Goal: Task Accomplishment & Management: Manage account settings

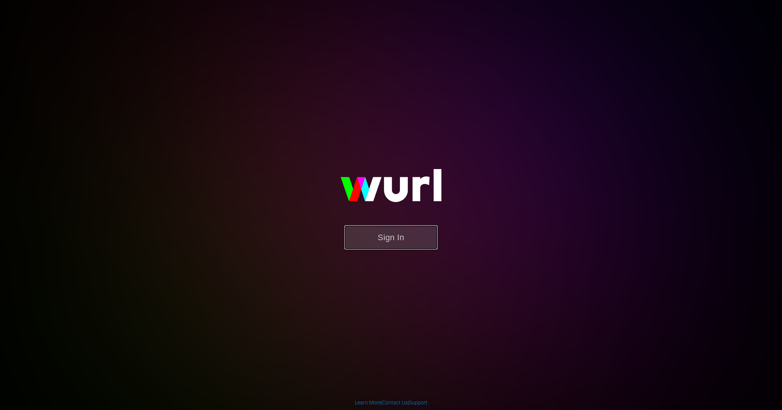
click at [383, 242] on button "Sign In" at bounding box center [391, 237] width 93 height 24
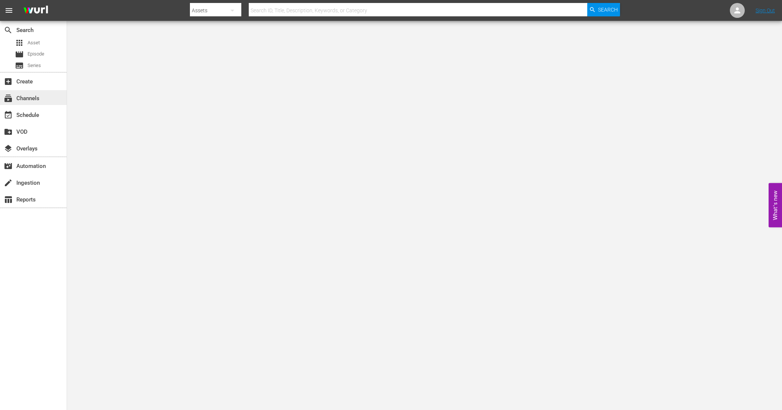
click at [46, 98] on div "subscriptions Channels" at bounding box center [33, 97] width 67 height 15
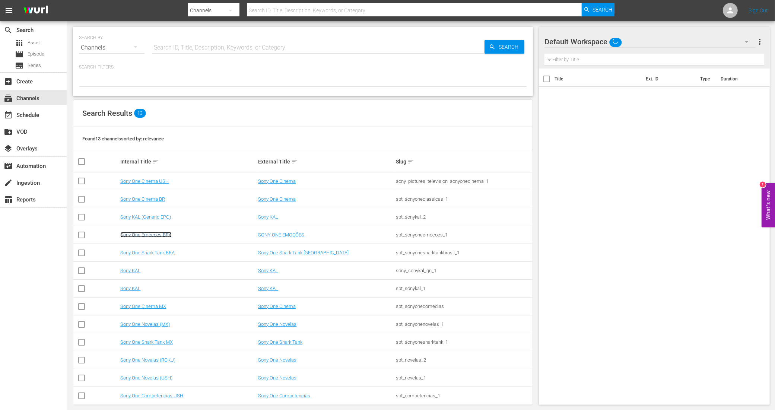
click at [158, 235] on link "Sony One Emocoes BRA" at bounding box center [145, 235] width 51 height 6
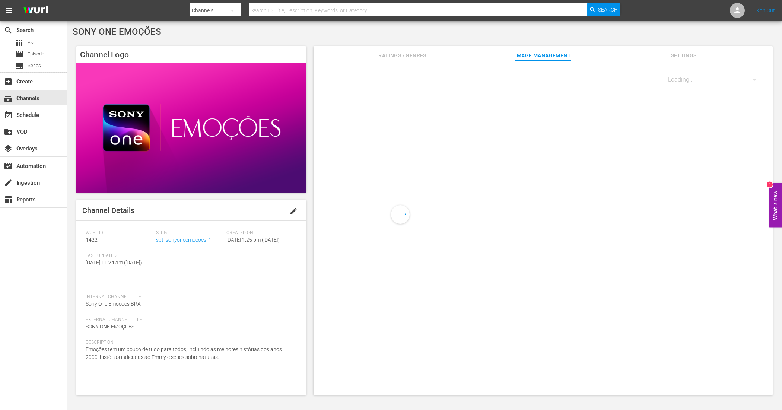
click at [171, 243] on div "Slug: spt_sonyoneemocoes_1" at bounding box center [191, 241] width 70 height 23
click at [172, 239] on link "spt_sonyoneemocoes_1" at bounding box center [183, 240] width 55 height 6
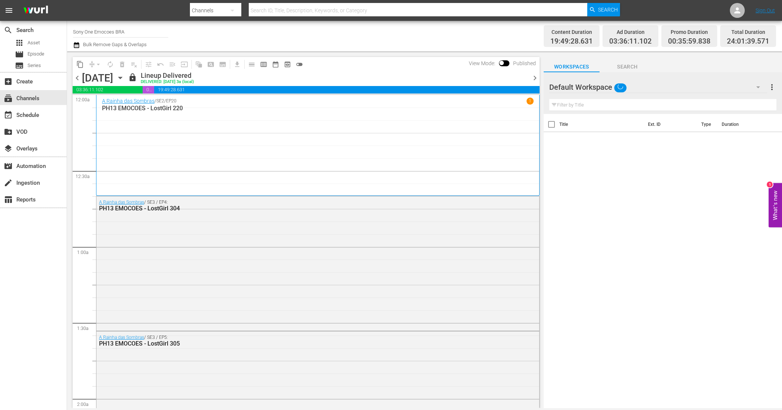
click at [534, 77] on span "chevron_right" at bounding box center [534, 77] width 9 height 9
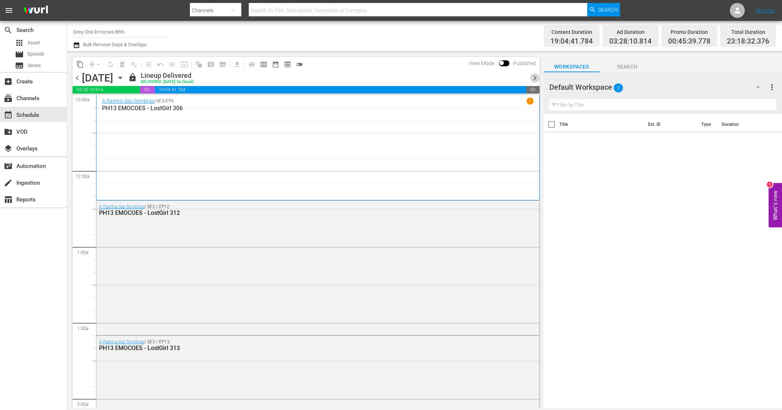
click at [535, 78] on span "chevron_right" at bounding box center [534, 77] width 9 height 9
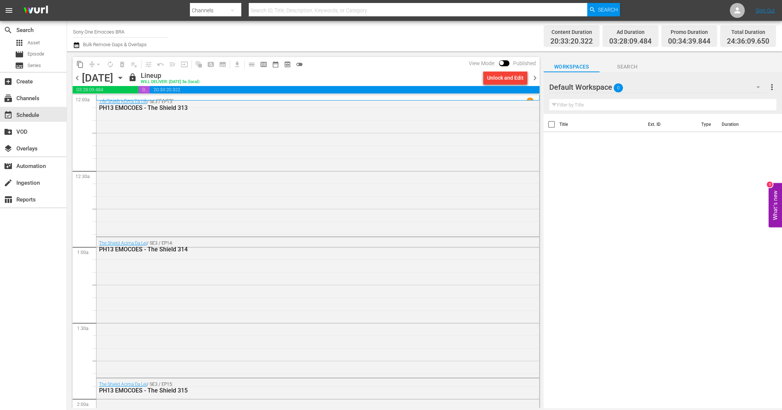
click at [508, 79] on div "Unlock and Edit" at bounding box center [505, 77] width 36 height 13
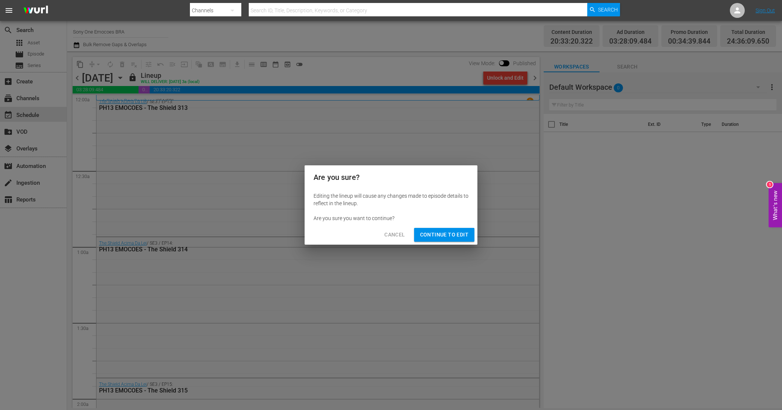
click at [464, 229] on button "Continue to Edit" at bounding box center [444, 235] width 60 height 14
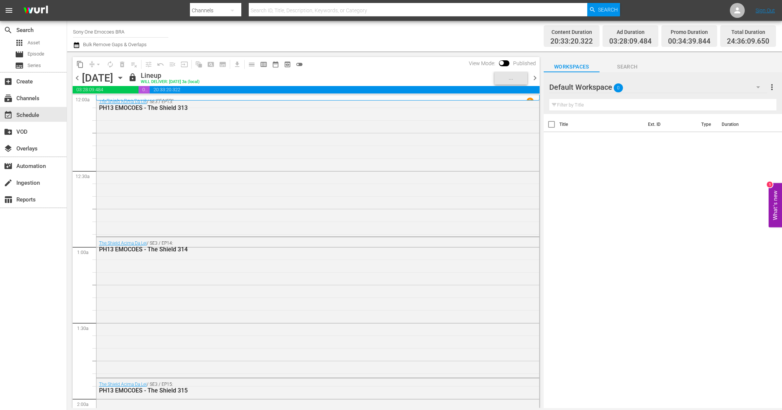
click at [535, 77] on span "chevron_right" at bounding box center [534, 77] width 9 height 9
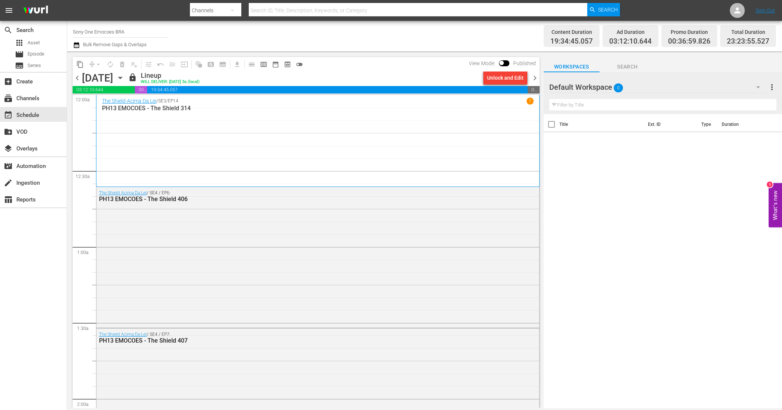
click at [511, 84] on div "Unlock and Edit" at bounding box center [505, 77] width 36 height 13
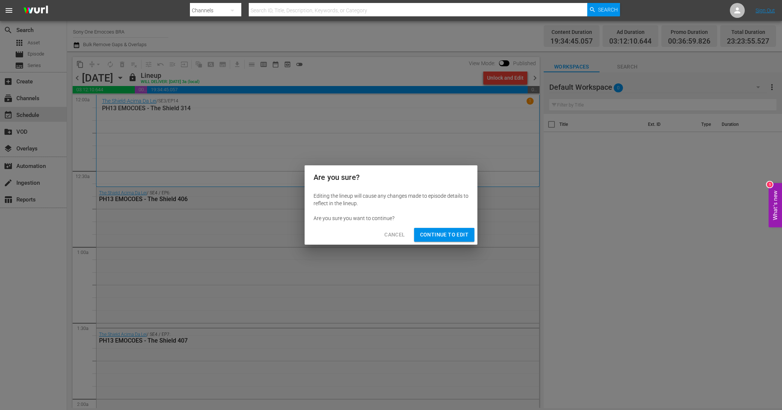
click at [460, 233] on span "Continue to Edit" at bounding box center [444, 234] width 48 height 9
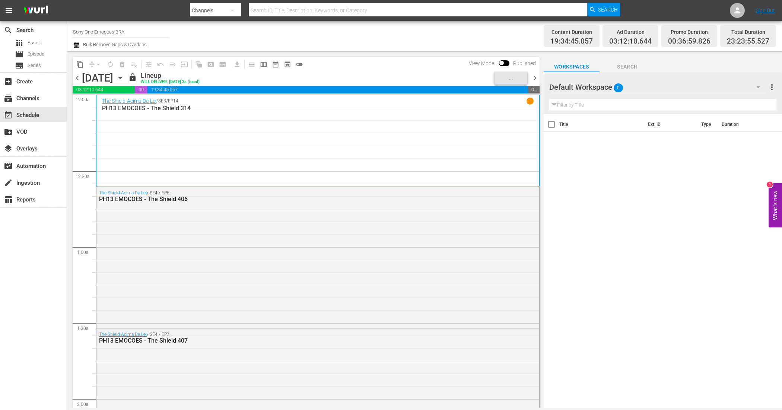
click at [532, 77] on span "chevron_right" at bounding box center [534, 77] width 9 height 9
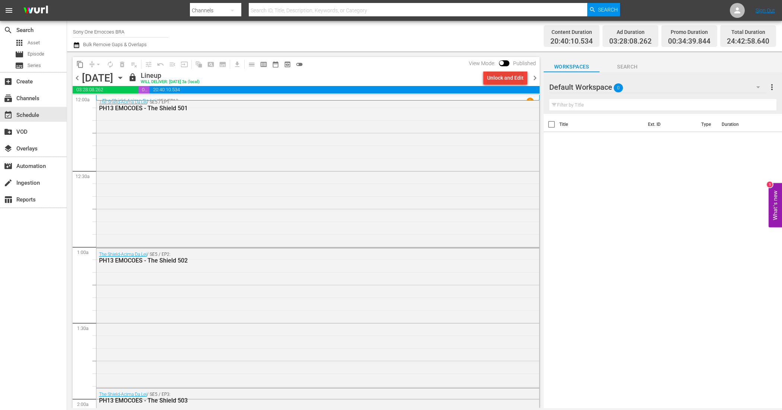
click at [505, 77] on div "Unlock and Edit" at bounding box center [505, 77] width 36 height 13
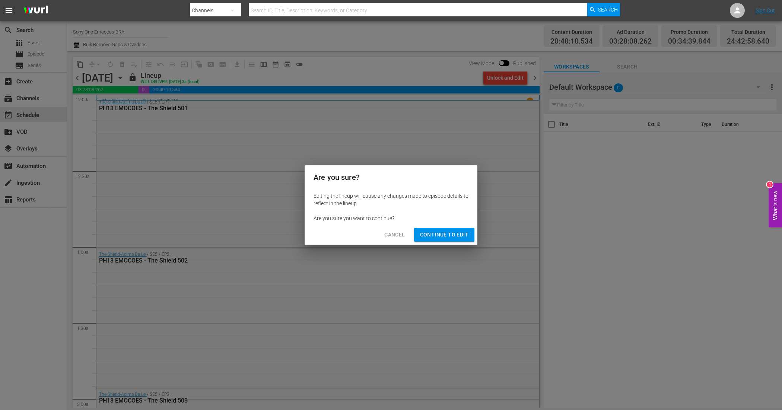
click at [429, 238] on span "Continue to Edit" at bounding box center [444, 234] width 48 height 9
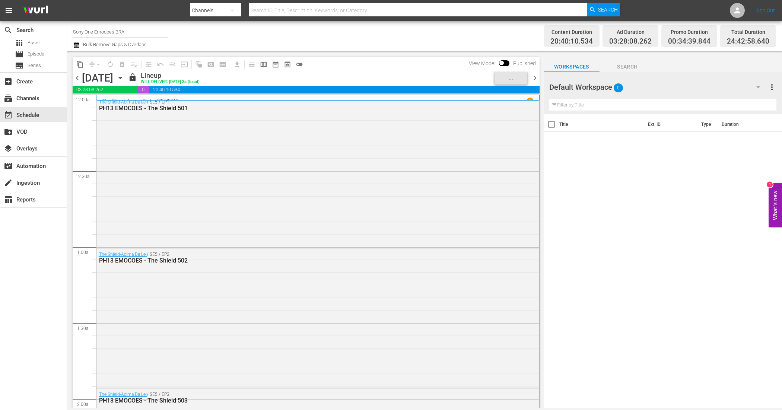
click at [533, 79] on span "chevron_right" at bounding box center [534, 77] width 9 height 9
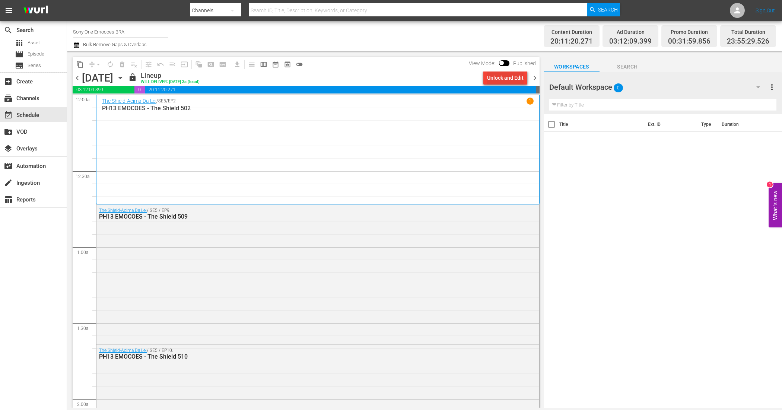
click at [507, 80] on div "Unlock and Edit" at bounding box center [505, 77] width 36 height 13
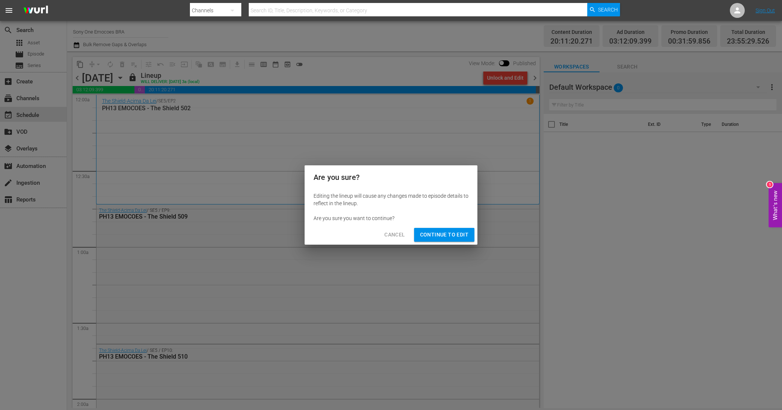
click at [459, 235] on span "Continue to Edit" at bounding box center [444, 234] width 48 height 9
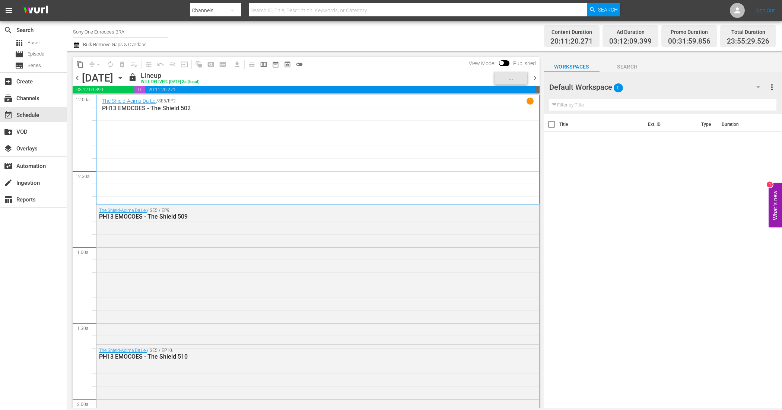
click at [536, 76] on span "chevron_right" at bounding box center [534, 77] width 9 height 9
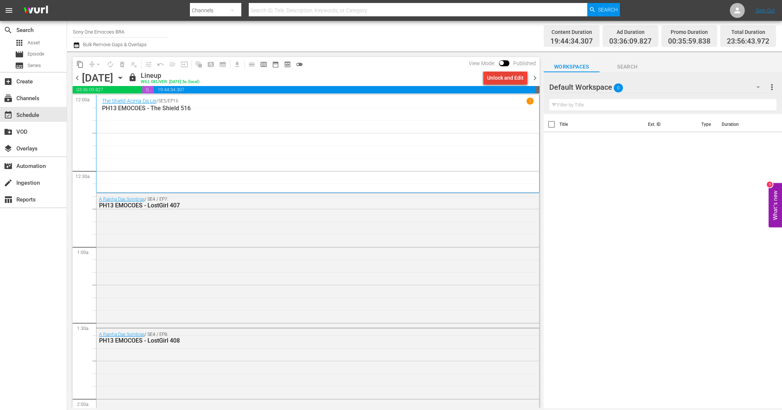
click at [503, 76] on div "Unlock and Edit" at bounding box center [505, 77] width 36 height 13
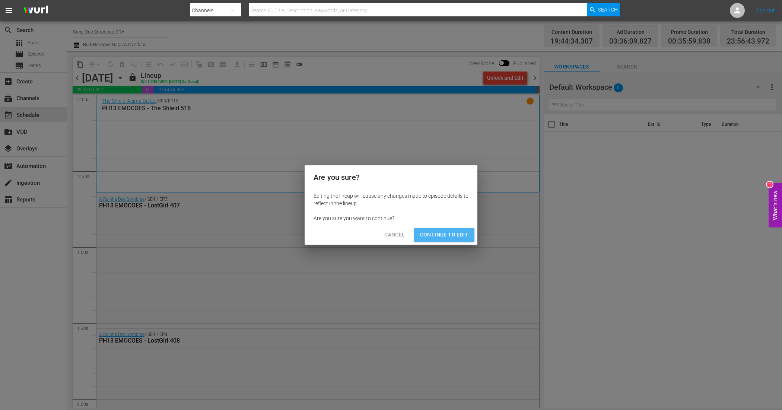
click at [459, 233] on span "Continue to Edit" at bounding box center [444, 234] width 48 height 9
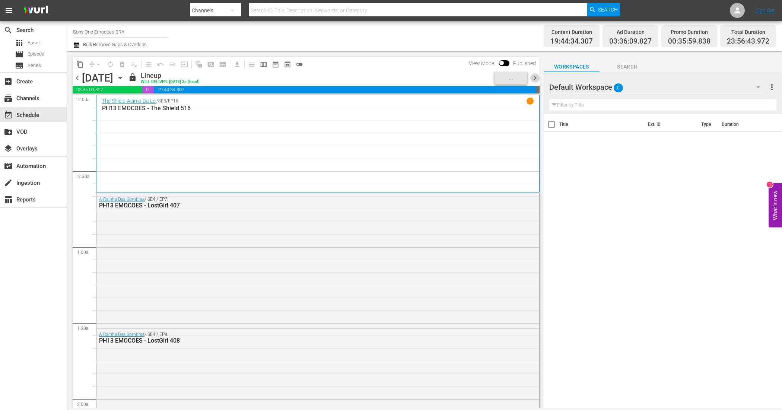
click at [535, 79] on span "chevron_right" at bounding box center [534, 77] width 9 height 9
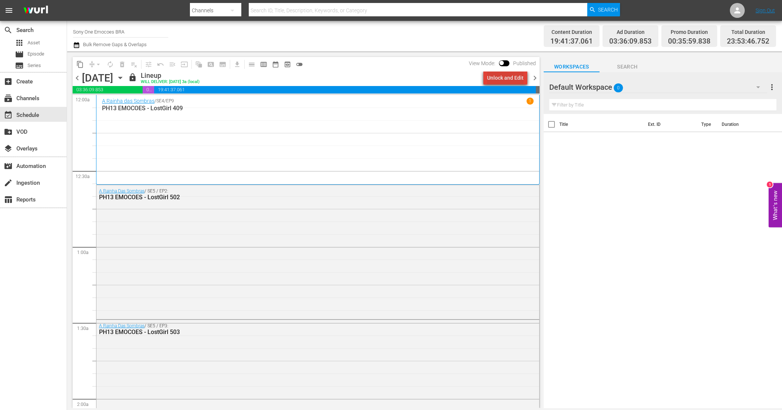
click at [520, 78] on div "Unlock and Edit" at bounding box center [505, 77] width 36 height 13
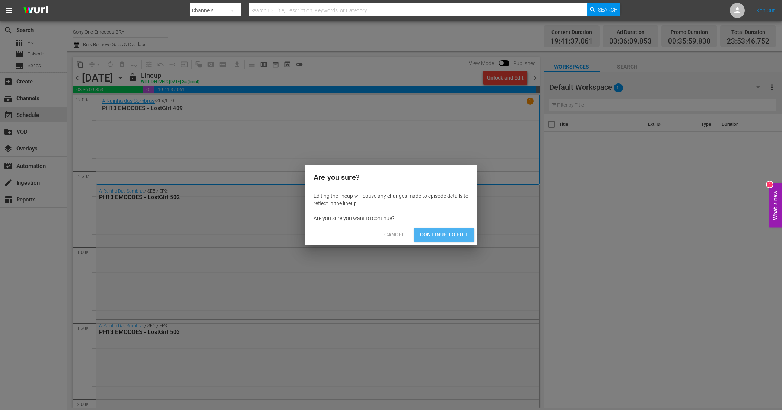
click at [462, 235] on span "Continue to Edit" at bounding box center [444, 234] width 48 height 9
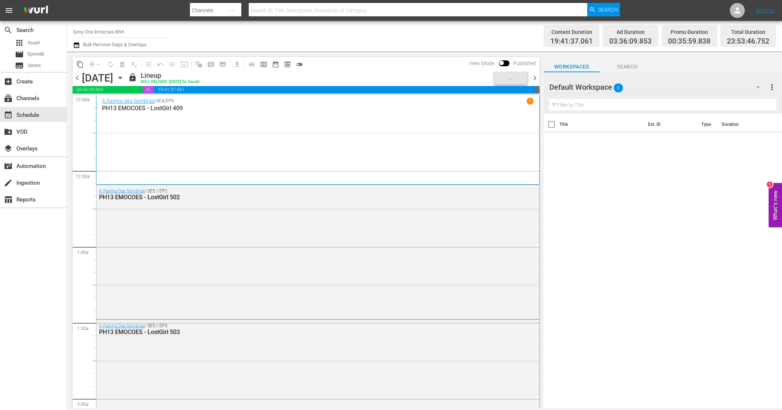
click at [537, 77] on span "chevron_right" at bounding box center [534, 77] width 9 height 9
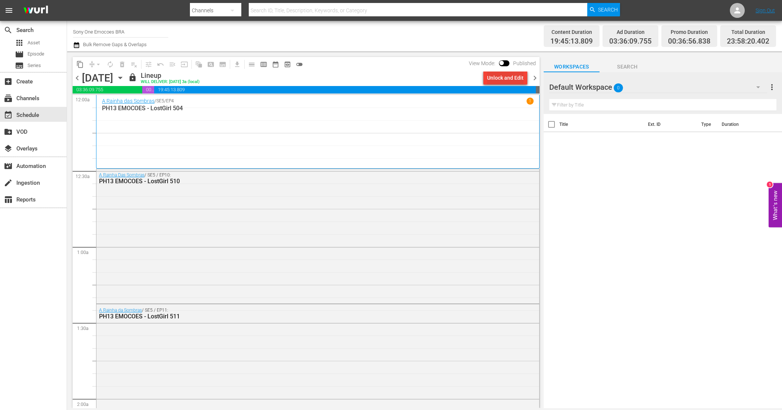
click at [514, 77] on div "Unlock and Edit" at bounding box center [505, 77] width 36 height 13
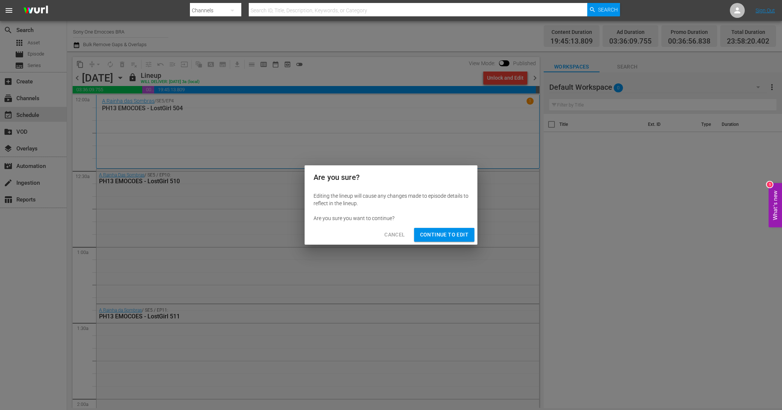
click at [444, 232] on span "Continue to Edit" at bounding box center [444, 234] width 48 height 9
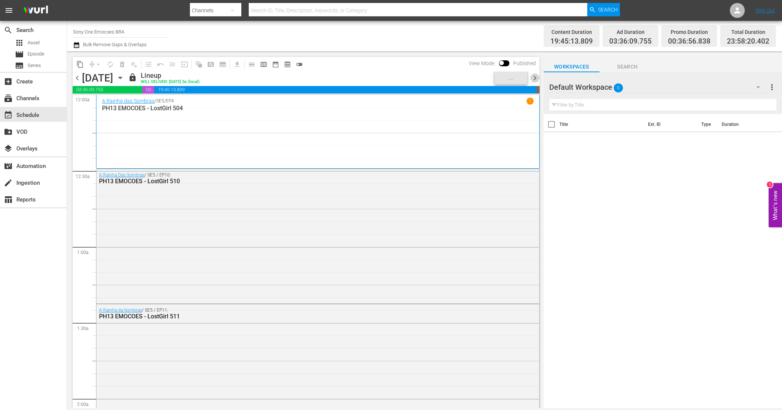
click at [536, 79] on span "chevron_right" at bounding box center [534, 77] width 9 height 9
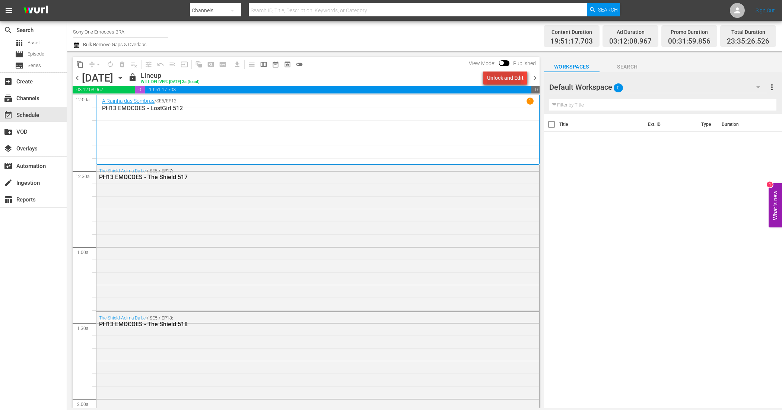
click at [496, 81] on div "Unlock and Edit" at bounding box center [505, 77] width 36 height 13
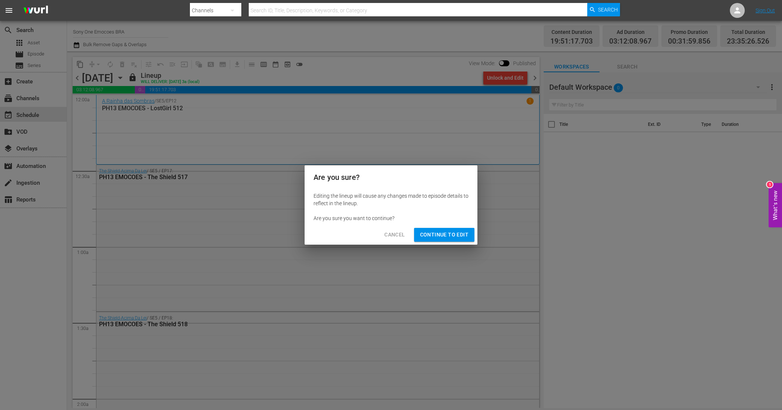
click at [458, 235] on span "Continue to Edit" at bounding box center [444, 234] width 48 height 9
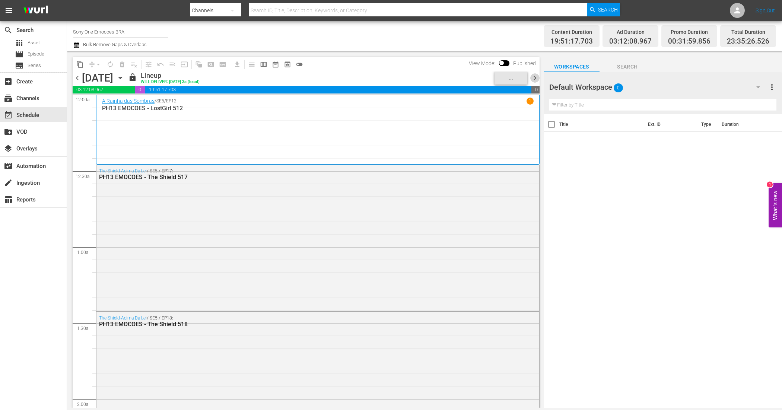
click at [533, 79] on span "chevron_right" at bounding box center [534, 77] width 9 height 9
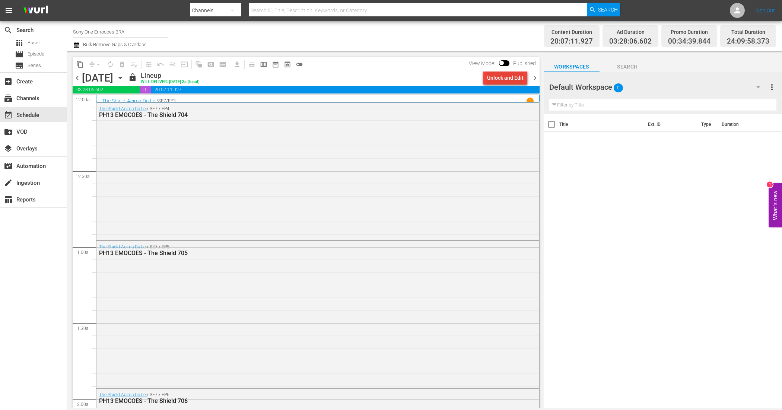
click at [515, 79] on div "Unlock and Edit" at bounding box center [505, 77] width 36 height 13
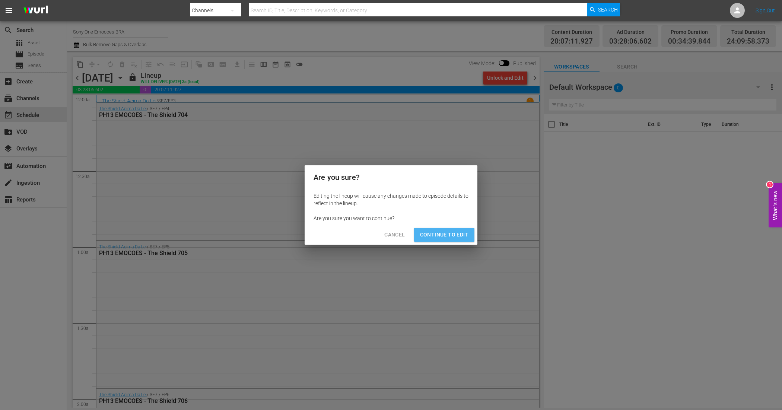
drag, startPoint x: 459, startPoint y: 233, endPoint x: 471, endPoint y: 216, distance: 21.1
click at [459, 234] on span "Continue to Edit" at bounding box center [444, 234] width 48 height 9
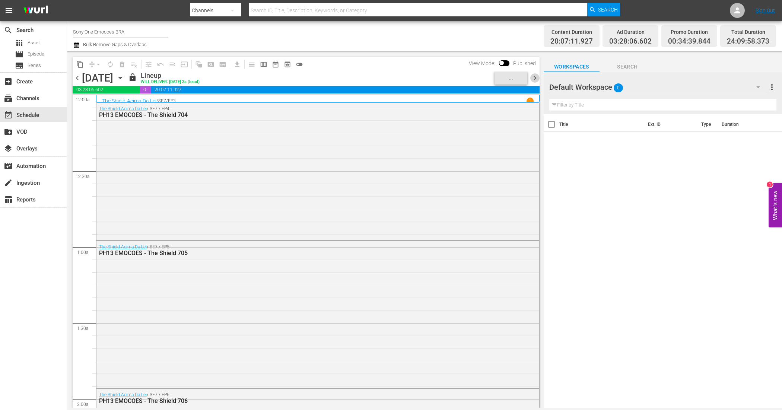
click at [536, 80] on span "chevron_right" at bounding box center [534, 77] width 9 height 9
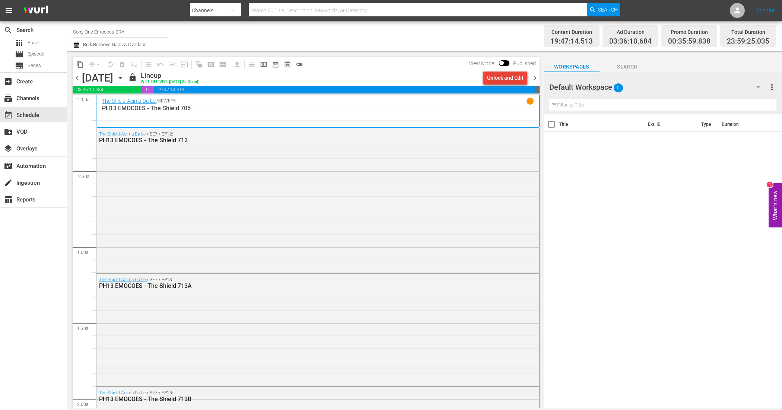
click at [519, 77] on div "Unlock and Edit" at bounding box center [505, 77] width 36 height 13
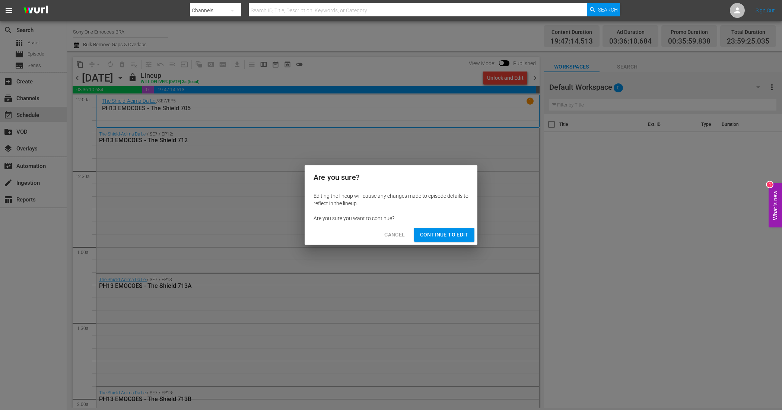
click at [466, 232] on span "Continue to Edit" at bounding box center [444, 234] width 48 height 9
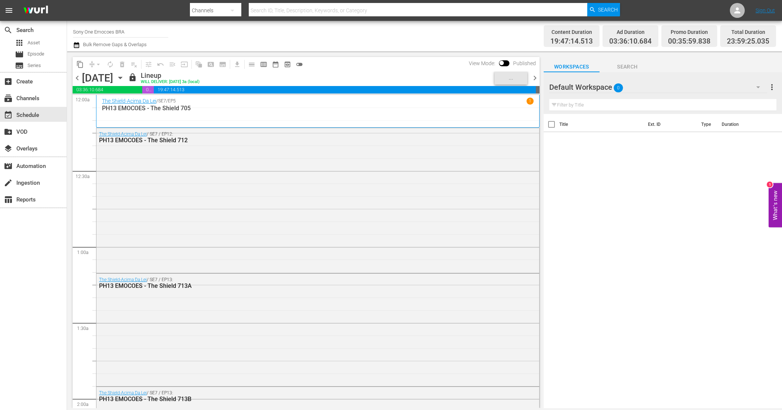
click at [533, 77] on span "chevron_right" at bounding box center [534, 77] width 9 height 9
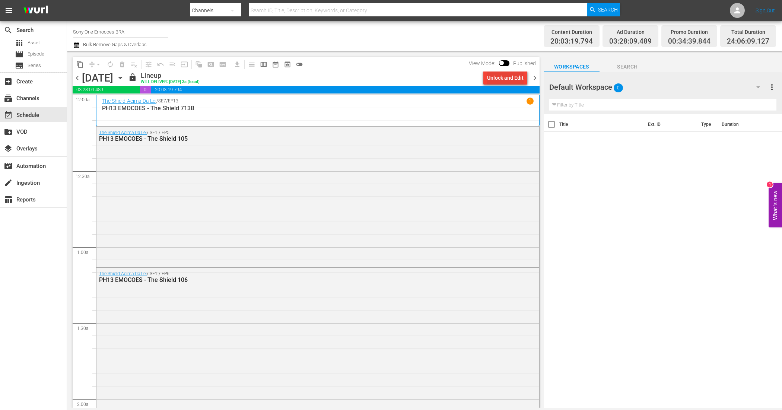
click at [507, 77] on div "Unlock and Edit" at bounding box center [505, 77] width 36 height 13
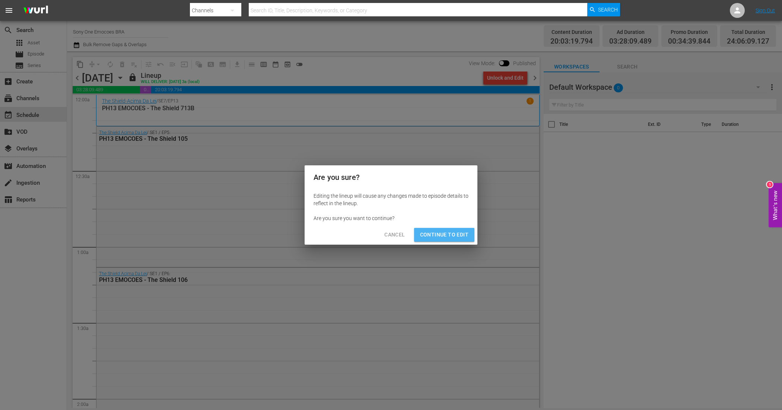
click at [446, 229] on button "Continue to Edit" at bounding box center [444, 235] width 60 height 14
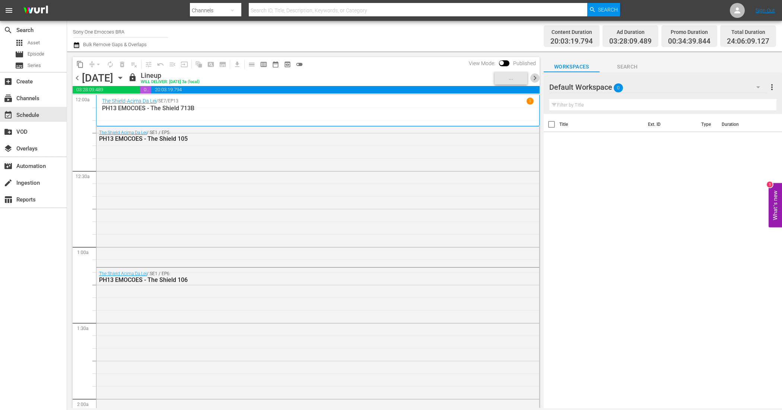
click at [534, 79] on span "chevron_right" at bounding box center [534, 77] width 9 height 9
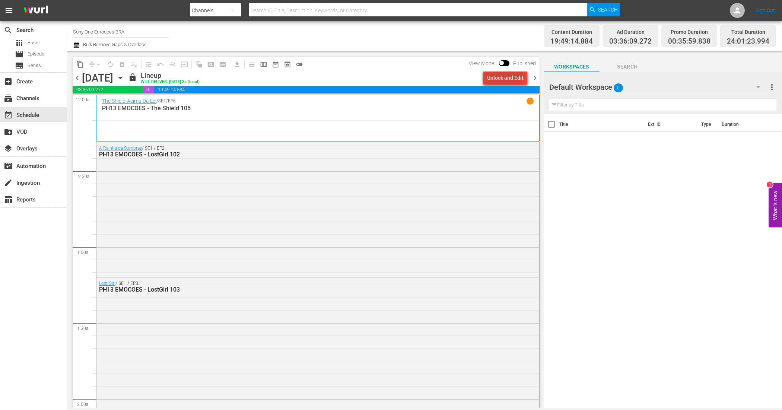
click at [499, 73] on div "Unlock and Edit" at bounding box center [505, 77] width 36 height 13
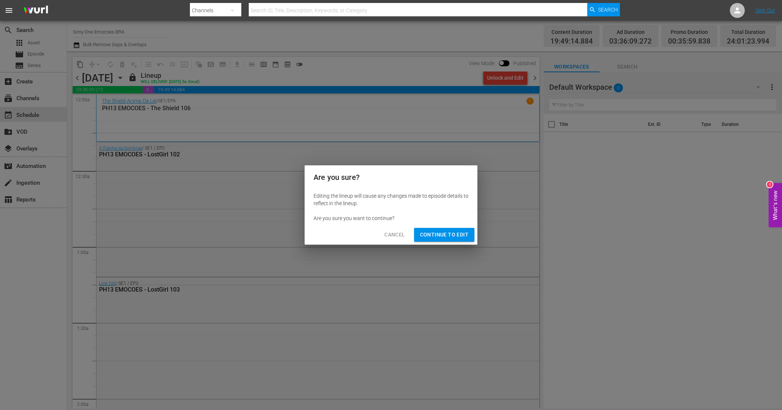
click at [451, 233] on span "Continue to Edit" at bounding box center [444, 234] width 48 height 9
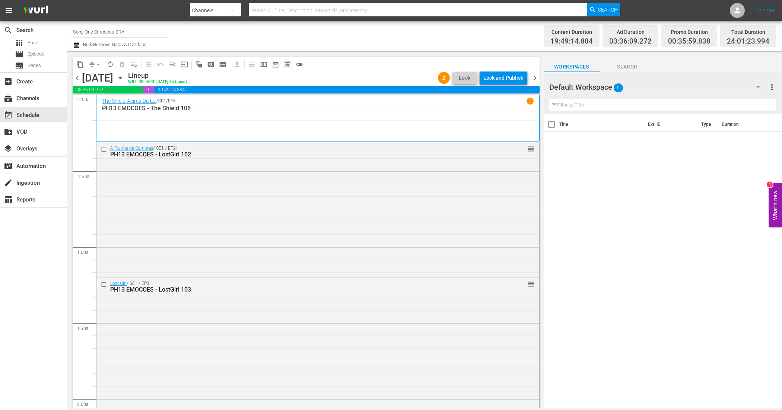
click at [533, 77] on span "chevron_right" at bounding box center [534, 77] width 9 height 9
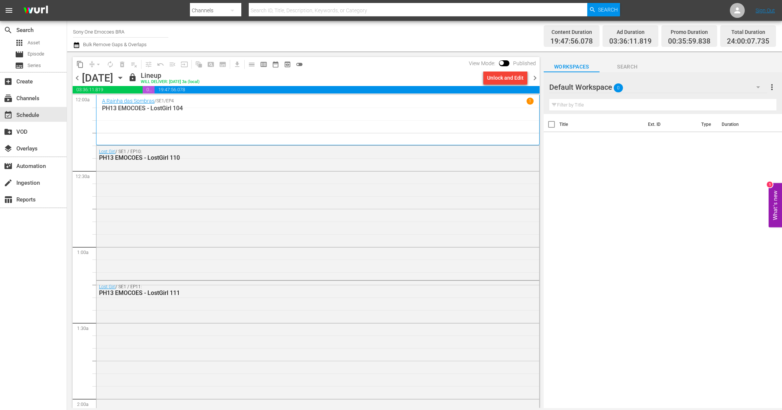
click at [492, 81] on div "Unlock and Edit" at bounding box center [505, 77] width 36 height 13
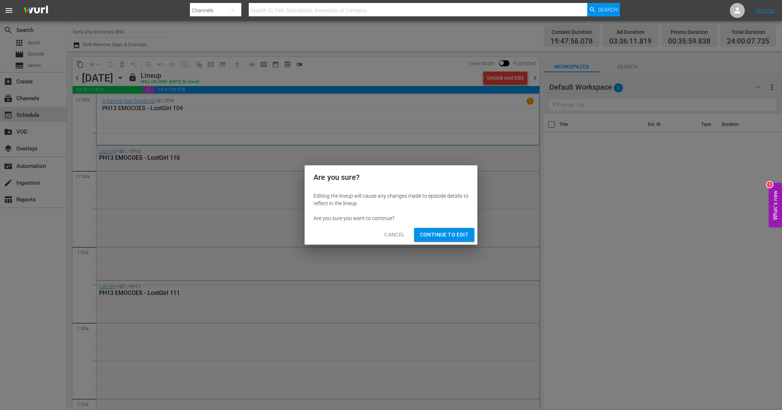
click at [454, 237] on span "Continue to Edit" at bounding box center [444, 234] width 48 height 9
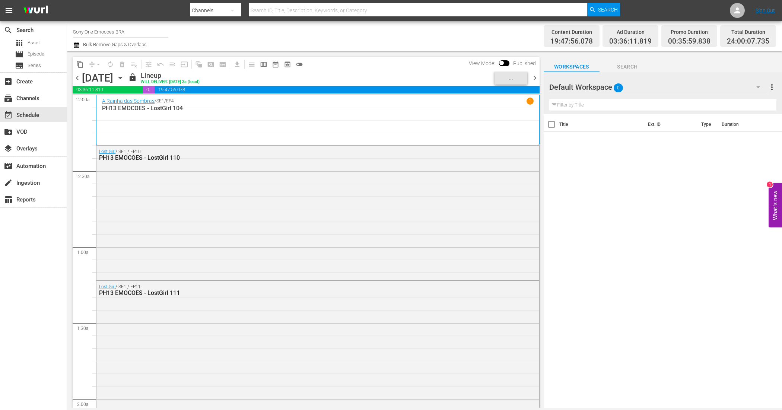
click at [534, 79] on span "chevron_right" at bounding box center [534, 77] width 9 height 9
click at [496, 79] on div "Unlock and Edit" at bounding box center [505, 77] width 36 height 13
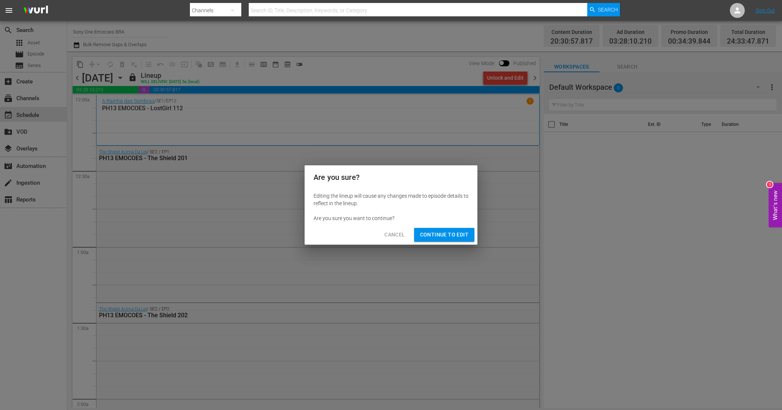
click at [461, 232] on span "Continue to Edit" at bounding box center [444, 234] width 48 height 9
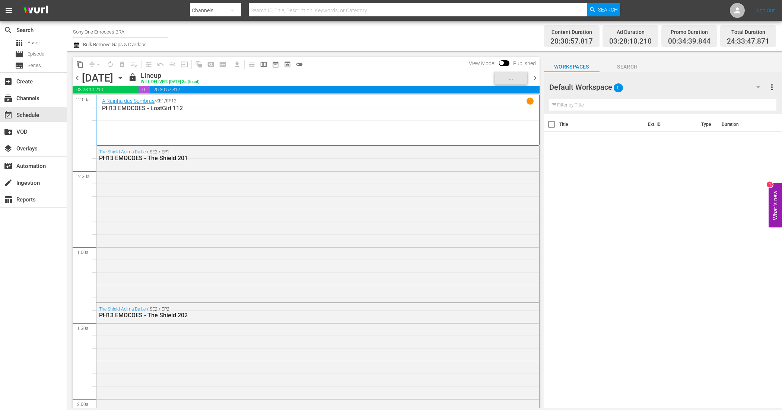
click at [537, 76] on span "chevron_right" at bounding box center [534, 77] width 9 height 9
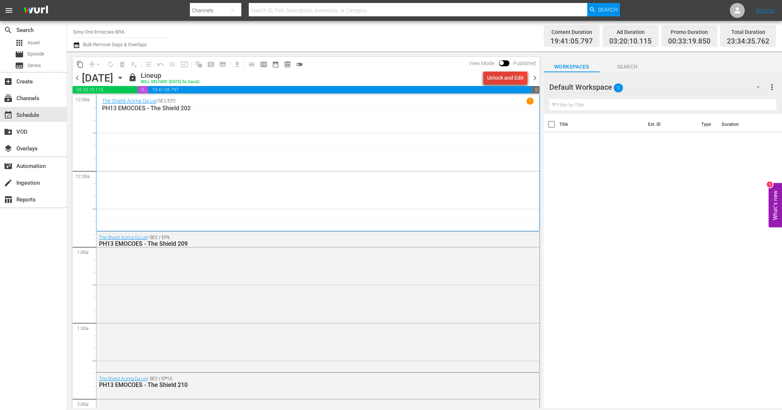
click at [494, 79] on div "Unlock and Edit" at bounding box center [505, 77] width 36 height 13
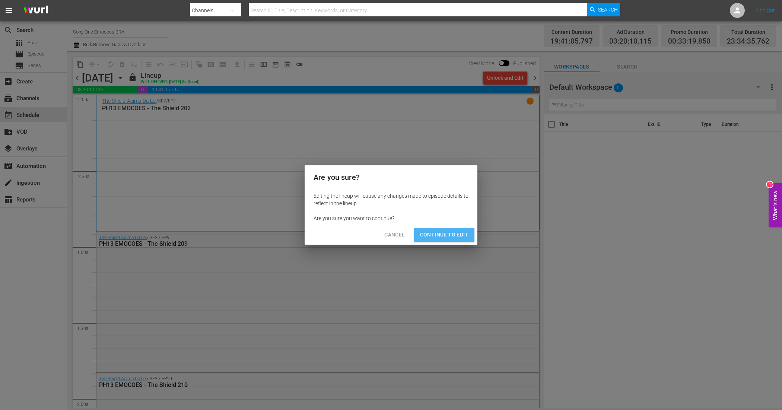
click at [439, 231] on span "Continue to Edit" at bounding box center [444, 234] width 48 height 9
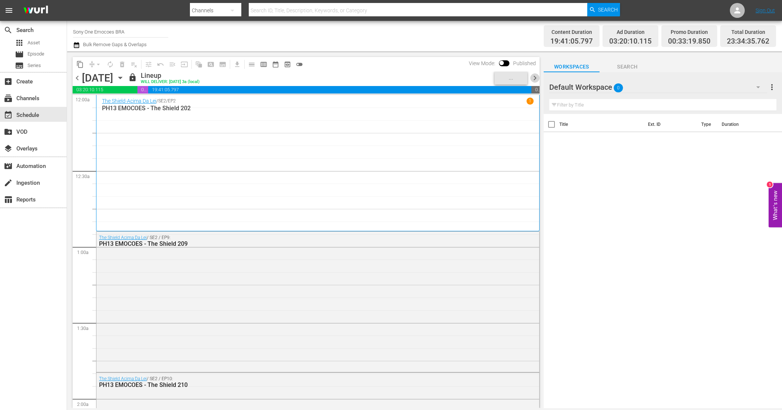
click at [533, 76] on span "chevron_right" at bounding box center [534, 77] width 9 height 9
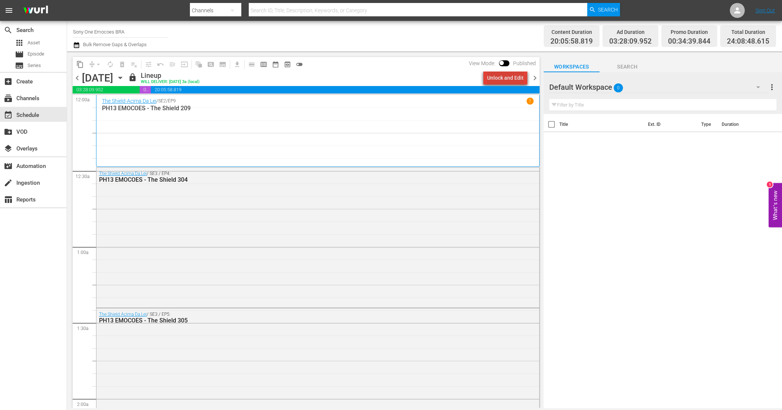
click at [513, 77] on div "Unlock and Edit" at bounding box center [505, 77] width 36 height 13
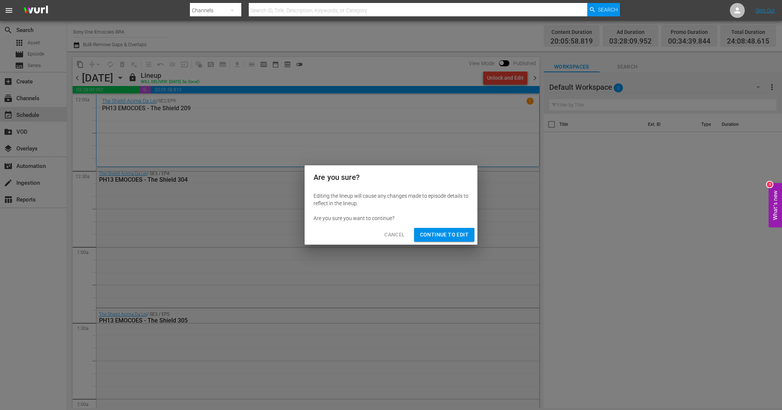
click at [454, 229] on button "Continue to Edit" at bounding box center [444, 235] width 60 height 14
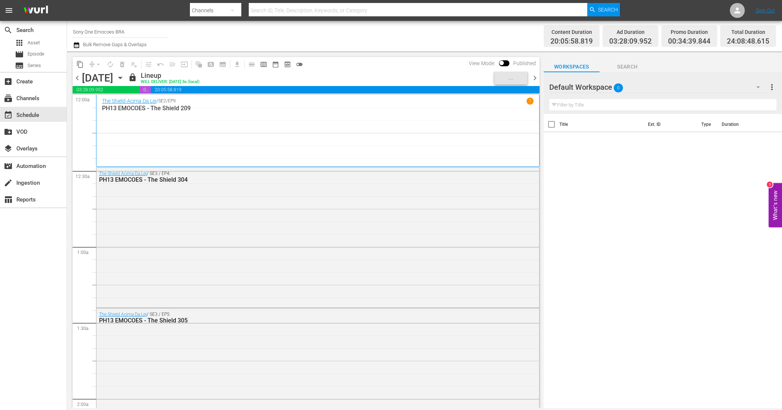
click at [533, 78] on span "chevron_right" at bounding box center [534, 77] width 9 height 9
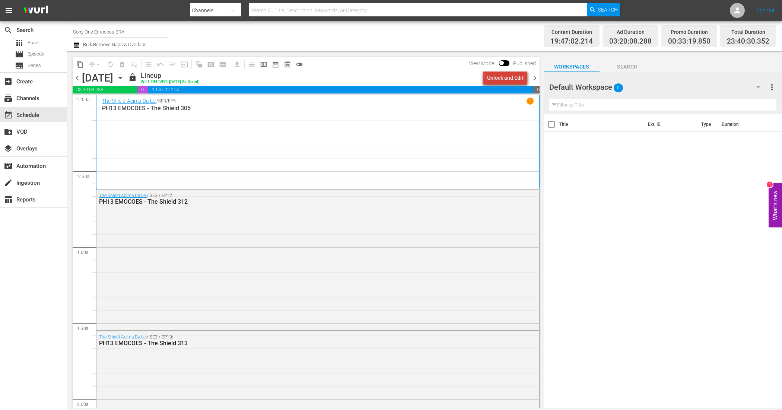
click at [515, 79] on div "Unlock and Edit" at bounding box center [505, 77] width 36 height 13
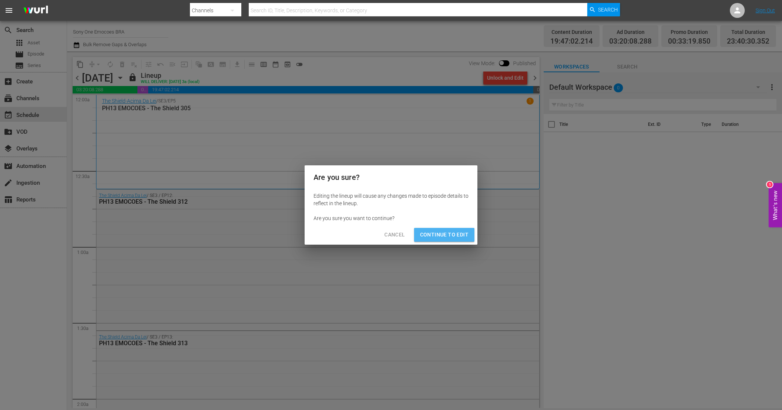
click at [455, 238] on span "Continue to Edit" at bounding box center [444, 234] width 48 height 9
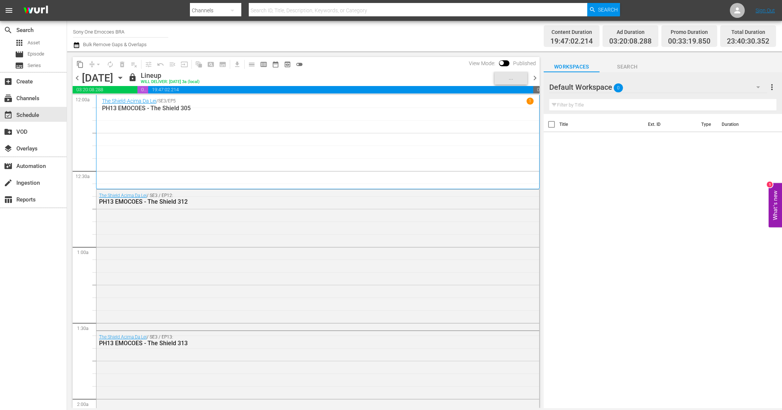
click at [539, 79] on span "chevron_right" at bounding box center [534, 77] width 9 height 9
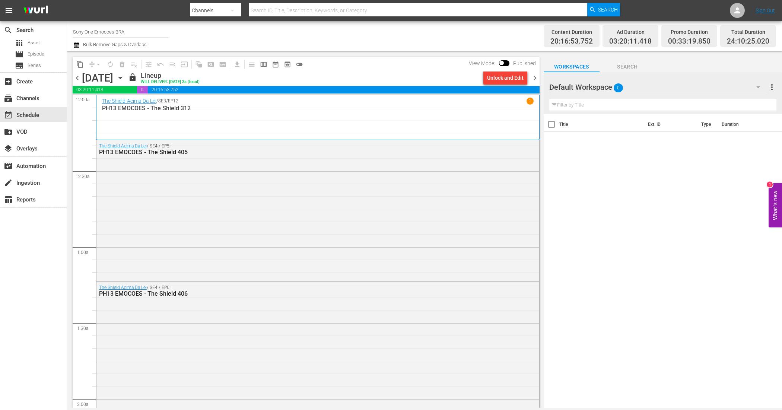
click at [508, 80] on div "Unlock and Edit" at bounding box center [505, 77] width 36 height 13
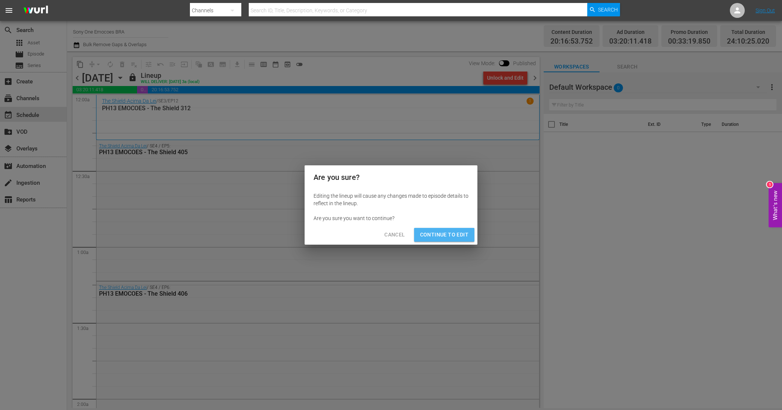
click at [452, 234] on span "Continue to Edit" at bounding box center [444, 234] width 48 height 9
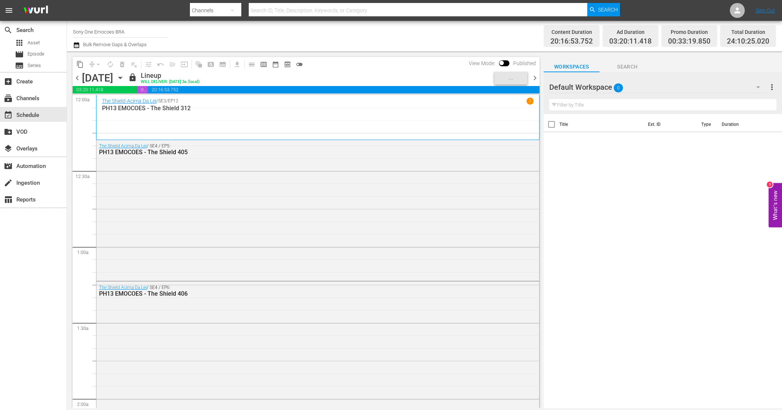
click at [535, 77] on span "chevron_right" at bounding box center [534, 77] width 9 height 9
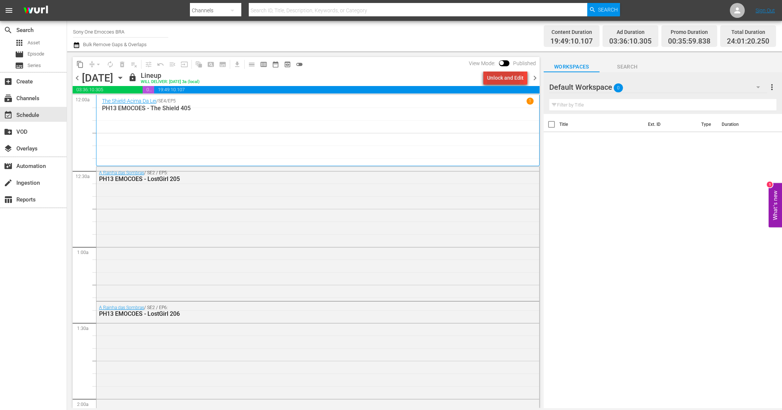
click at [497, 77] on div "Unlock and Edit" at bounding box center [505, 77] width 36 height 13
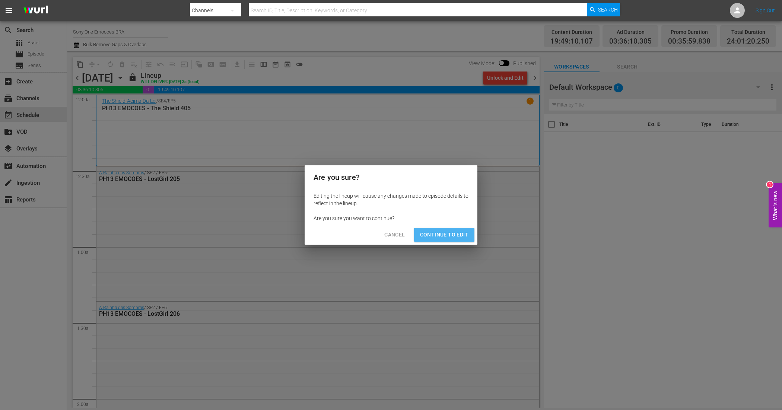
click at [460, 230] on span "Continue to Edit" at bounding box center [444, 234] width 48 height 9
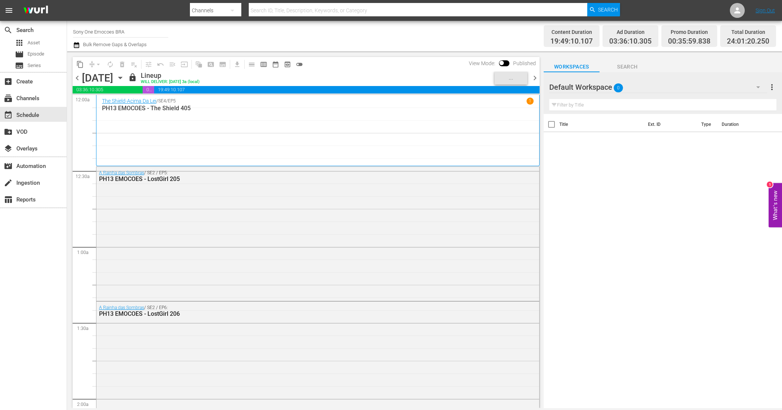
click at [535, 75] on span "chevron_right" at bounding box center [534, 77] width 9 height 9
click at [498, 81] on div "Unlock and Edit" at bounding box center [505, 77] width 36 height 13
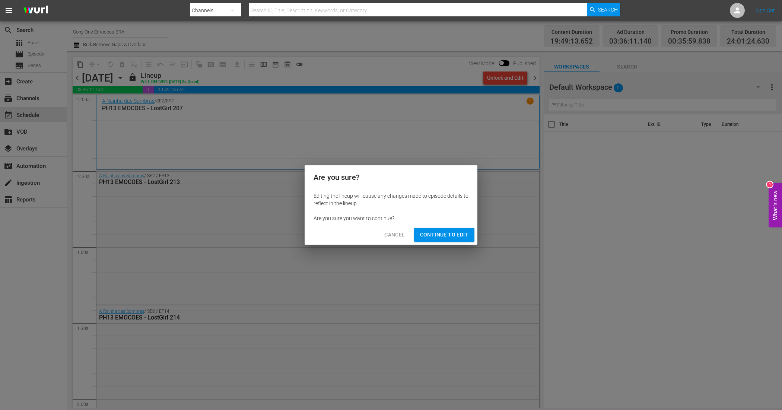
click at [451, 232] on span "Continue to Edit" at bounding box center [444, 234] width 48 height 9
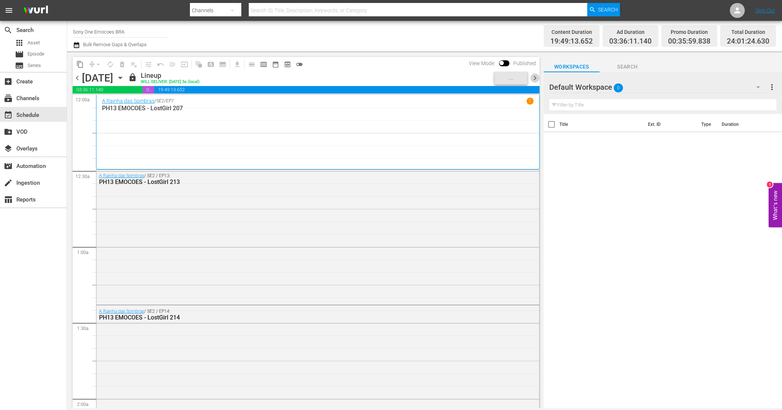
click at [535, 75] on span "chevron_right" at bounding box center [534, 77] width 9 height 9
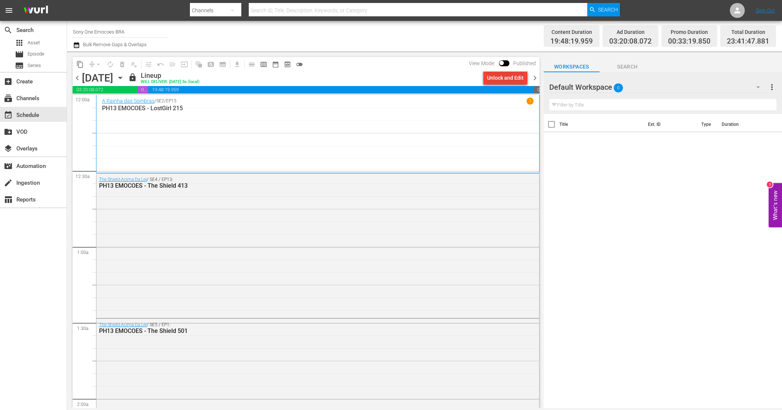
click at [498, 76] on div "Unlock and Edit" at bounding box center [505, 77] width 36 height 13
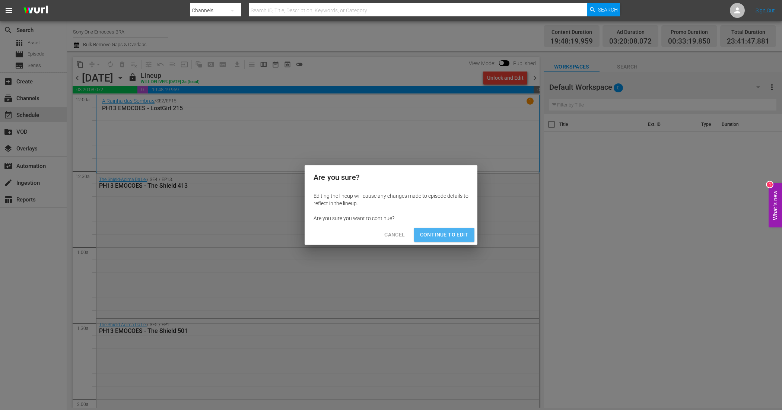
click at [462, 234] on span "Continue to Edit" at bounding box center [444, 234] width 48 height 9
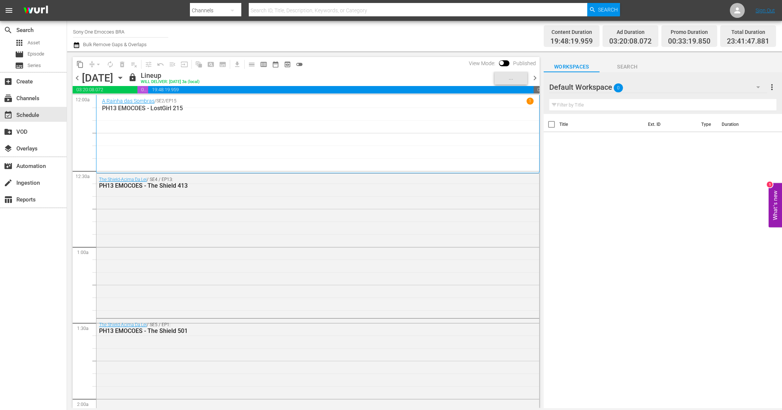
click at [533, 80] on span "chevron_right" at bounding box center [534, 77] width 9 height 9
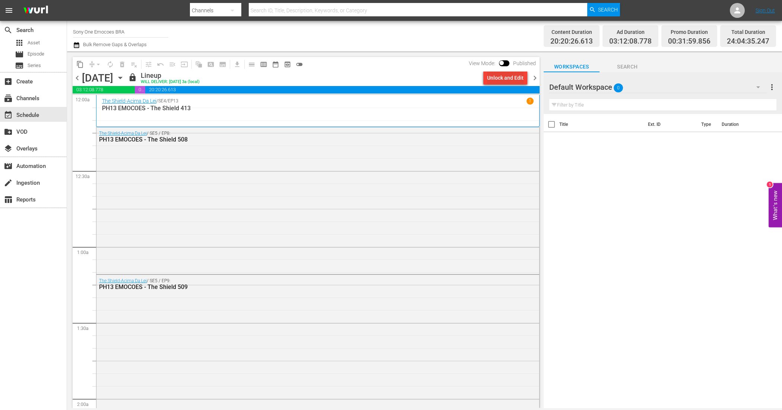
click at [498, 77] on div "Unlock and Edit" at bounding box center [505, 77] width 36 height 13
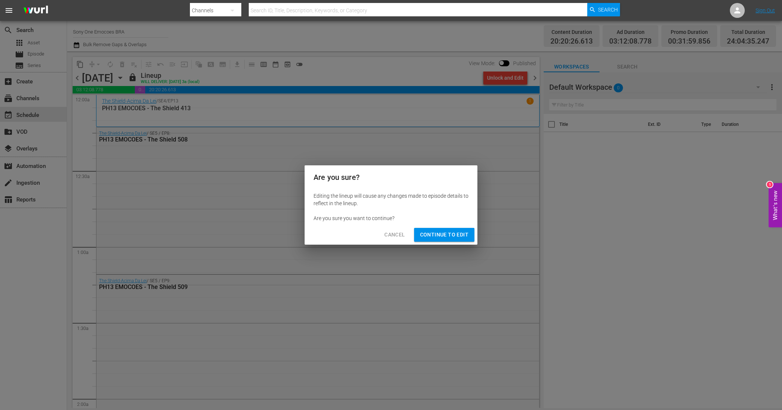
click at [451, 233] on span "Continue to Edit" at bounding box center [444, 234] width 48 height 9
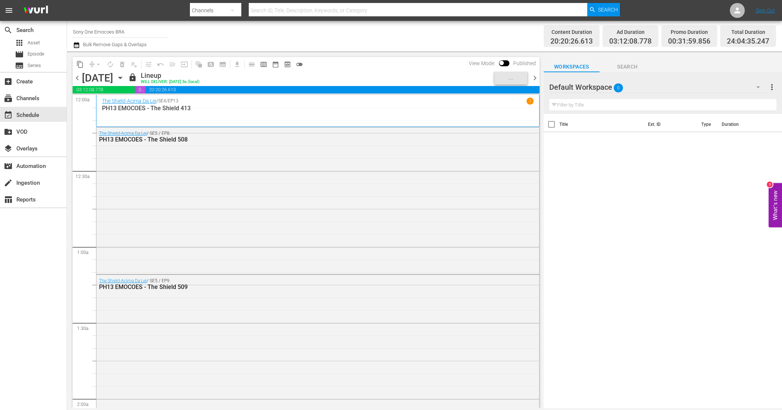
click at [533, 75] on span "chevron_right" at bounding box center [534, 77] width 9 height 9
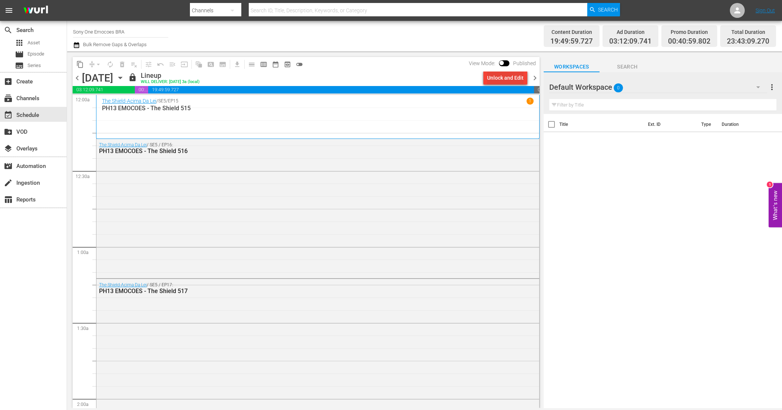
click at [512, 77] on div "Unlock and Edit" at bounding box center [505, 77] width 36 height 13
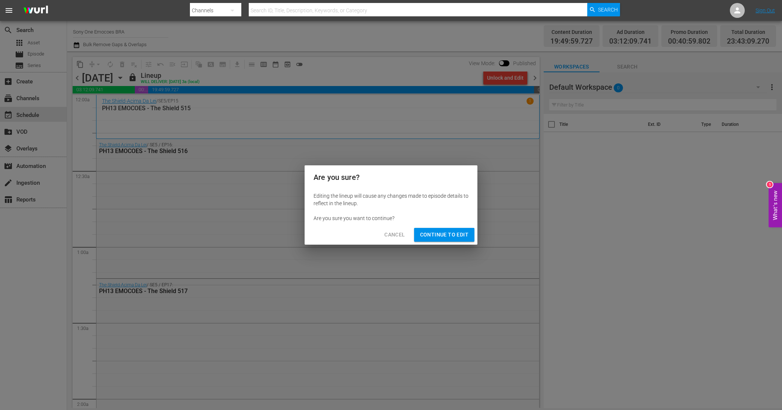
click at [460, 236] on span "Continue to Edit" at bounding box center [444, 234] width 48 height 9
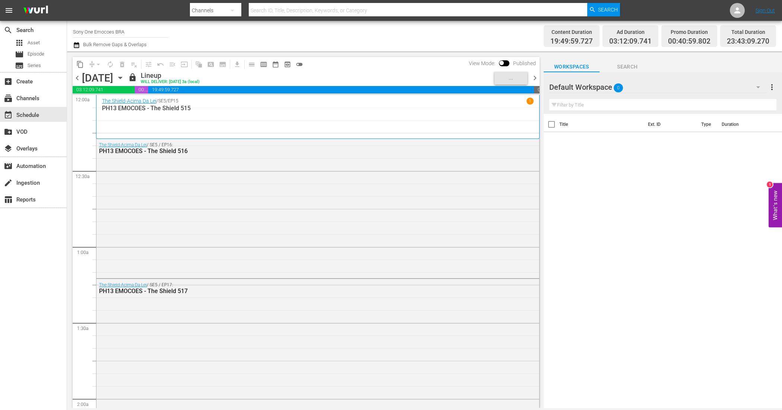
click at [535, 79] on span "chevron_right" at bounding box center [534, 77] width 9 height 9
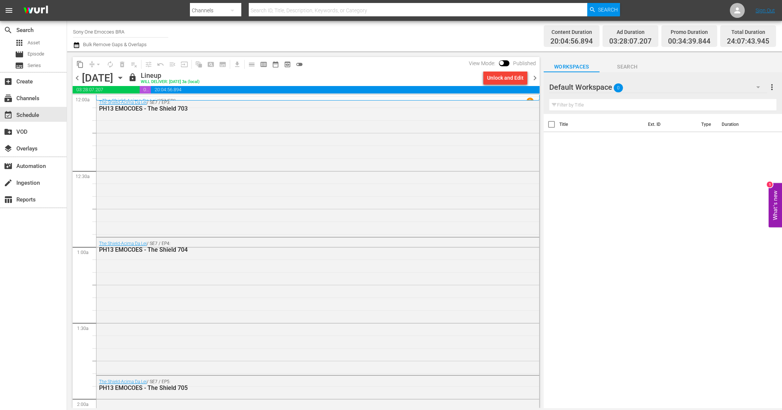
click at [500, 80] on div "Unlock and Edit" at bounding box center [505, 77] width 36 height 13
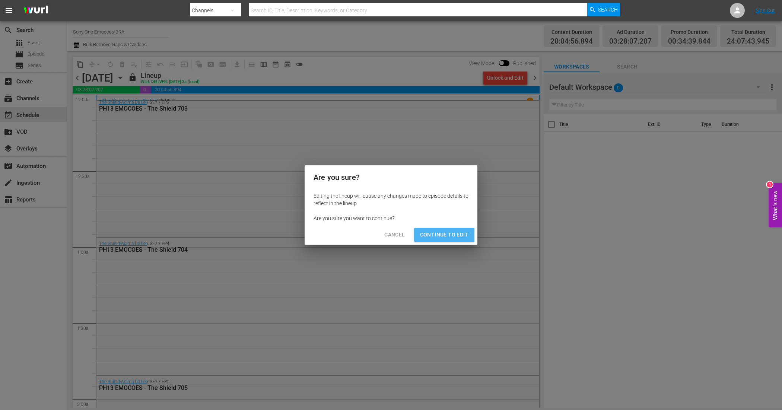
click at [448, 239] on span "Continue to Edit" at bounding box center [444, 234] width 48 height 9
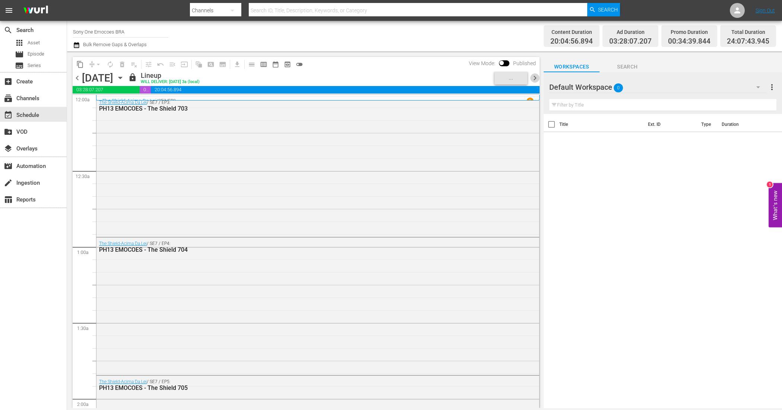
click at [533, 78] on span "chevron_right" at bounding box center [534, 77] width 9 height 9
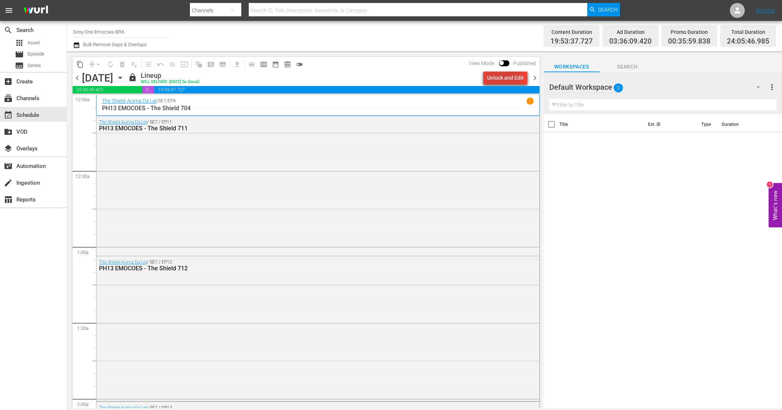
click at [497, 79] on div "Unlock and Edit" at bounding box center [505, 77] width 36 height 13
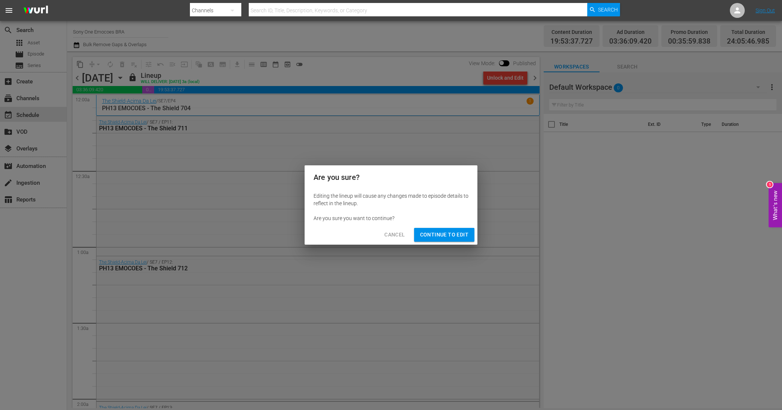
click at [457, 237] on span "Continue to Edit" at bounding box center [444, 234] width 48 height 9
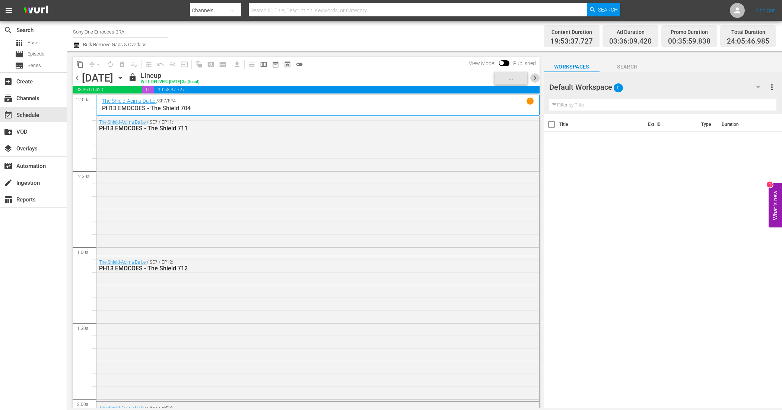
click at [536, 74] on span "chevron_right" at bounding box center [534, 77] width 9 height 9
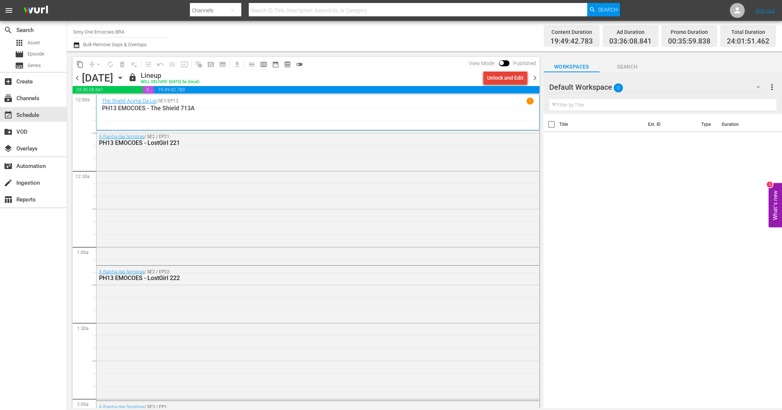
click at [501, 77] on div "Unlock and Edit" at bounding box center [505, 77] width 36 height 13
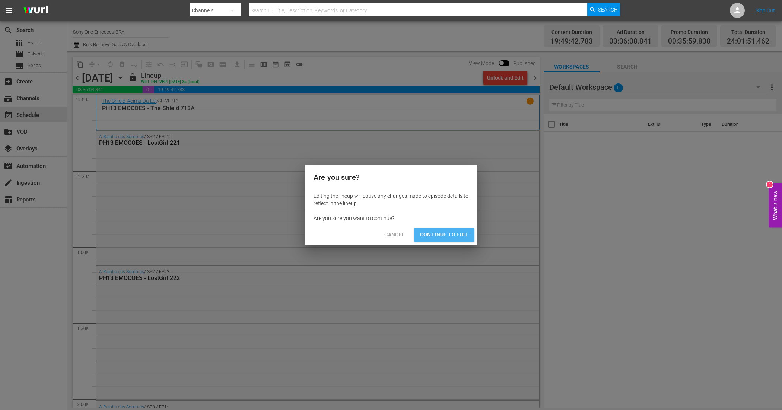
drag, startPoint x: 461, startPoint y: 234, endPoint x: 473, endPoint y: 205, distance: 31.3
click at [462, 234] on span "Continue to Edit" at bounding box center [444, 234] width 48 height 9
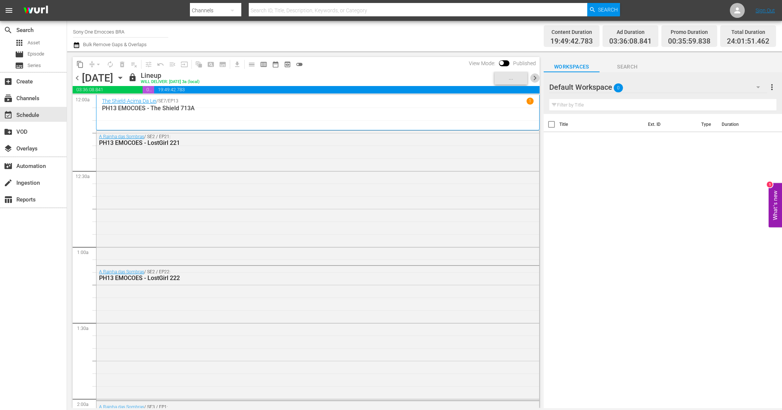
click at [533, 74] on span "chevron_right" at bounding box center [534, 77] width 9 height 9
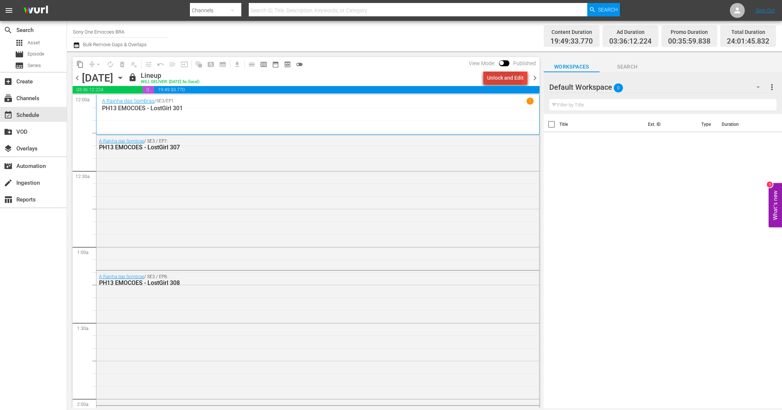
click at [492, 82] on div "Unlock and Edit" at bounding box center [505, 77] width 36 height 13
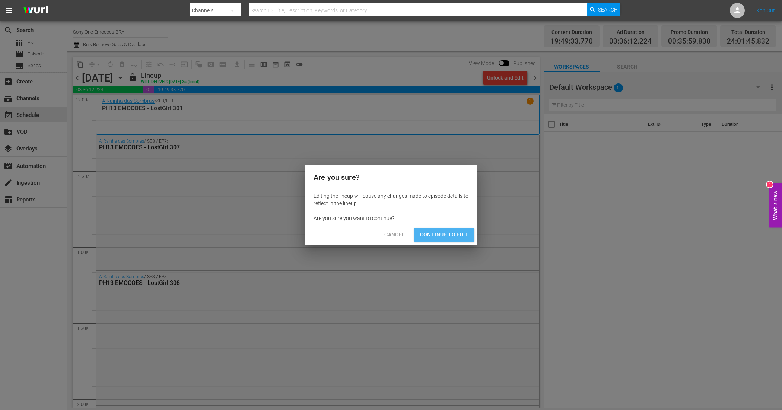
click at [462, 233] on span "Continue to Edit" at bounding box center [444, 234] width 48 height 9
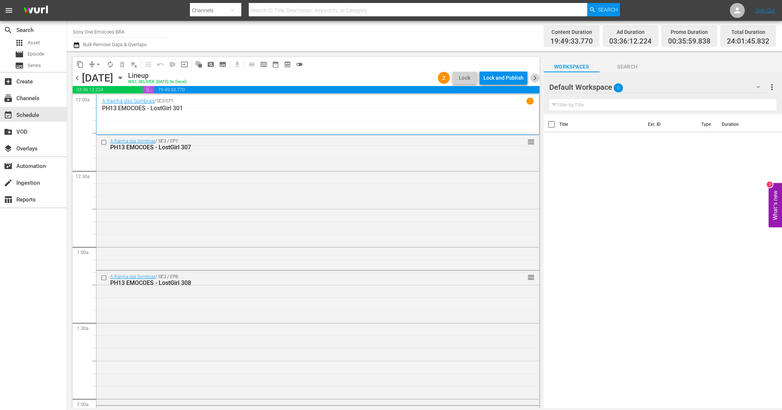
click at [534, 78] on span "chevron_right" at bounding box center [534, 77] width 9 height 9
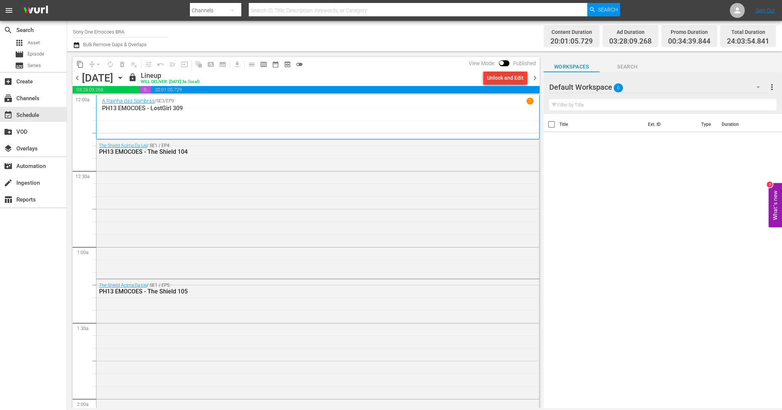
click at [503, 77] on div "Unlock and Edit" at bounding box center [505, 77] width 36 height 13
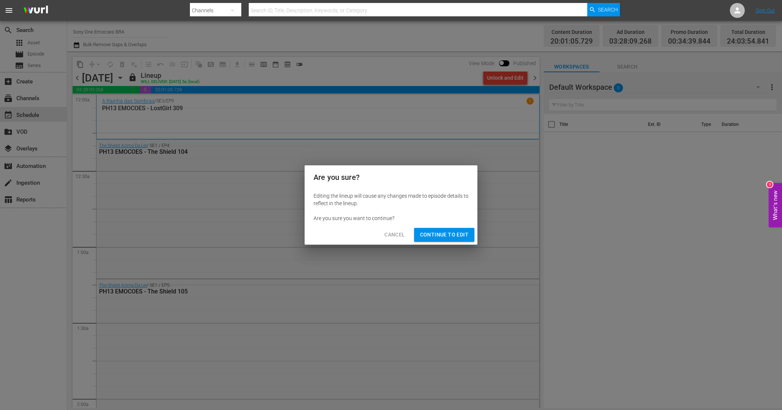
click at [428, 234] on span "Continue to Edit" at bounding box center [444, 234] width 48 height 9
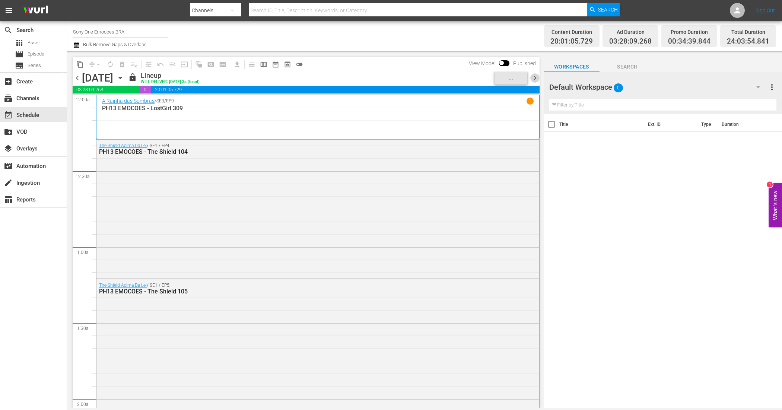
click at [536, 77] on span "chevron_right" at bounding box center [534, 77] width 9 height 9
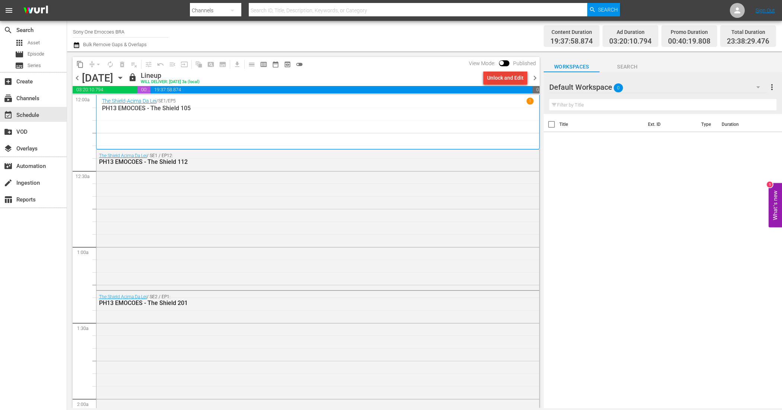
click at [499, 78] on div "Unlock and Edit" at bounding box center [505, 77] width 36 height 13
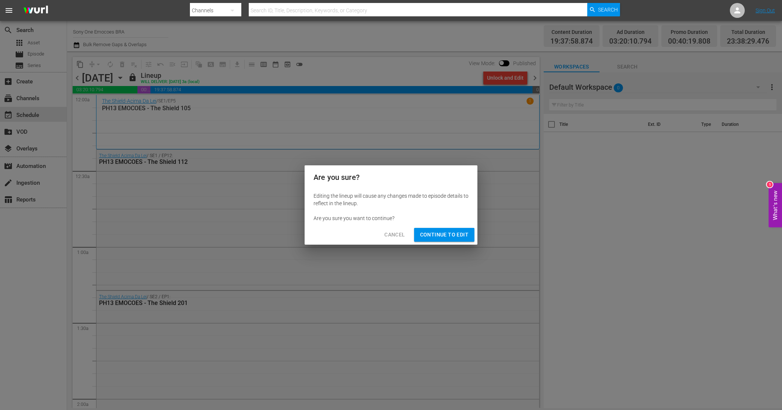
click at [446, 232] on span "Continue to Edit" at bounding box center [444, 234] width 48 height 9
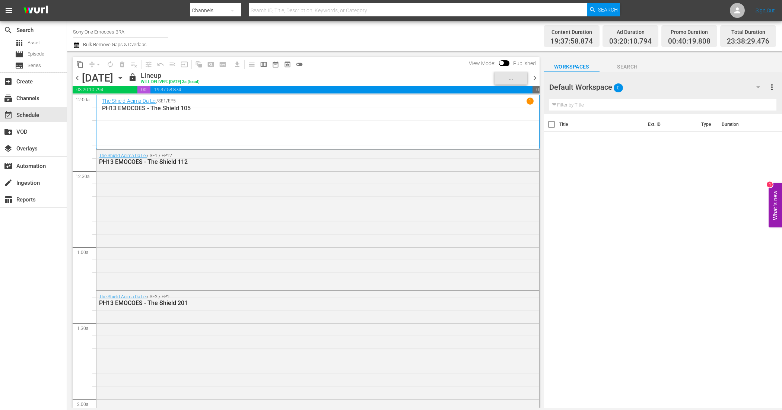
click at [533, 76] on span "chevron_right" at bounding box center [534, 77] width 9 height 9
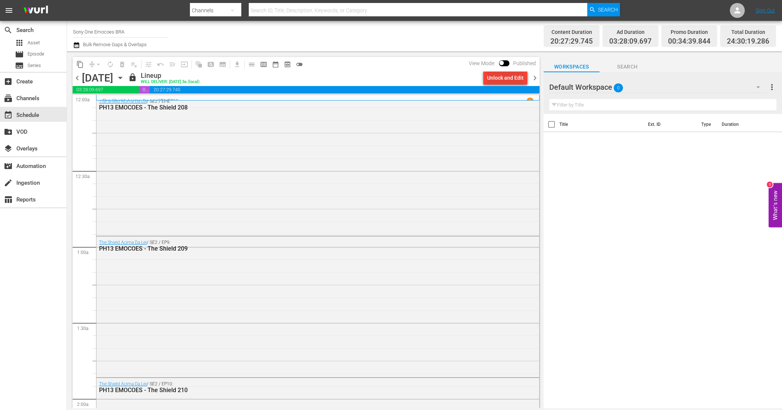
click at [503, 79] on div "Unlock and Edit" at bounding box center [505, 77] width 36 height 13
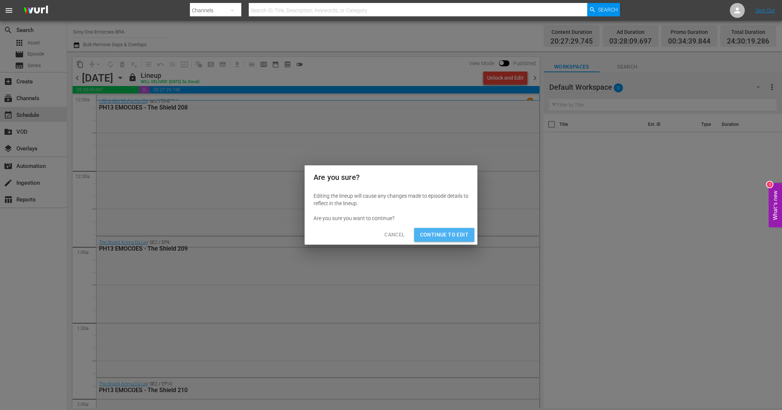
click at [439, 230] on span "Continue to Edit" at bounding box center [444, 234] width 48 height 9
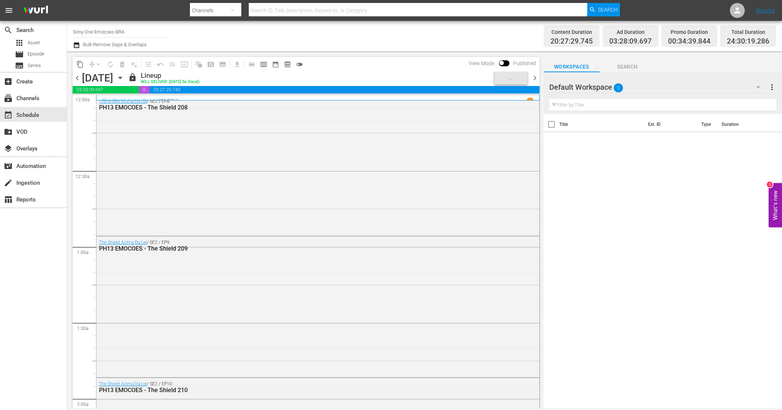
click at [536, 75] on span "chevron_right" at bounding box center [534, 77] width 9 height 9
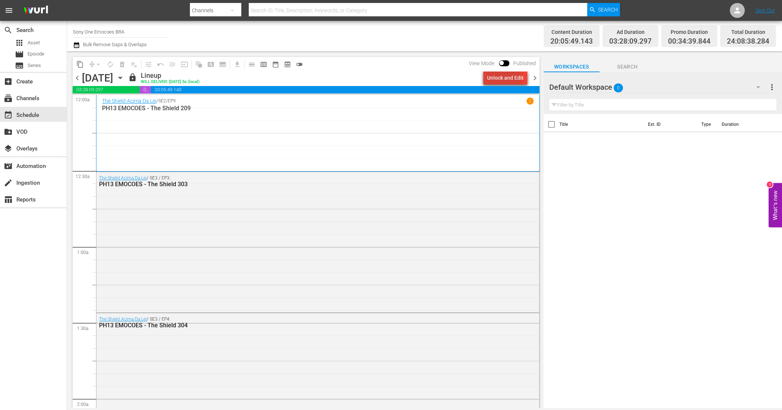
click at [498, 80] on div "Unlock and Edit" at bounding box center [505, 77] width 36 height 13
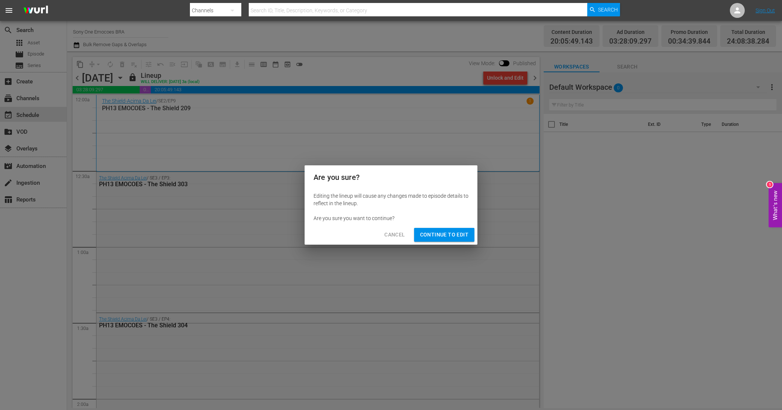
click at [455, 238] on span "Continue to Edit" at bounding box center [444, 234] width 48 height 9
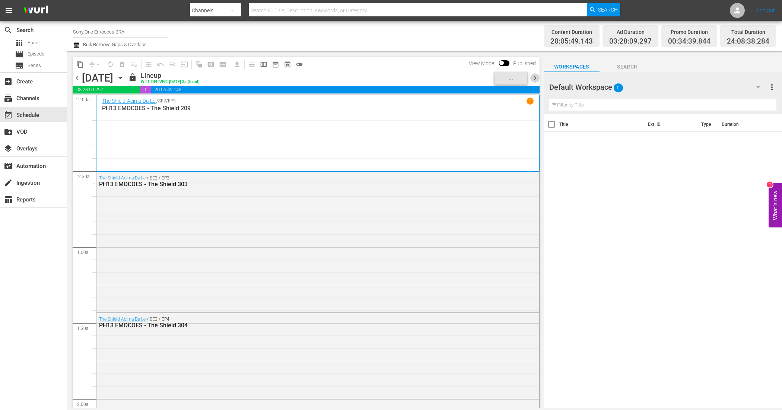
click at [531, 76] on span "chevron_right" at bounding box center [534, 77] width 9 height 9
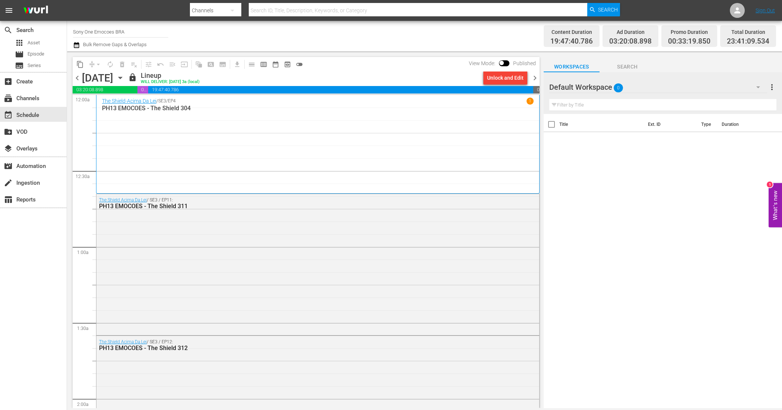
click at [492, 80] on div "Unlock and Edit" at bounding box center [505, 77] width 36 height 13
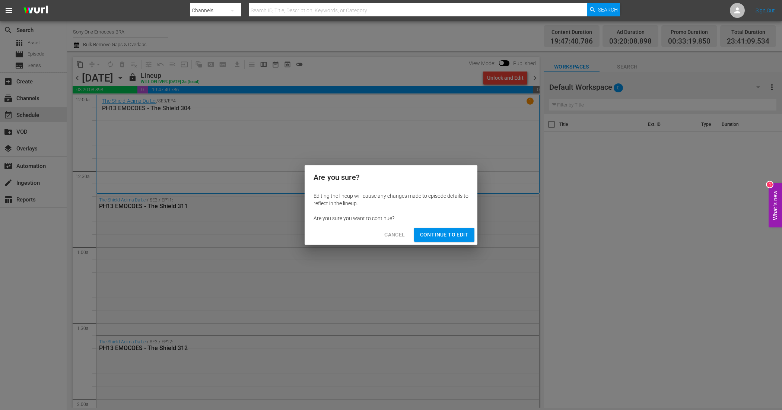
click at [461, 231] on span "Continue to Edit" at bounding box center [444, 234] width 48 height 9
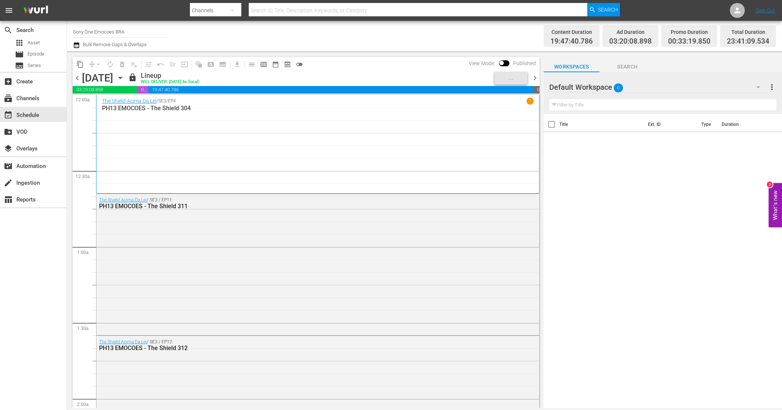
click at [537, 78] on span "chevron_right" at bounding box center [534, 77] width 9 height 9
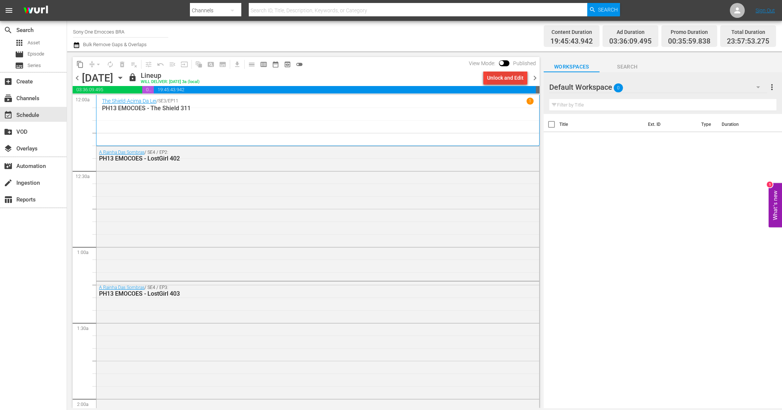
click at [495, 76] on div "Unlock and Edit" at bounding box center [505, 77] width 36 height 13
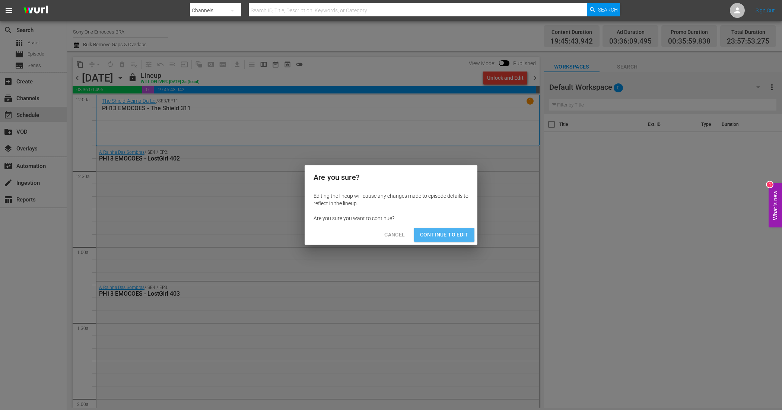
click at [443, 234] on span "Continue to Edit" at bounding box center [444, 234] width 48 height 9
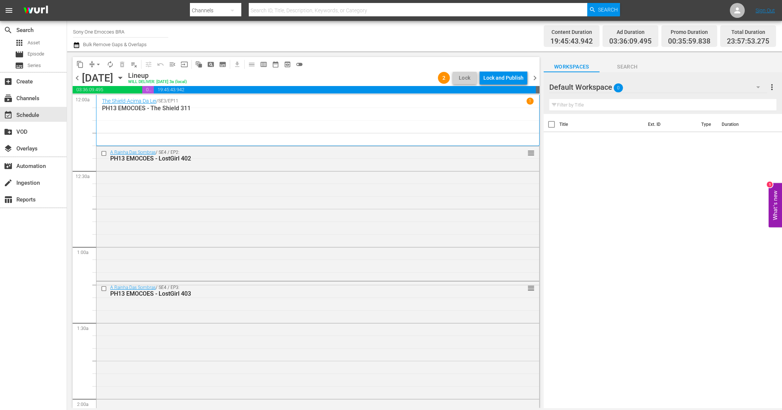
click at [533, 77] on span "chevron_right" at bounding box center [534, 77] width 9 height 9
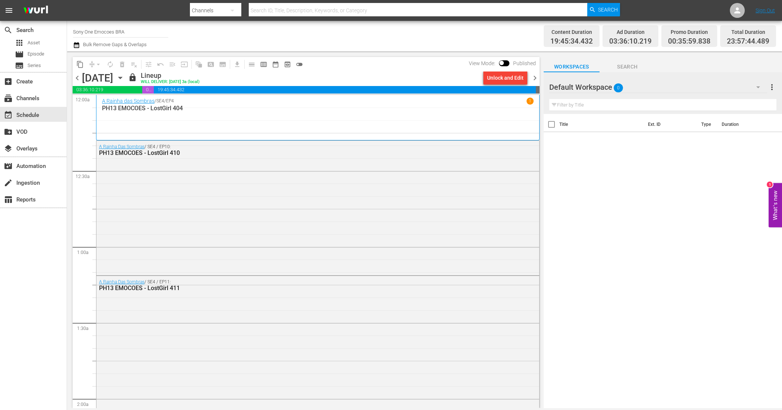
click at [498, 83] on div "Unlock and Edit" at bounding box center [505, 77] width 36 height 13
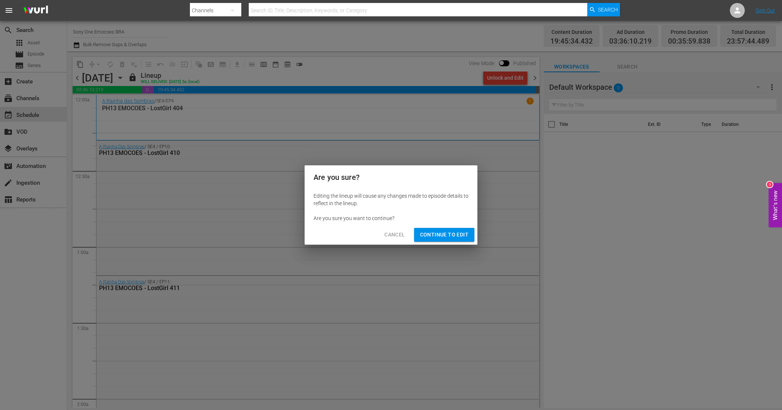
click at [467, 231] on span "Continue to Edit" at bounding box center [444, 234] width 48 height 9
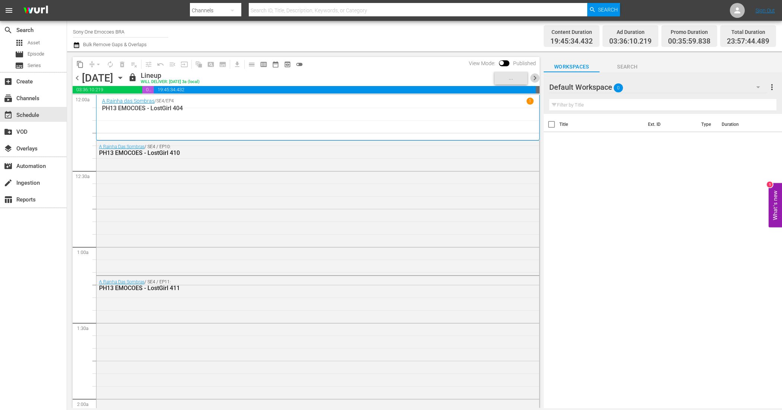
click at [534, 74] on span "chevron_right" at bounding box center [534, 77] width 9 height 9
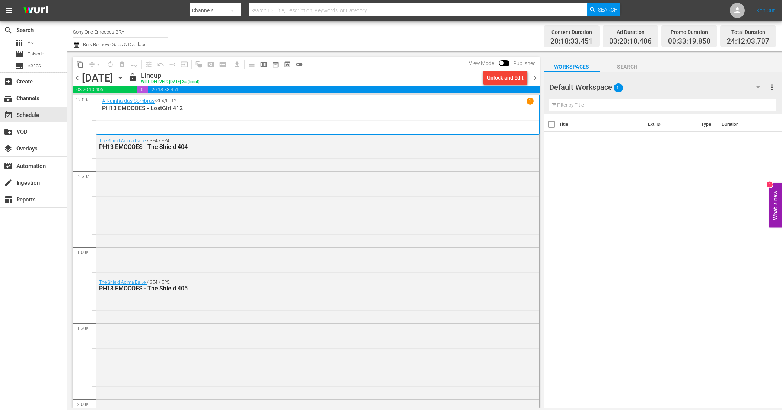
click at [490, 80] on div "Unlock and Edit" at bounding box center [505, 77] width 36 height 13
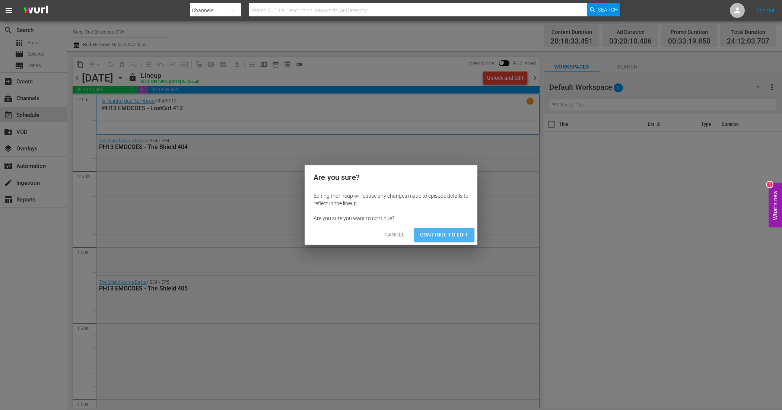
click at [455, 231] on span "Continue to Edit" at bounding box center [444, 234] width 48 height 9
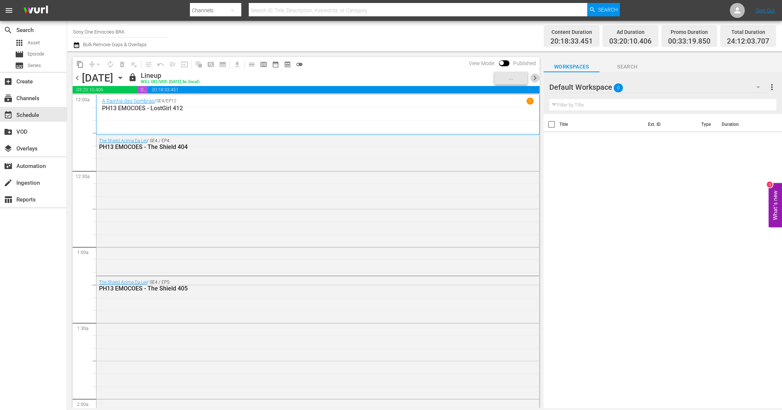
click at [535, 81] on span "chevron_right" at bounding box center [534, 77] width 9 height 9
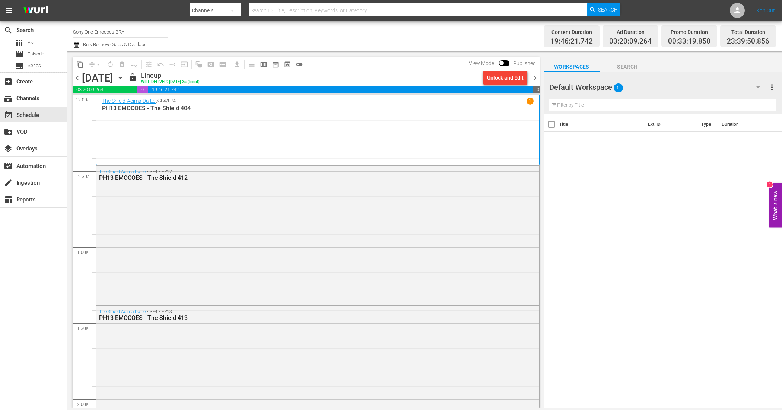
click at [514, 77] on div "Unlock and Edit" at bounding box center [505, 77] width 36 height 13
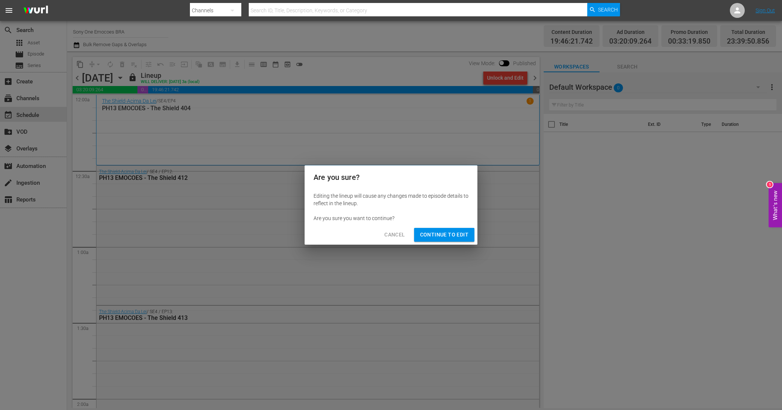
click at [446, 236] on span "Continue to Edit" at bounding box center [444, 234] width 48 height 9
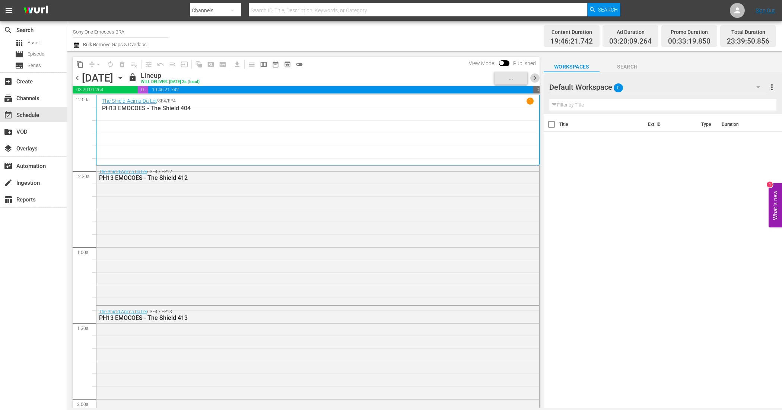
click at [535, 75] on span "chevron_right" at bounding box center [534, 77] width 9 height 9
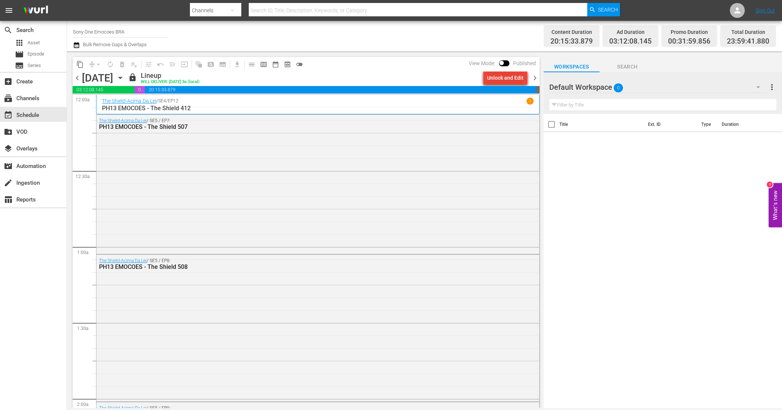
click at [498, 81] on div "Unlock and Edit" at bounding box center [505, 77] width 36 height 13
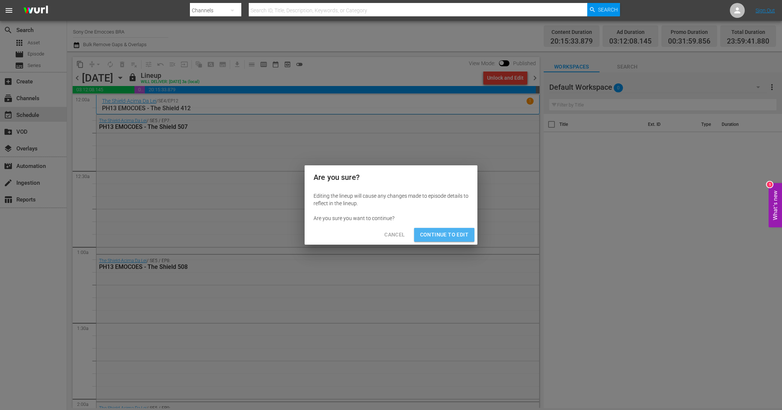
click at [461, 235] on span "Continue to Edit" at bounding box center [444, 234] width 48 height 9
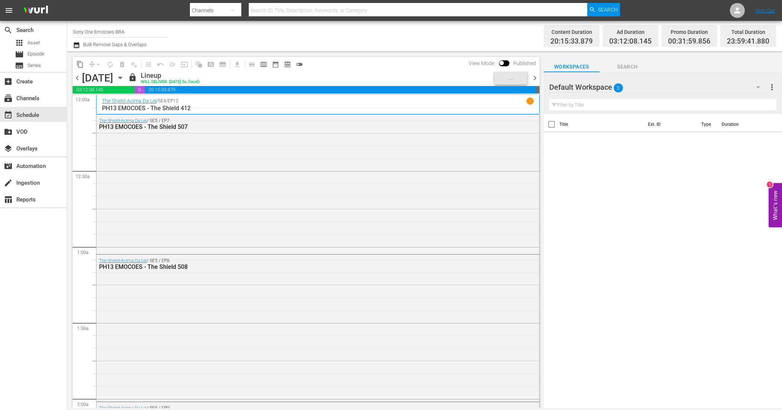
click at [535, 77] on span "chevron_right" at bounding box center [534, 77] width 9 height 9
click at [515, 77] on div "Unlock and Edit" at bounding box center [505, 77] width 36 height 13
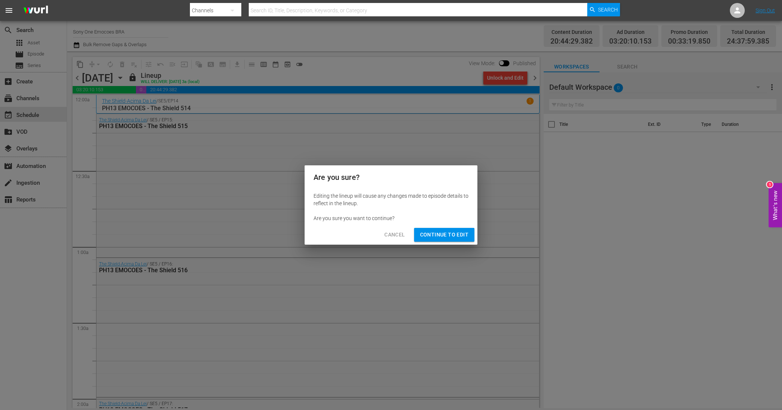
click at [461, 237] on span "Continue to Edit" at bounding box center [444, 234] width 48 height 9
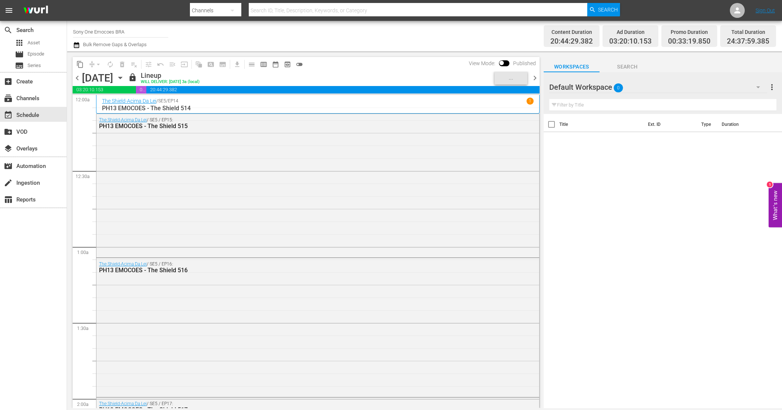
click at [534, 76] on span "chevron_right" at bounding box center [534, 77] width 9 height 9
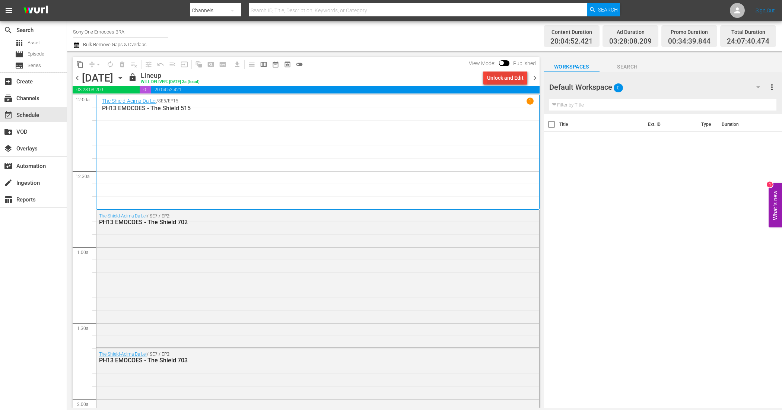
click at [496, 79] on div "Unlock and Edit" at bounding box center [505, 77] width 36 height 13
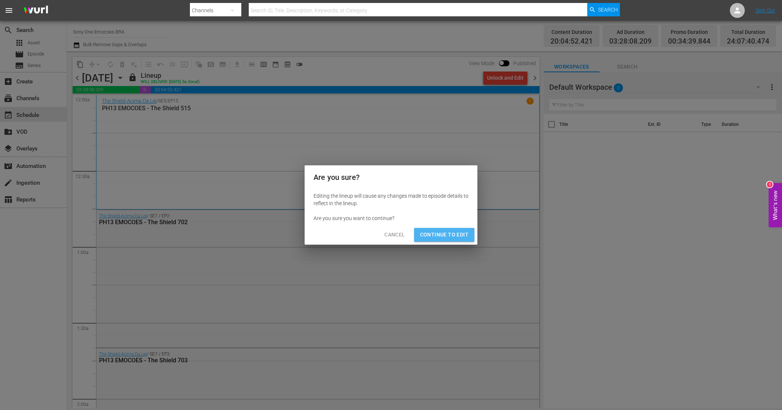
drag, startPoint x: 466, startPoint y: 236, endPoint x: 514, endPoint y: 171, distance: 80.7
click at [467, 236] on span "Continue to Edit" at bounding box center [444, 234] width 48 height 9
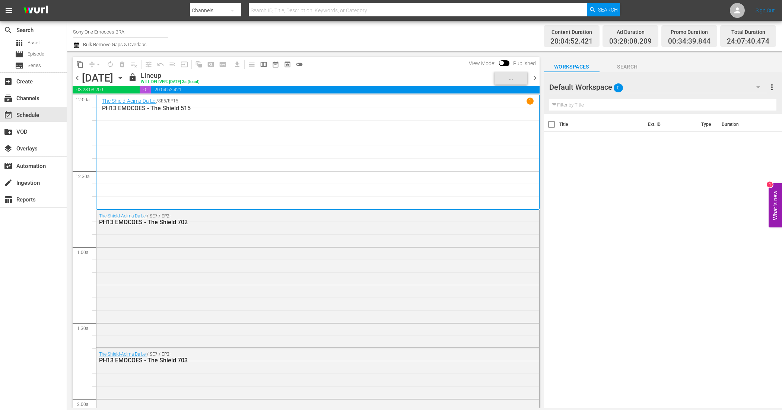
click at [537, 79] on span "chevron_right" at bounding box center [534, 77] width 9 height 9
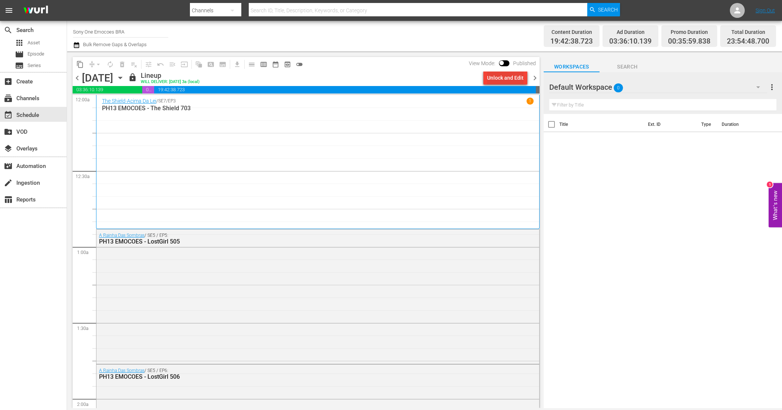
click at [503, 78] on div "Unlock and Edit" at bounding box center [505, 77] width 36 height 13
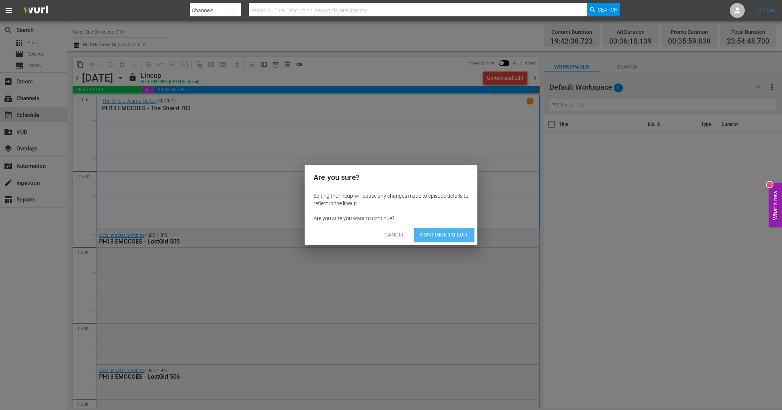
drag, startPoint x: 452, startPoint y: 237, endPoint x: 470, endPoint y: 215, distance: 28.9
click at [453, 237] on span "Continue to Edit" at bounding box center [444, 234] width 48 height 9
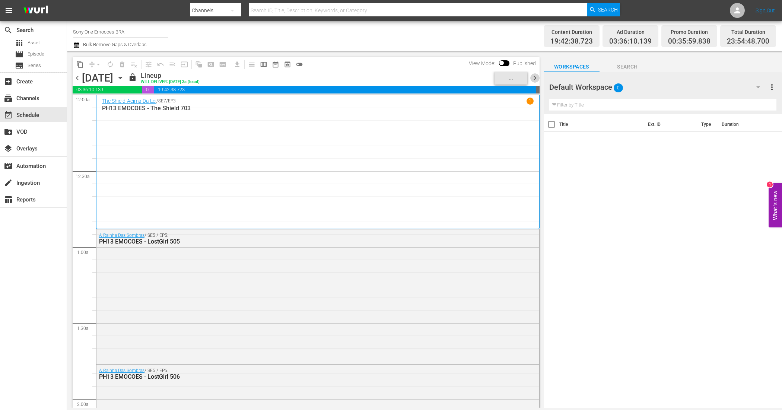
click at [536, 77] on span "chevron_right" at bounding box center [534, 77] width 9 height 9
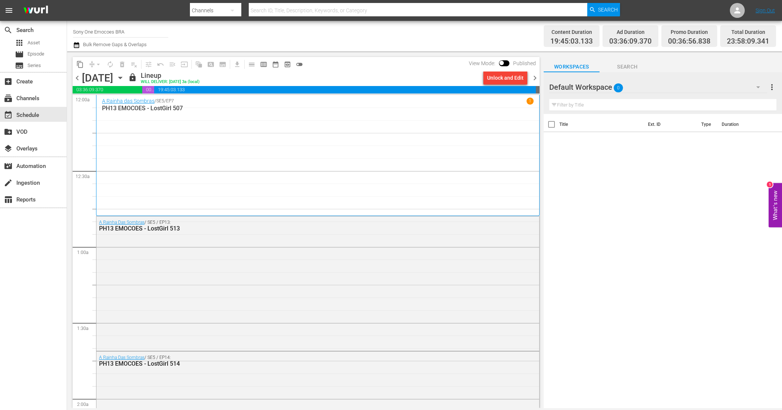
click at [490, 75] on div "Unlock and Edit" at bounding box center [505, 77] width 36 height 13
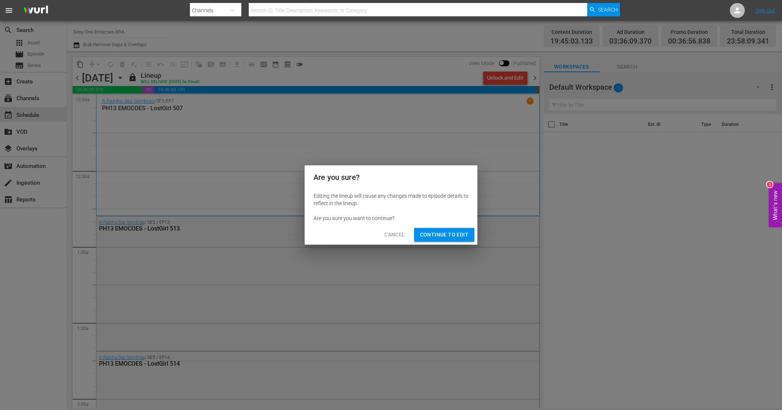
click at [458, 234] on span "Continue to Edit" at bounding box center [444, 234] width 48 height 9
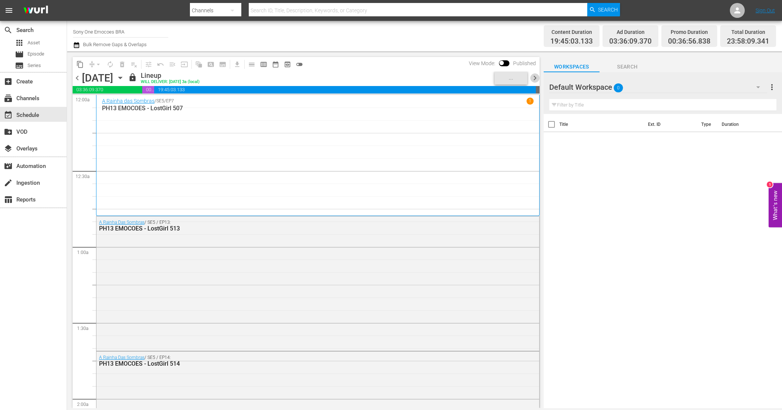
click at [537, 79] on span "chevron_right" at bounding box center [534, 77] width 9 height 9
click at [499, 80] on div "Unlock and Edit" at bounding box center [505, 77] width 36 height 13
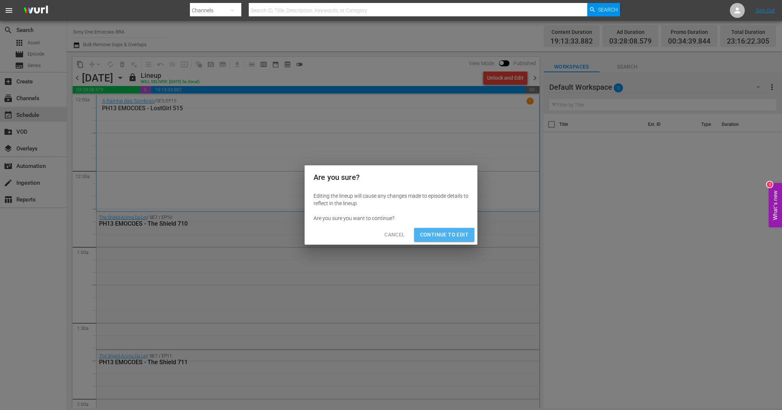
click at [461, 234] on span "Continue to Edit" at bounding box center [444, 234] width 48 height 9
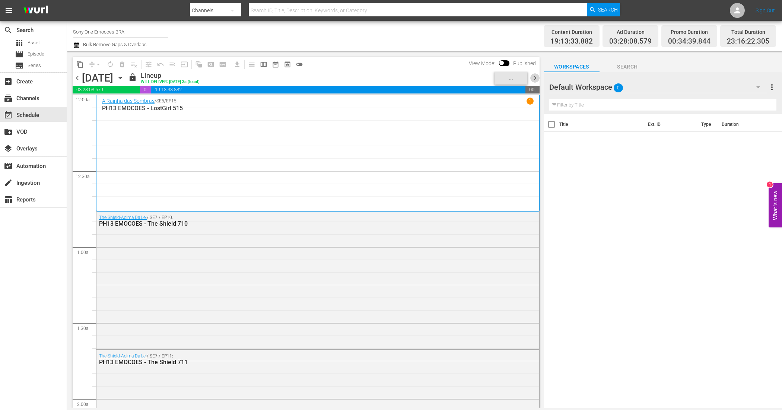
click at [537, 77] on span "chevron_right" at bounding box center [534, 77] width 9 height 9
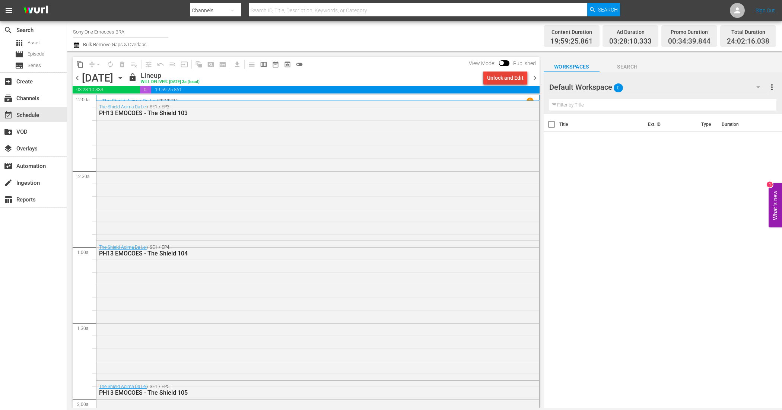
click at [507, 77] on div "Unlock and Edit" at bounding box center [505, 77] width 36 height 13
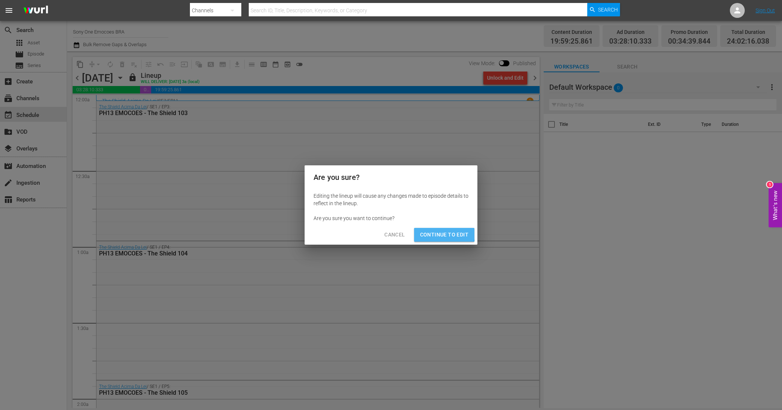
drag, startPoint x: 438, startPoint y: 231, endPoint x: 438, endPoint y: 226, distance: 5.2
click at [438, 231] on span "Continue to Edit" at bounding box center [444, 234] width 48 height 9
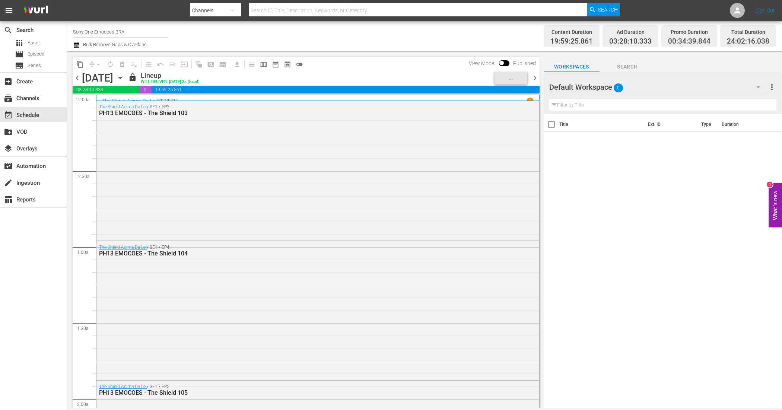
click at [539, 77] on span "chevron_right" at bounding box center [534, 77] width 9 height 9
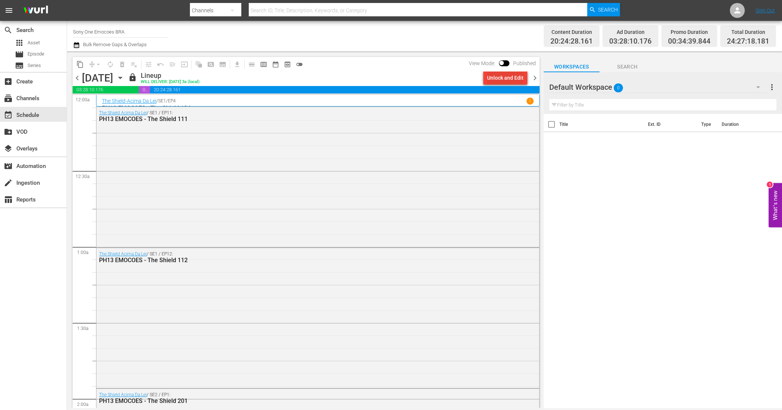
click at [507, 74] on div "Unlock and Edit" at bounding box center [505, 77] width 36 height 13
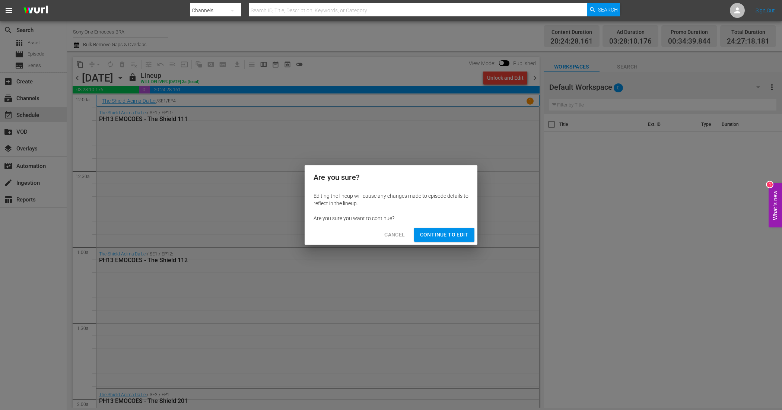
click at [441, 237] on span "Continue to Edit" at bounding box center [444, 234] width 48 height 9
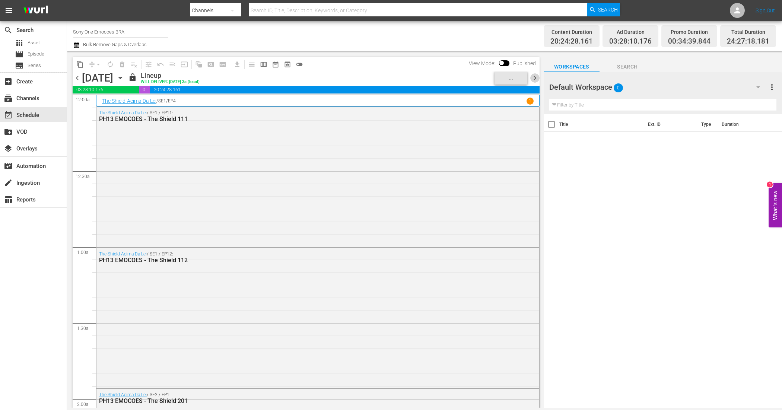
click at [534, 75] on span "chevron_right" at bounding box center [534, 77] width 9 height 9
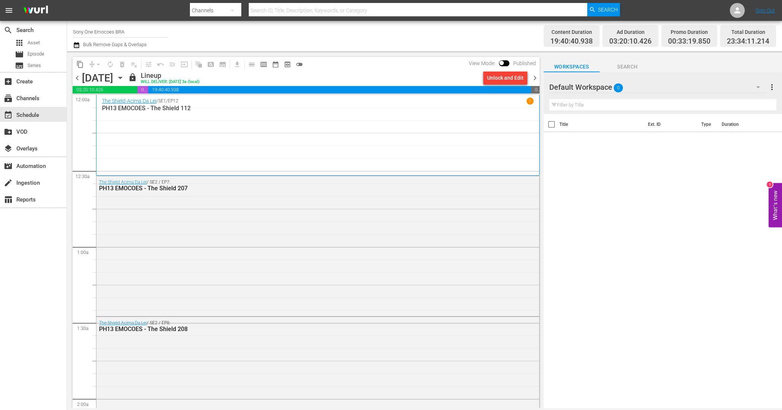
click at [507, 79] on div "Unlock and Edit" at bounding box center [505, 77] width 36 height 13
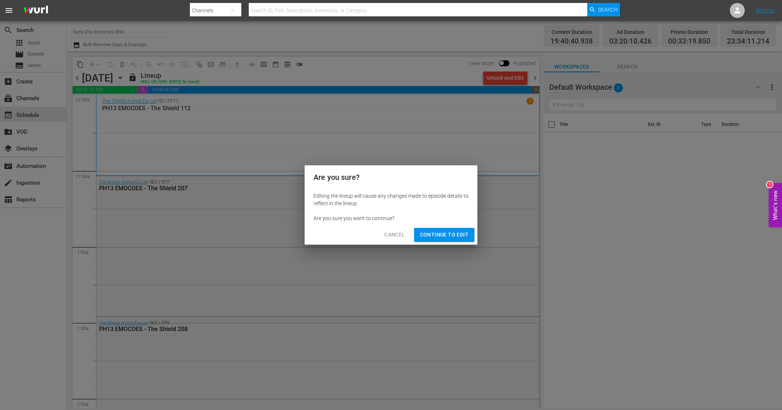
click at [465, 232] on span "Continue to Edit" at bounding box center [444, 234] width 48 height 9
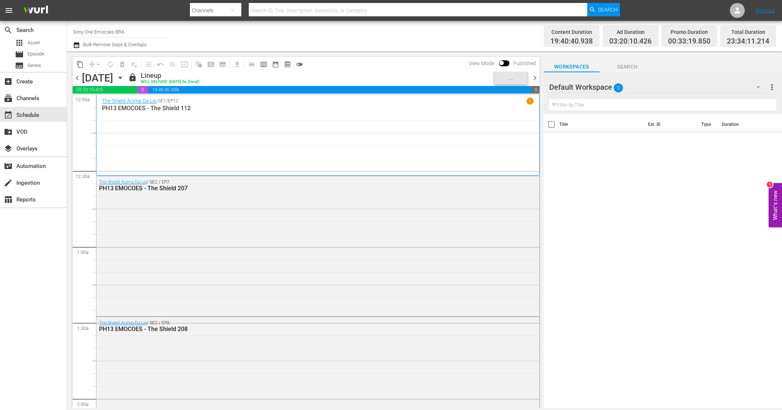
click at [537, 79] on span "chevron_right" at bounding box center [534, 77] width 9 height 9
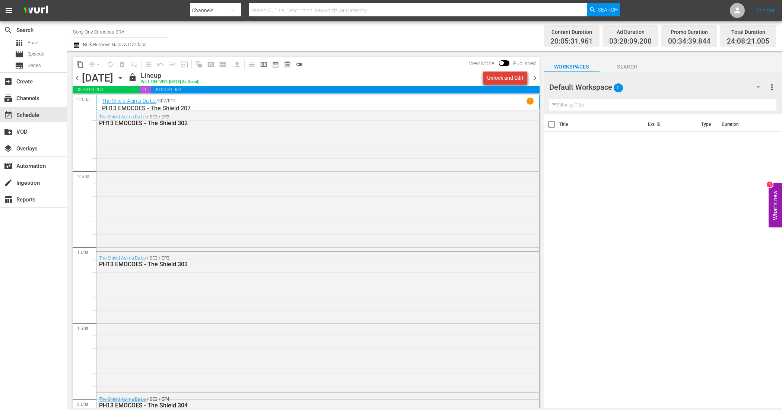
click at [516, 79] on div "Unlock and Edit" at bounding box center [505, 77] width 36 height 13
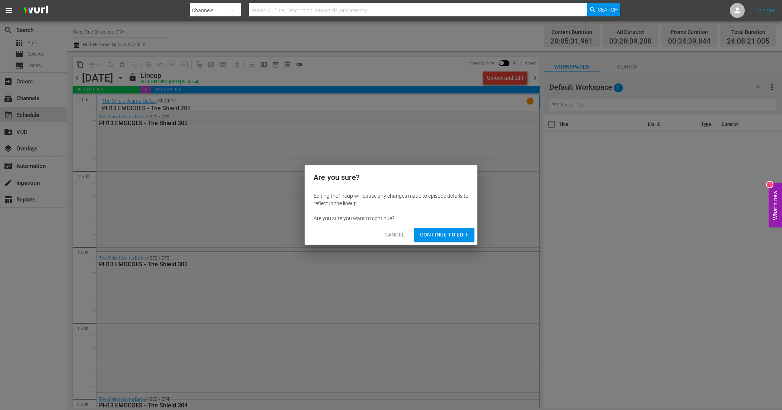
click at [458, 234] on span "Continue to Edit" at bounding box center [444, 234] width 48 height 9
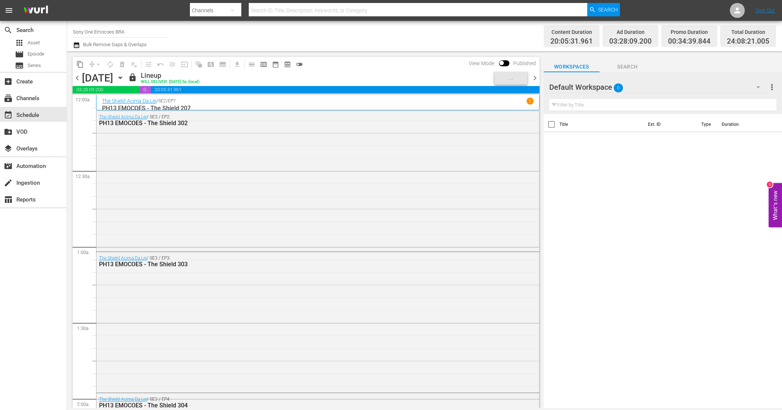
click at [534, 77] on span "chevron_right" at bounding box center [534, 77] width 9 height 9
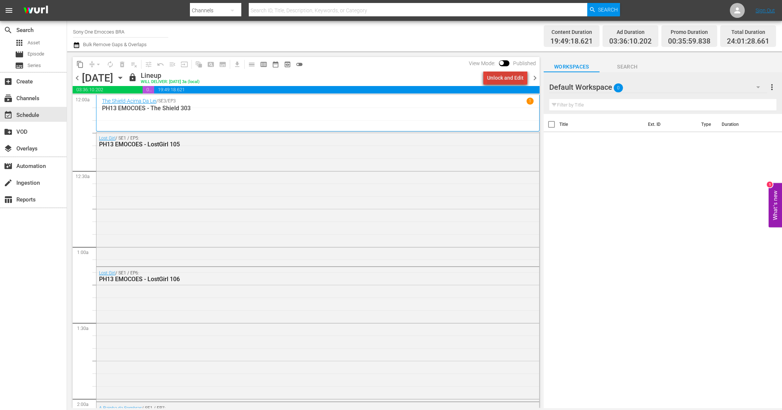
click at [514, 76] on div "Unlock and Edit" at bounding box center [505, 77] width 36 height 13
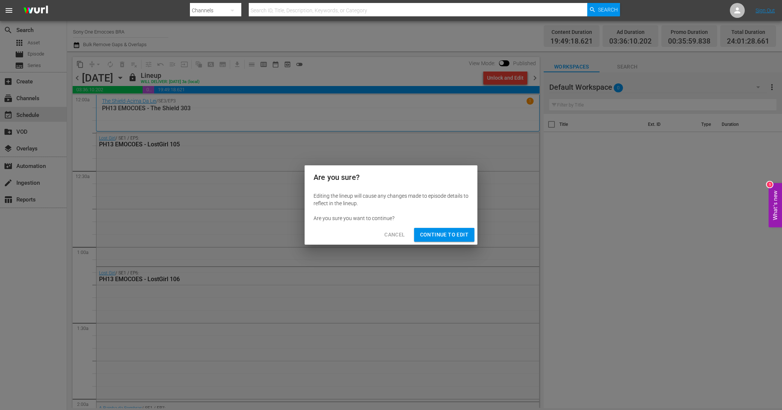
click at [439, 236] on span "Continue to Edit" at bounding box center [444, 234] width 48 height 9
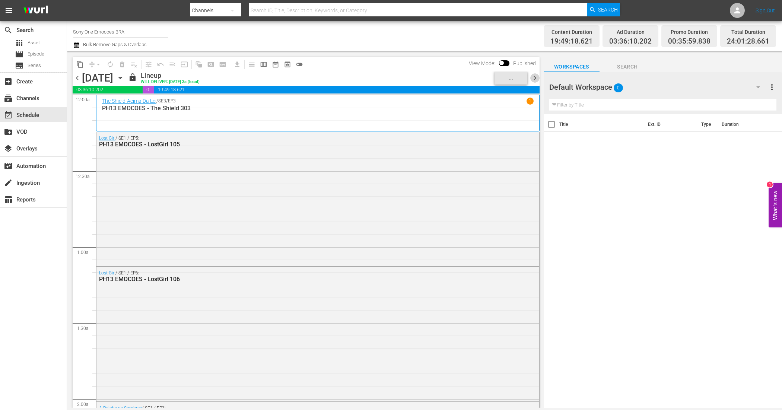
click at [534, 76] on span "chevron_right" at bounding box center [534, 77] width 9 height 9
click at [512, 77] on div "Unlock and Edit" at bounding box center [505, 77] width 36 height 13
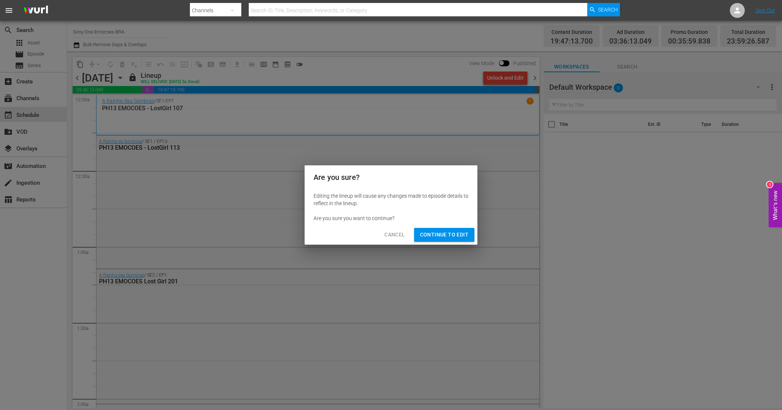
drag, startPoint x: 446, startPoint y: 235, endPoint x: 452, endPoint y: 224, distance: 12.5
click at [447, 235] on span "Continue to Edit" at bounding box center [444, 234] width 48 height 9
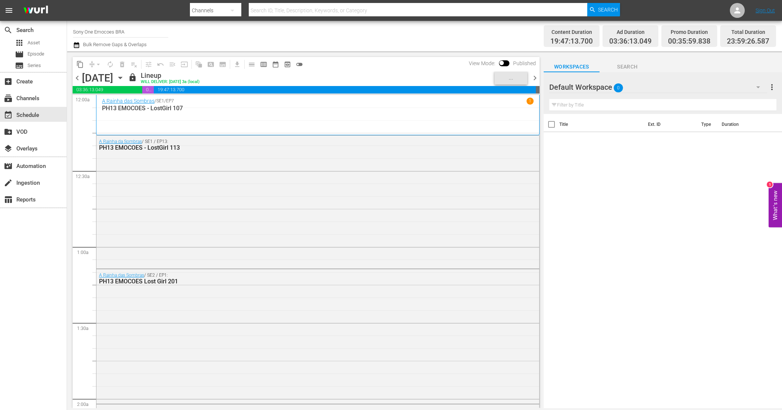
click at [536, 77] on span "chevron_right" at bounding box center [534, 77] width 9 height 9
click at [496, 79] on div "Unlock and Edit" at bounding box center [505, 77] width 36 height 13
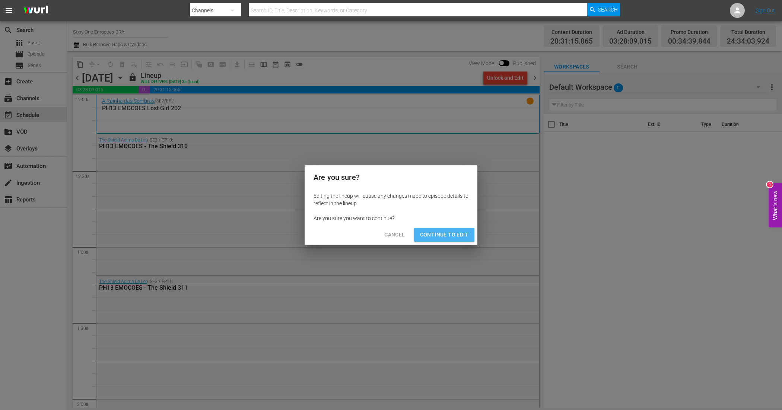
click at [445, 231] on span "Continue to Edit" at bounding box center [444, 234] width 48 height 9
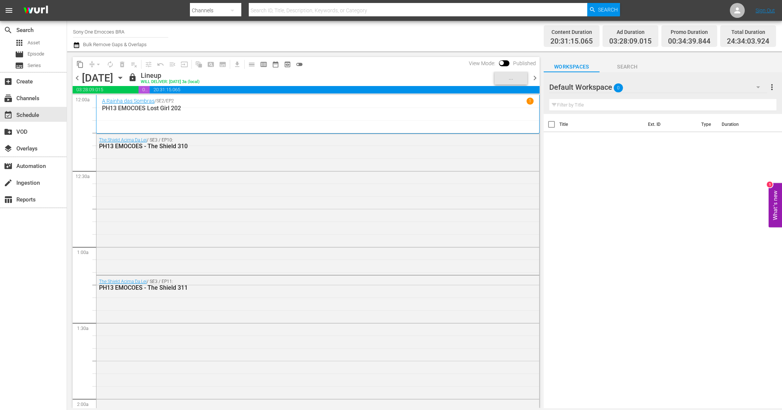
click at [534, 75] on span "chevron_right" at bounding box center [534, 77] width 9 height 9
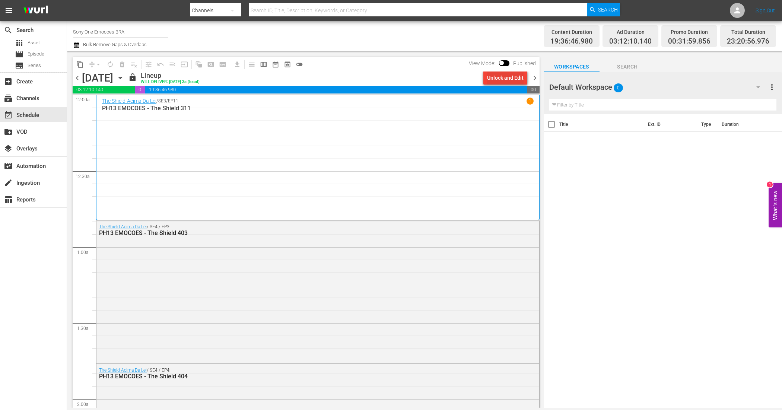
click at [501, 80] on div "Unlock and Edit" at bounding box center [505, 77] width 36 height 13
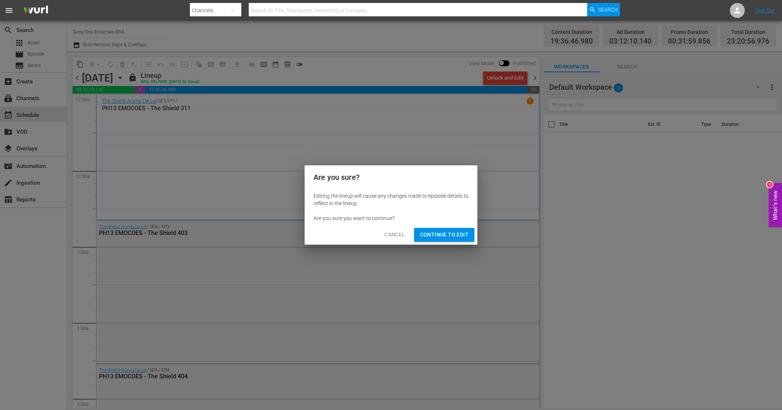
click at [457, 233] on span "Continue to Edit" at bounding box center [444, 234] width 48 height 9
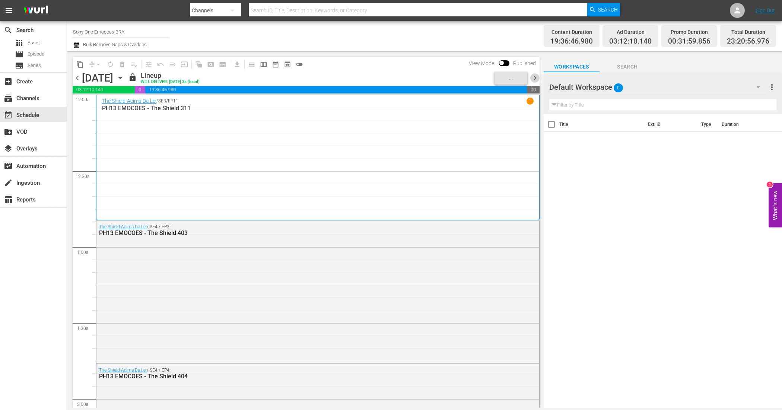
click at [533, 77] on span "chevron_right" at bounding box center [534, 77] width 9 height 9
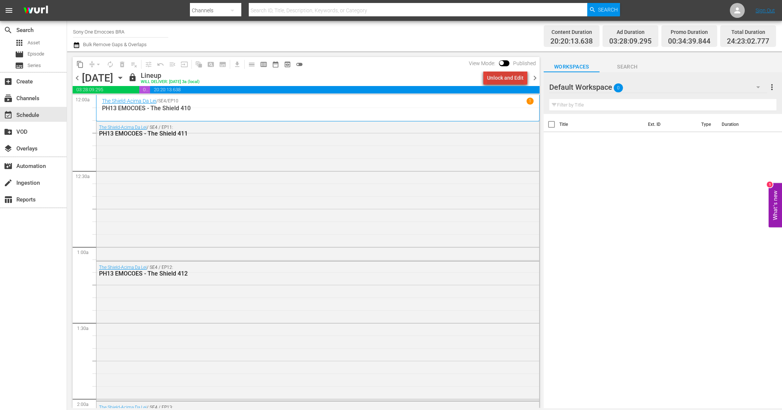
click at [514, 76] on div "Unlock and Edit" at bounding box center [505, 77] width 36 height 13
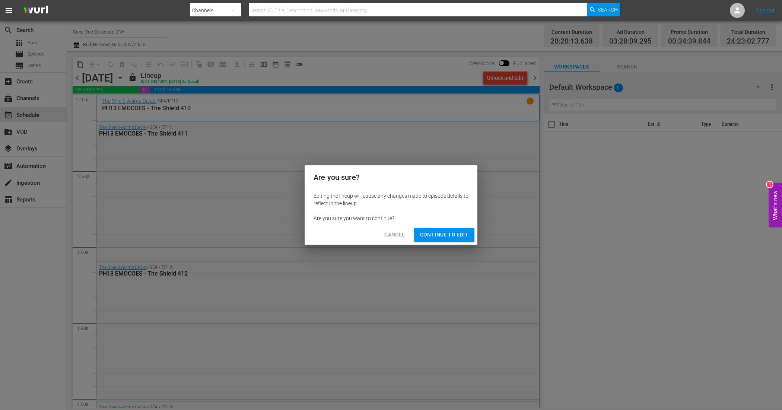
click at [444, 238] on span "Continue to Edit" at bounding box center [444, 234] width 48 height 9
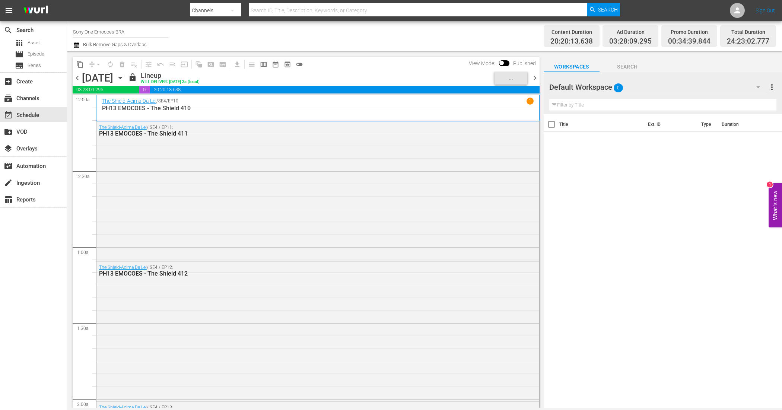
click at [537, 77] on span "chevron_right" at bounding box center [534, 77] width 9 height 9
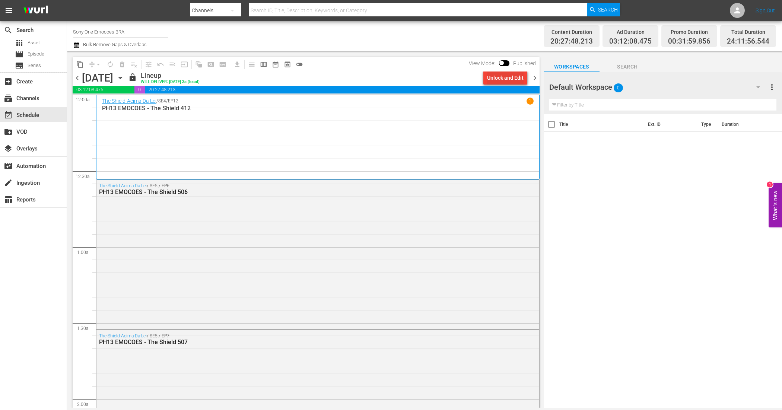
click at [516, 75] on div "Unlock and Edit" at bounding box center [505, 77] width 36 height 13
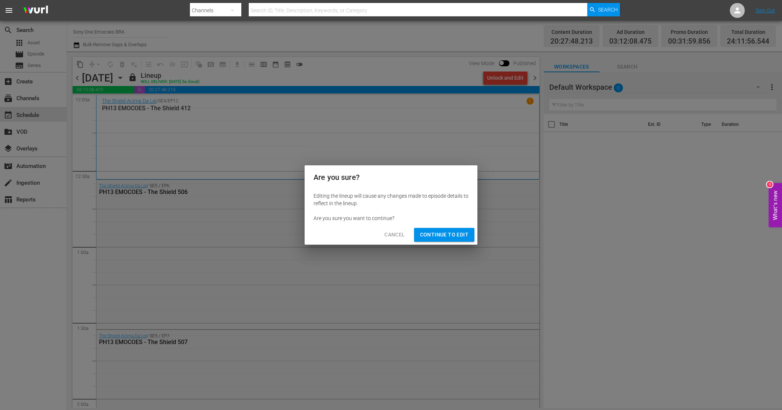
click at [462, 234] on span "Continue to Edit" at bounding box center [444, 234] width 48 height 9
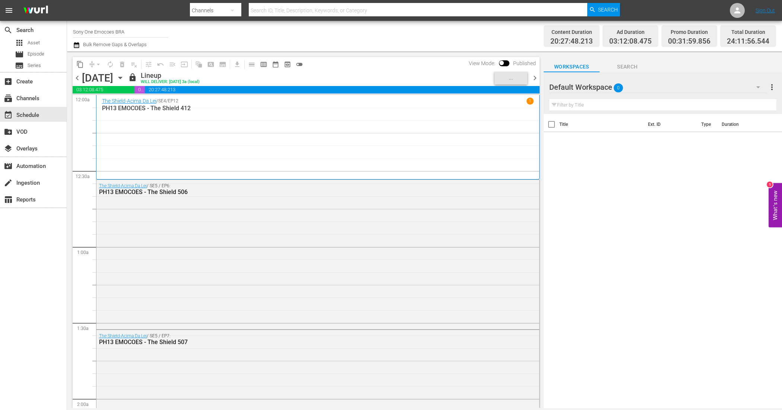
click at [534, 76] on span "chevron_right" at bounding box center [534, 77] width 9 height 9
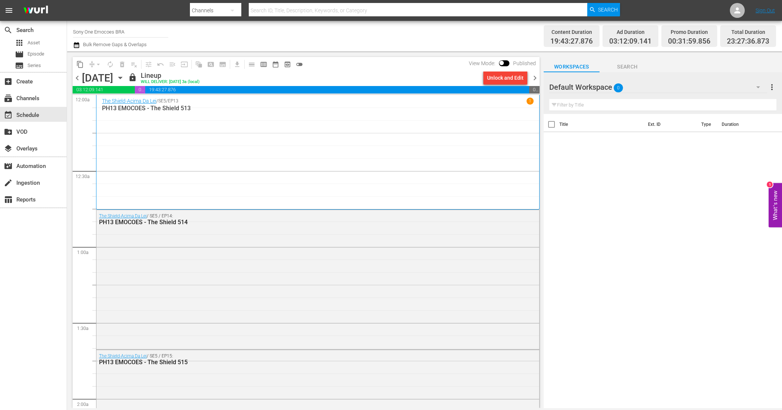
click at [515, 79] on div "Unlock and Edit" at bounding box center [505, 77] width 36 height 13
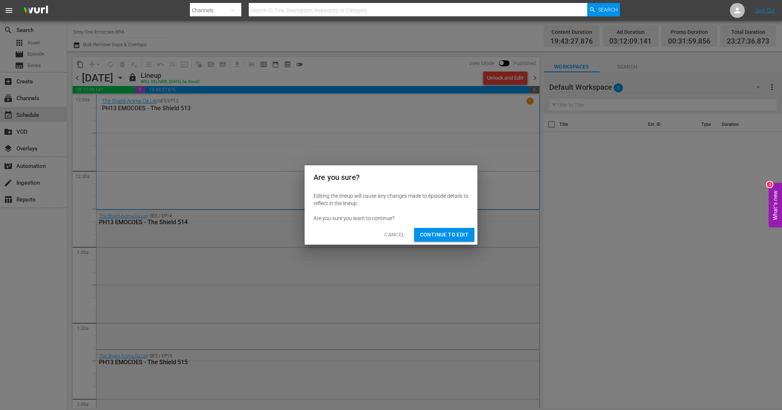
click at [453, 237] on span "Continue to Edit" at bounding box center [444, 234] width 48 height 9
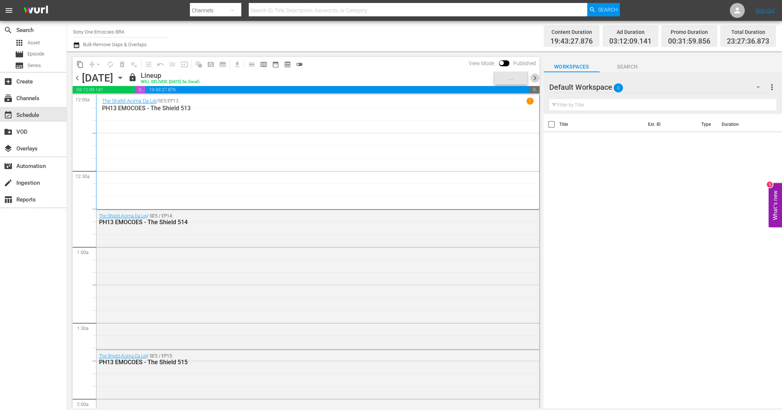
click at [537, 79] on span "chevron_right" at bounding box center [534, 77] width 9 height 9
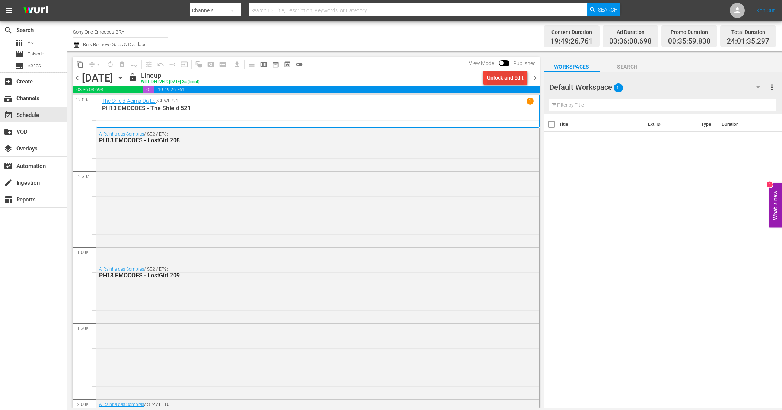
click at [498, 77] on div "Unlock and Edit" at bounding box center [505, 77] width 36 height 13
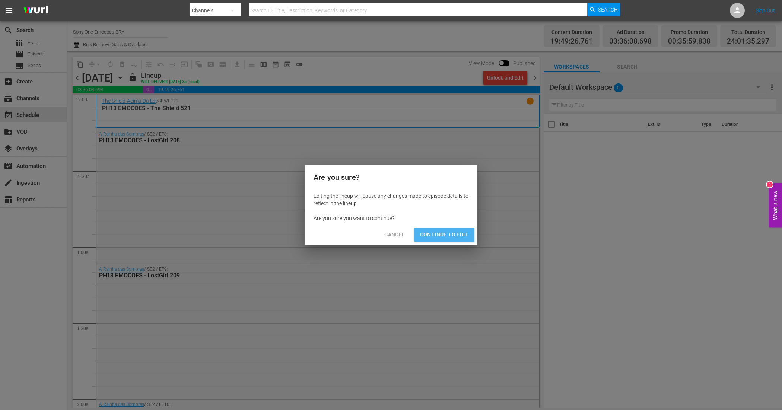
click at [447, 239] on span "Continue to Edit" at bounding box center [444, 234] width 48 height 9
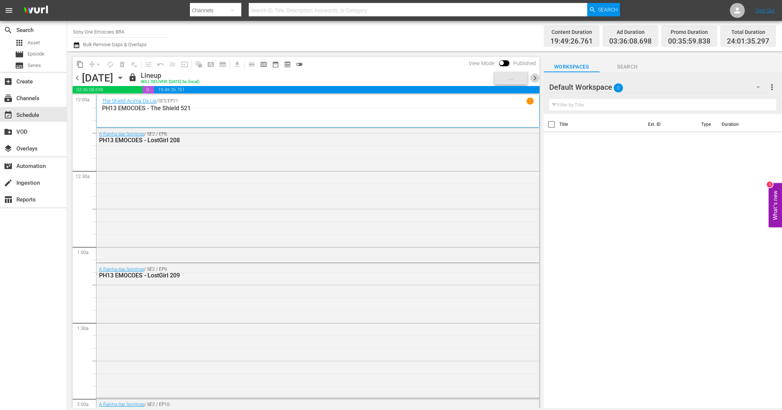
click at [535, 78] on span "chevron_right" at bounding box center [534, 77] width 9 height 9
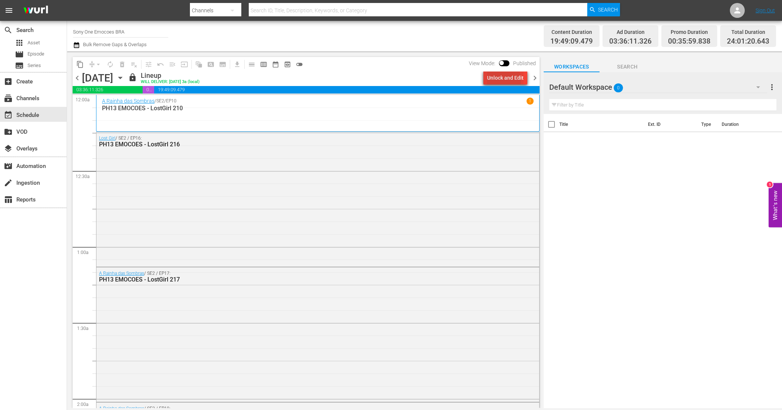
click at [492, 81] on div "Unlock and Edit" at bounding box center [505, 77] width 36 height 13
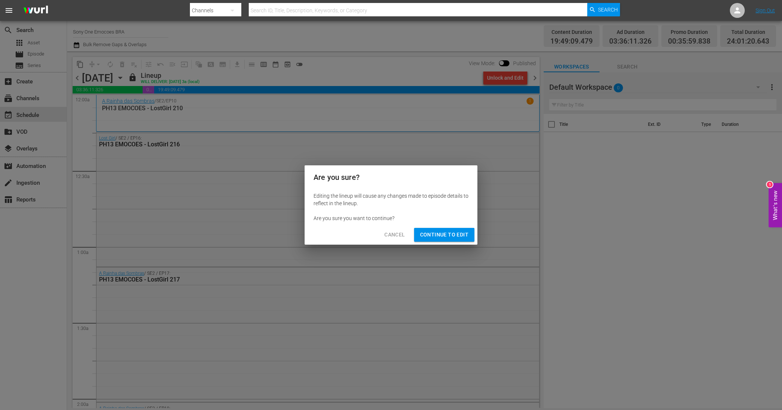
click at [449, 235] on span "Continue to Edit" at bounding box center [444, 234] width 48 height 9
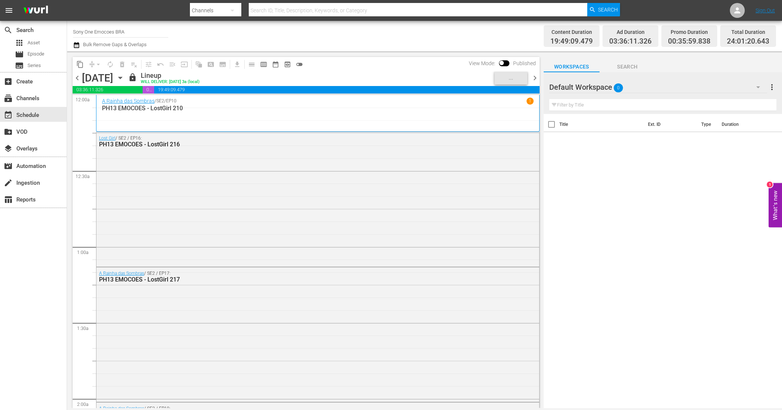
click at [533, 76] on span "chevron_right" at bounding box center [534, 77] width 9 height 9
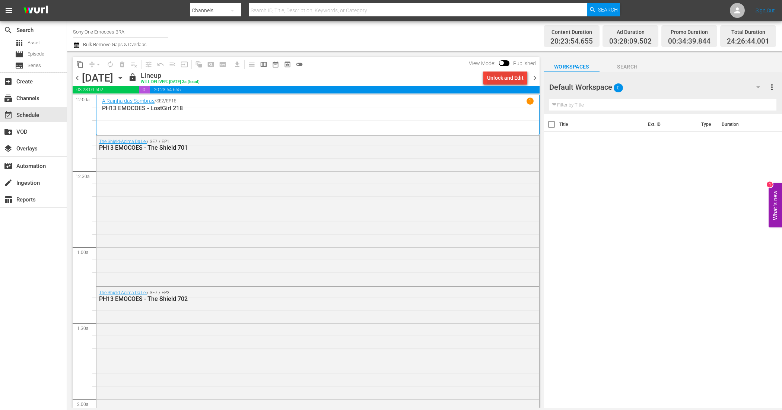
click at [496, 77] on div "Unlock and Edit" at bounding box center [505, 77] width 36 height 13
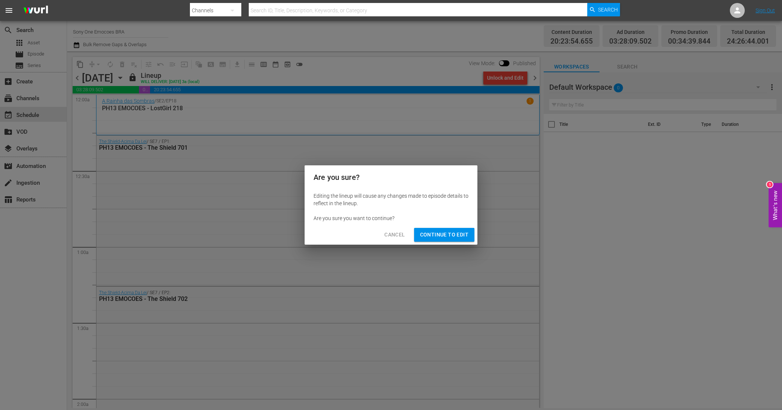
click at [448, 233] on span "Continue to Edit" at bounding box center [444, 234] width 48 height 9
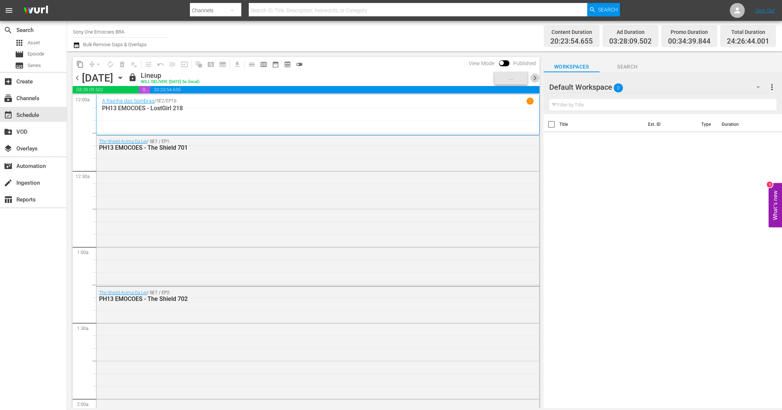
click at [535, 77] on span "chevron_right" at bounding box center [534, 77] width 9 height 9
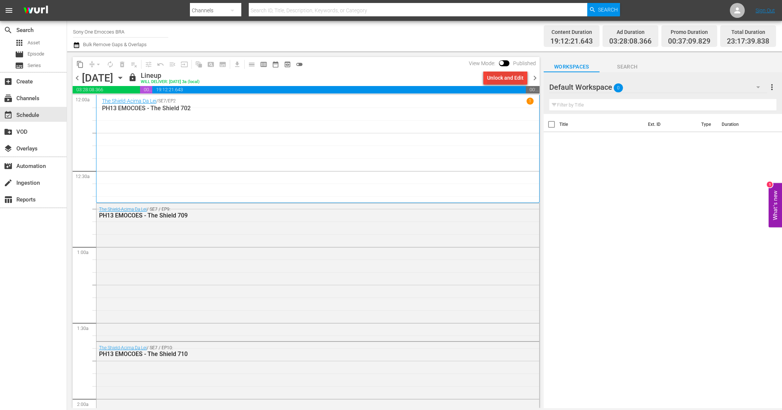
click at [490, 79] on div "Unlock and Edit" at bounding box center [505, 77] width 36 height 13
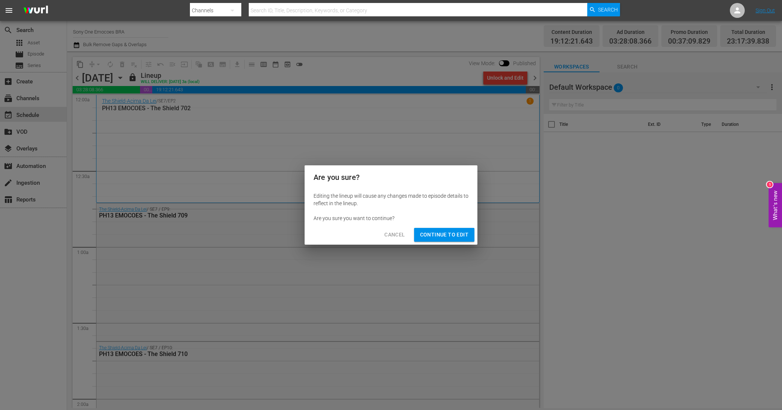
click at [452, 236] on span "Continue to Edit" at bounding box center [444, 234] width 48 height 9
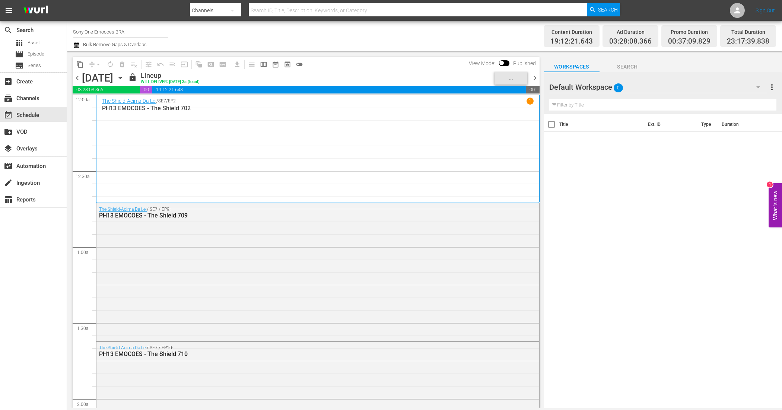
click at [533, 76] on span "chevron_right" at bounding box center [534, 77] width 9 height 9
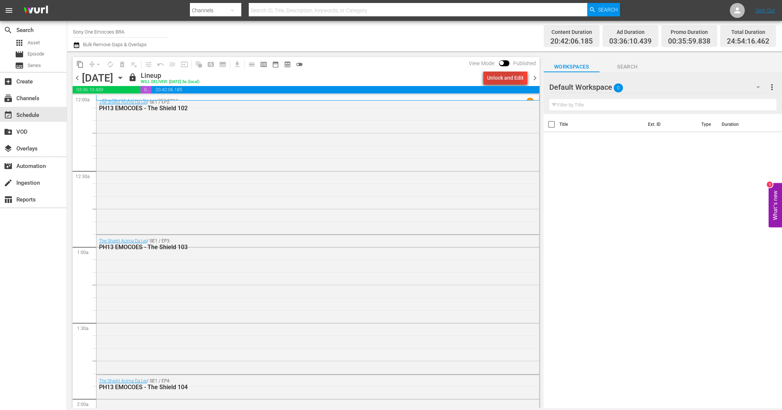
click at [498, 77] on div "Unlock and Edit" at bounding box center [505, 77] width 36 height 13
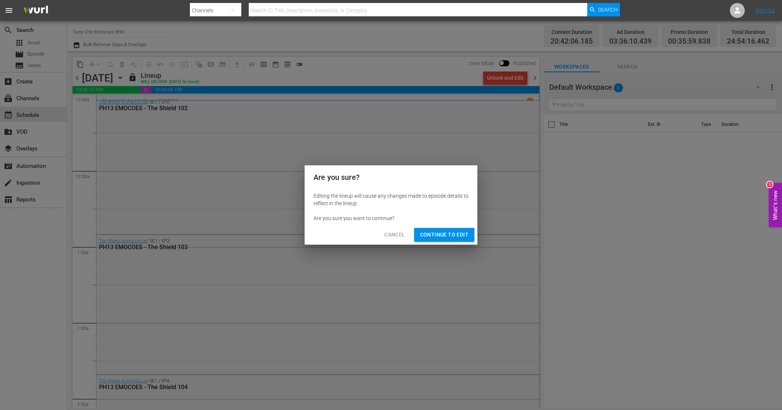
click at [444, 237] on span "Continue to Edit" at bounding box center [444, 234] width 48 height 9
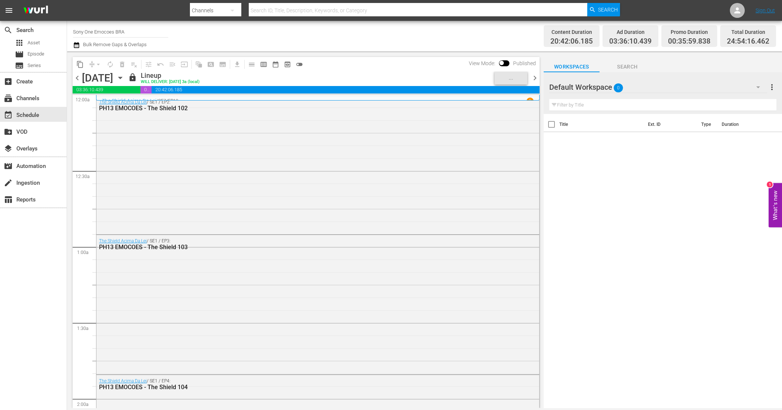
click at [536, 77] on span "chevron_right" at bounding box center [534, 77] width 9 height 9
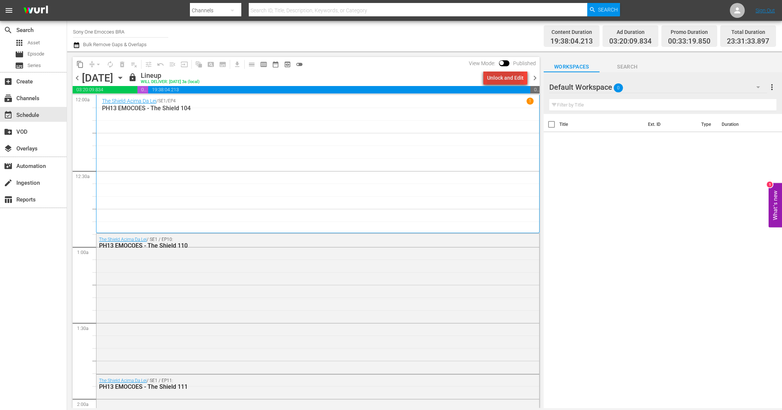
click at [499, 77] on div "Unlock and Edit" at bounding box center [505, 77] width 36 height 13
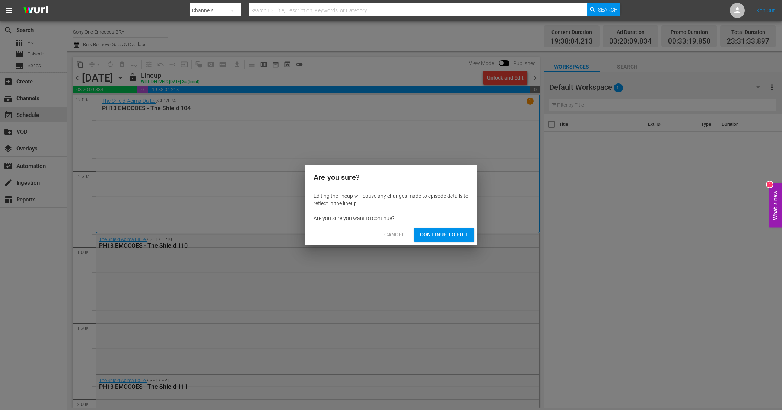
click at [464, 231] on span "Continue to Edit" at bounding box center [444, 234] width 48 height 9
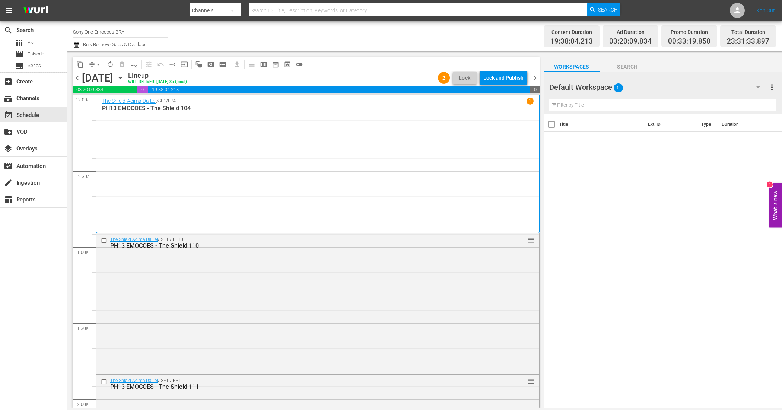
click at [537, 75] on span "chevron_right" at bounding box center [534, 77] width 9 height 9
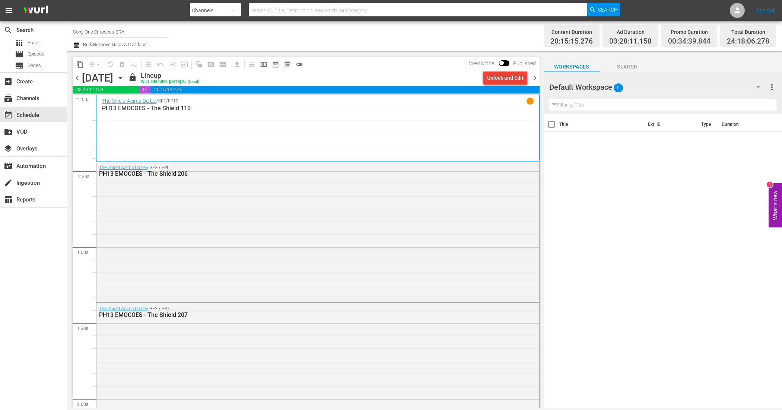
click at [496, 76] on div "Unlock and Edit" at bounding box center [505, 77] width 36 height 13
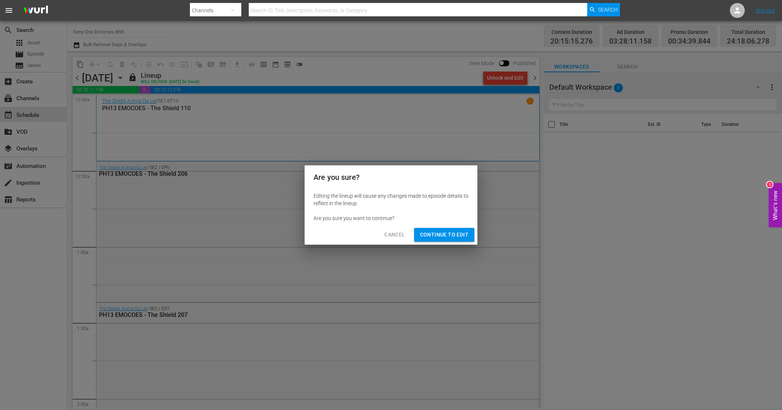
click at [450, 229] on button "Continue to Edit" at bounding box center [444, 235] width 60 height 14
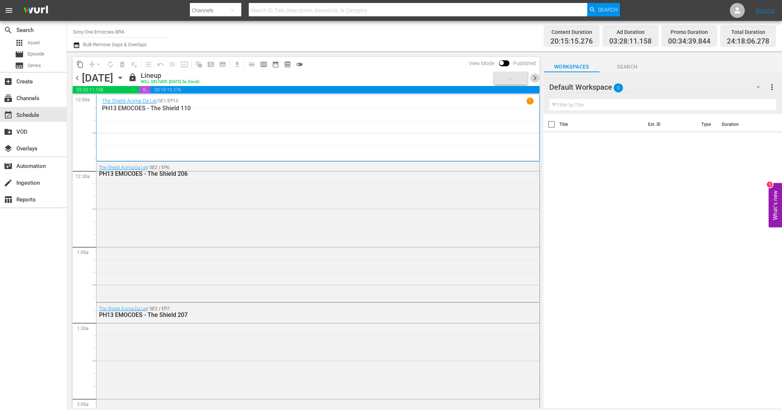
click at [534, 76] on span "chevron_right" at bounding box center [534, 77] width 9 height 9
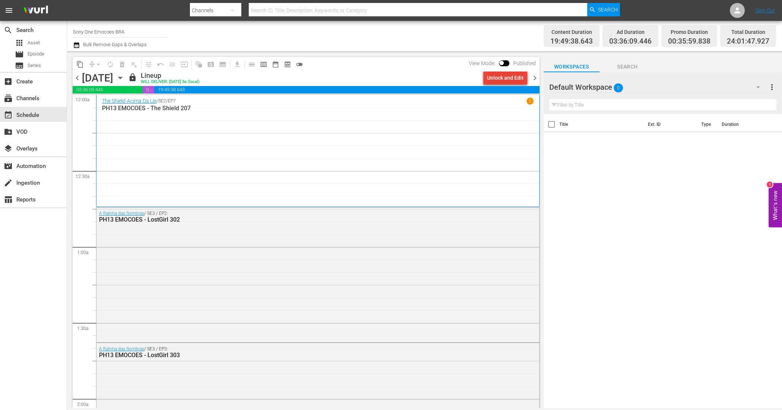
click at [496, 80] on div "Unlock and Edit" at bounding box center [505, 77] width 36 height 13
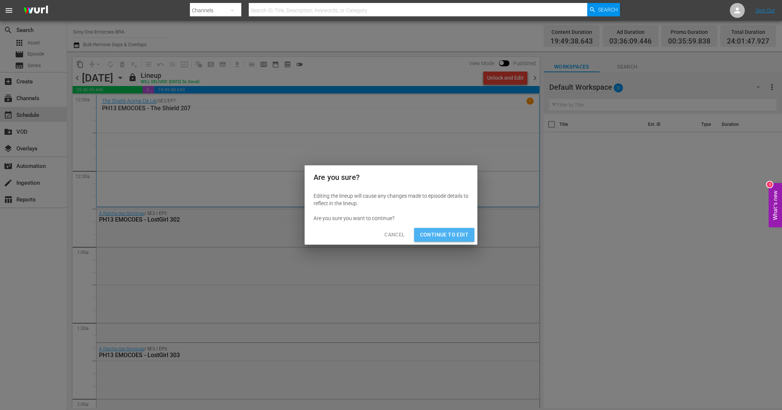
drag, startPoint x: 460, startPoint y: 236, endPoint x: 477, endPoint y: 219, distance: 24.5
click at [461, 236] on span "Continue to Edit" at bounding box center [444, 234] width 48 height 9
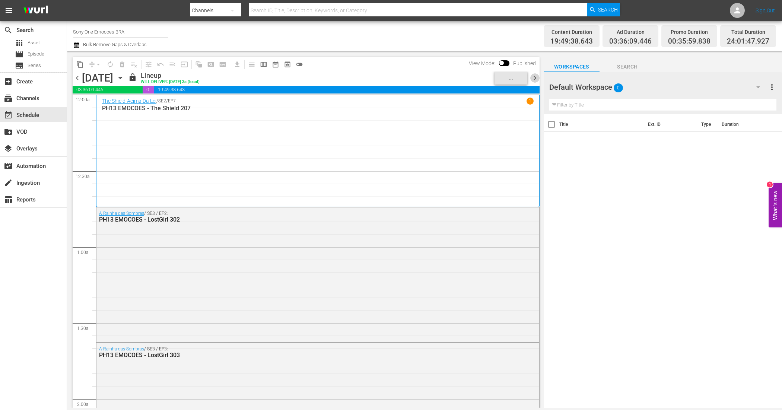
click at [535, 76] on span "chevron_right" at bounding box center [534, 77] width 9 height 9
click at [495, 79] on div "Unlock and Edit" at bounding box center [505, 77] width 36 height 13
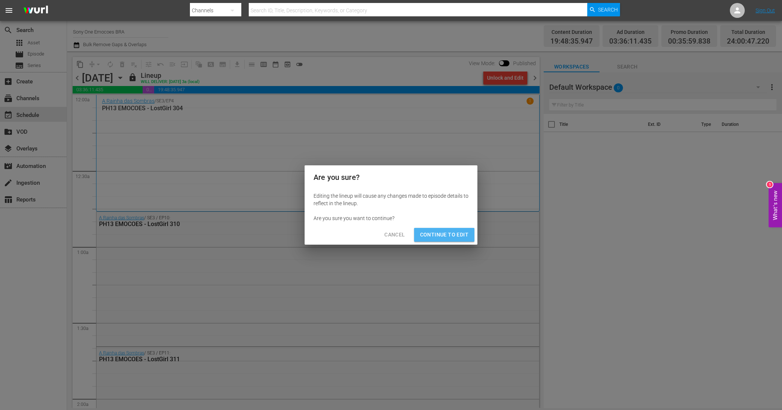
click at [463, 234] on span "Continue to Edit" at bounding box center [444, 234] width 48 height 9
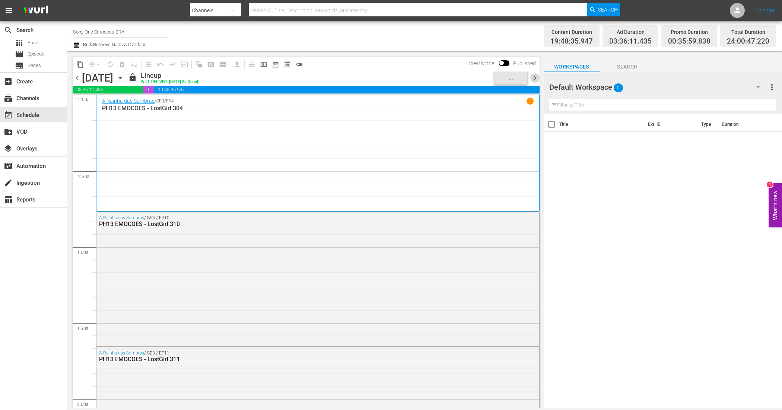
click at [537, 75] on span "chevron_right" at bounding box center [534, 77] width 9 height 9
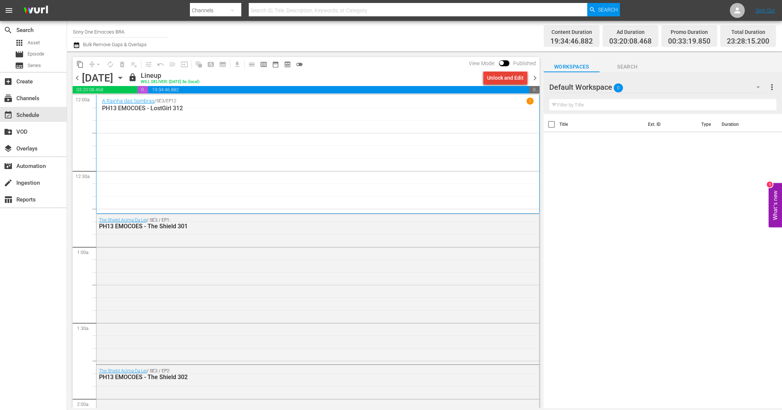
click at [492, 80] on div "Unlock and Edit" at bounding box center [505, 77] width 36 height 13
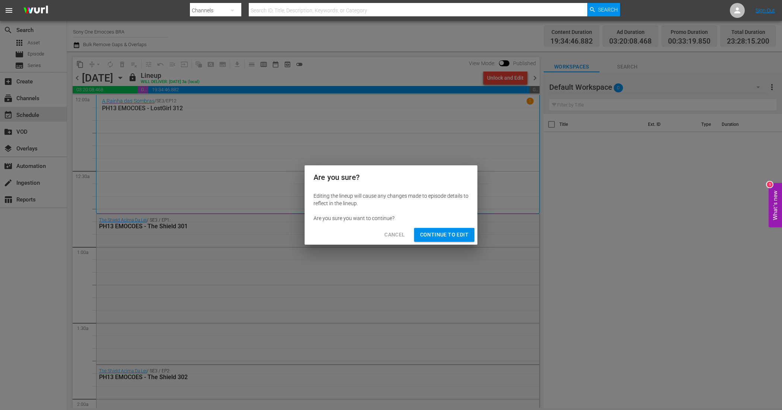
click at [455, 236] on span "Continue to Edit" at bounding box center [444, 234] width 48 height 9
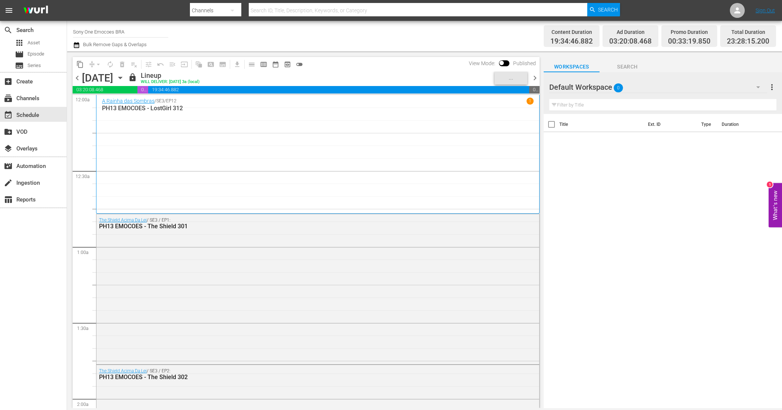
click at [533, 77] on span "chevron_right" at bounding box center [534, 77] width 9 height 9
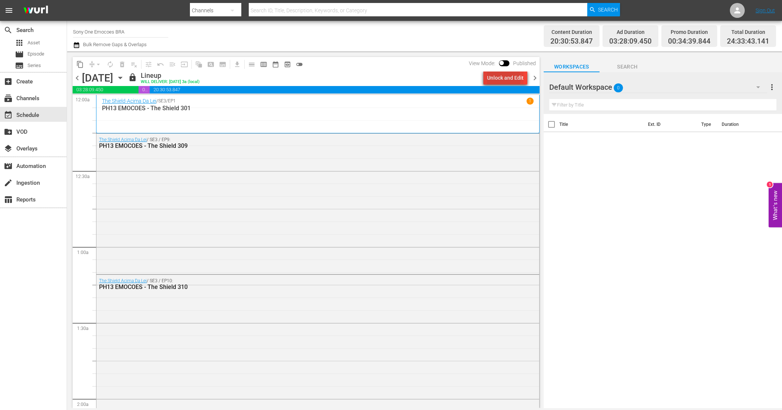
click at [498, 79] on div "Unlock and Edit" at bounding box center [505, 77] width 36 height 13
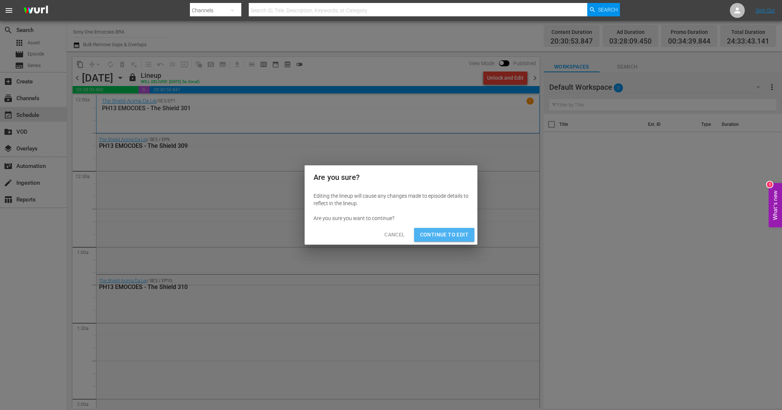
click at [462, 229] on button "Continue to Edit" at bounding box center [444, 235] width 60 height 14
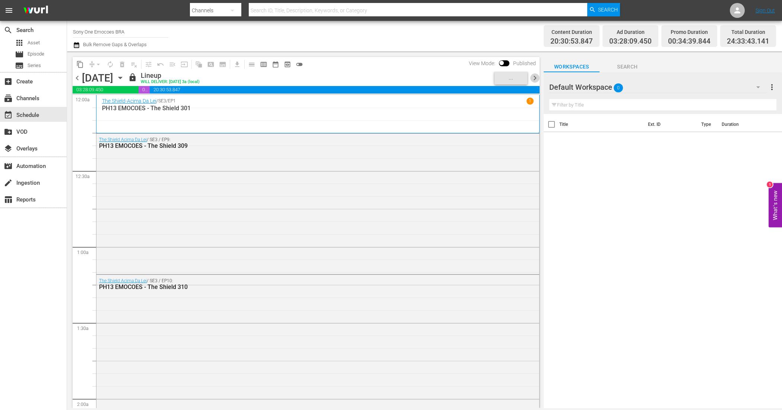
click at [535, 76] on span "chevron_right" at bounding box center [534, 77] width 9 height 9
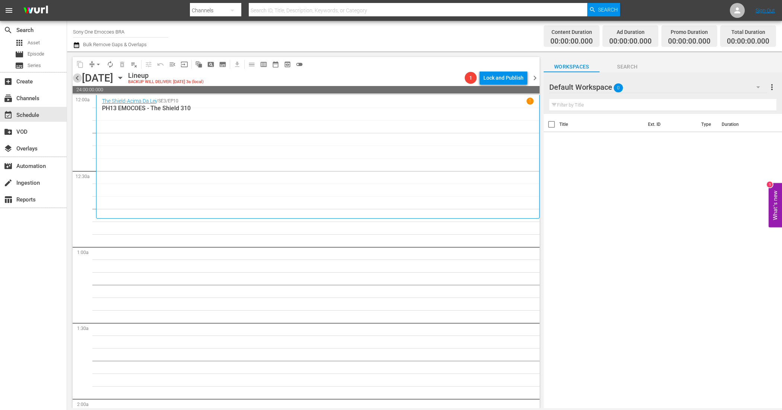
click at [79, 76] on span "chevron_left" at bounding box center [77, 77] width 9 height 9
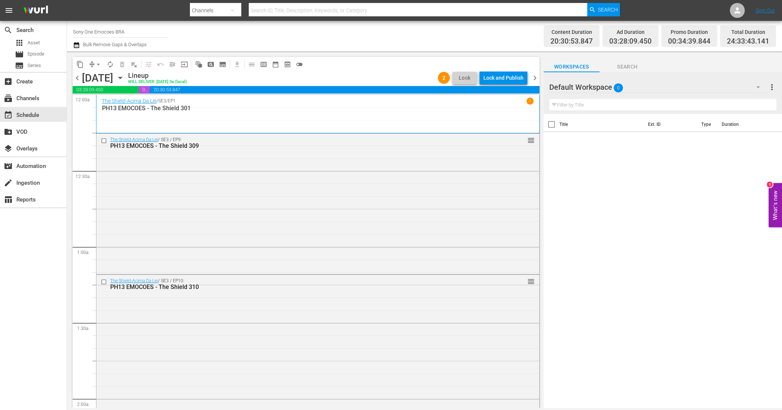
click at [78, 42] on icon "button" at bounding box center [76, 45] width 7 height 9
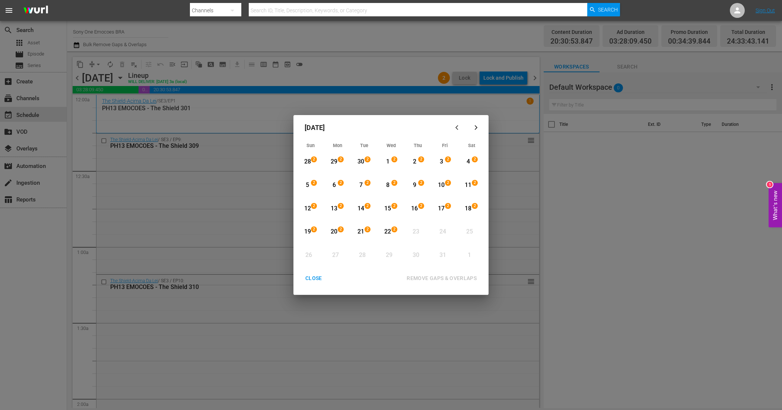
click at [455, 126] on icon "button" at bounding box center [458, 128] width 6 height 6
click at [460, 128] on icon "button" at bounding box center [458, 128] width 6 height 6
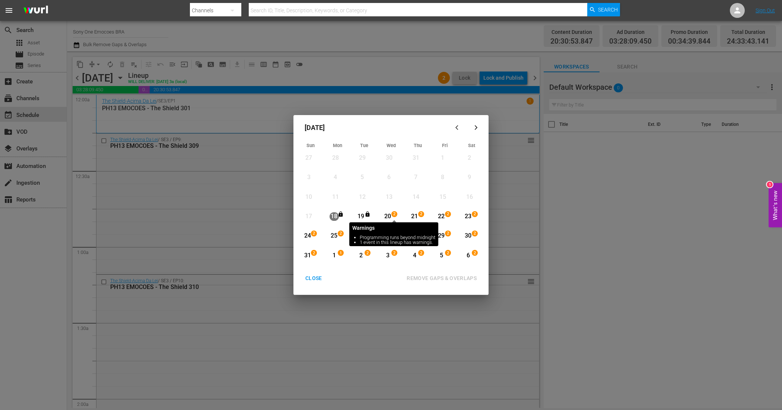
click at [393, 214] on span "2" at bounding box center [394, 214] width 5 height 6
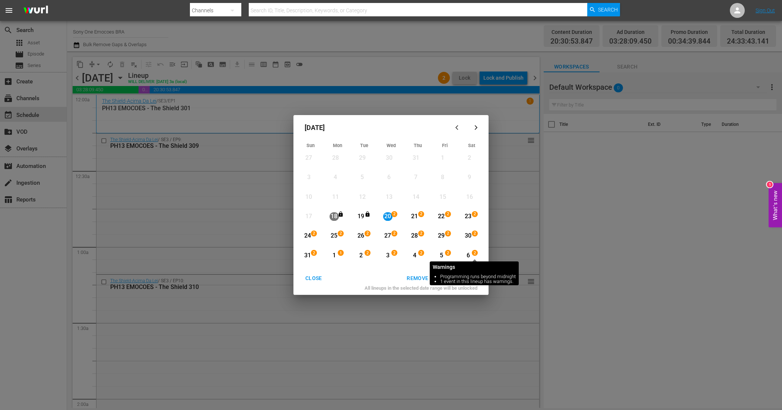
click at [472, 255] on span "2" at bounding box center [474, 253] width 5 height 6
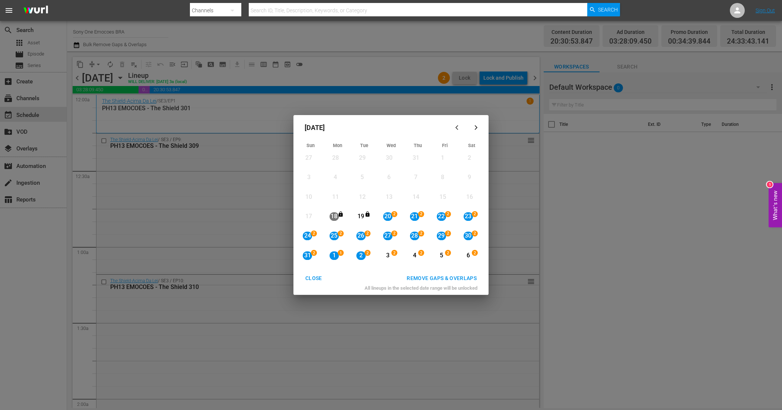
click at [466, 254] on div "6" at bounding box center [468, 255] width 9 height 9
click at [390, 215] on div "20" at bounding box center [387, 216] width 9 height 9
click at [388, 213] on div "20" at bounding box center [387, 216] width 9 height 9
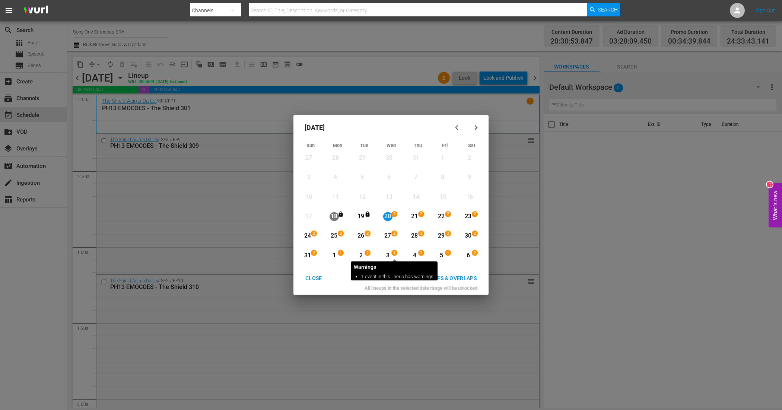
click at [396, 253] on span "1" at bounding box center [394, 253] width 5 height 6
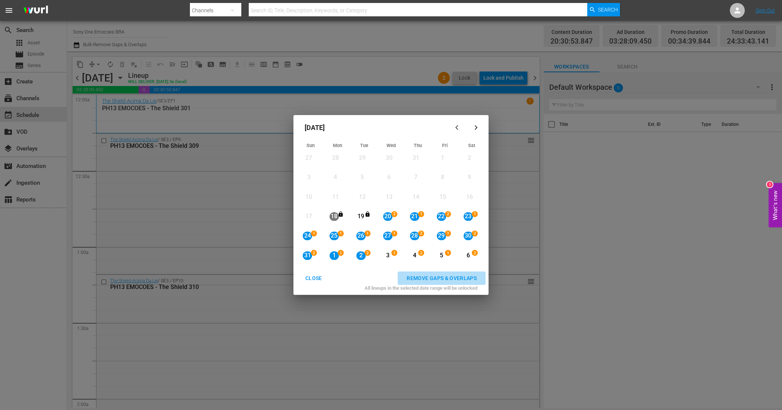
click at [447, 276] on div "REMOVE GAPS & OVERLAPS" at bounding box center [442, 278] width 82 height 9
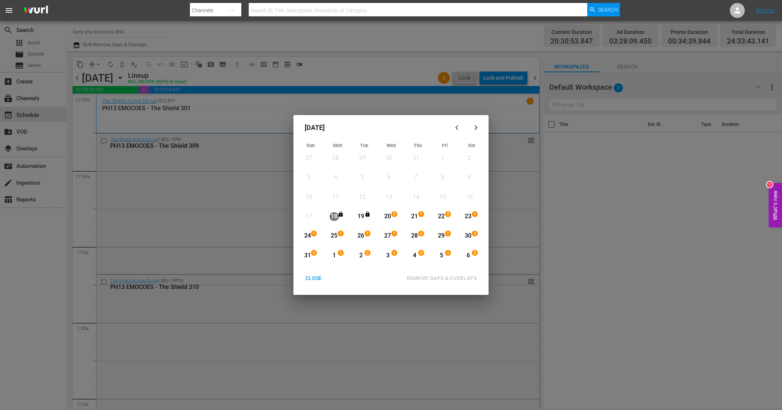
click at [475, 127] on icon "button" at bounding box center [476, 128] width 6 height 6
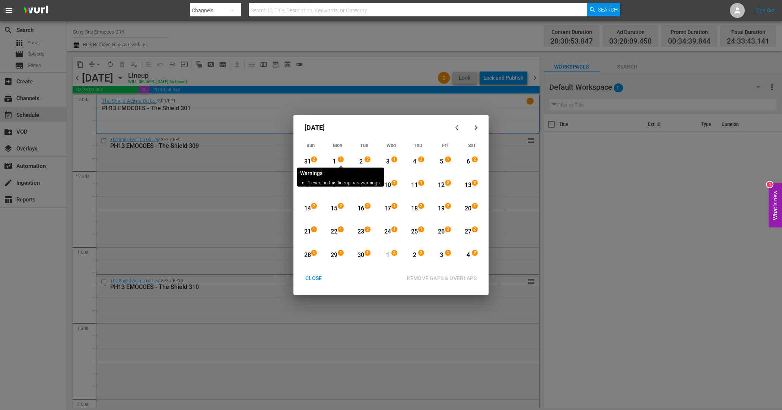
click at [340, 159] on span "1" at bounding box center [340, 159] width 5 height 6
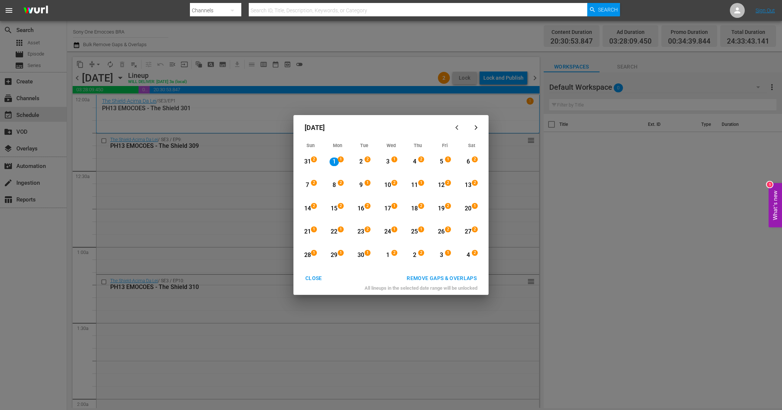
click at [335, 207] on div "15" at bounding box center [334, 208] width 9 height 9
click at [442, 274] on div "REMOVE GAPS & OVERLAPS" at bounding box center [442, 278] width 82 height 9
click at [337, 205] on div "15" at bounding box center [334, 208] width 9 height 9
click at [358, 255] on div "30" at bounding box center [360, 255] width 9 height 9
click at [336, 251] on div "29" at bounding box center [334, 255] width 9 height 9
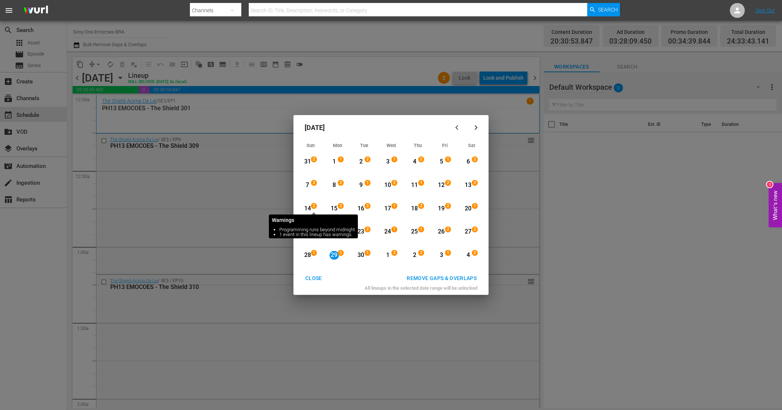
click at [315, 207] on span "2" at bounding box center [313, 206] width 5 height 6
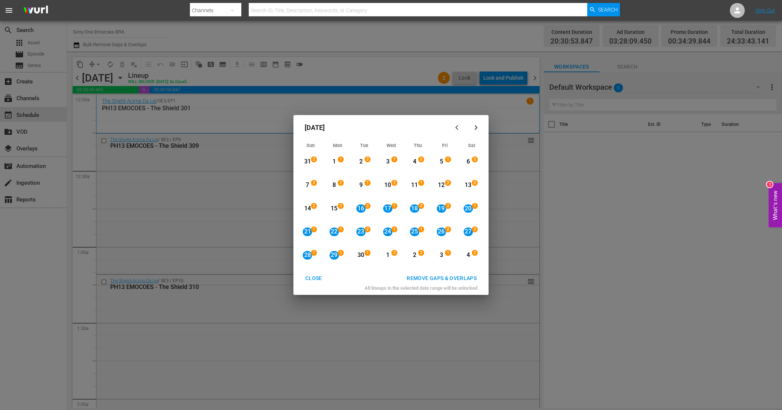
click at [305, 207] on div "14" at bounding box center [307, 208] width 9 height 9
click at [336, 253] on div "29" at bounding box center [334, 255] width 9 height 9
click at [312, 206] on span "2" at bounding box center [313, 206] width 5 height 6
click at [315, 207] on span "2" at bounding box center [313, 206] width 5 height 6
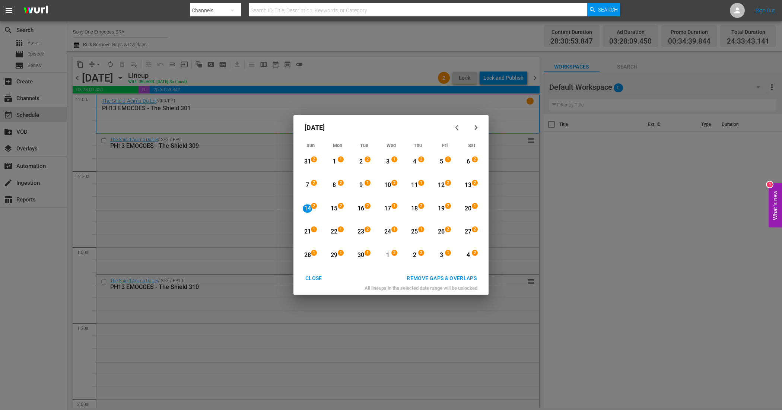
click at [308, 206] on div "14" at bounding box center [307, 208] width 9 height 9
click at [334, 254] on div "29" at bounding box center [334, 255] width 9 height 9
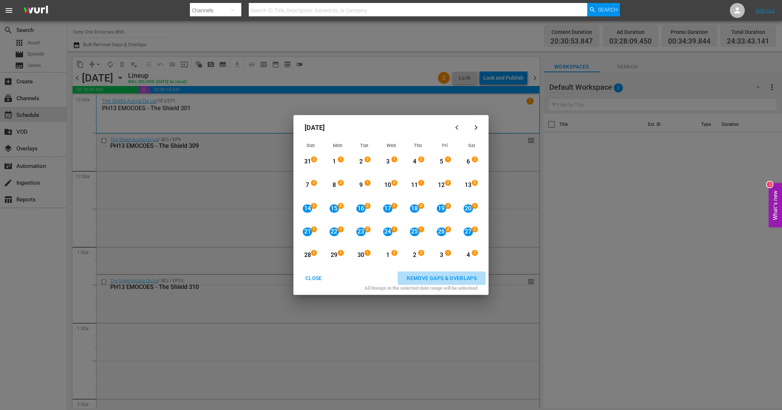
click at [427, 278] on div "REMOVE GAPS & OVERLAPS" at bounding box center [442, 278] width 82 height 9
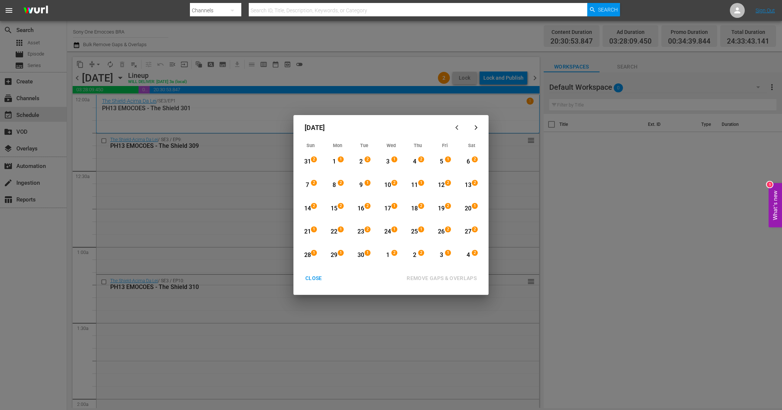
click at [305, 252] on div "28" at bounding box center [307, 255] width 9 height 9
click at [470, 259] on div "4" at bounding box center [468, 255] width 9 height 9
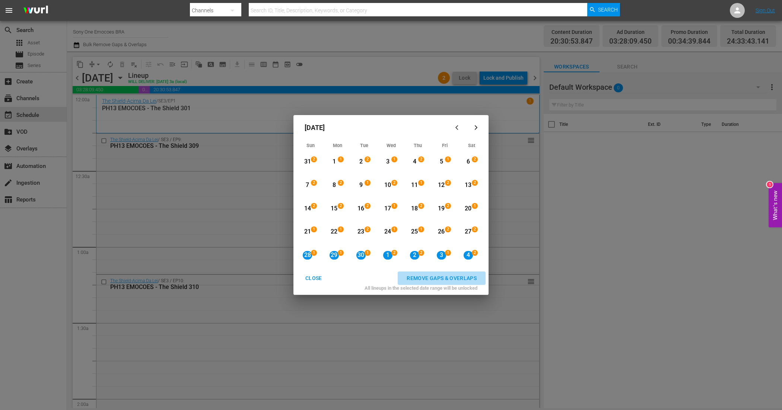
click at [450, 279] on div "REMOVE GAPS & OVERLAPS" at bounding box center [442, 278] width 82 height 9
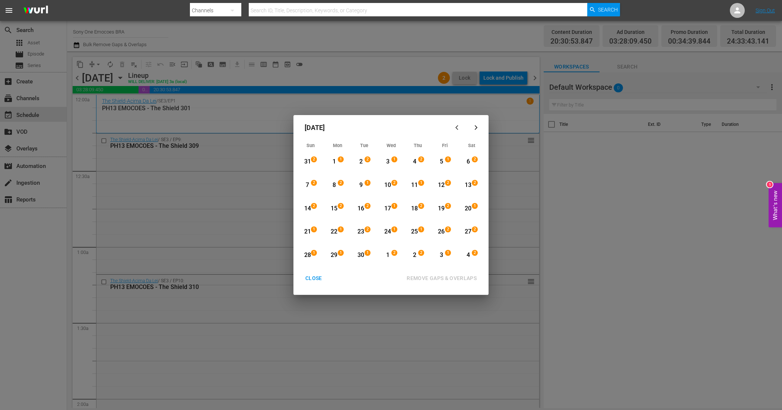
click at [477, 131] on button "button" at bounding box center [476, 128] width 18 height 18
click at [309, 184] on div "5" at bounding box center [307, 185] width 9 height 9
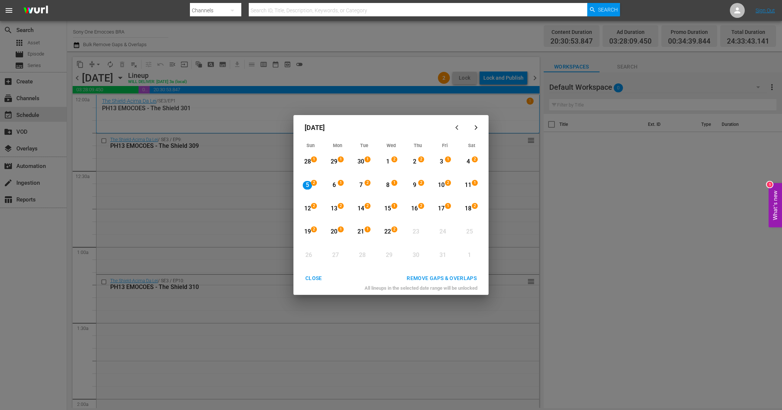
click at [385, 206] on div "15" at bounding box center [387, 208] width 9 height 9
click at [434, 276] on div "REMOVE GAPS & OVERLAPS" at bounding box center [442, 278] width 82 height 9
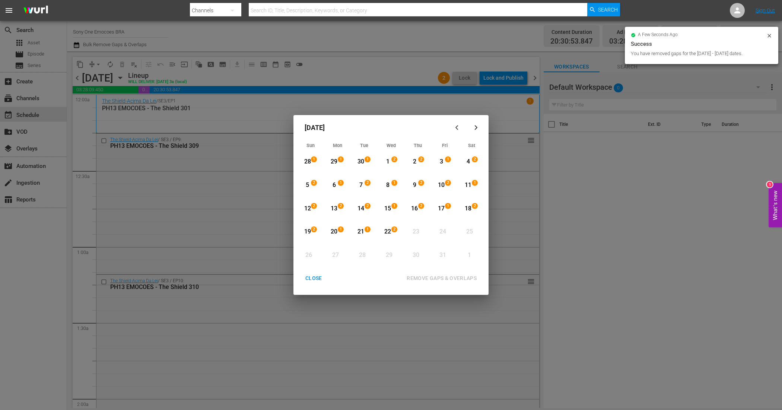
click at [414, 206] on div "16" at bounding box center [414, 208] width 9 height 9
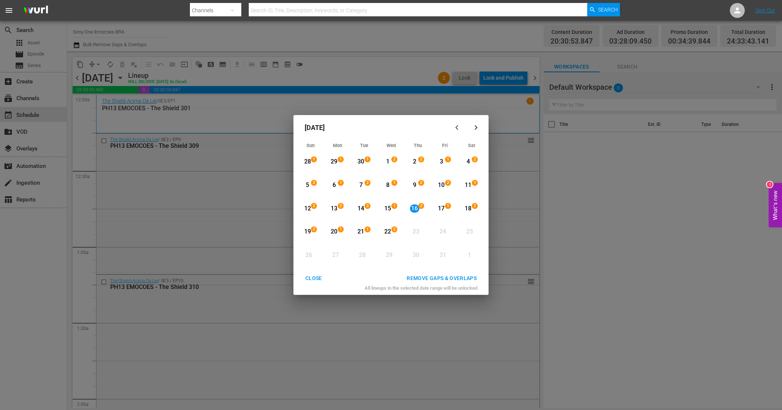
click at [387, 231] on div "22" at bounding box center [387, 232] width 9 height 9
click at [419, 275] on div "REMOVE GAPS & OVERLAPS" at bounding box center [442, 278] width 82 height 9
click at [316, 277] on div "CLOSE" at bounding box center [313, 278] width 29 height 9
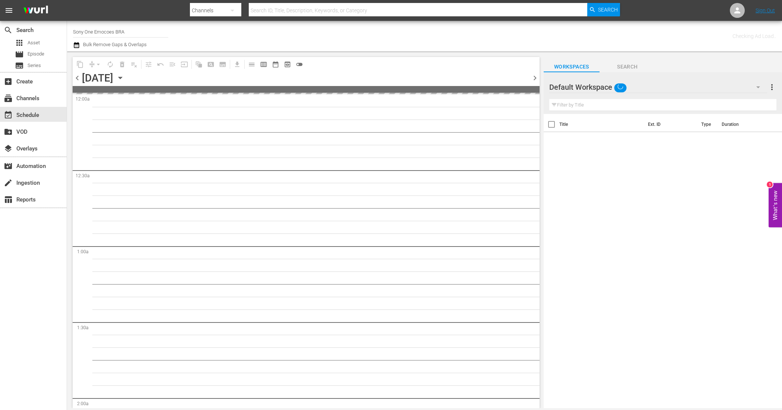
click at [124, 74] on icon "button" at bounding box center [120, 78] width 8 height 8
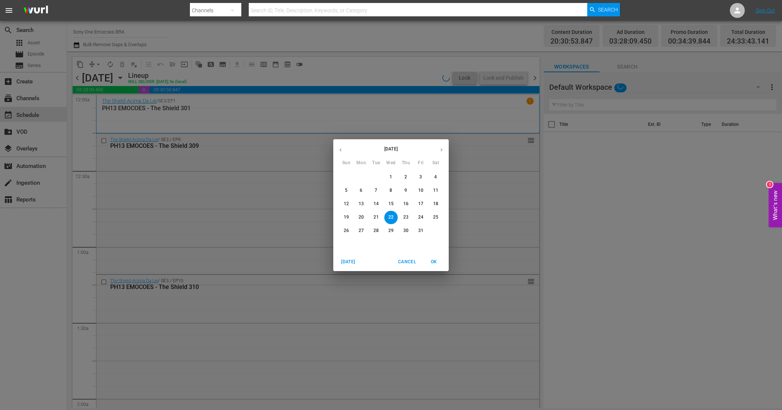
click at [342, 146] on button "button" at bounding box center [340, 150] width 15 height 15
click at [339, 146] on button "button" at bounding box center [340, 150] width 15 height 15
click at [379, 216] on span "19" at bounding box center [375, 217] width 13 height 6
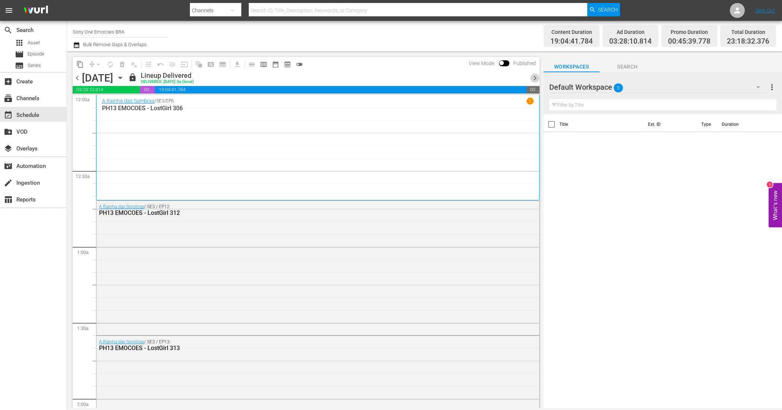
click at [531, 77] on span "chevron_right" at bounding box center [534, 77] width 9 height 9
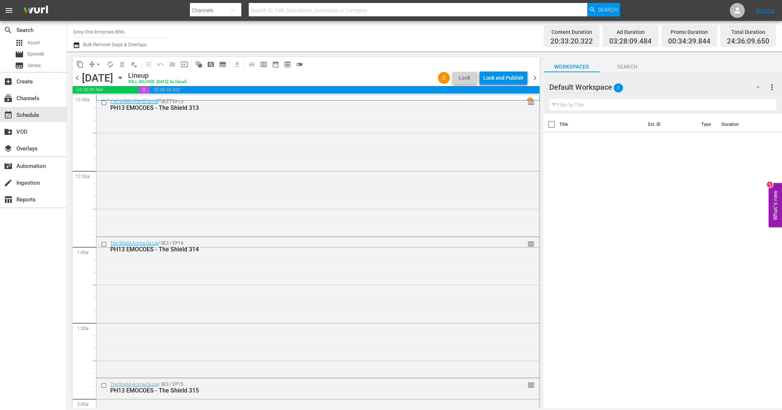
click at [76, 79] on span "chevron_left" at bounding box center [77, 77] width 9 height 9
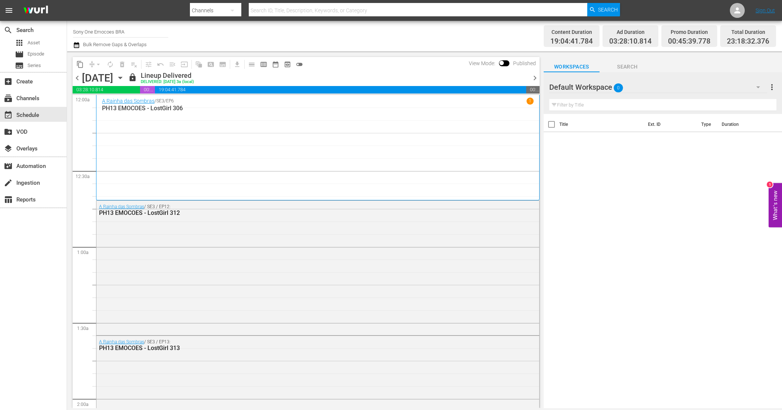
click at [535, 77] on span "chevron_right" at bounding box center [534, 77] width 9 height 9
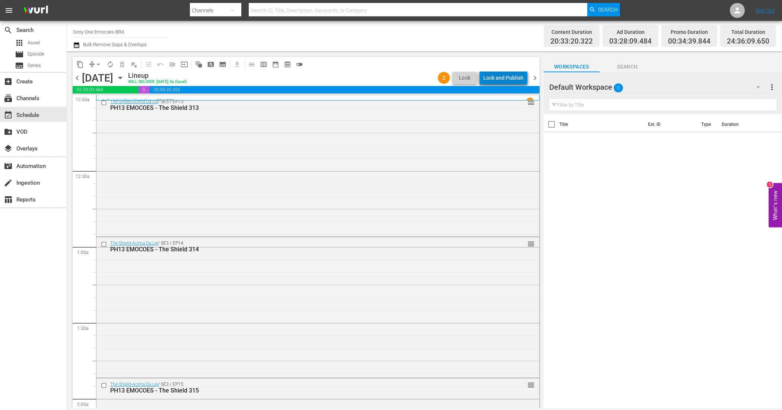
click at [511, 81] on div "Lock and Publish" at bounding box center [503, 77] width 40 height 13
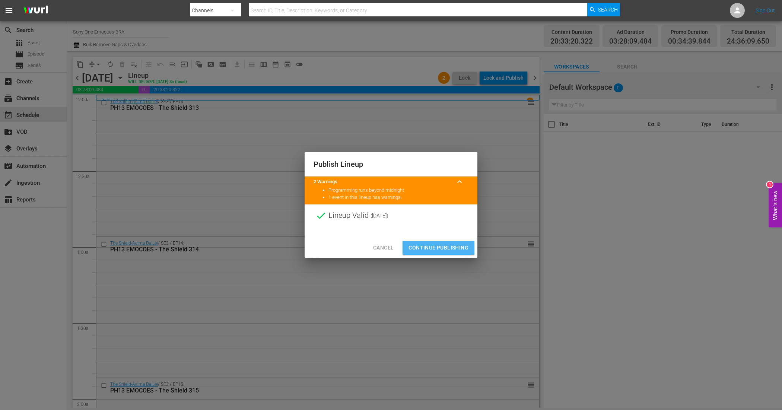
click at [428, 245] on span "Continue Publishing" at bounding box center [439, 247] width 60 height 9
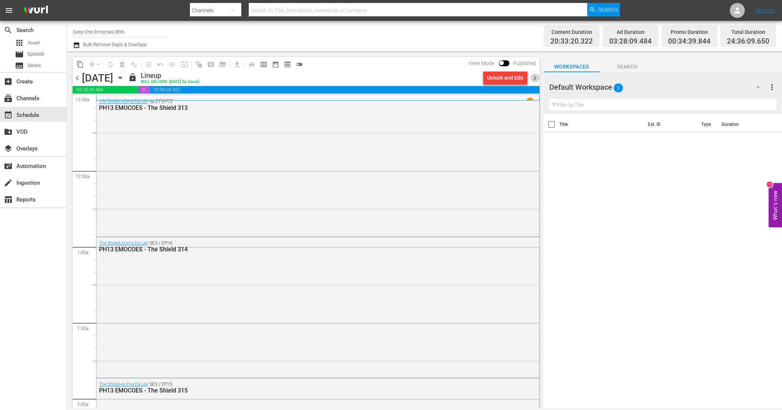
click at [535, 77] on span "chevron_right" at bounding box center [534, 77] width 9 height 9
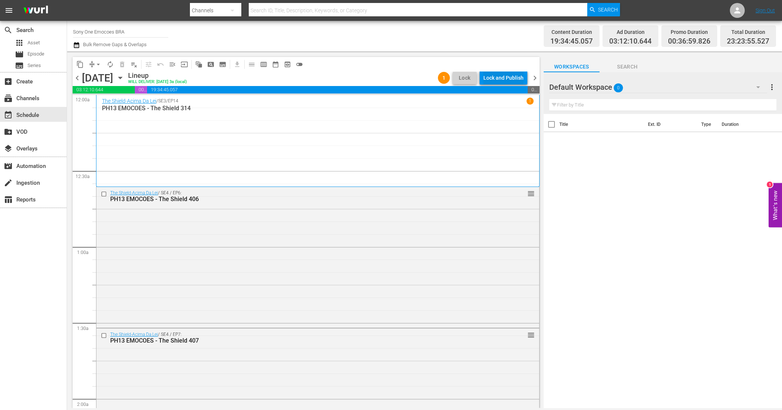
click at [506, 81] on div "Lock and Publish" at bounding box center [503, 77] width 40 height 13
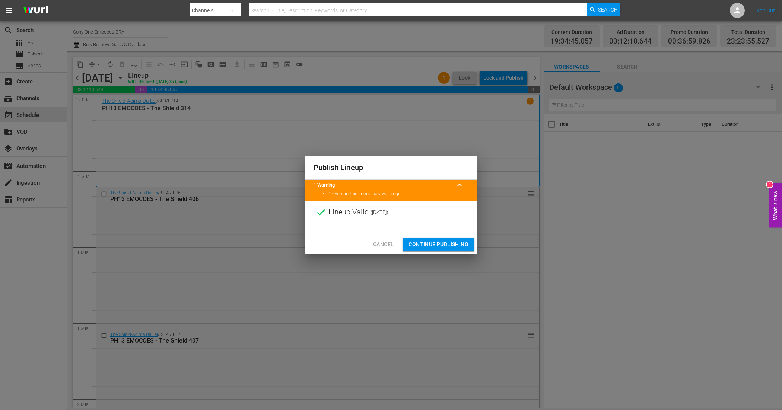
click at [451, 242] on span "Continue Publishing" at bounding box center [439, 244] width 60 height 9
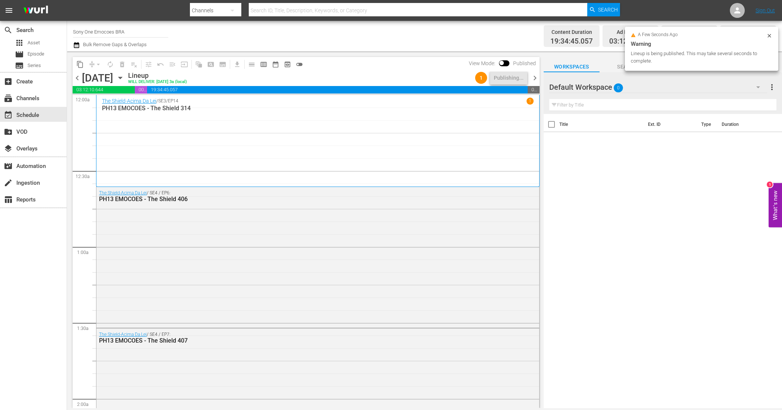
click at [534, 78] on span "chevron_right" at bounding box center [534, 77] width 9 height 9
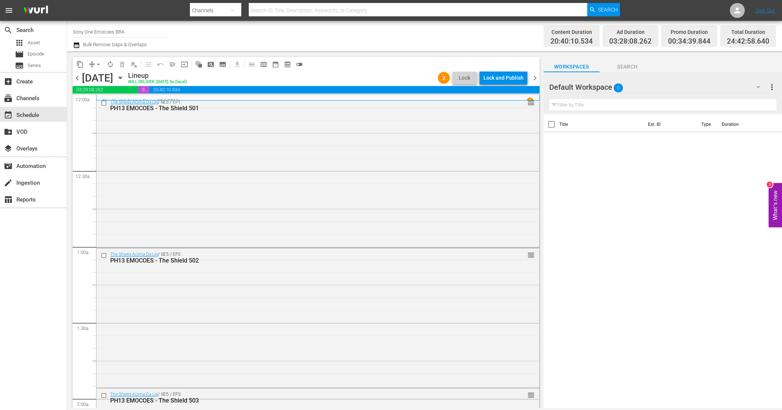
click at [509, 80] on div "Lock and Publish" at bounding box center [503, 77] width 40 height 13
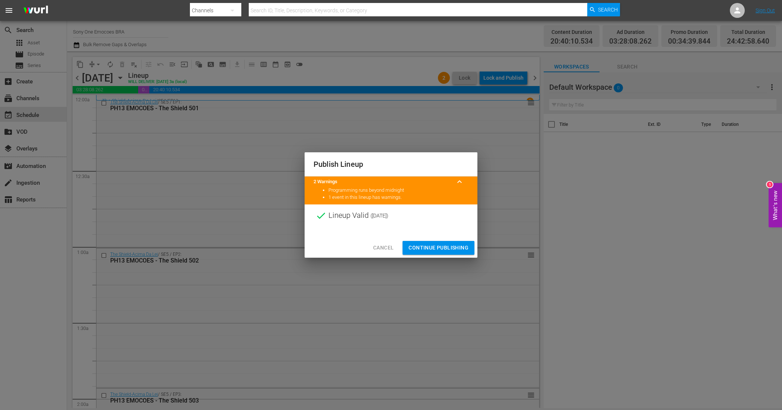
click at [430, 248] on span "Continue Publishing" at bounding box center [439, 247] width 60 height 9
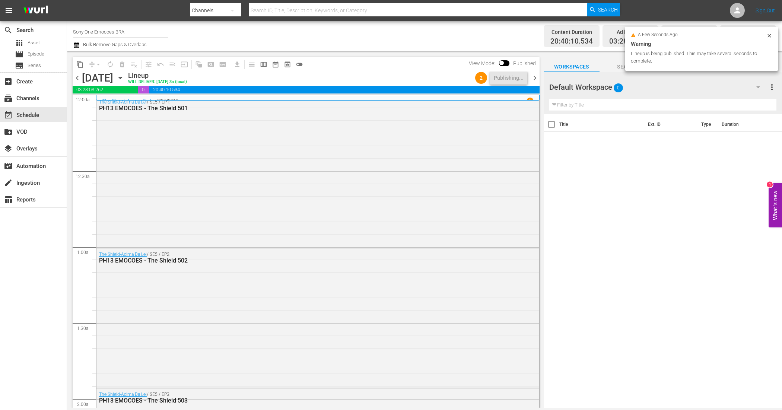
click at [537, 78] on span "chevron_right" at bounding box center [534, 77] width 9 height 9
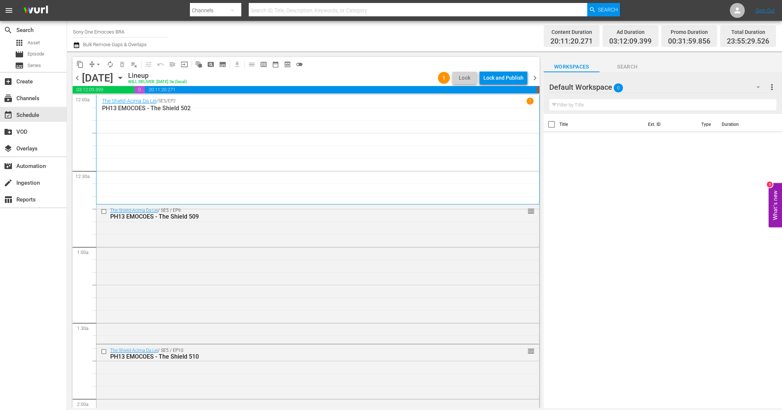
click at [508, 76] on div "Lock and Publish" at bounding box center [503, 77] width 40 height 13
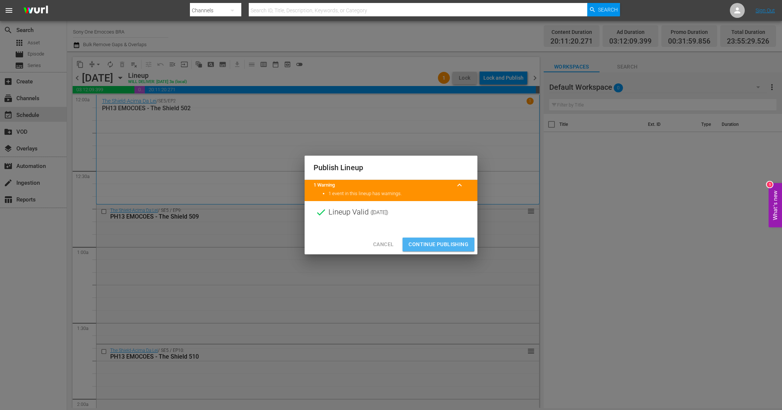
click at [453, 238] on button "Continue Publishing" at bounding box center [439, 245] width 72 height 14
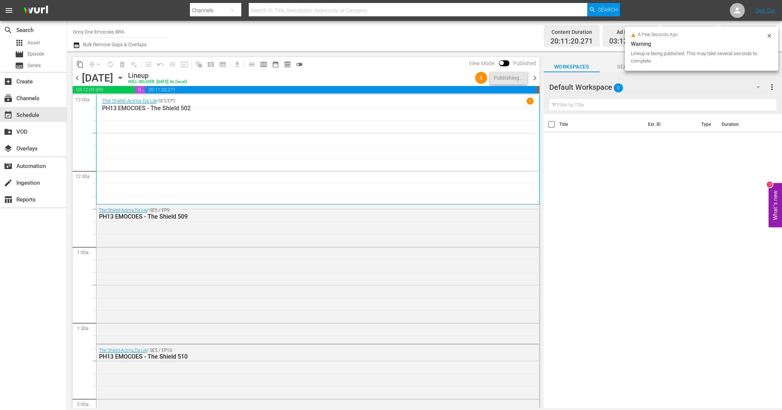
click at [533, 75] on span "chevron_right" at bounding box center [534, 77] width 9 height 9
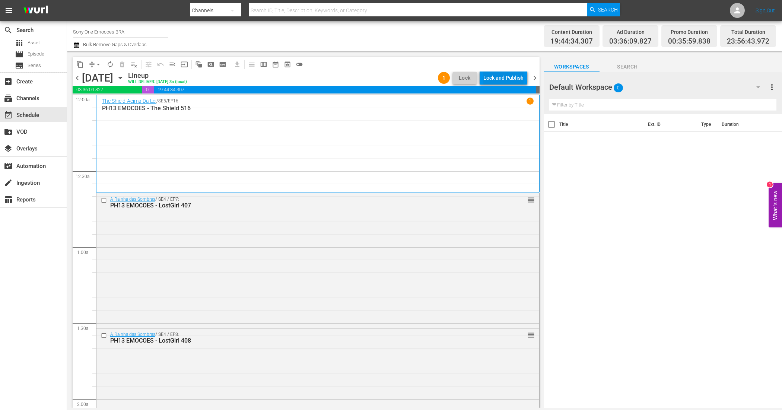
click at [498, 76] on div "Lock and Publish" at bounding box center [503, 77] width 40 height 13
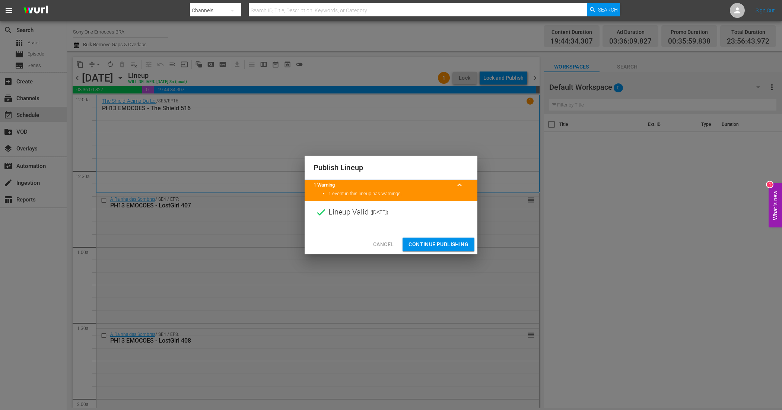
click at [449, 244] on span "Continue Publishing" at bounding box center [439, 244] width 60 height 9
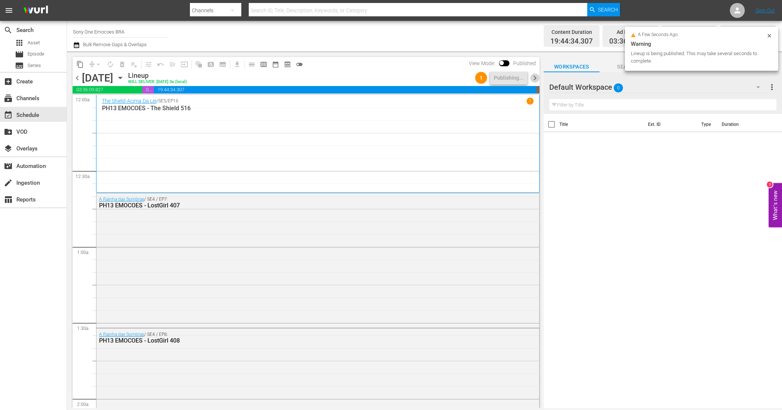
click at [535, 79] on span "chevron_right" at bounding box center [534, 77] width 9 height 9
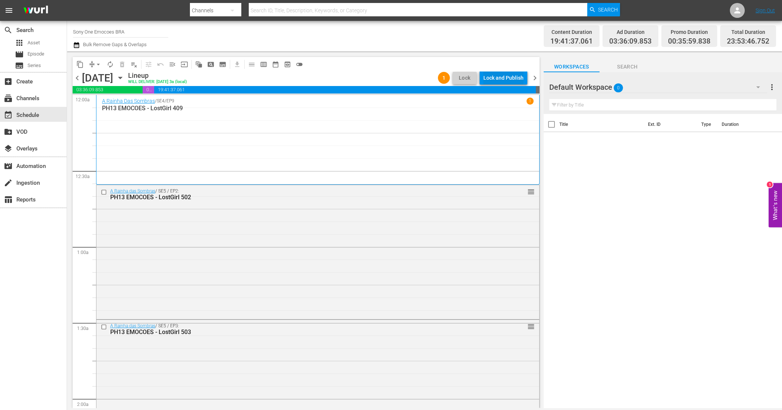
click at [511, 73] on div "Lock and Publish" at bounding box center [503, 77] width 40 height 13
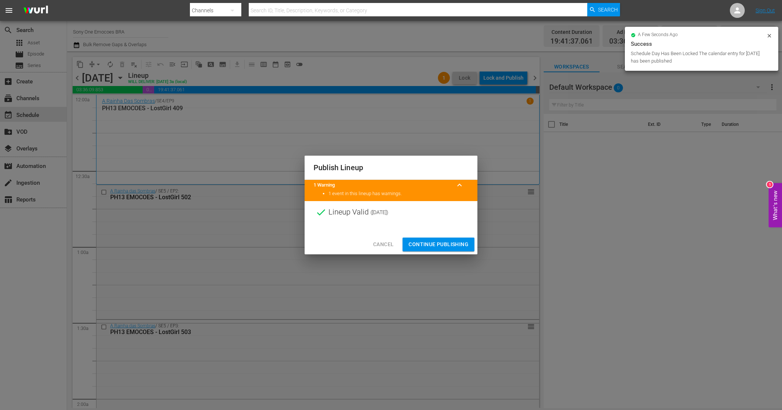
click at [421, 241] on span "Continue Publishing" at bounding box center [439, 244] width 60 height 9
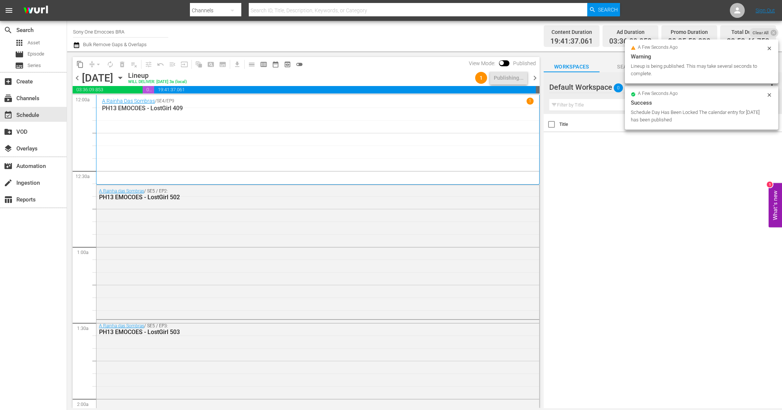
click at [537, 74] on span "chevron_right" at bounding box center [534, 77] width 9 height 9
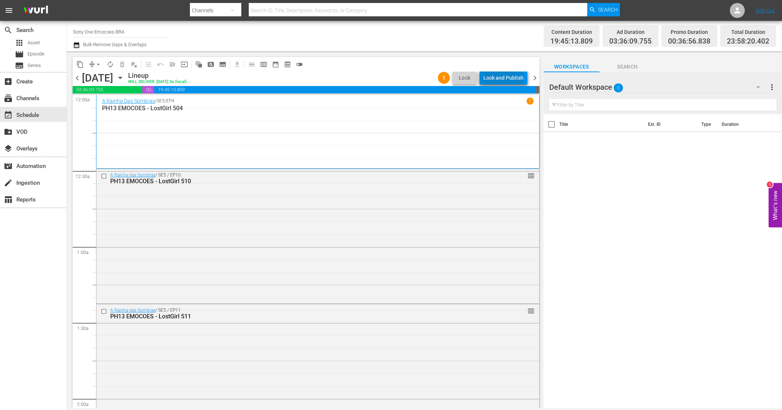
click at [505, 82] on div "Lock and Publish" at bounding box center [503, 77] width 40 height 13
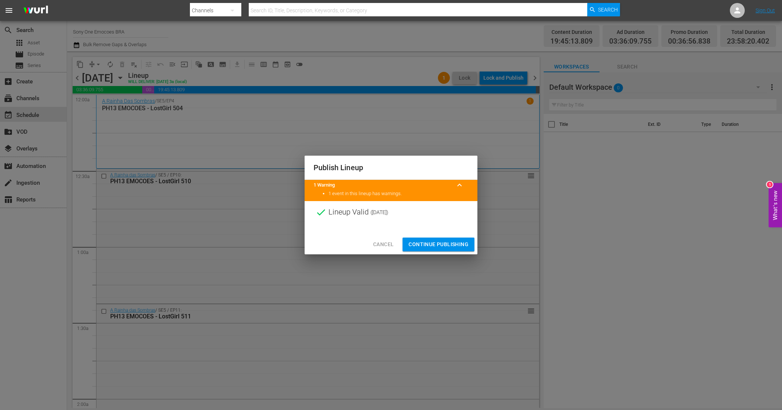
click at [448, 243] on span "Continue Publishing" at bounding box center [439, 244] width 60 height 9
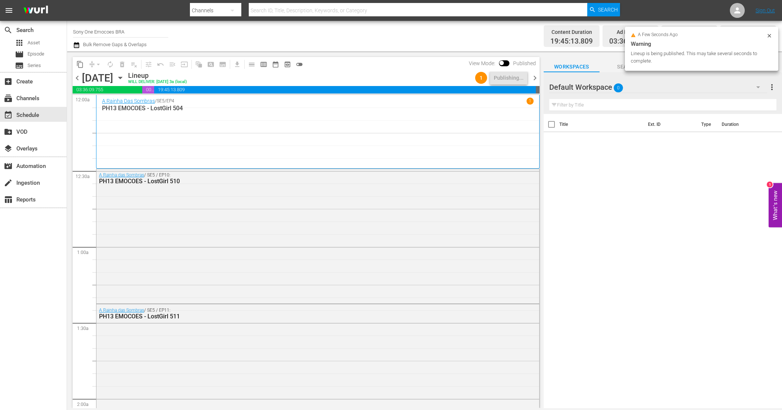
click at [536, 81] on span "chevron_right" at bounding box center [534, 77] width 9 height 9
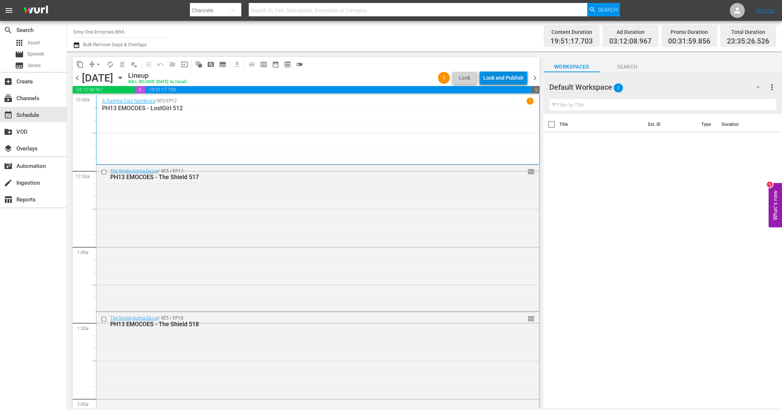
click at [512, 74] on div "Lock and Publish" at bounding box center [503, 77] width 40 height 13
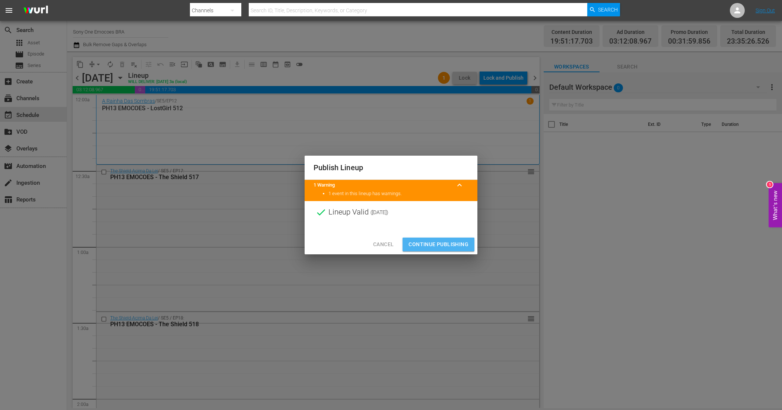
click at [440, 243] on span "Continue Publishing" at bounding box center [439, 244] width 60 height 9
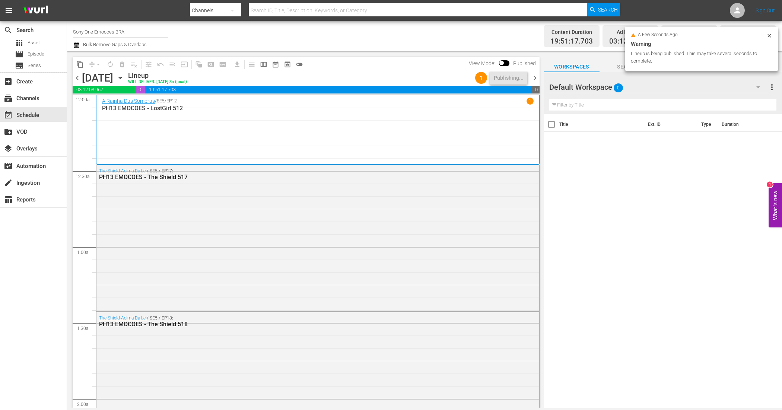
click at [537, 76] on span "chevron_right" at bounding box center [534, 77] width 9 height 9
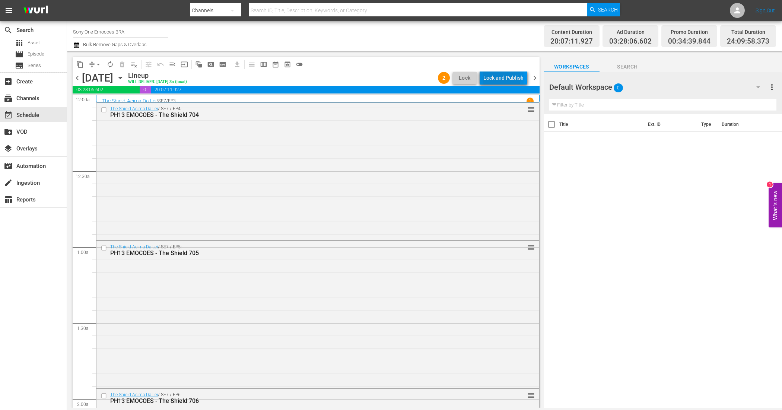
click at [503, 78] on div "Lock and Publish" at bounding box center [503, 77] width 40 height 13
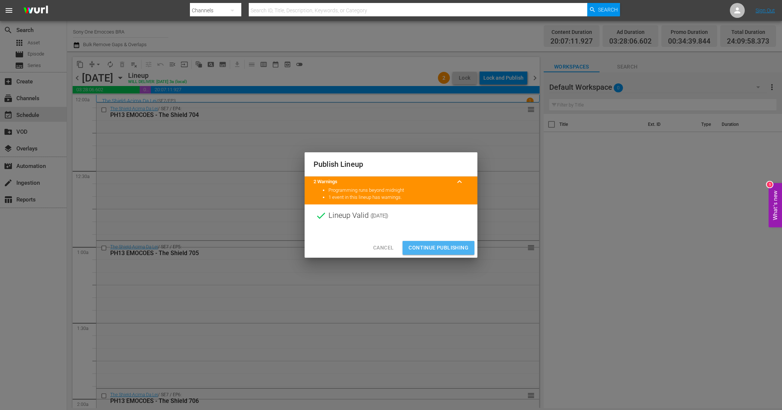
click at [445, 249] on span "Continue Publishing" at bounding box center [439, 247] width 60 height 9
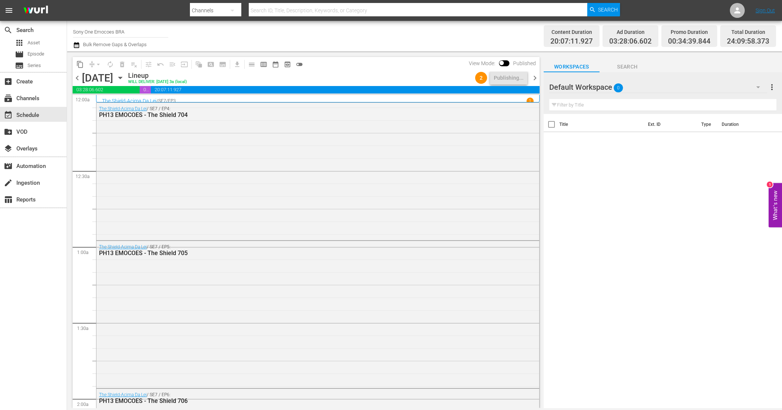
click at [537, 79] on span "chevron_right" at bounding box center [534, 77] width 9 height 9
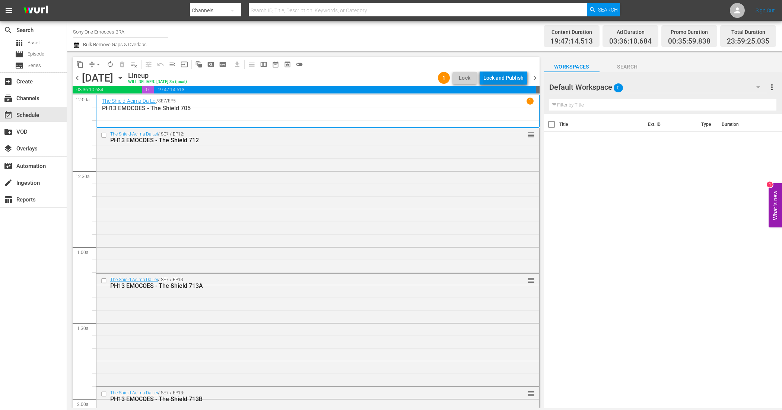
click at [509, 80] on div "Lock and Publish" at bounding box center [503, 77] width 40 height 13
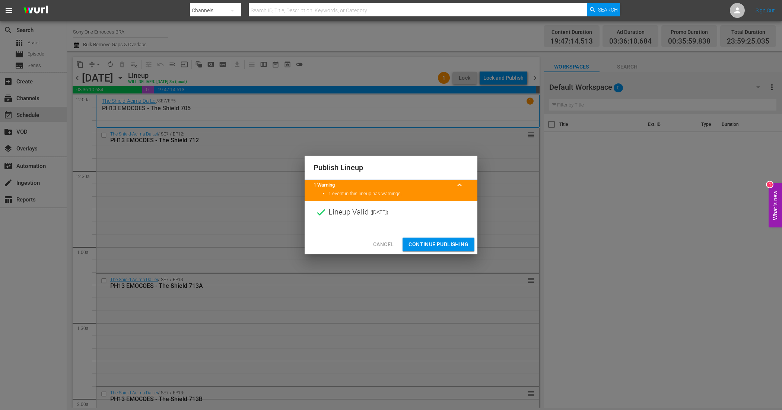
click at [457, 243] on span "Continue Publishing" at bounding box center [439, 244] width 60 height 9
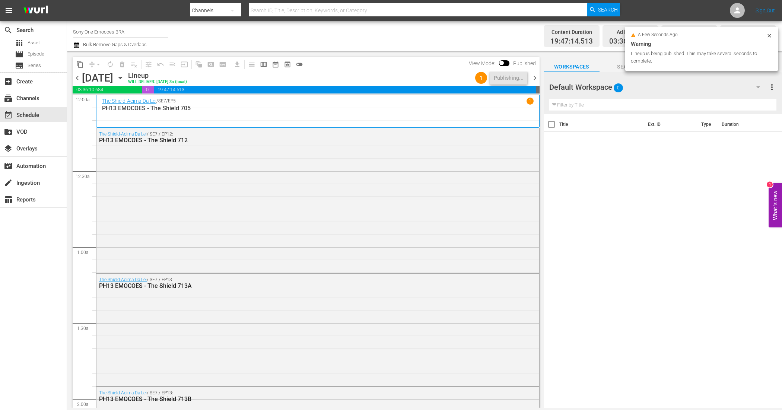
click at [534, 76] on span "chevron_right" at bounding box center [534, 77] width 9 height 9
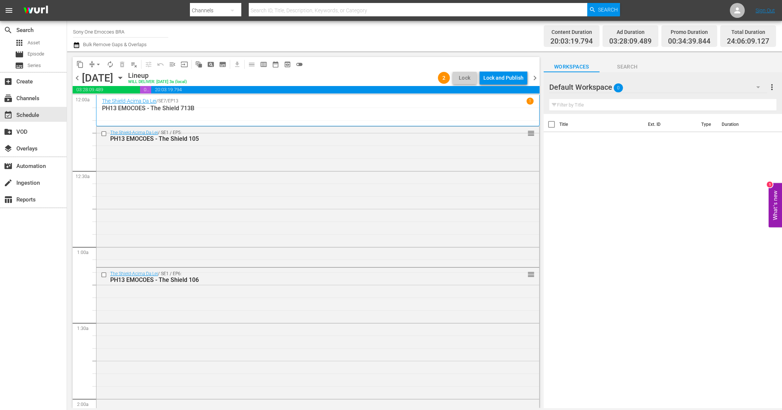
click at [505, 82] on div "Lock and Publish" at bounding box center [503, 77] width 40 height 13
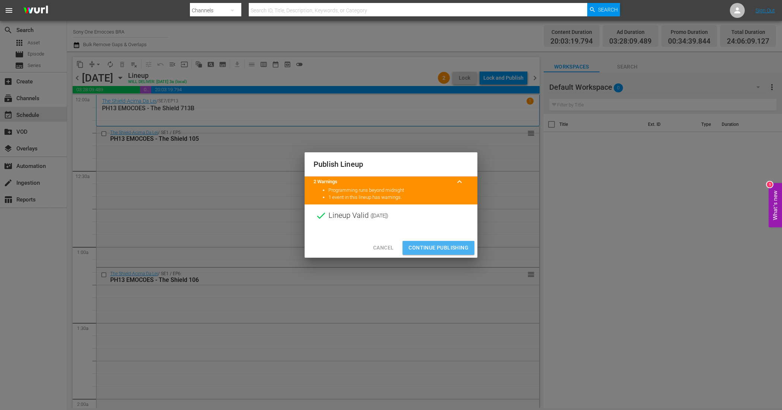
click at [464, 250] on span "Continue Publishing" at bounding box center [439, 247] width 60 height 9
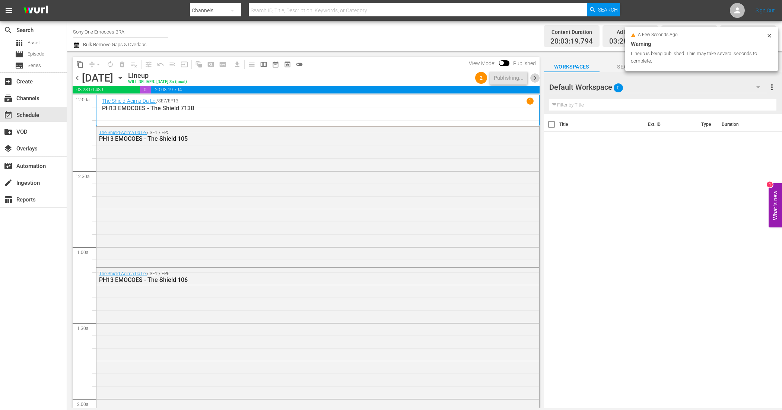
click at [535, 77] on span "chevron_right" at bounding box center [534, 77] width 9 height 9
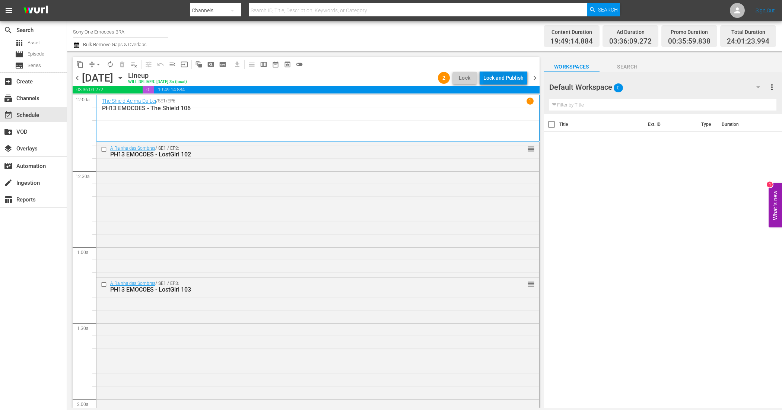
click at [504, 77] on div "Lock and Publish" at bounding box center [503, 77] width 40 height 13
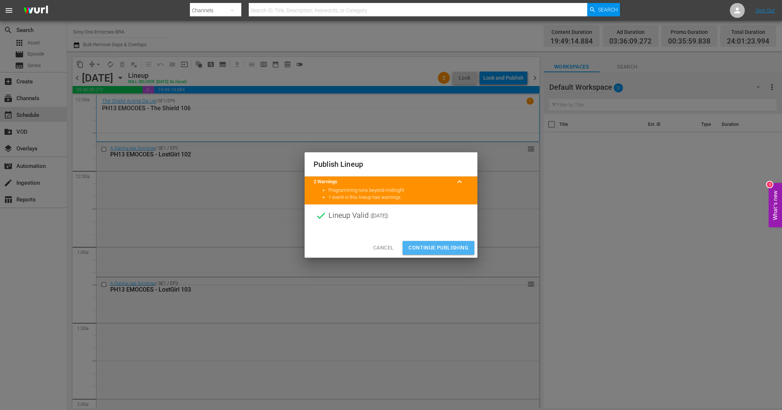
click at [442, 247] on span "Continue Publishing" at bounding box center [439, 247] width 60 height 9
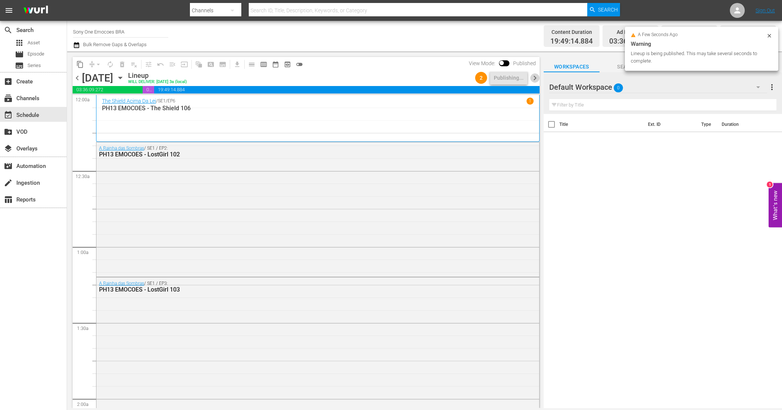
click at [535, 79] on span "chevron_right" at bounding box center [534, 77] width 9 height 9
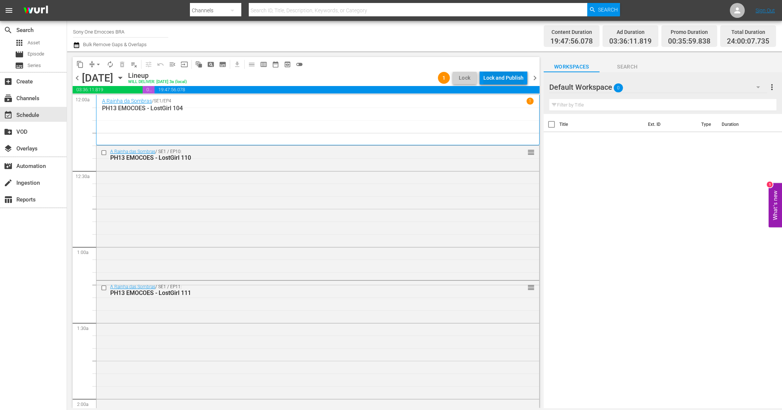
click at [500, 79] on div "Lock and Publish" at bounding box center [503, 77] width 40 height 13
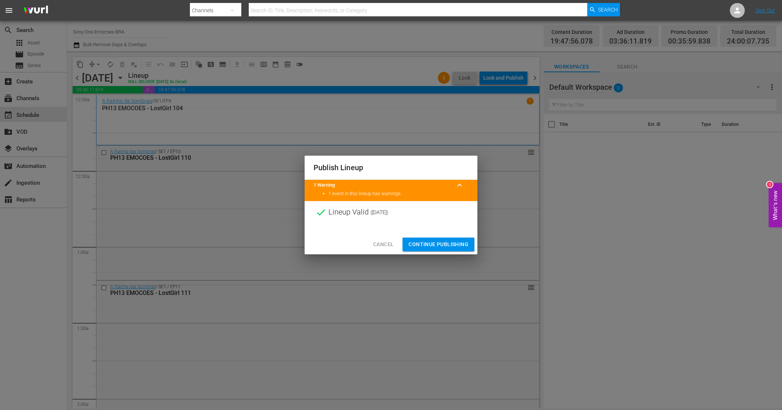
click at [431, 239] on button "Continue Publishing" at bounding box center [439, 245] width 72 height 14
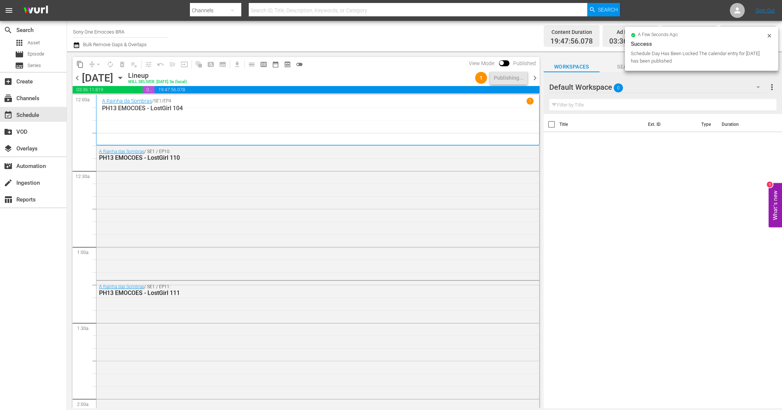
click at [533, 79] on span "chevron_right" at bounding box center [534, 77] width 9 height 9
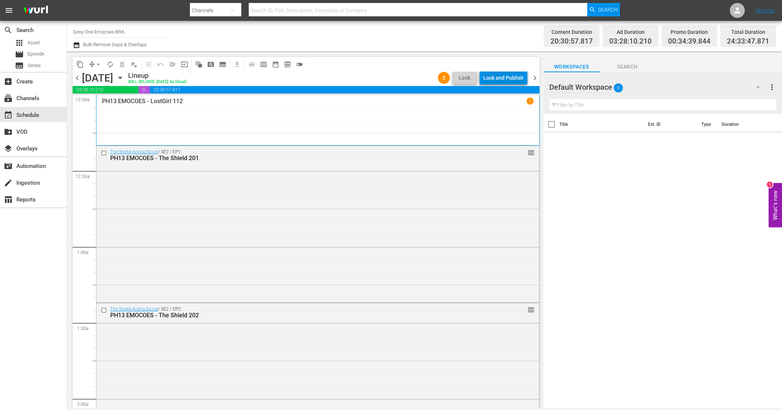
click at [510, 79] on div "Lock and Publish" at bounding box center [503, 77] width 40 height 13
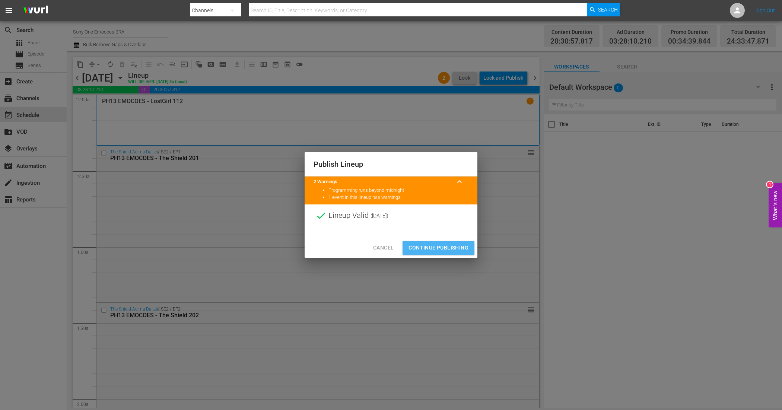
click at [443, 243] on span "Continue Publishing" at bounding box center [439, 247] width 60 height 9
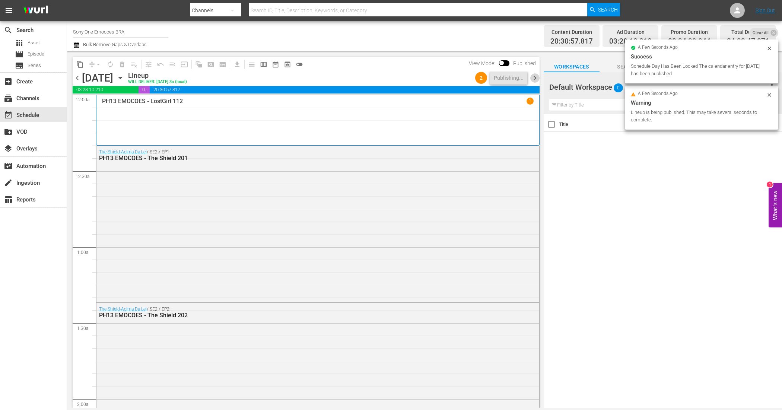
click at [534, 76] on span "chevron_right" at bounding box center [534, 77] width 9 height 9
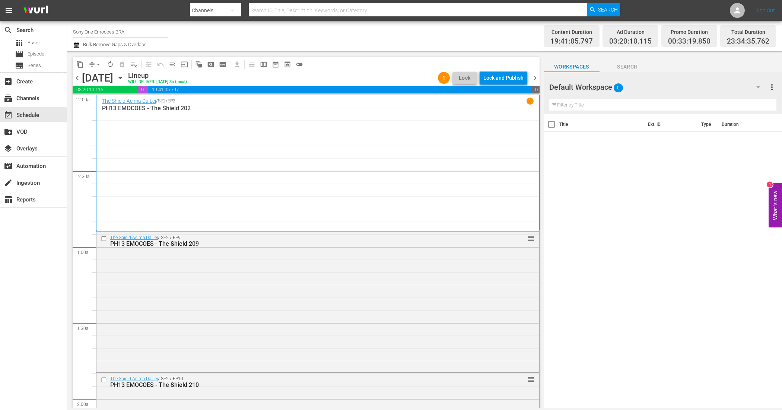
click at [516, 79] on div "Lock and Publish" at bounding box center [503, 77] width 40 height 13
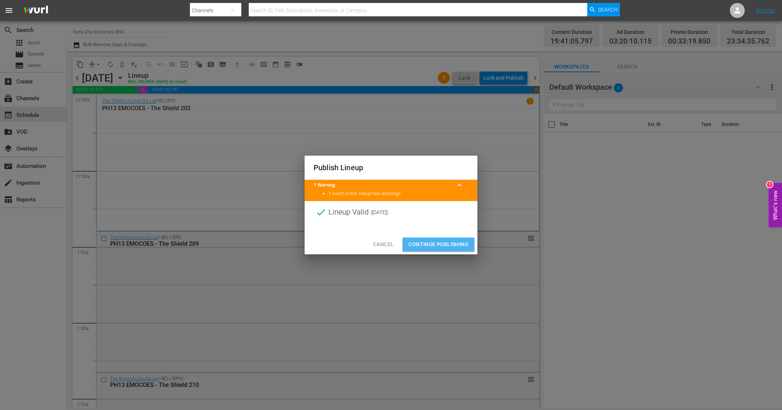
click at [457, 245] on span "Continue Publishing" at bounding box center [439, 244] width 60 height 9
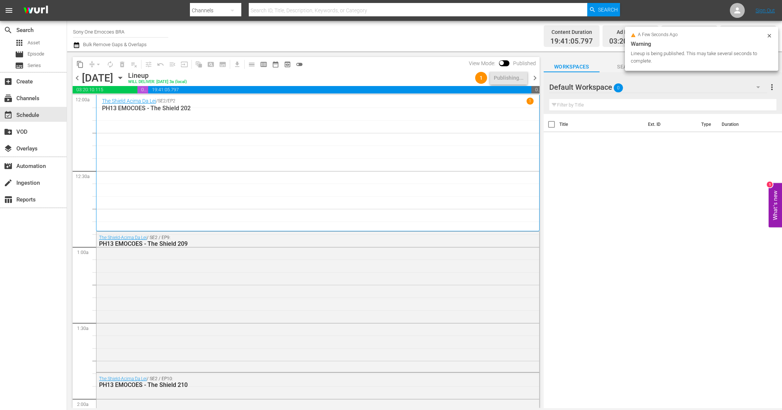
click at [537, 74] on span "chevron_right" at bounding box center [534, 77] width 9 height 9
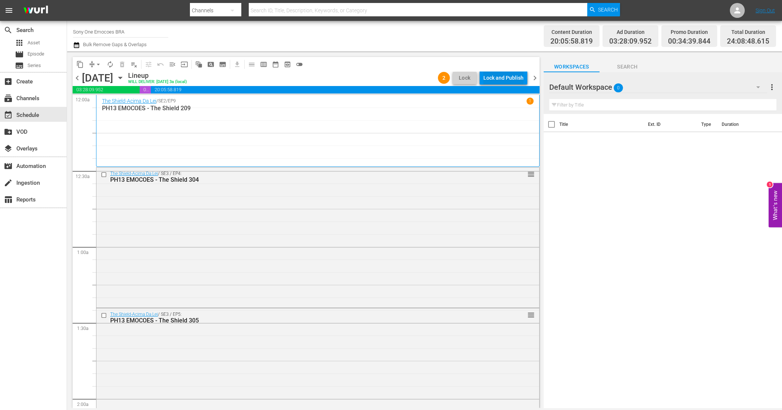
click at [493, 83] on div "Lock and Publish" at bounding box center [503, 77] width 40 height 13
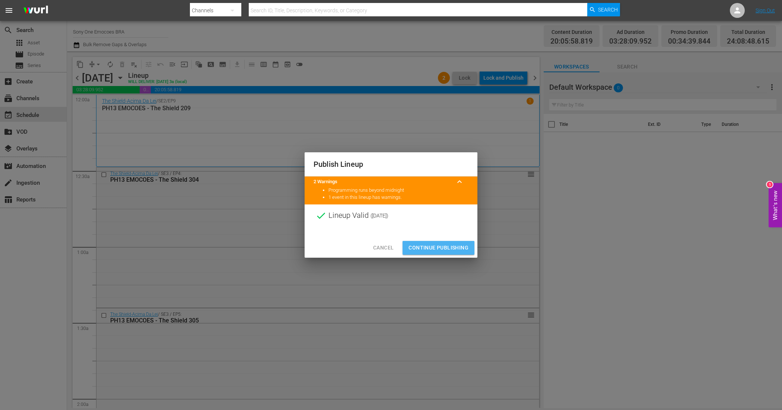
click at [462, 245] on span "Continue Publishing" at bounding box center [439, 247] width 60 height 9
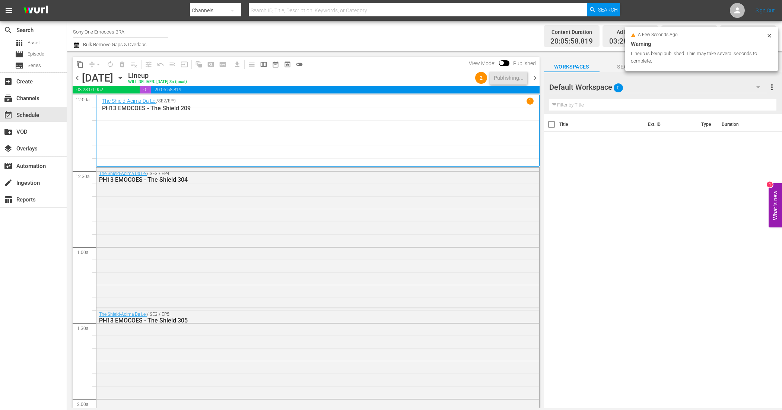
click at [535, 76] on span "chevron_right" at bounding box center [534, 77] width 9 height 9
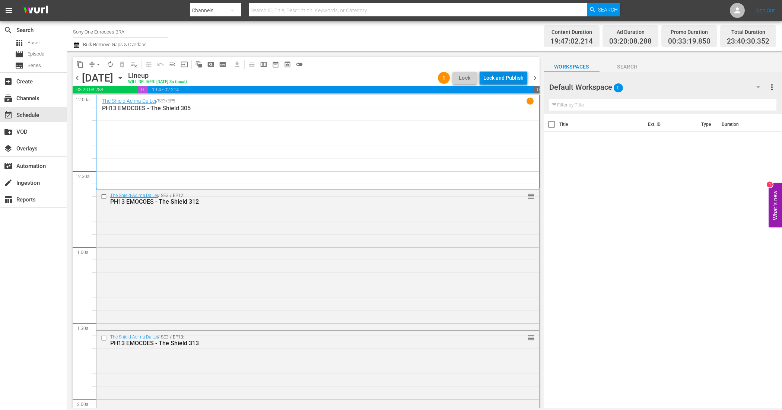
click at [490, 76] on div "Lock and Publish" at bounding box center [503, 77] width 40 height 13
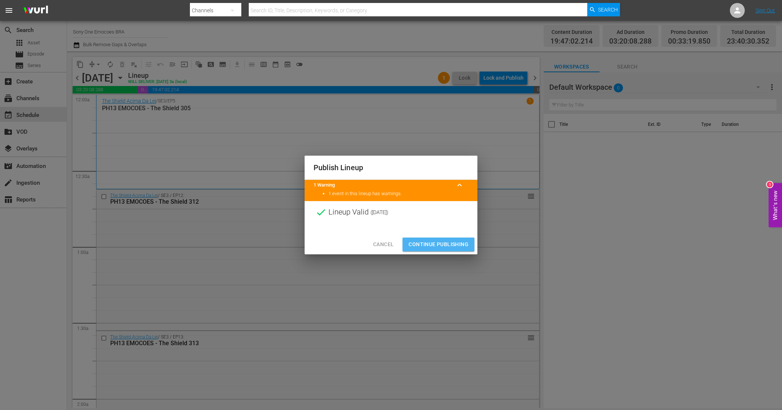
click at [448, 246] on span "Continue Publishing" at bounding box center [439, 244] width 60 height 9
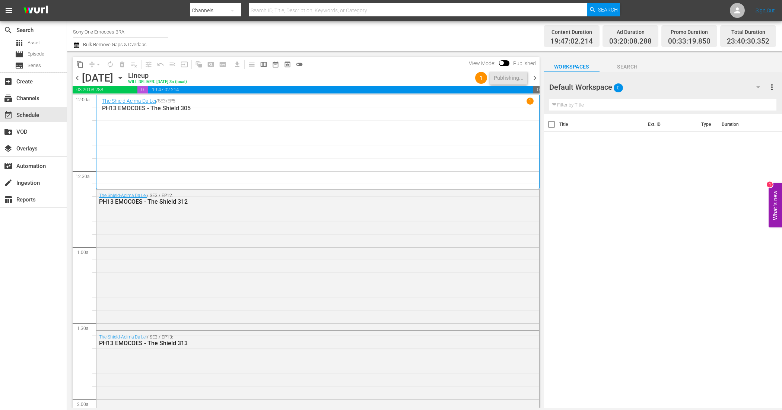
drag, startPoint x: 532, startPoint y: 79, endPoint x: 528, endPoint y: 81, distance: 4.3
click at [532, 79] on span "chevron_right" at bounding box center [534, 77] width 9 height 9
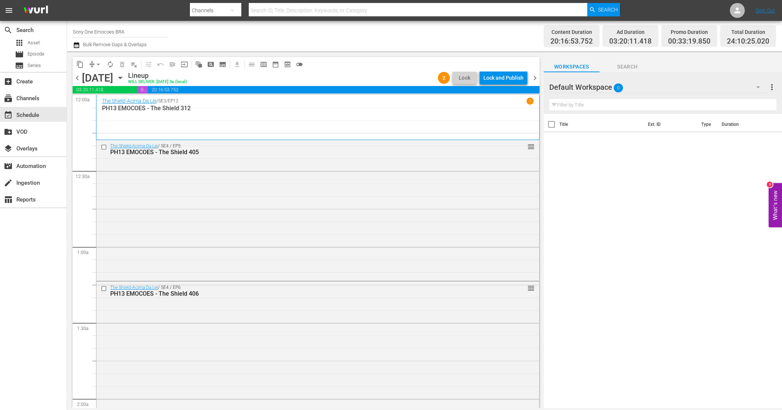
click at [509, 79] on div "Lock and Publish" at bounding box center [503, 77] width 40 height 13
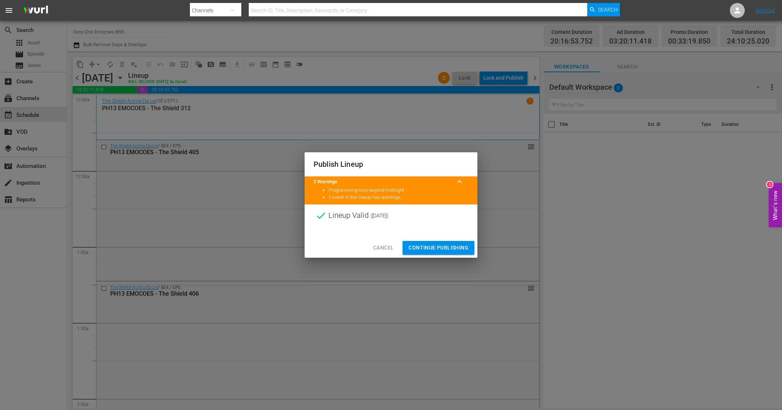
click at [433, 246] on span "Continue Publishing" at bounding box center [439, 247] width 60 height 9
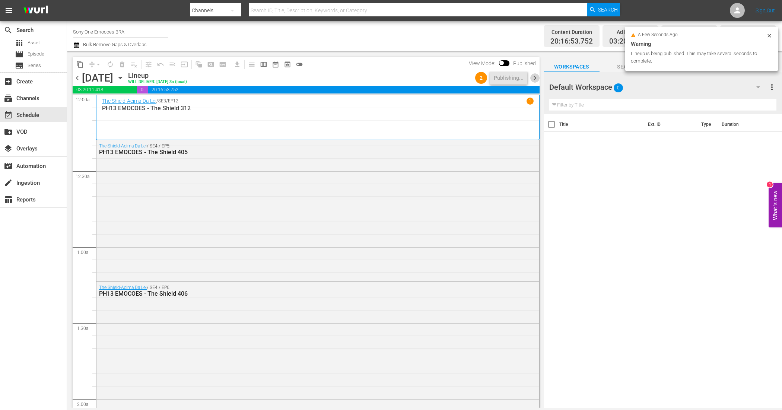
click at [539, 78] on span "chevron_right" at bounding box center [534, 77] width 9 height 9
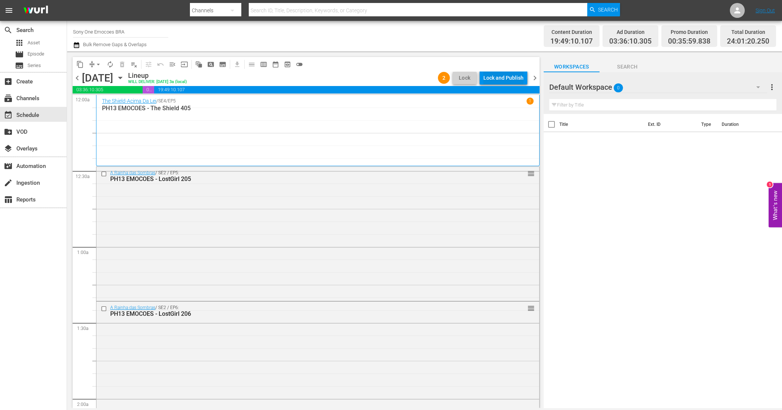
click at [524, 77] on button "Lock and Publish" at bounding box center [504, 77] width 48 height 13
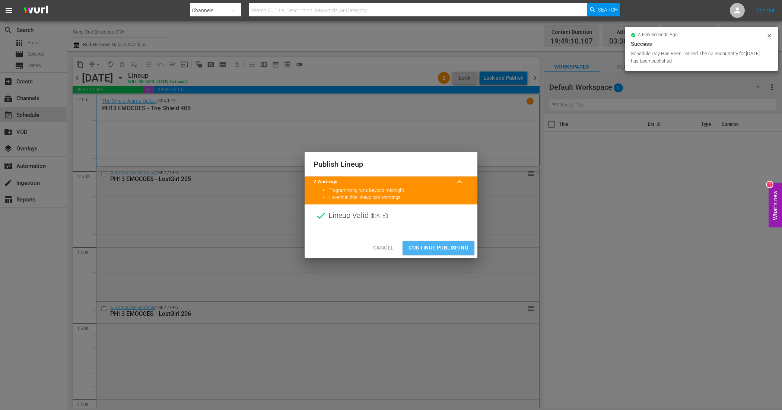
click at [425, 248] on span "Continue Publishing" at bounding box center [439, 247] width 60 height 9
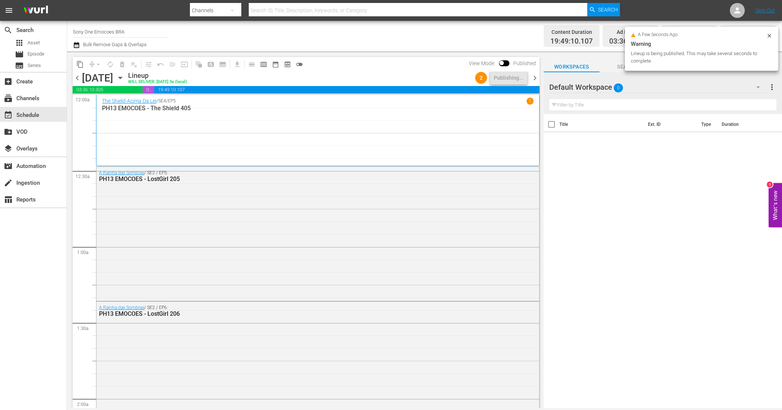
click at [535, 79] on span "chevron_right" at bounding box center [534, 77] width 9 height 9
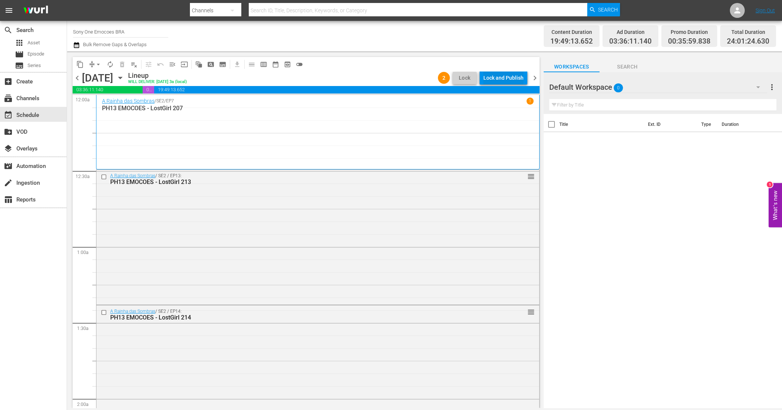
click at [504, 77] on div "Lock and Publish" at bounding box center [503, 77] width 40 height 13
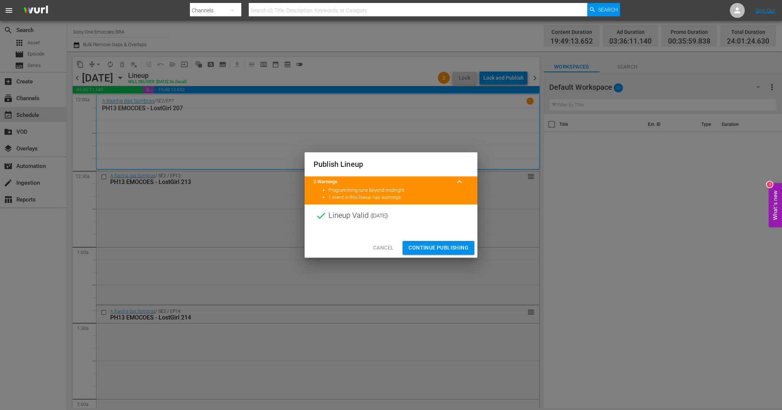
click at [444, 247] on span "Continue Publishing" at bounding box center [439, 247] width 60 height 9
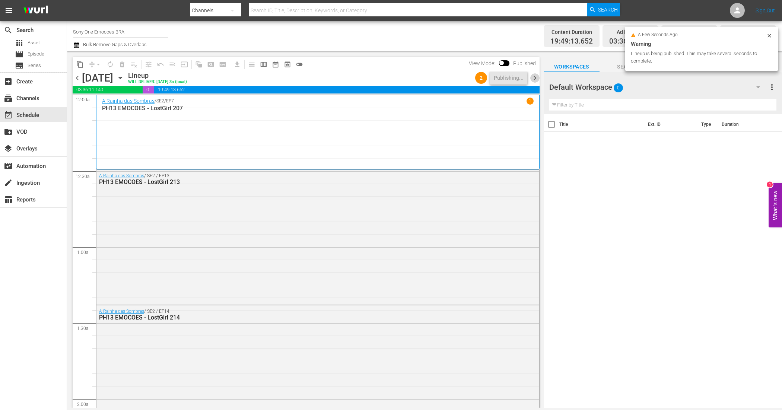
click at [535, 75] on span "chevron_right" at bounding box center [534, 77] width 9 height 9
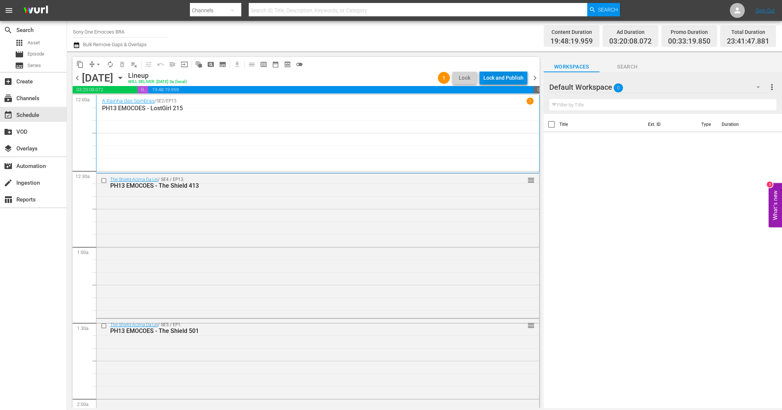
click at [496, 79] on div "Lock and Publish" at bounding box center [503, 77] width 40 height 13
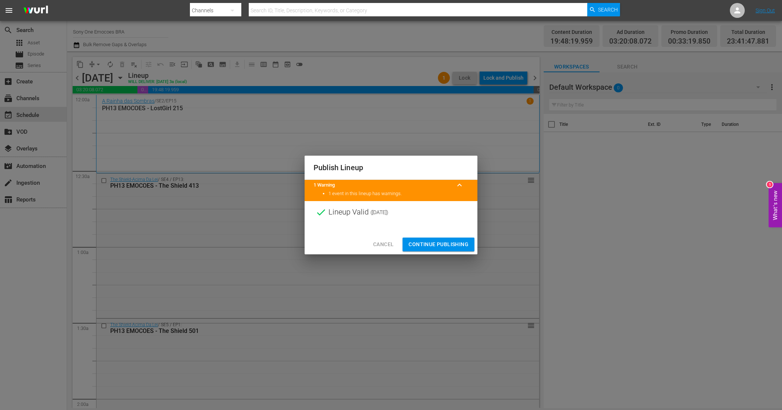
click at [451, 244] on span "Continue Publishing" at bounding box center [439, 244] width 60 height 9
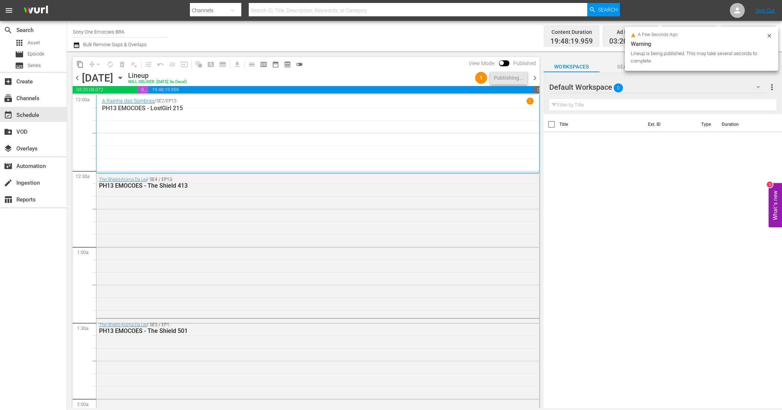
click at [534, 78] on span "chevron_right" at bounding box center [534, 77] width 9 height 9
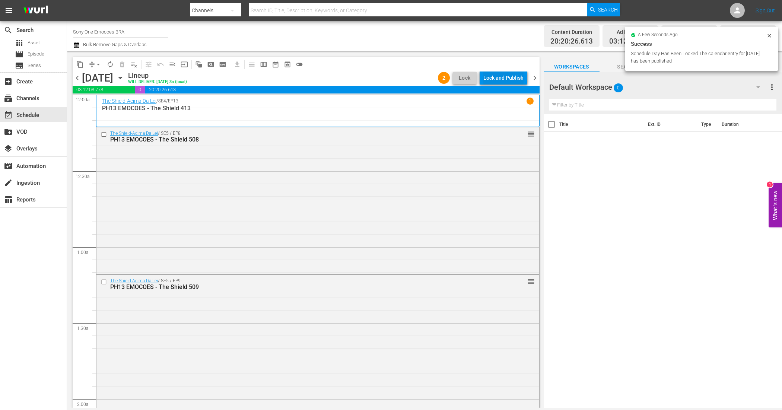
click at [506, 79] on div "Lock and Publish" at bounding box center [503, 77] width 40 height 13
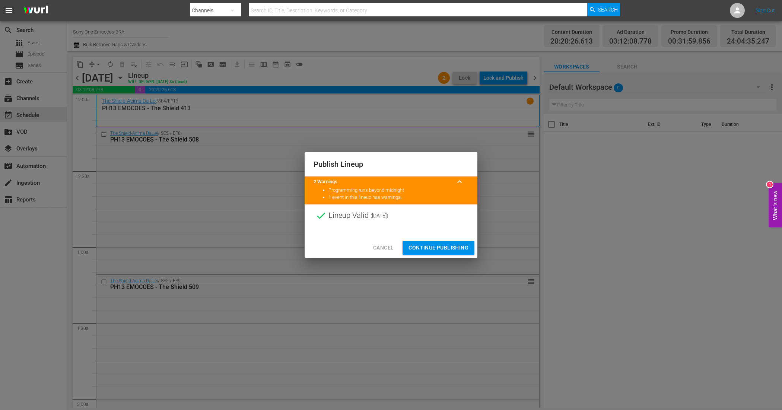
click at [443, 243] on span "Continue Publishing" at bounding box center [439, 247] width 60 height 9
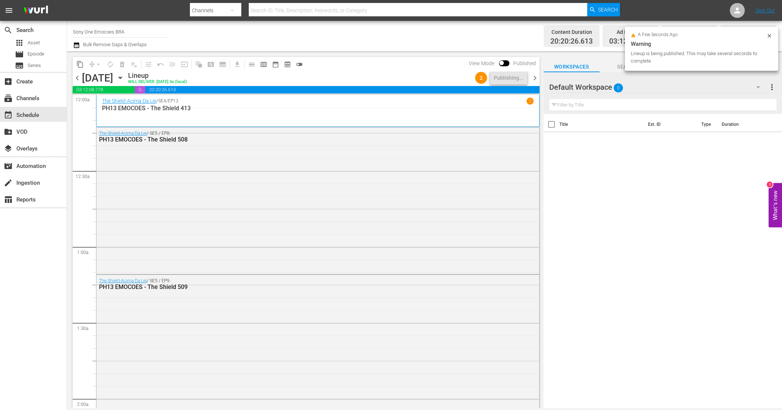
click at [537, 74] on span "chevron_right" at bounding box center [534, 77] width 9 height 9
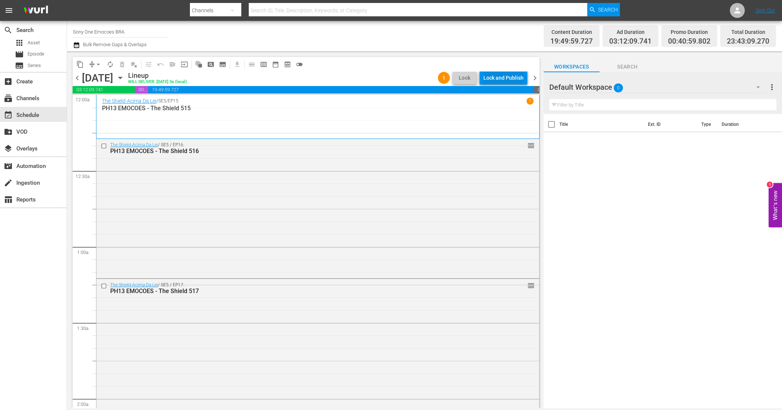
click at [512, 78] on div "Lock and Publish" at bounding box center [503, 77] width 40 height 13
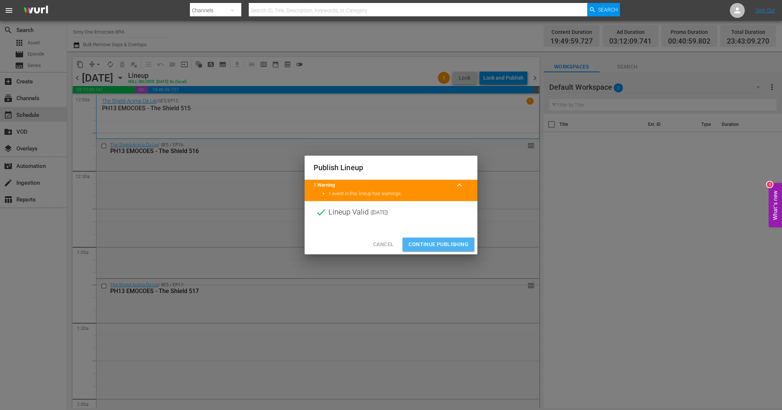
click at [447, 242] on span "Continue Publishing" at bounding box center [439, 244] width 60 height 9
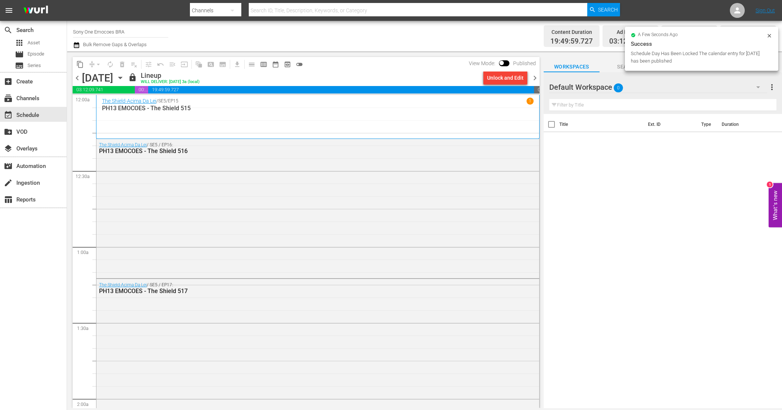
click at [534, 76] on span "chevron_right" at bounding box center [534, 77] width 9 height 9
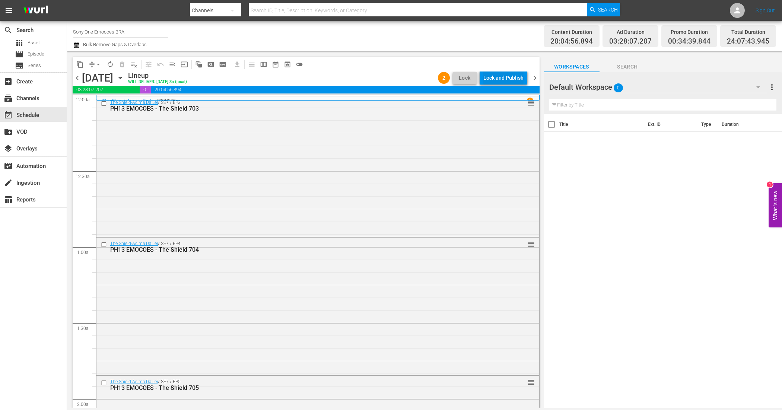
click at [496, 77] on div "Lock and Publish" at bounding box center [503, 77] width 40 height 13
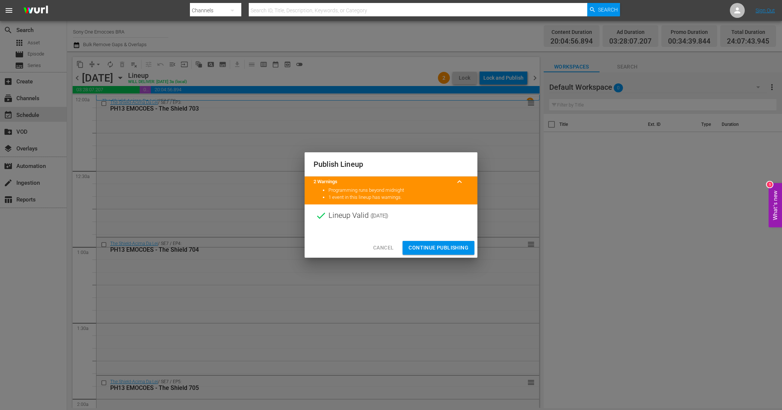
click at [442, 250] on span "Continue Publishing" at bounding box center [439, 247] width 60 height 9
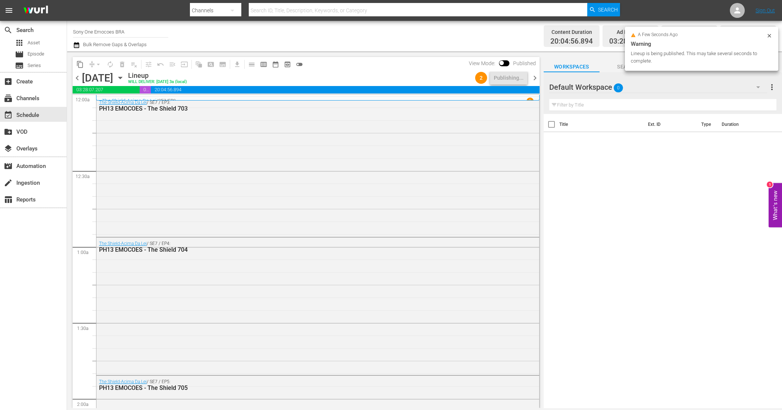
click at [533, 76] on span "chevron_right" at bounding box center [534, 77] width 9 height 9
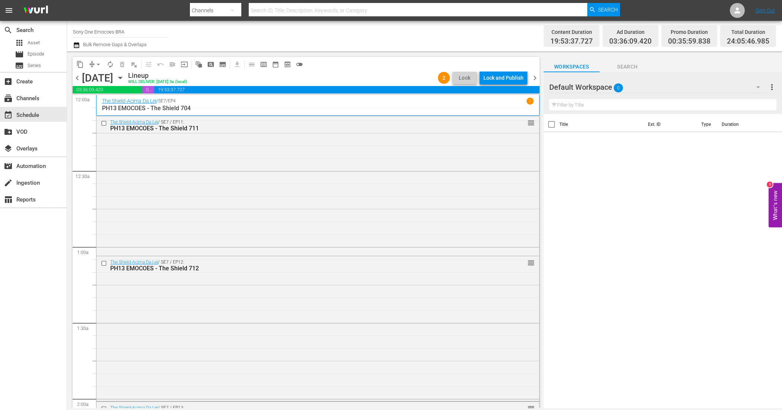
click at [512, 80] on div "Lock and Publish" at bounding box center [503, 77] width 40 height 13
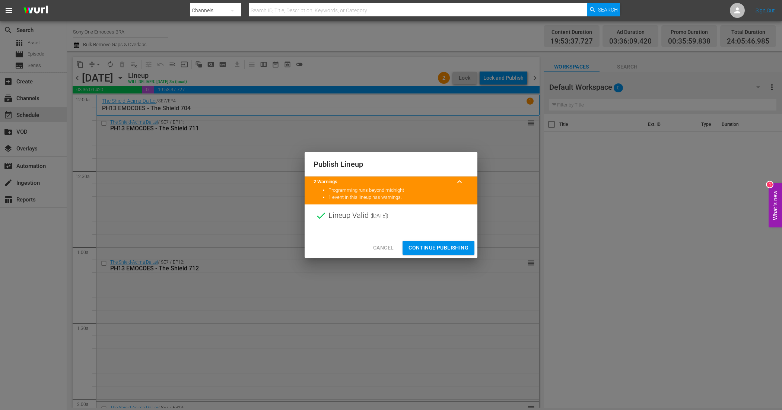
click at [432, 248] on span "Continue Publishing" at bounding box center [439, 247] width 60 height 9
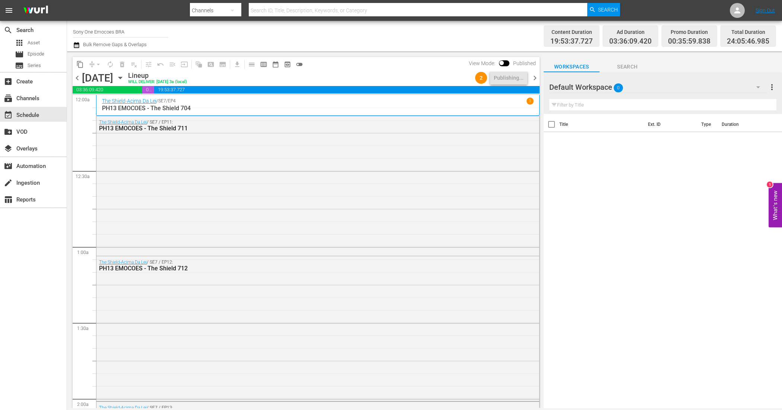
click at [533, 76] on span "chevron_right" at bounding box center [534, 77] width 9 height 9
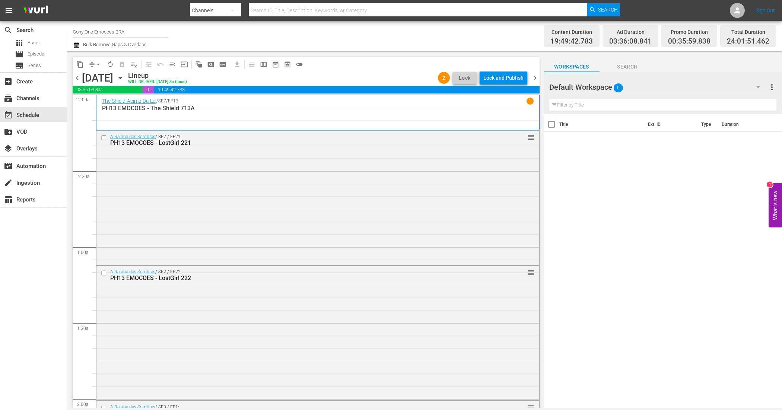
click at [504, 81] on div "Lock and Publish" at bounding box center [503, 77] width 40 height 13
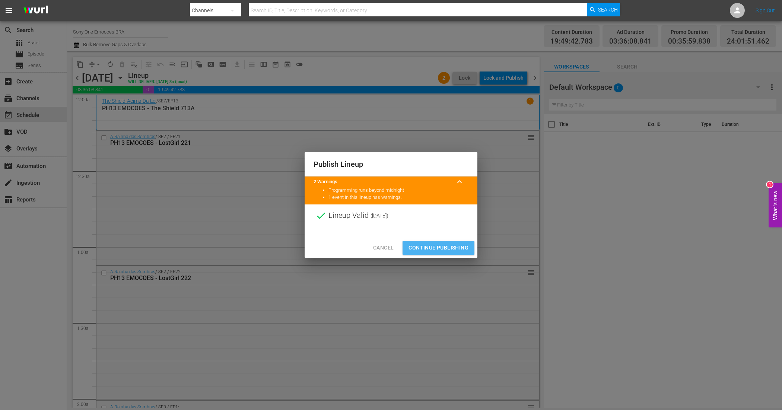
click at [461, 250] on span "Continue Publishing" at bounding box center [439, 247] width 60 height 9
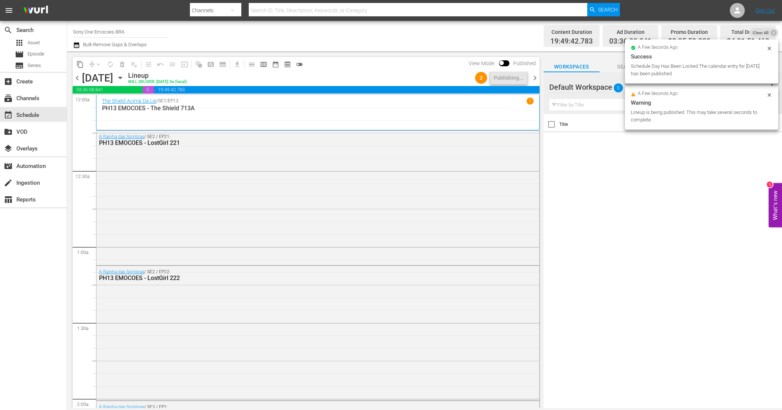
click at [537, 80] on span "chevron_right" at bounding box center [534, 77] width 9 height 9
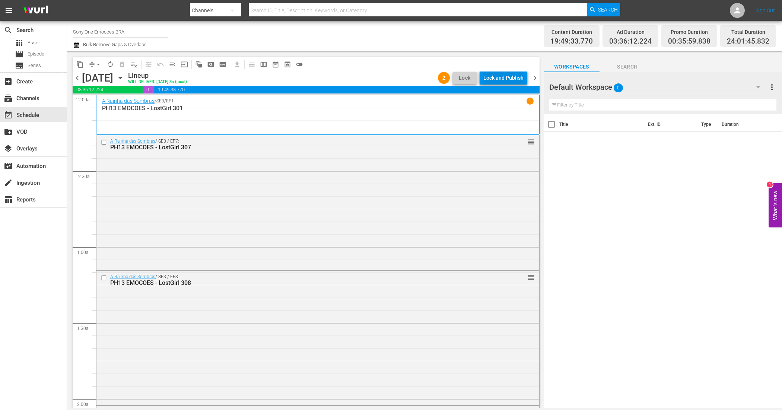
click at [500, 80] on div "Lock and Publish" at bounding box center [503, 77] width 40 height 13
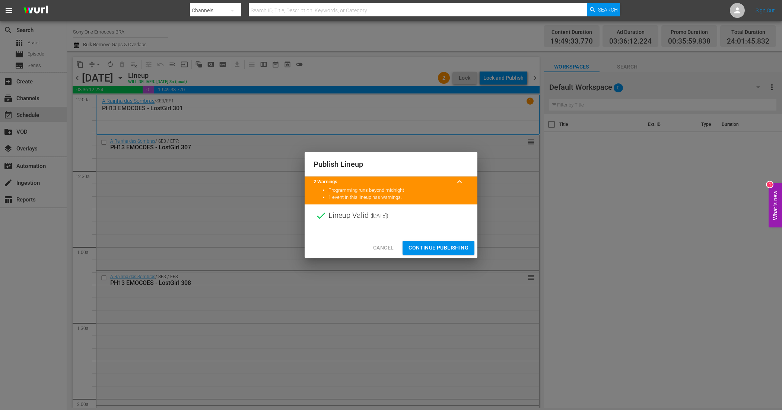
click at [454, 245] on span "Continue Publishing" at bounding box center [439, 247] width 60 height 9
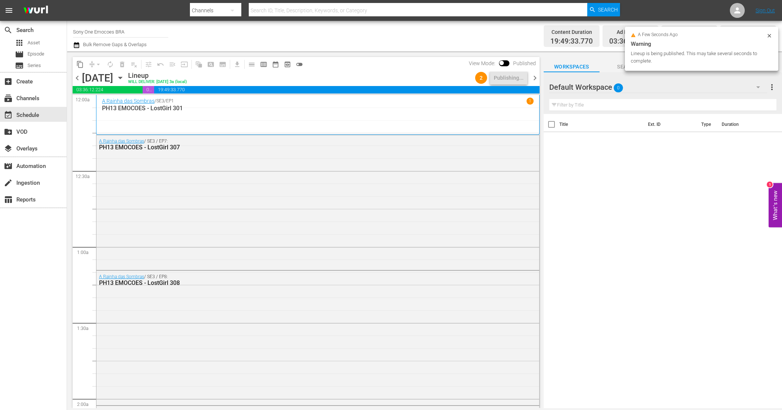
click at [537, 77] on span "chevron_right" at bounding box center [534, 77] width 9 height 9
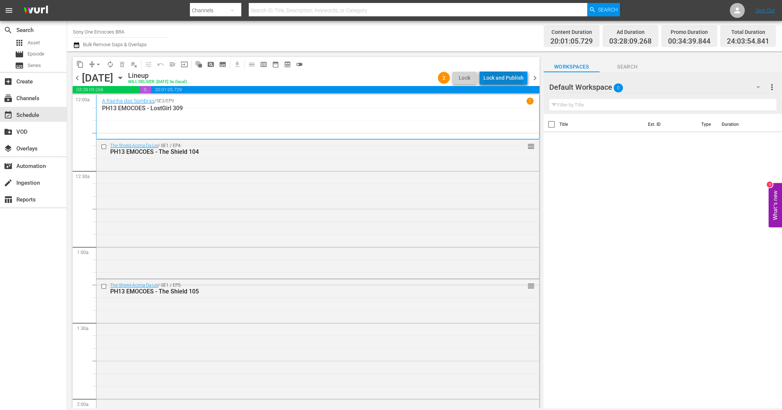
click at [498, 82] on div "Lock and Publish" at bounding box center [503, 77] width 40 height 13
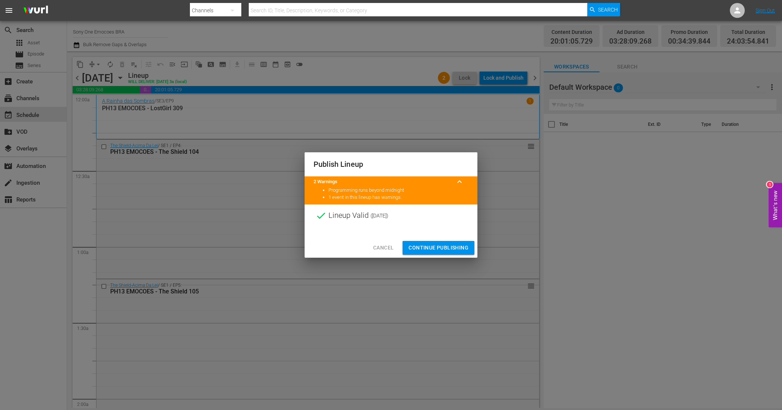
click at [433, 247] on span "Continue Publishing" at bounding box center [439, 247] width 60 height 9
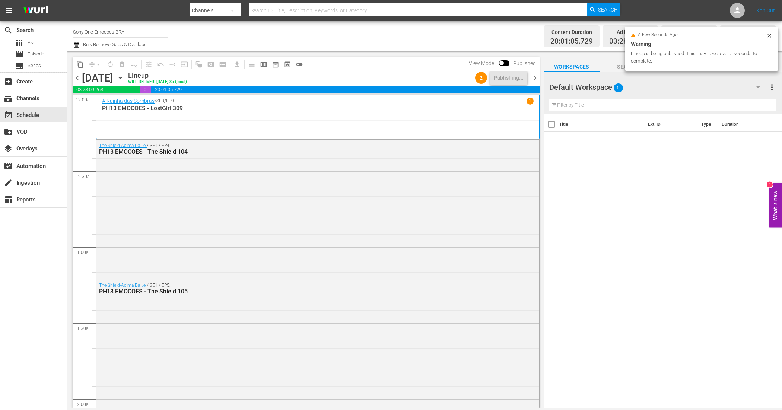
click at [535, 77] on span "chevron_right" at bounding box center [534, 77] width 9 height 9
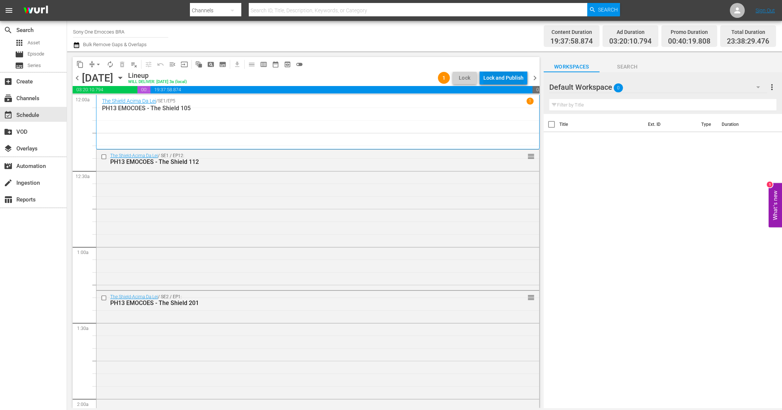
click at [510, 75] on div "Lock and Publish" at bounding box center [503, 77] width 40 height 13
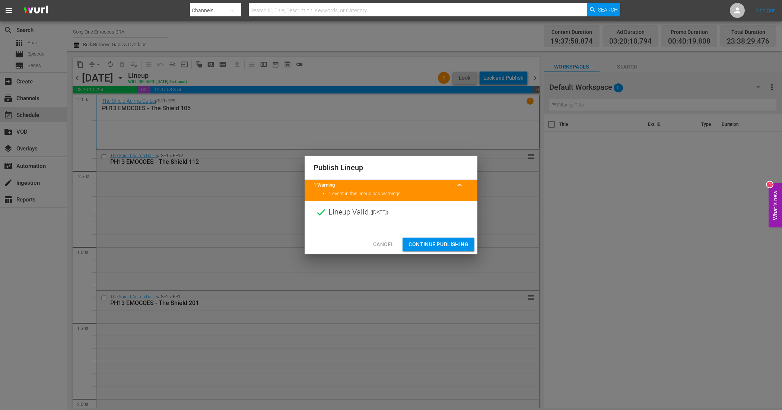
click at [441, 241] on span "Continue Publishing" at bounding box center [439, 244] width 60 height 9
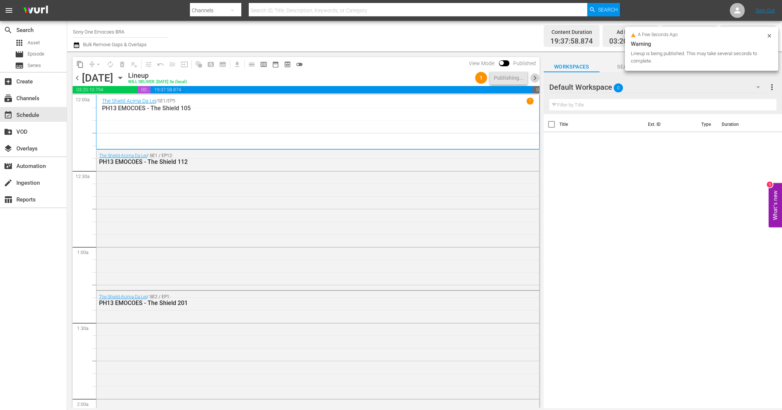
click at [538, 79] on span "chevron_right" at bounding box center [534, 77] width 9 height 9
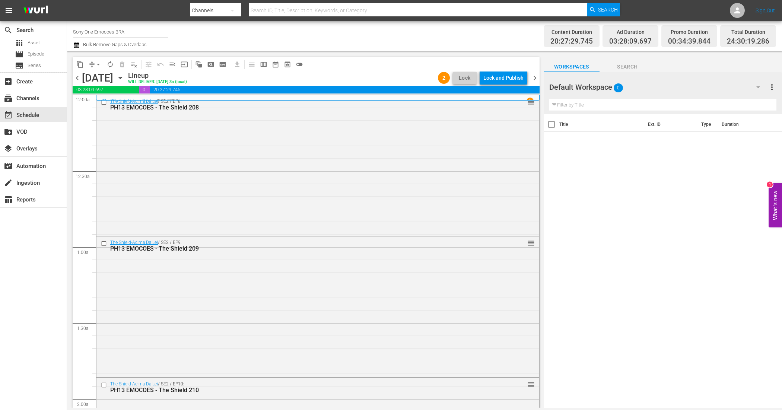
click at [496, 79] on div "Lock and Publish" at bounding box center [503, 77] width 40 height 13
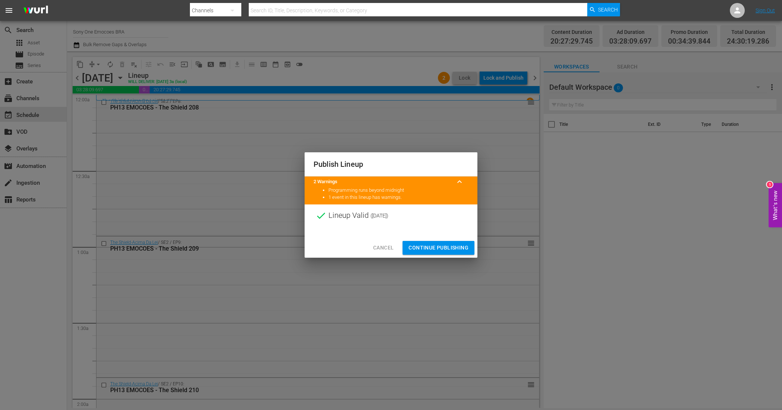
click at [455, 248] on span "Continue Publishing" at bounding box center [439, 247] width 60 height 9
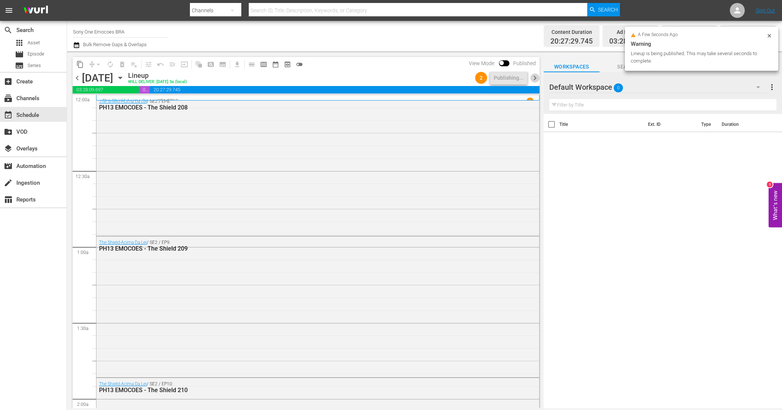
click at [537, 77] on span "chevron_right" at bounding box center [534, 77] width 9 height 9
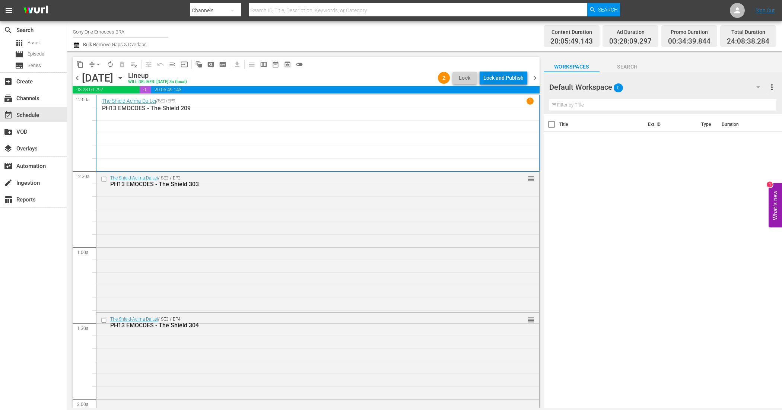
click at [504, 74] on div "Lock and Publish" at bounding box center [503, 77] width 40 height 13
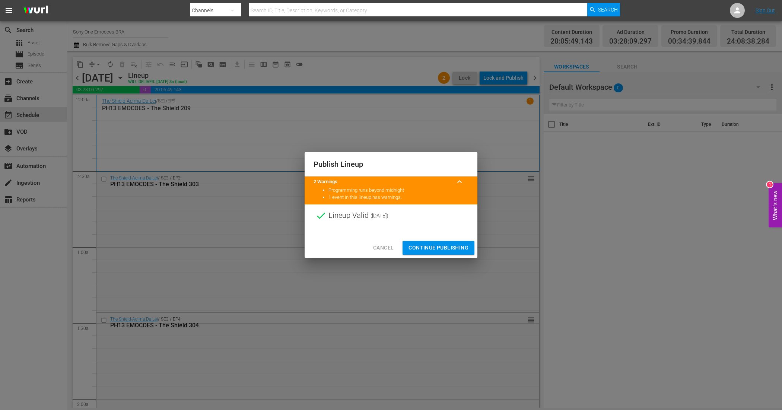
click at [450, 245] on span "Continue Publishing" at bounding box center [439, 247] width 60 height 9
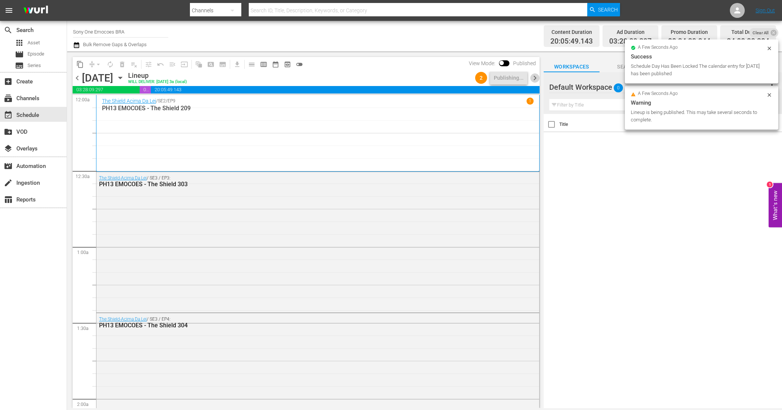
click at [534, 79] on span "chevron_right" at bounding box center [534, 77] width 9 height 9
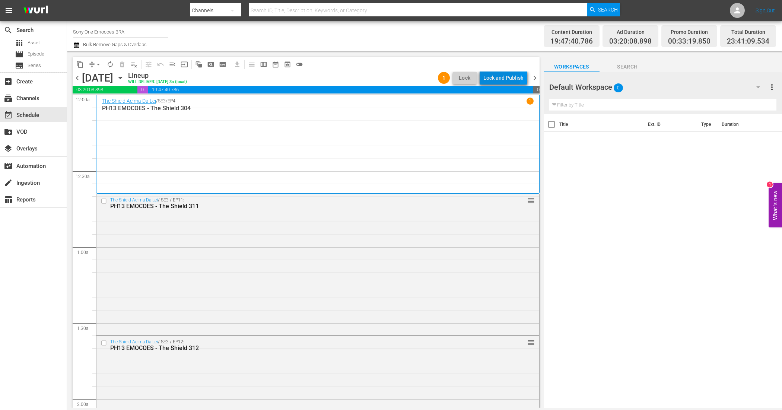
click at [495, 77] on div "Lock and Publish" at bounding box center [503, 77] width 40 height 13
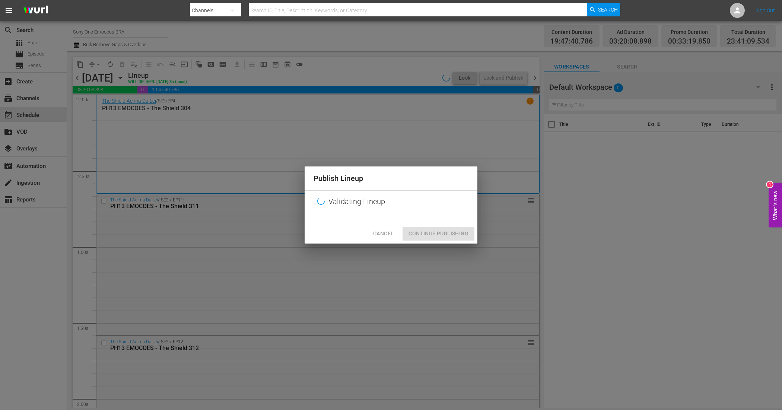
click at [452, 230] on div "Cancel Continue Publishing" at bounding box center [391, 234] width 173 height 20
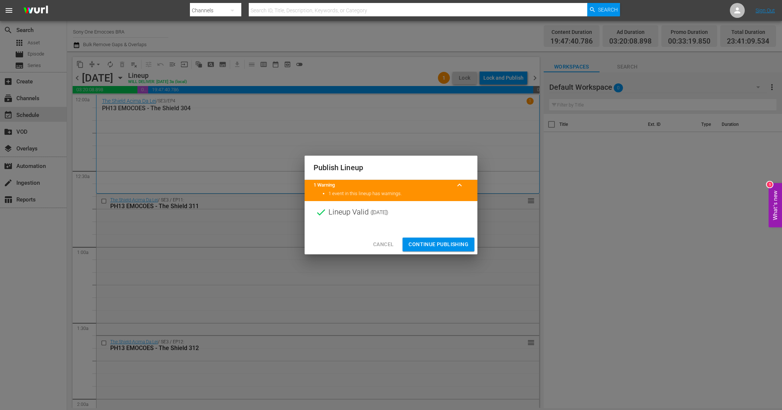
click at [442, 242] on span "Continue Publishing" at bounding box center [439, 244] width 60 height 9
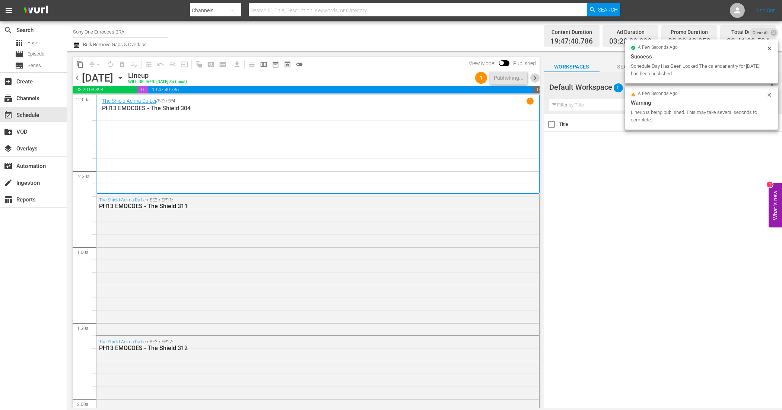
click at [533, 77] on span "chevron_right" at bounding box center [534, 77] width 9 height 9
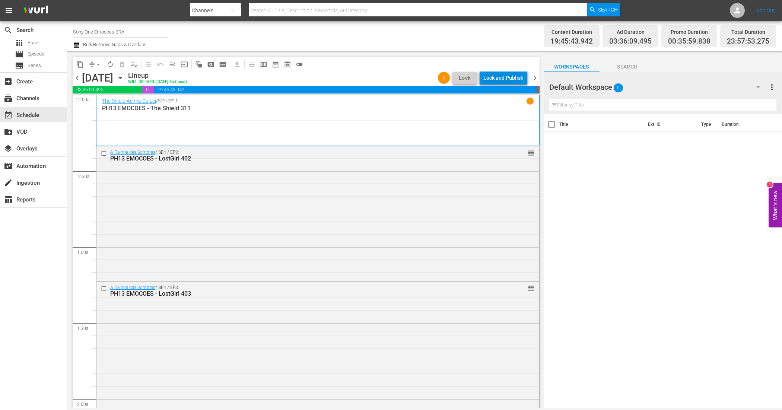
click at [500, 79] on div "Lock and Publish" at bounding box center [503, 77] width 40 height 13
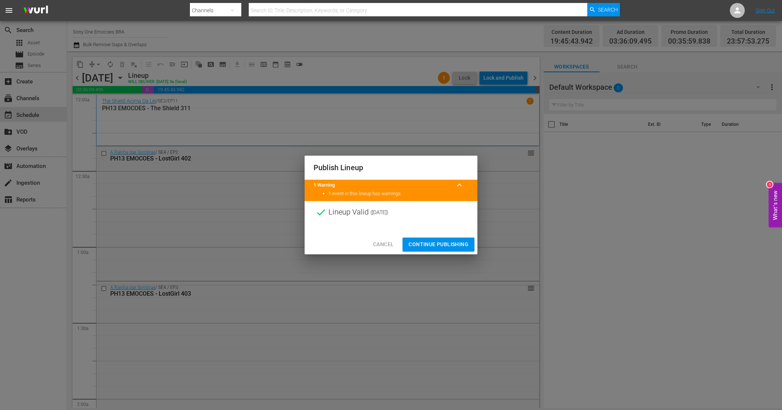
click at [453, 246] on span "Continue Publishing" at bounding box center [439, 244] width 60 height 9
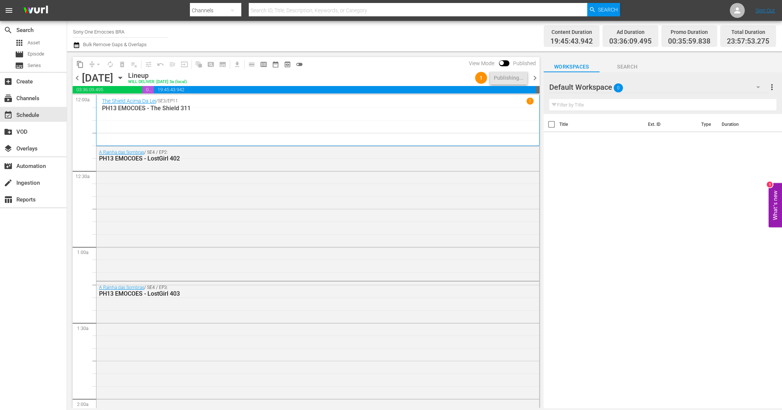
click at [537, 78] on span "chevron_right" at bounding box center [534, 77] width 9 height 9
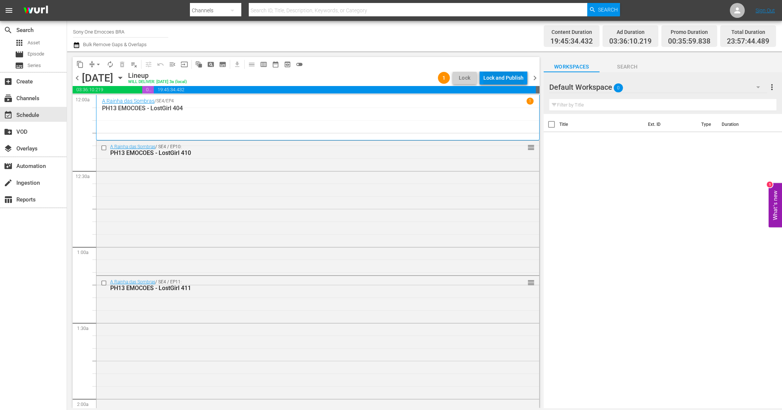
click at [511, 81] on div "Lock and Publish" at bounding box center [503, 77] width 40 height 13
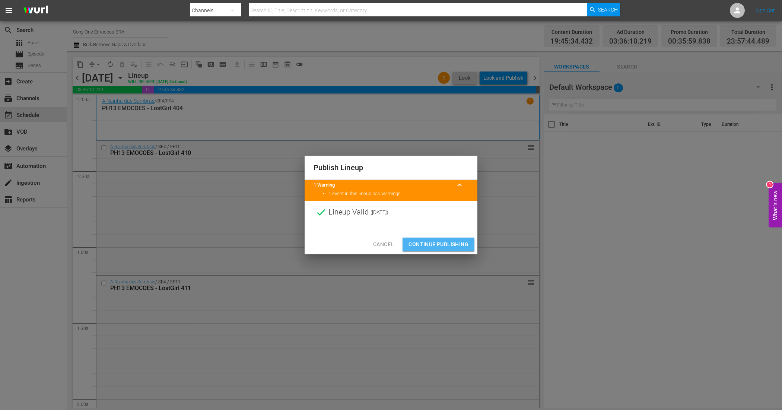
click at [451, 242] on span "Continue Publishing" at bounding box center [439, 244] width 60 height 9
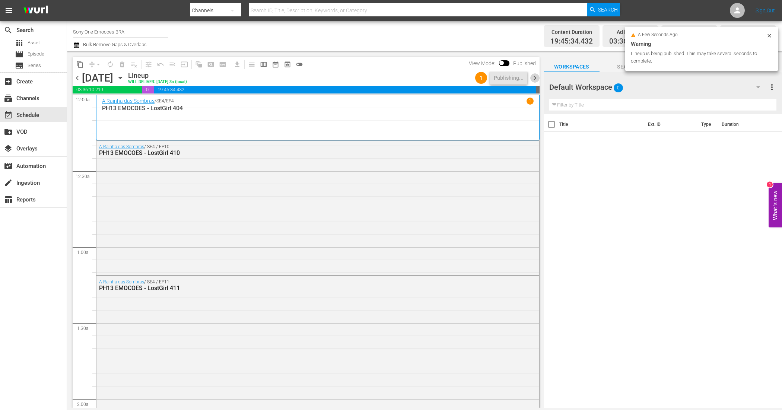
click at [539, 75] on span "chevron_right" at bounding box center [534, 77] width 9 height 9
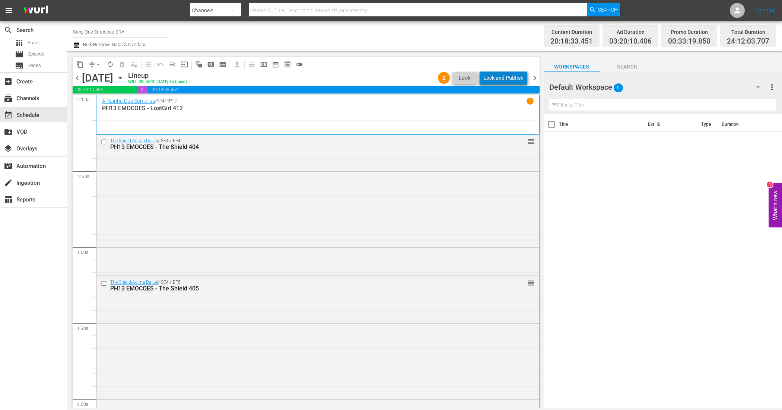
click at [508, 80] on div "Lock and Publish" at bounding box center [503, 77] width 40 height 13
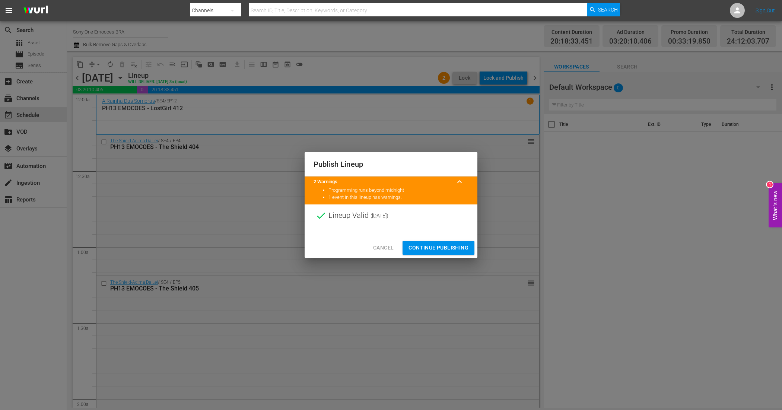
click at [442, 247] on span "Continue Publishing" at bounding box center [439, 247] width 60 height 9
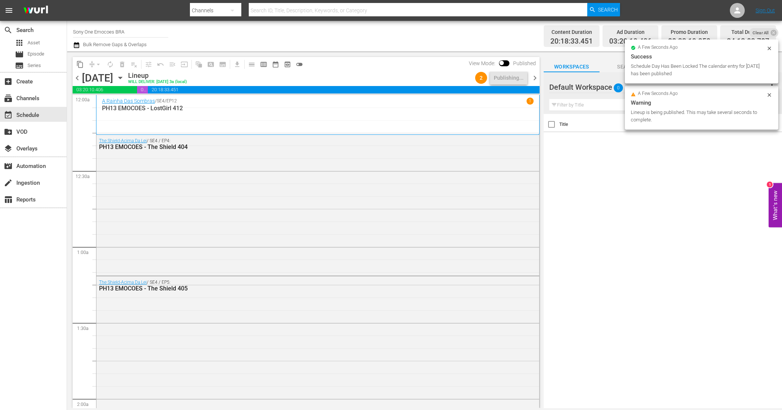
click at [537, 79] on span "chevron_right" at bounding box center [534, 77] width 9 height 9
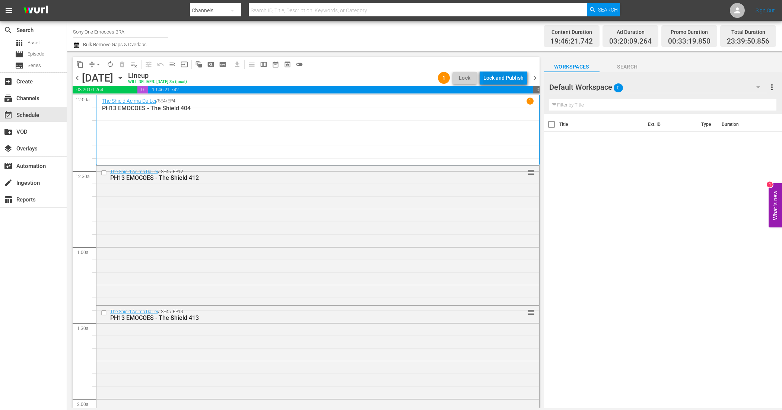
click at [496, 79] on div "Lock and Publish" at bounding box center [503, 77] width 40 height 13
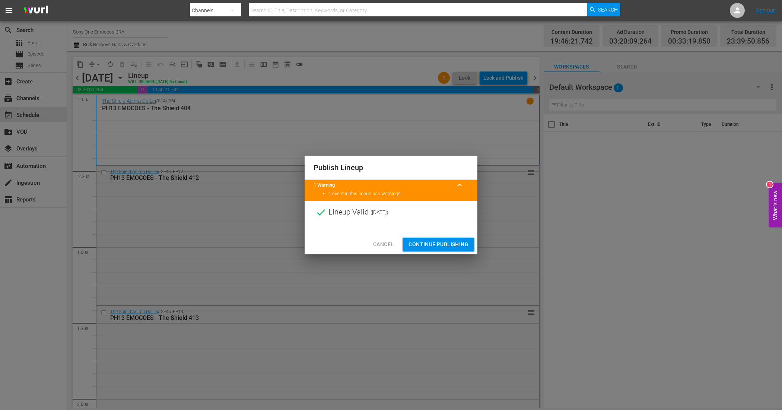
click at [446, 245] on span "Continue Publishing" at bounding box center [439, 244] width 60 height 9
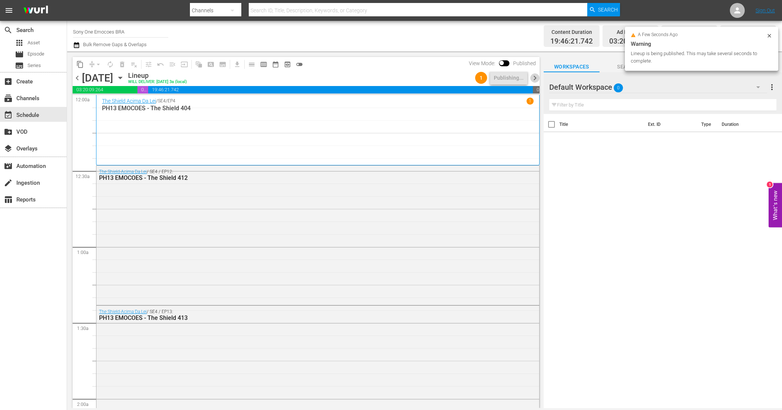
click at [536, 77] on span "chevron_right" at bounding box center [534, 77] width 9 height 9
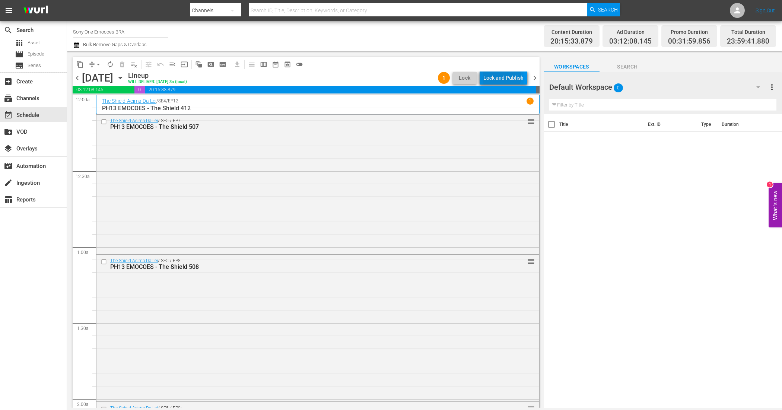
click at [502, 77] on div "Lock and Publish" at bounding box center [503, 77] width 40 height 13
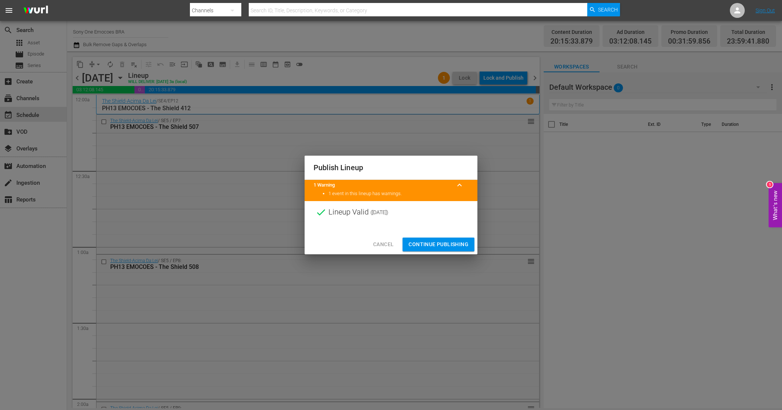
click at [432, 240] on span "Continue Publishing" at bounding box center [439, 244] width 60 height 9
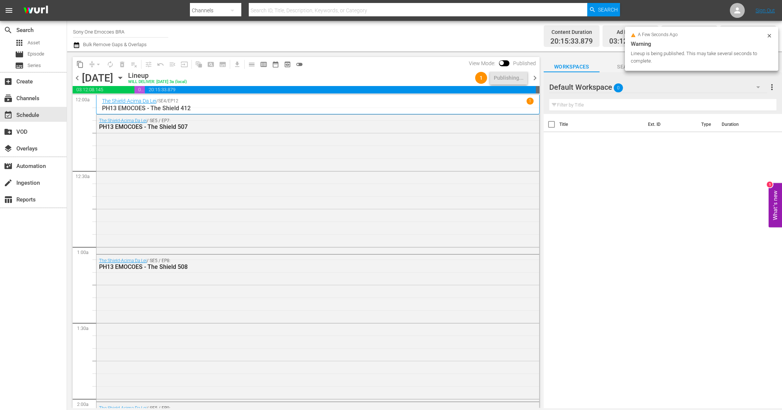
click at [531, 76] on span "chevron_right" at bounding box center [534, 77] width 9 height 9
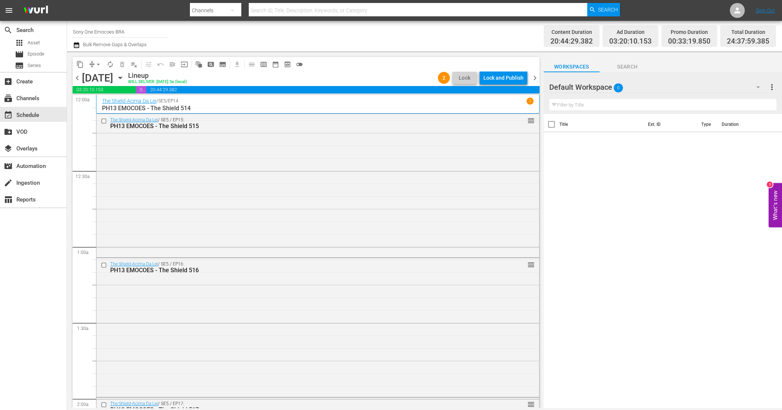
click at [511, 80] on div "Lock and Publish" at bounding box center [503, 77] width 40 height 13
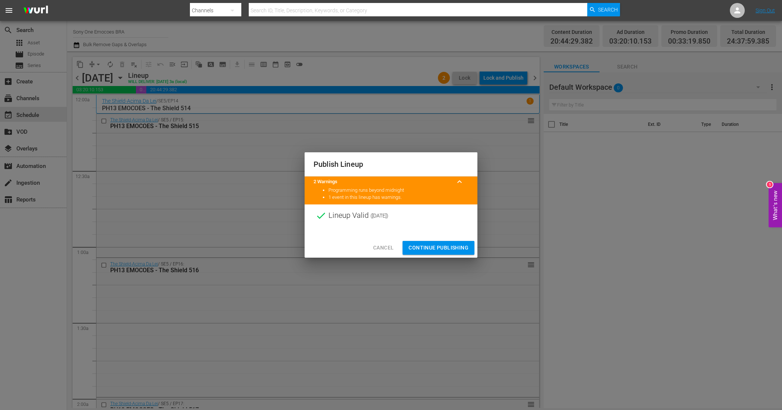
click at [431, 245] on span "Continue Publishing" at bounding box center [439, 247] width 60 height 9
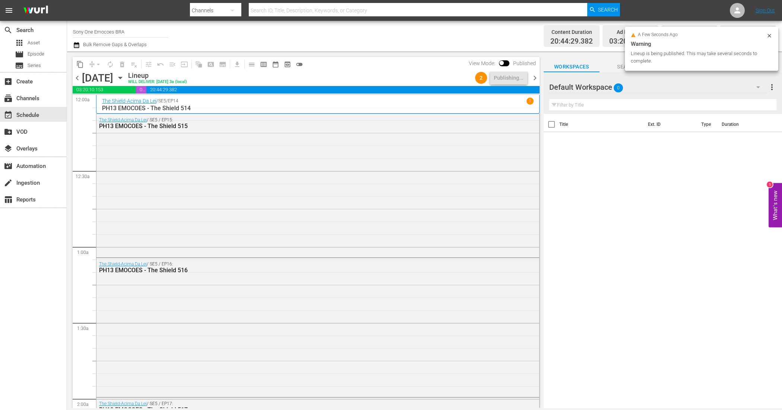
click at [535, 79] on span "chevron_right" at bounding box center [534, 77] width 9 height 9
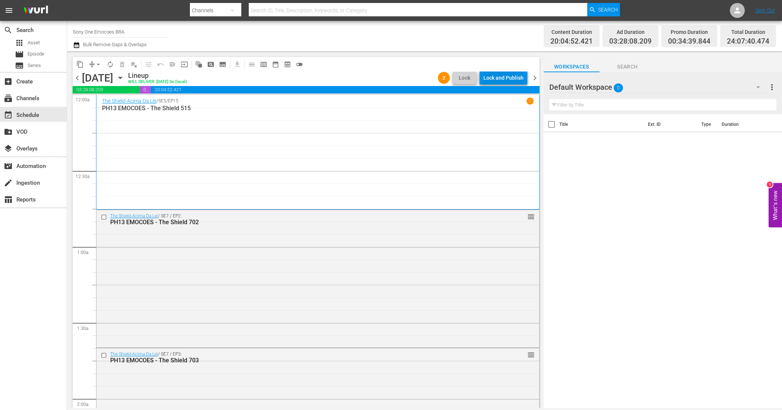
click at [507, 79] on div "Lock and Publish" at bounding box center [503, 77] width 40 height 13
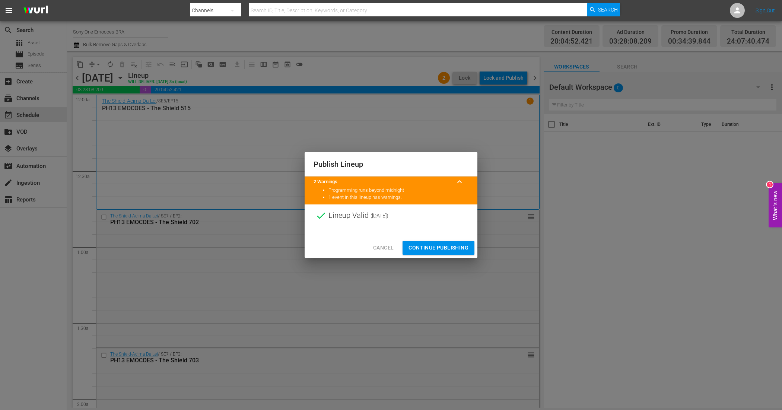
click at [448, 245] on span "Continue Publishing" at bounding box center [439, 247] width 60 height 9
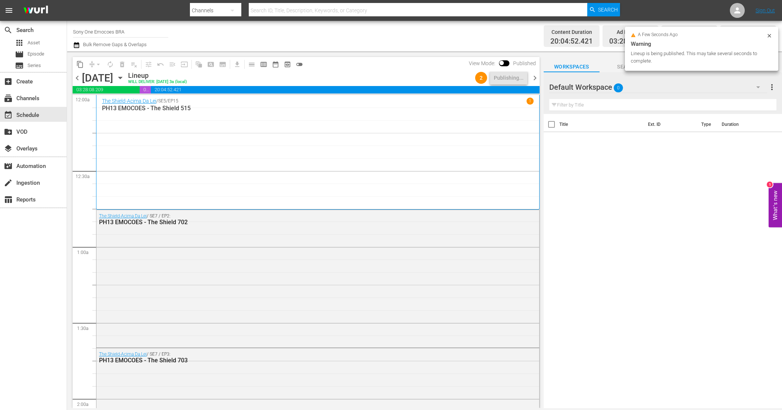
click at [533, 79] on span "chevron_right" at bounding box center [534, 77] width 9 height 9
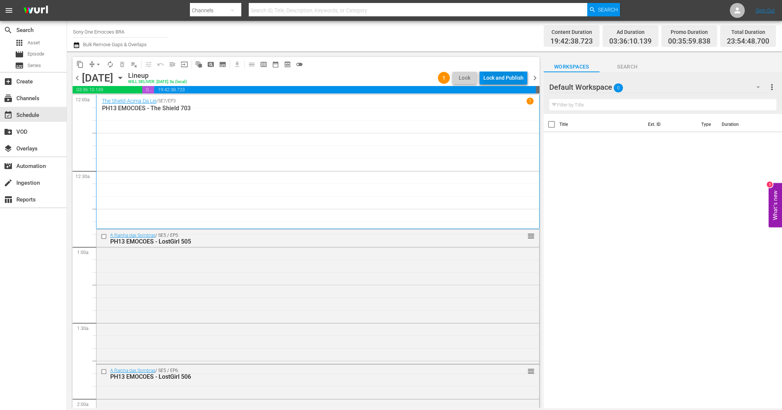
click at [498, 79] on div "Lock and Publish" at bounding box center [503, 77] width 40 height 13
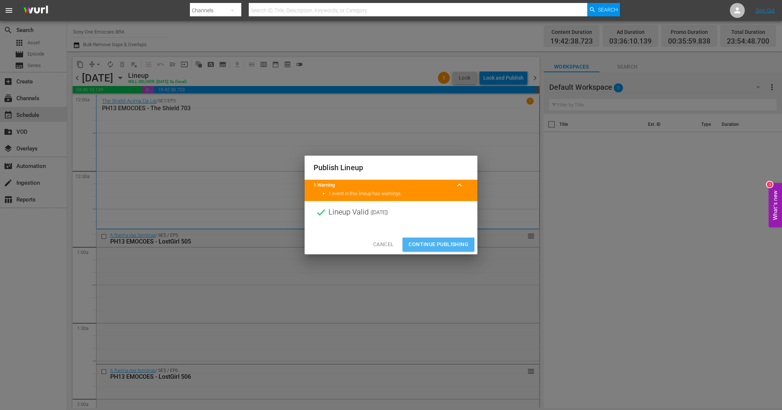
click at [454, 241] on span "Continue Publishing" at bounding box center [439, 244] width 60 height 9
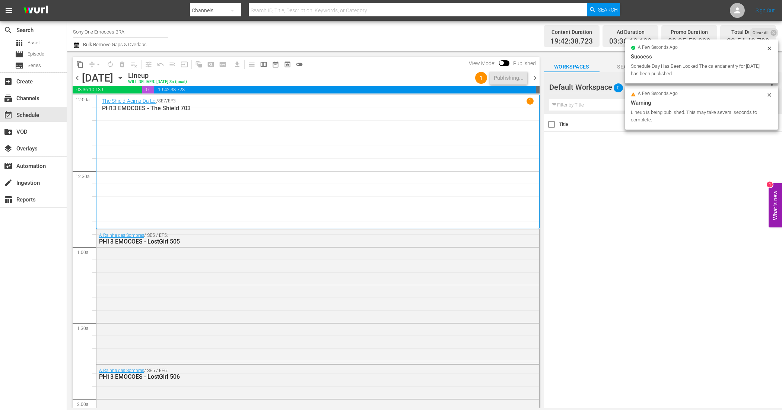
click at [535, 79] on span "chevron_right" at bounding box center [534, 77] width 9 height 9
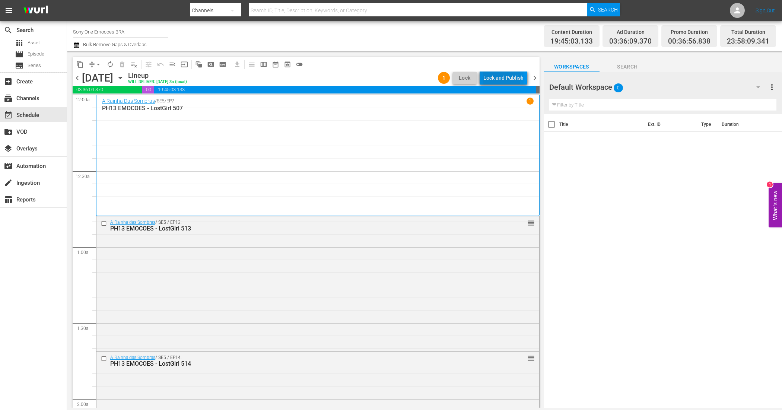
click at [498, 77] on div "Lock and Publish" at bounding box center [503, 77] width 40 height 13
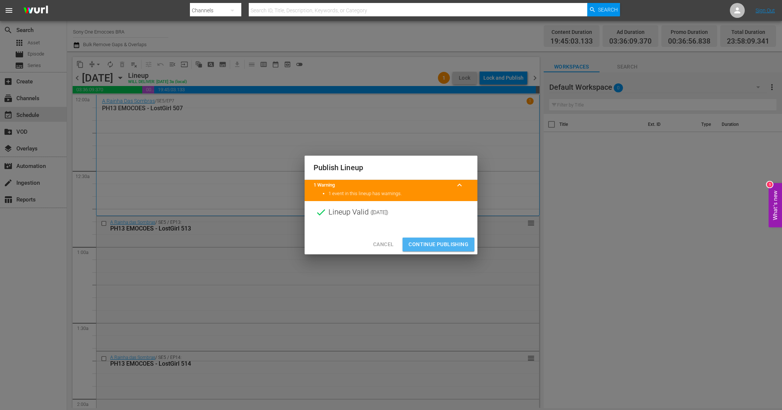
click at [439, 243] on span "Continue Publishing" at bounding box center [439, 244] width 60 height 9
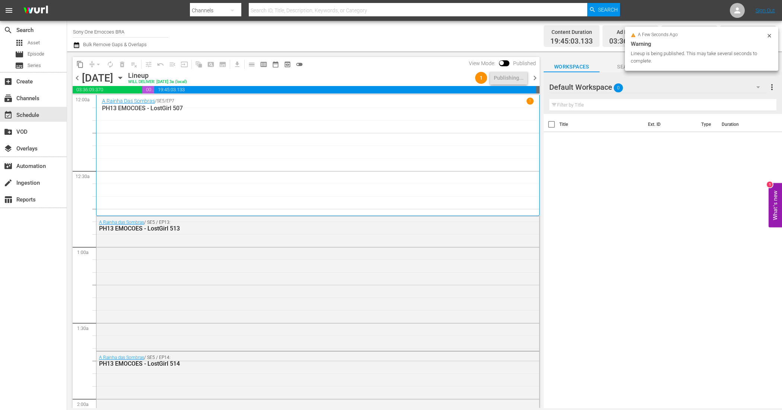
click at [537, 75] on span "chevron_right" at bounding box center [534, 77] width 9 height 9
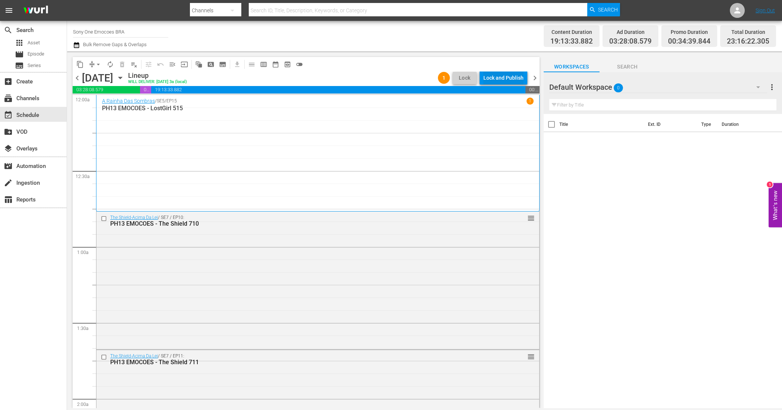
click at [494, 76] on div "Lock and Publish" at bounding box center [503, 77] width 40 height 13
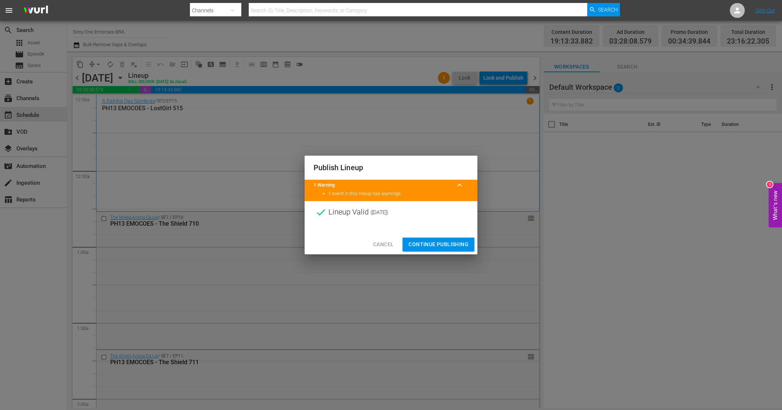
click at [439, 245] on span "Continue Publishing" at bounding box center [439, 244] width 60 height 9
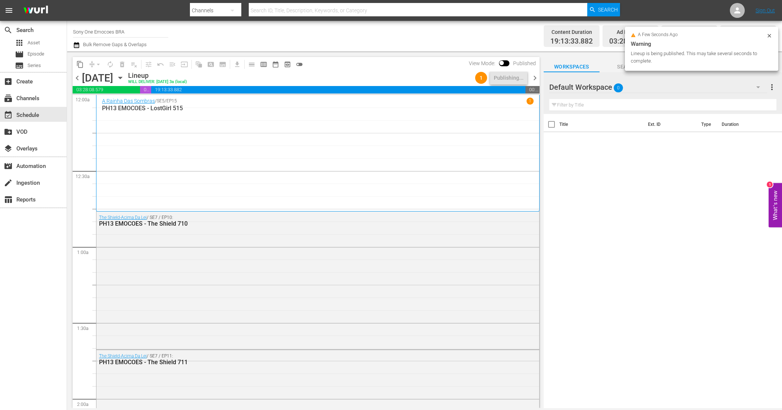
click at [537, 78] on span "chevron_right" at bounding box center [534, 77] width 9 height 9
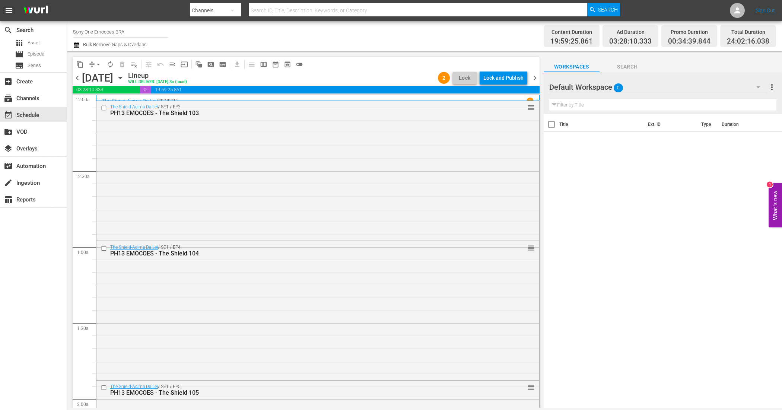
click at [504, 81] on div "Lock and Publish" at bounding box center [503, 77] width 40 height 13
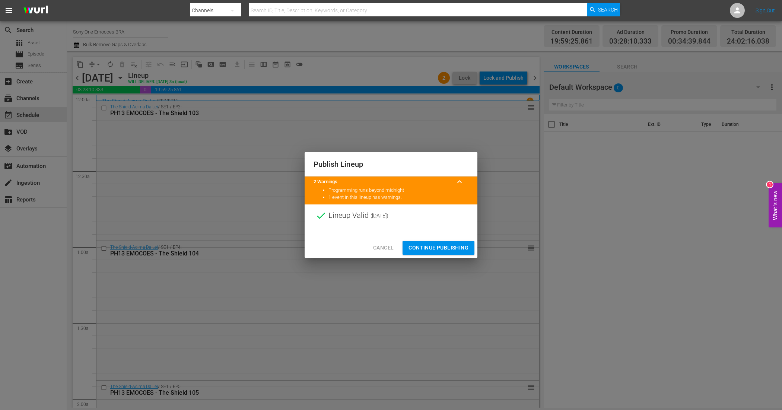
click at [440, 231] on div at bounding box center [391, 232] width 173 height 11
click at [436, 244] on span "Continue Publishing" at bounding box center [439, 247] width 60 height 9
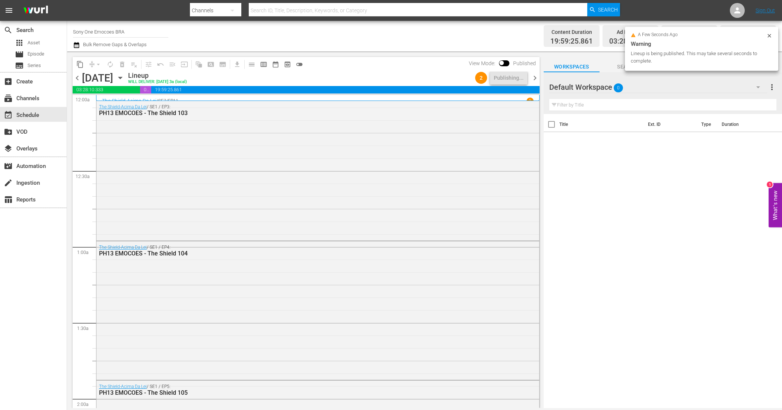
click at [537, 75] on span "chevron_right" at bounding box center [534, 77] width 9 height 9
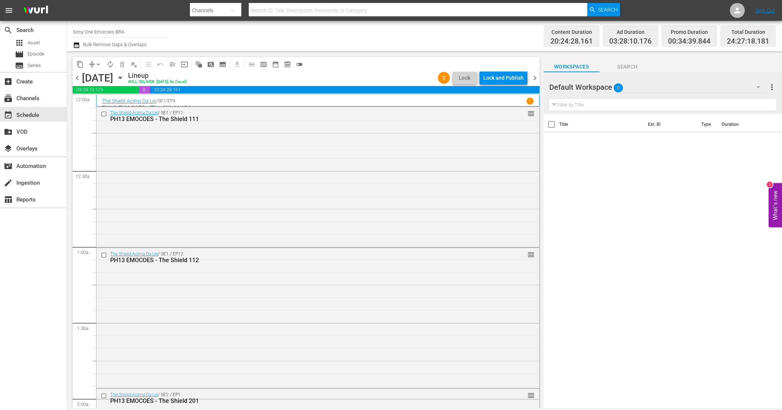
click at [506, 79] on div "Lock and Publish" at bounding box center [503, 77] width 40 height 13
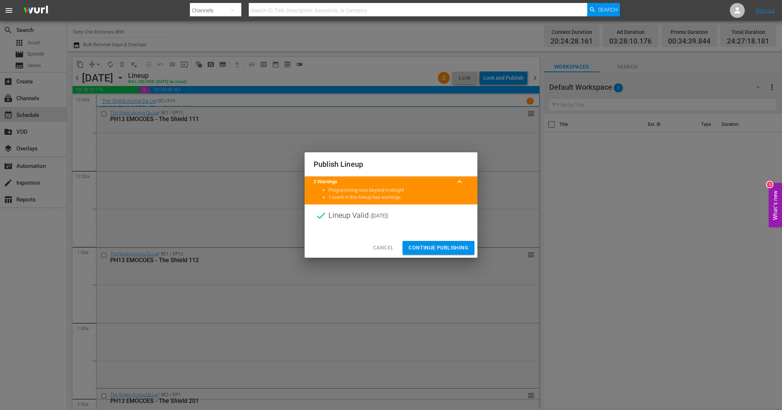
click at [440, 245] on span "Continue Publishing" at bounding box center [439, 247] width 60 height 9
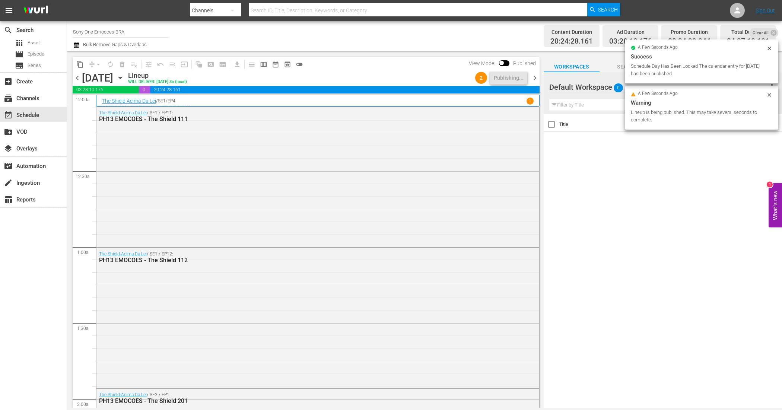
click at [536, 79] on span "chevron_right" at bounding box center [534, 77] width 9 height 9
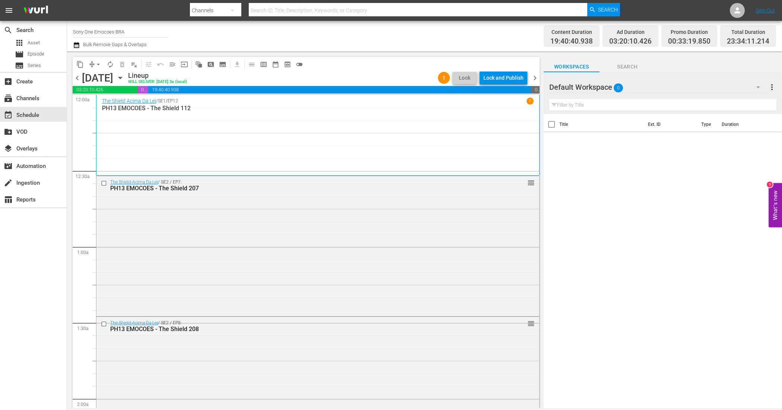
click at [517, 80] on div "Lock and Publish" at bounding box center [503, 77] width 40 height 13
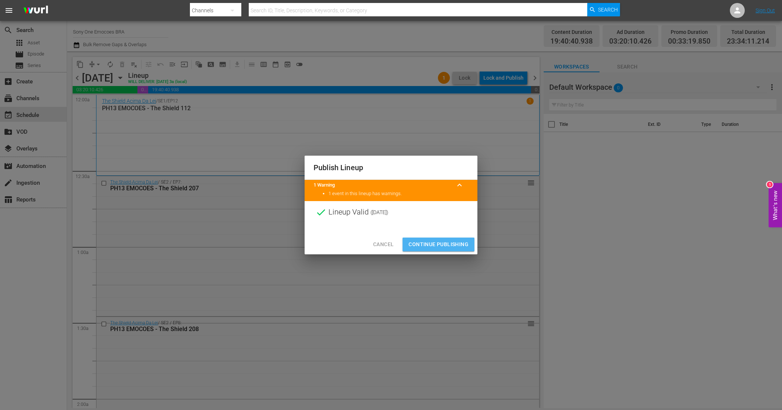
click at [425, 242] on span "Continue Publishing" at bounding box center [439, 244] width 60 height 9
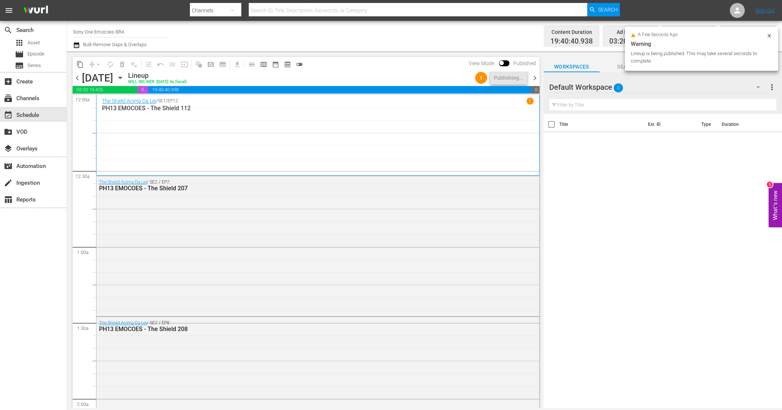
click at [537, 74] on span "chevron_right" at bounding box center [534, 77] width 9 height 9
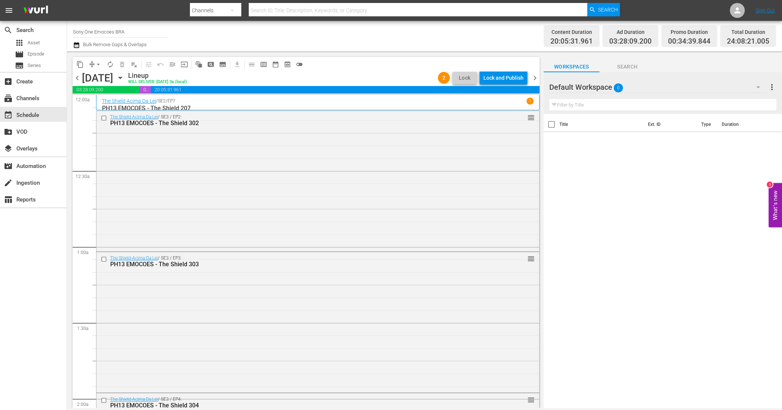
click at [494, 80] on div "Lock and Publish" at bounding box center [503, 77] width 40 height 13
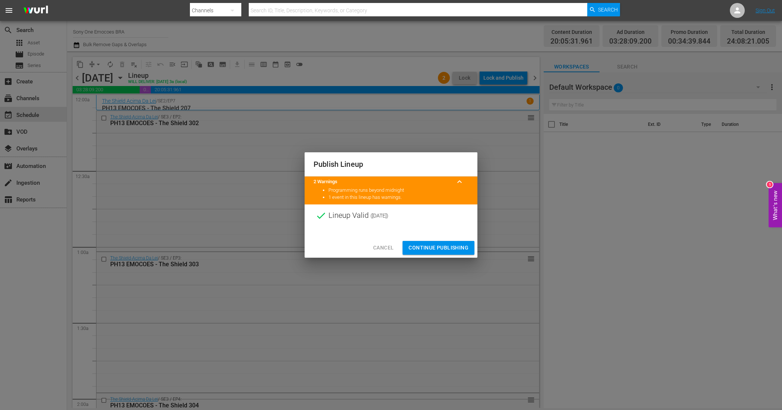
click at [441, 247] on span "Continue Publishing" at bounding box center [439, 247] width 60 height 9
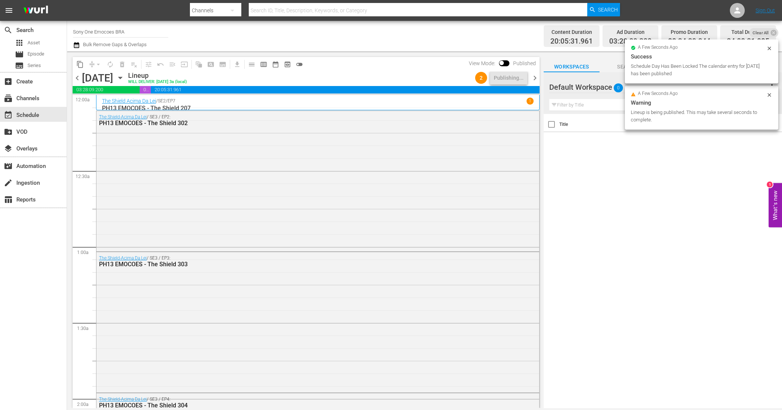
click at [535, 77] on span "chevron_right" at bounding box center [534, 77] width 9 height 9
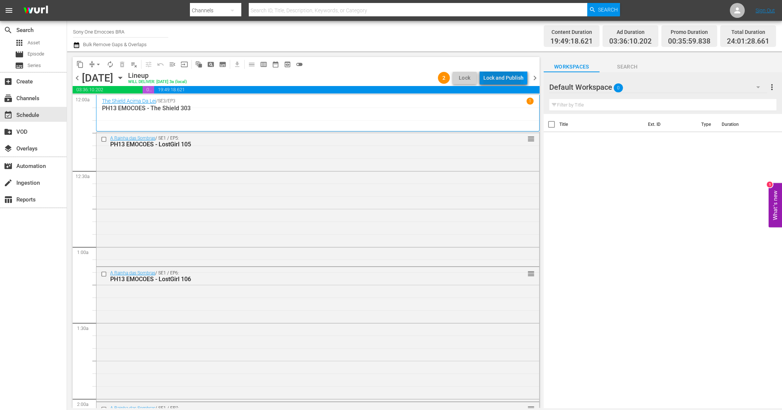
click at [497, 79] on div "Lock and Publish" at bounding box center [503, 77] width 40 height 13
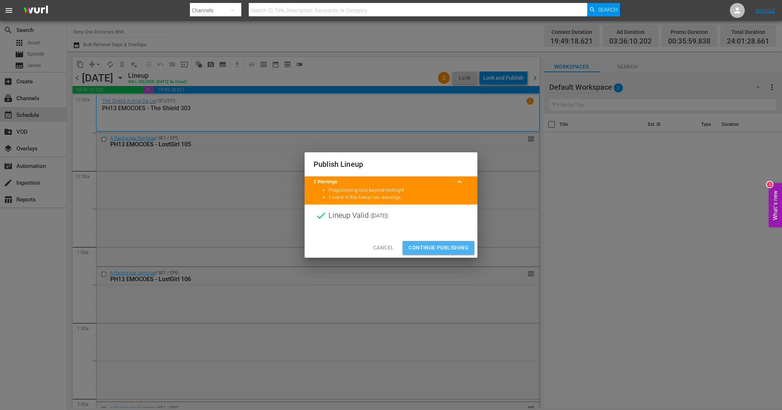
click at [426, 242] on button "Continue Publishing" at bounding box center [439, 248] width 72 height 14
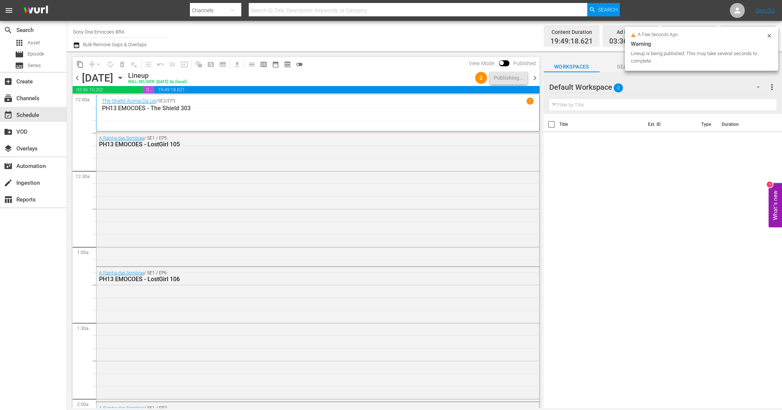
click at [533, 79] on span "chevron_right" at bounding box center [534, 77] width 9 height 9
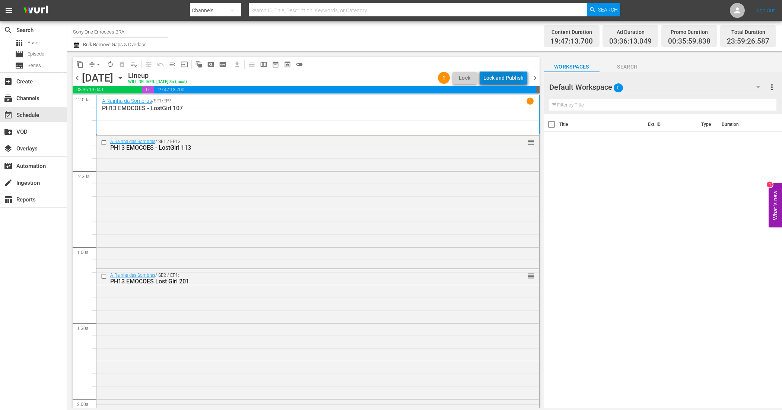
click at [503, 76] on div "Lock and Publish" at bounding box center [503, 77] width 40 height 13
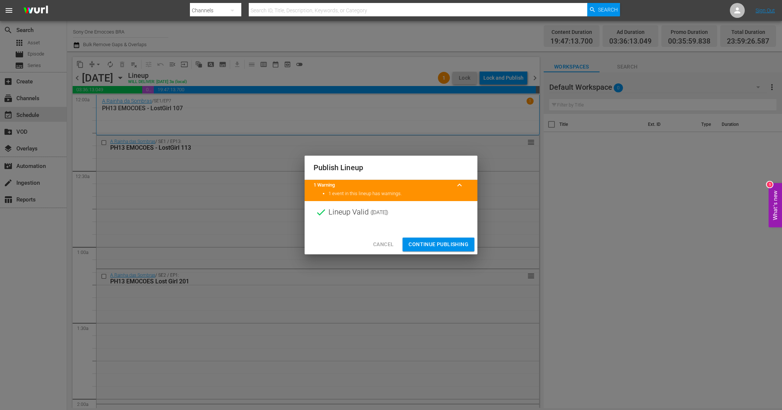
click at [435, 242] on span "Continue Publishing" at bounding box center [439, 244] width 60 height 9
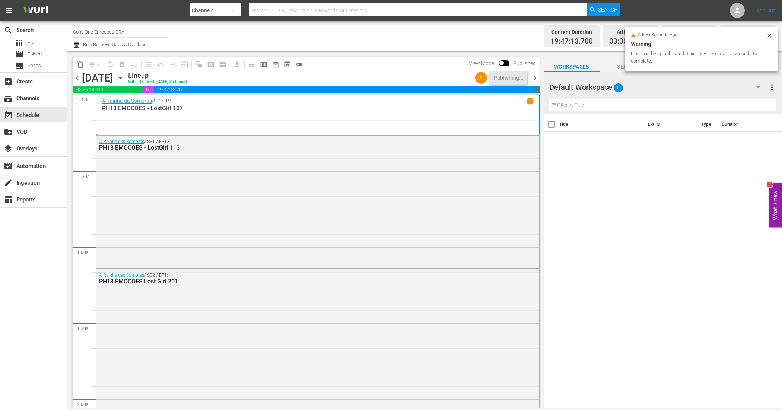
click at [533, 77] on span "chevron_right" at bounding box center [534, 77] width 9 height 9
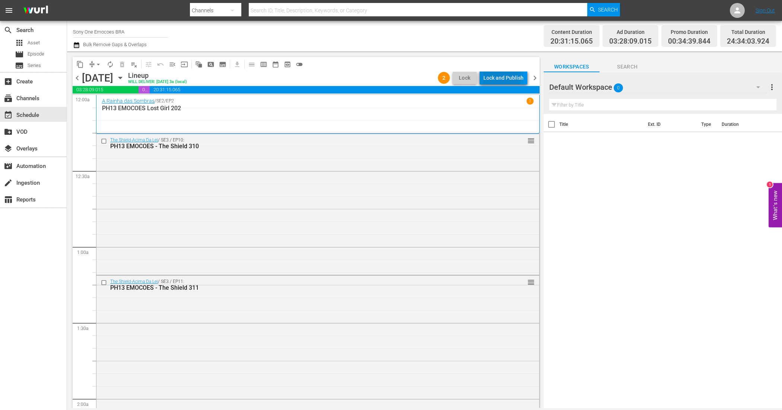
click at [499, 77] on div "Lock and Publish" at bounding box center [503, 77] width 40 height 13
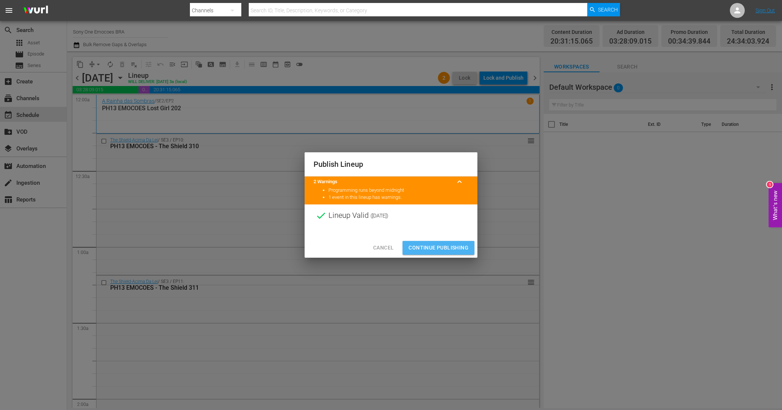
click at [431, 244] on span "Continue Publishing" at bounding box center [439, 247] width 60 height 9
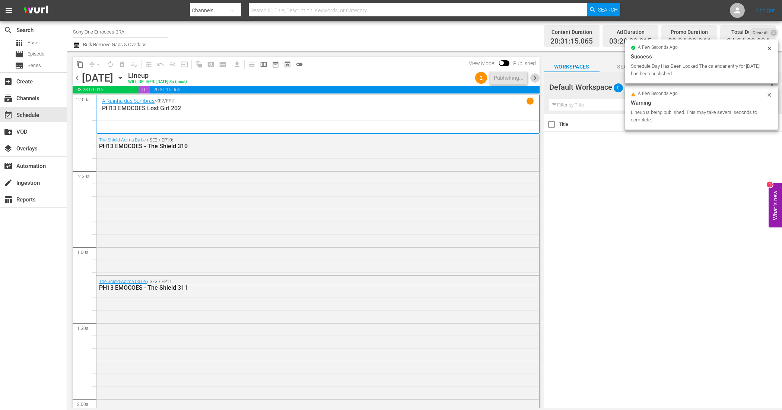
click at [534, 77] on span "chevron_right" at bounding box center [534, 77] width 9 height 9
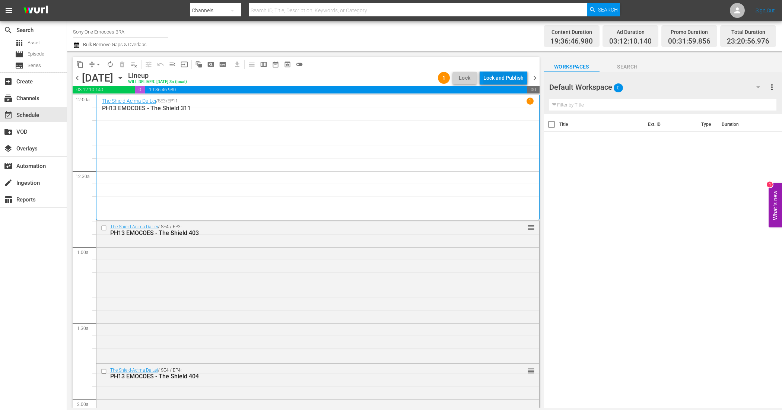
click at [502, 80] on div "Lock and Publish" at bounding box center [503, 77] width 40 height 13
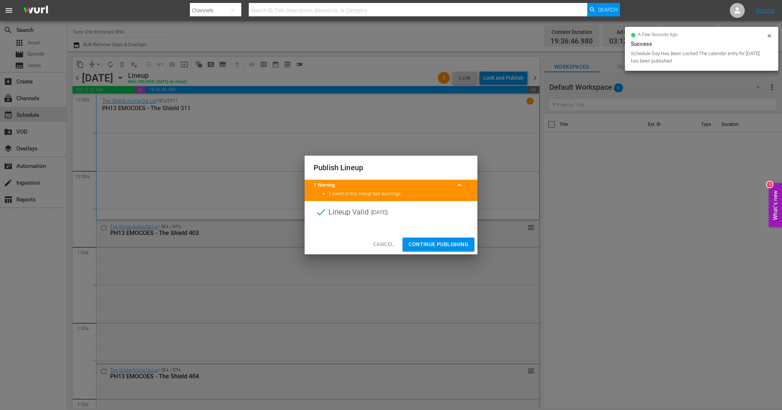
click at [439, 241] on span "Continue Publishing" at bounding box center [439, 244] width 60 height 9
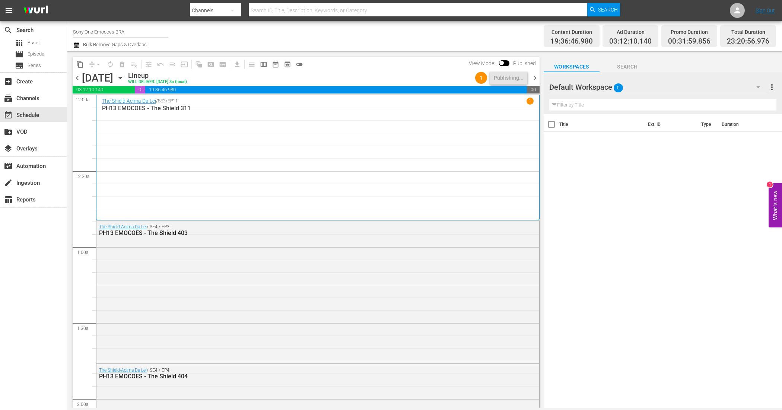
click at [536, 78] on span "chevron_right" at bounding box center [534, 77] width 9 height 9
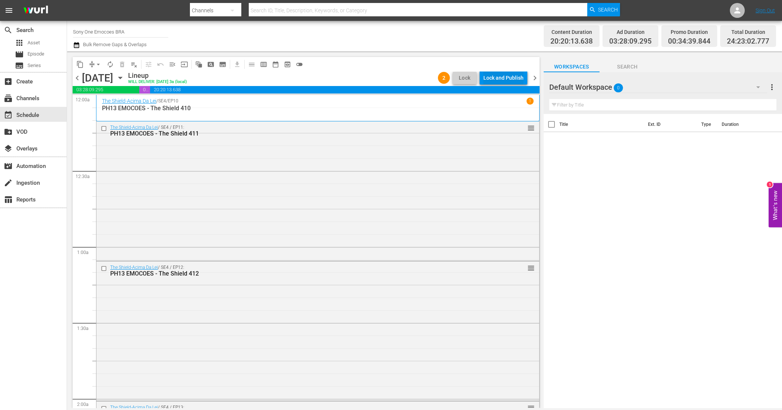
click at [502, 79] on div "Lock and Publish" at bounding box center [503, 77] width 40 height 13
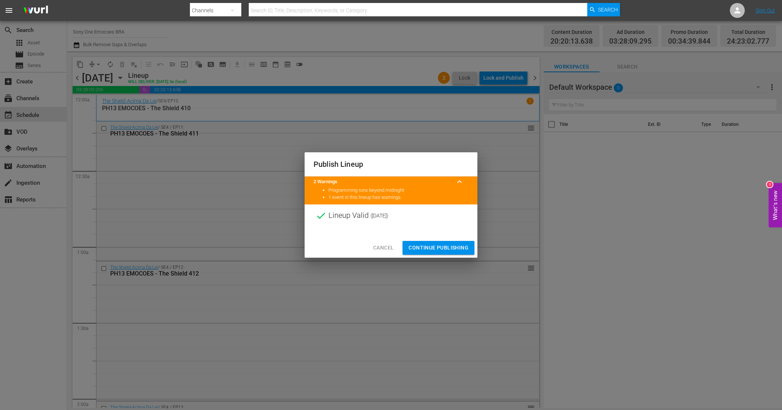
click at [425, 251] on span "Continue Publishing" at bounding box center [439, 247] width 60 height 9
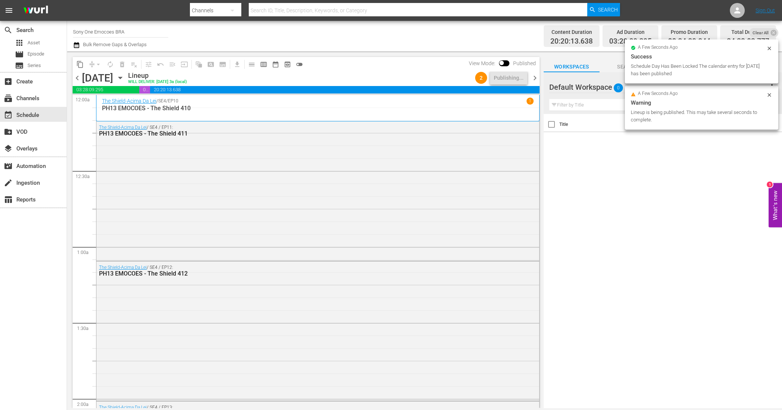
click at [537, 77] on span "chevron_right" at bounding box center [534, 77] width 9 height 9
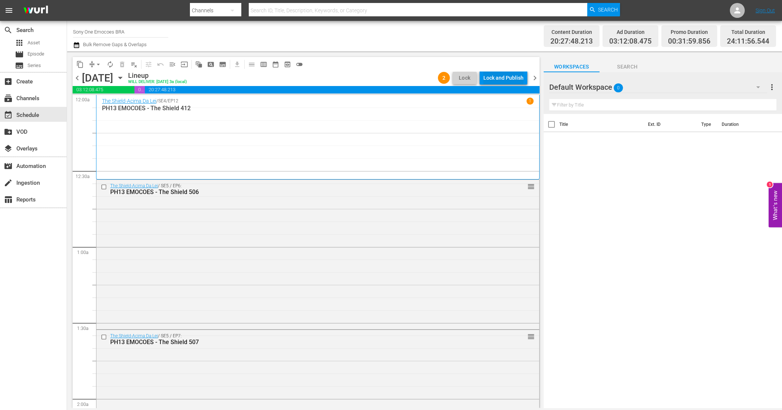
click at [509, 76] on div "Lock and Publish" at bounding box center [503, 77] width 40 height 13
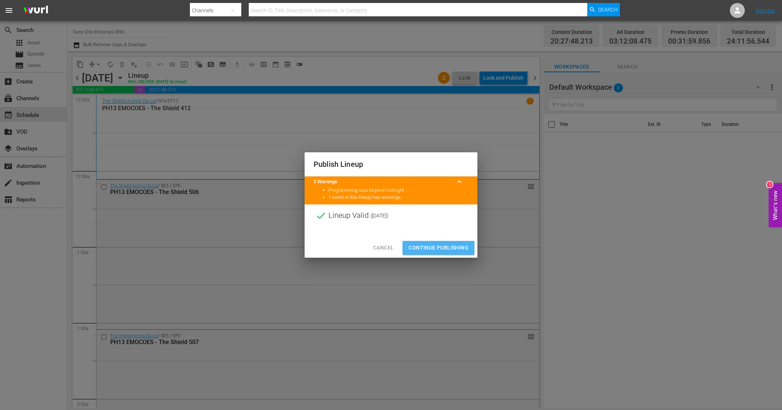
click at [444, 245] on span "Continue Publishing" at bounding box center [439, 247] width 60 height 9
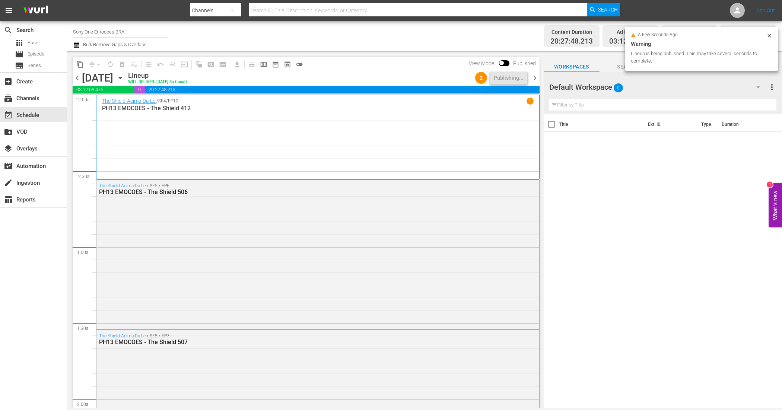
click at [533, 75] on span "chevron_right" at bounding box center [534, 77] width 9 height 9
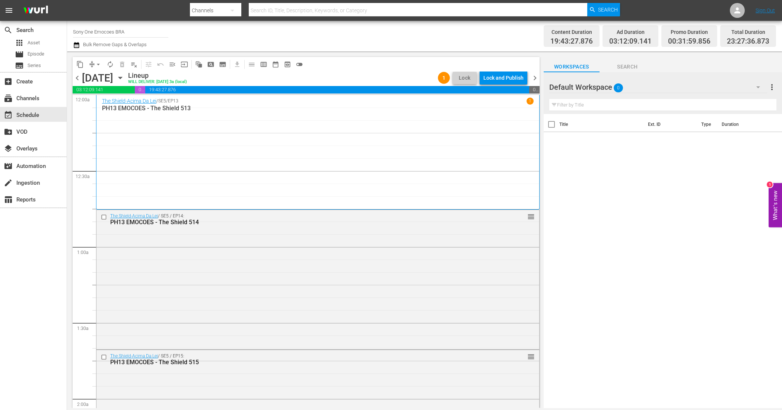
click at [501, 79] on div "Lock and Publish" at bounding box center [503, 77] width 40 height 13
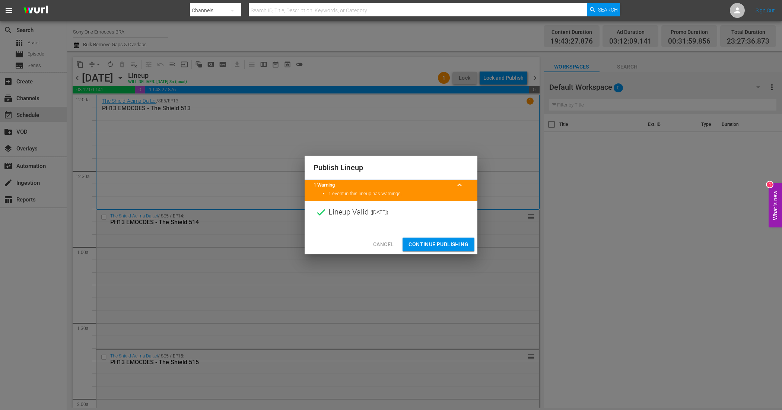
click at [438, 243] on span "Continue Publishing" at bounding box center [439, 244] width 60 height 9
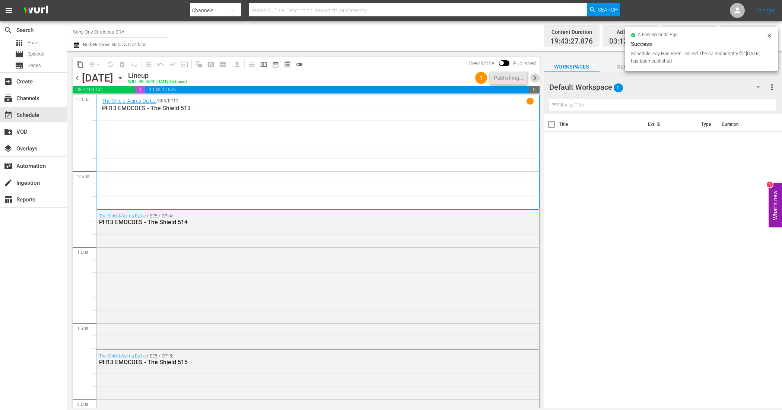
click at [537, 76] on span "chevron_right" at bounding box center [534, 77] width 9 height 9
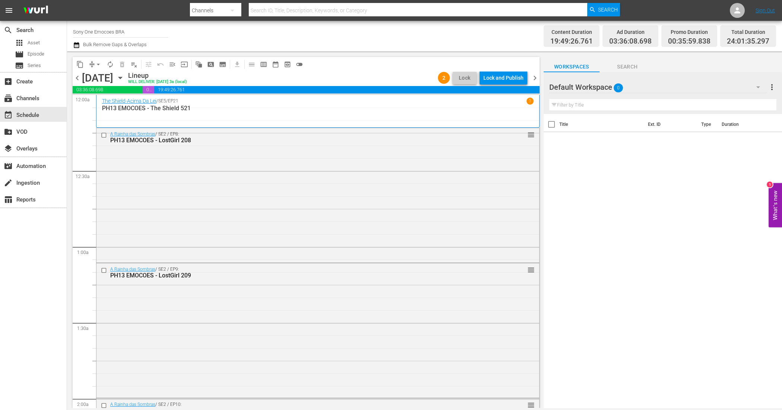
click at [499, 80] on div "Lock and Publish" at bounding box center [503, 77] width 40 height 13
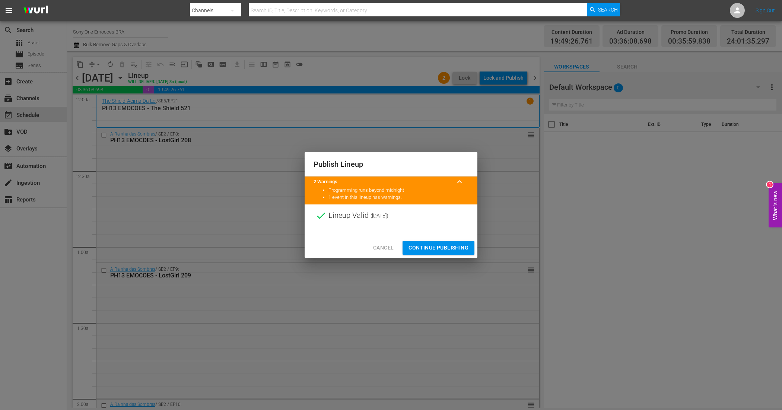
click at [438, 251] on span "Continue Publishing" at bounding box center [439, 247] width 60 height 9
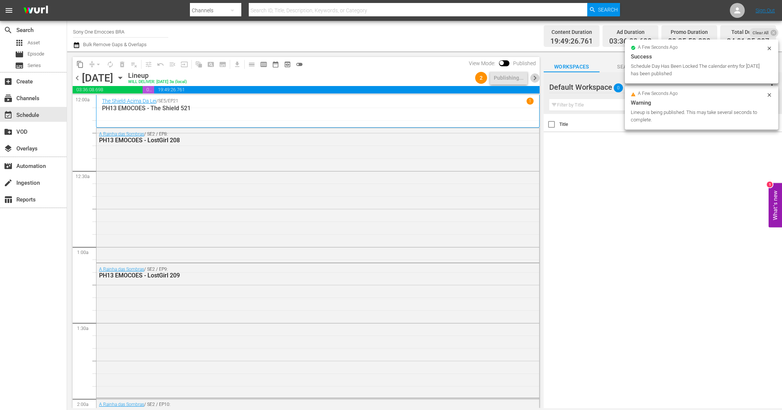
click at [535, 76] on span "chevron_right" at bounding box center [534, 77] width 9 height 9
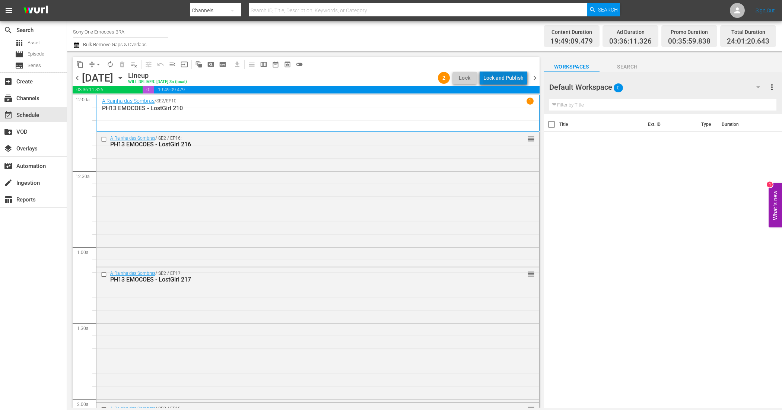
click at [513, 78] on div "Lock and Publish" at bounding box center [503, 77] width 40 height 13
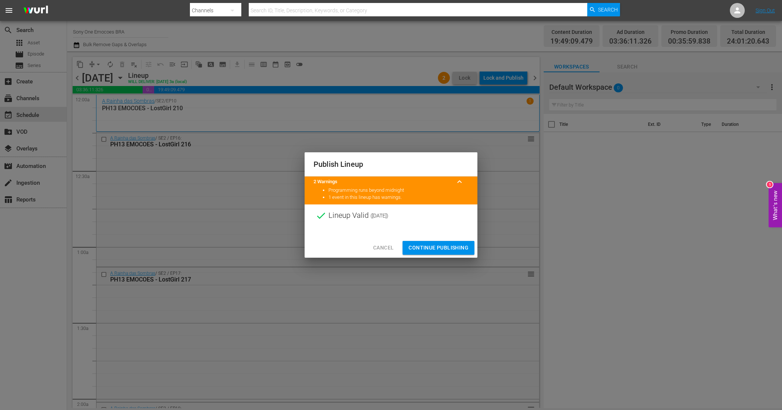
click at [422, 248] on span "Continue Publishing" at bounding box center [439, 247] width 60 height 9
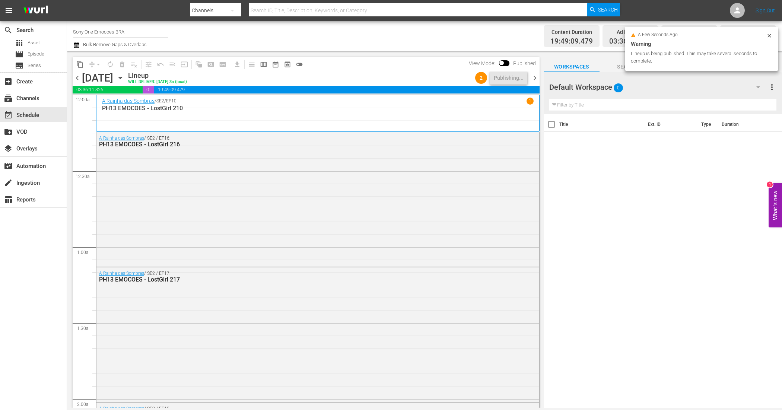
click at [533, 75] on span "chevron_right" at bounding box center [534, 77] width 9 height 9
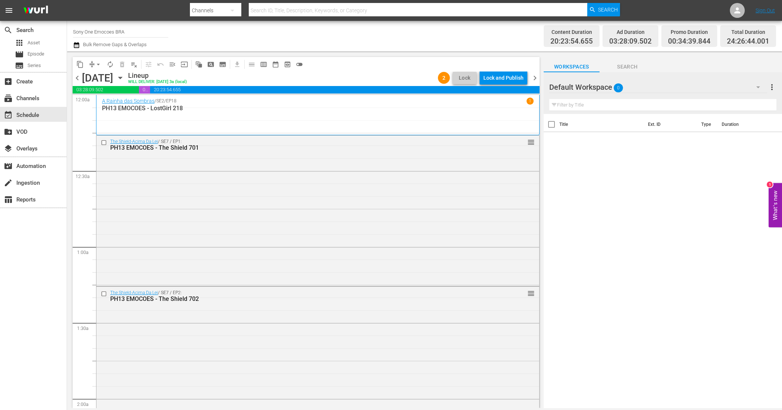
click at [508, 77] on div "Lock and Publish" at bounding box center [503, 77] width 40 height 13
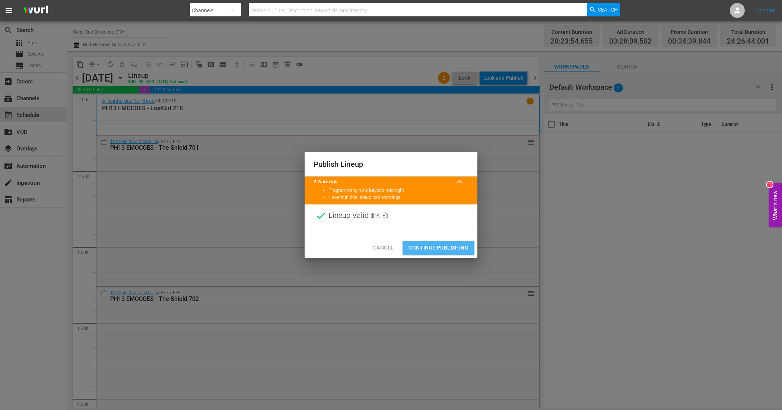
click at [442, 245] on span "Continue Publishing" at bounding box center [439, 247] width 60 height 9
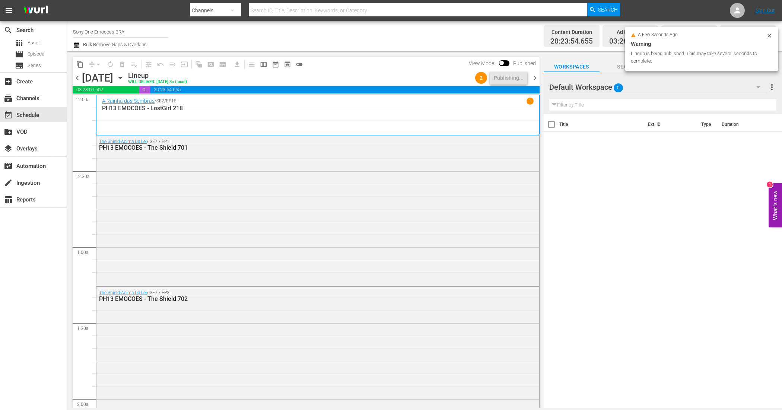
click at [531, 78] on span "chevron_right" at bounding box center [534, 77] width 9 height 9
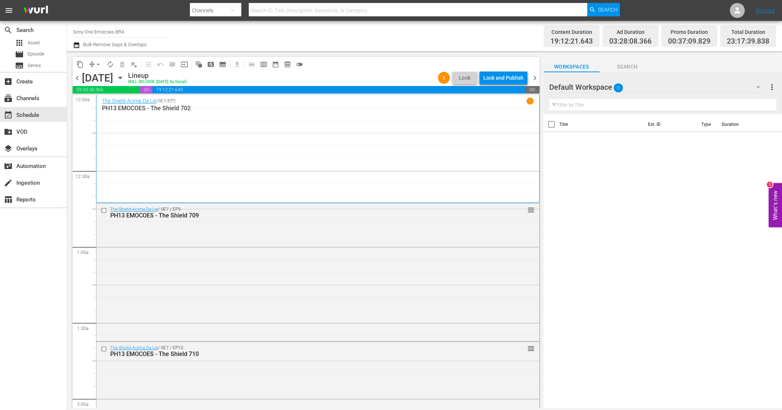
click at [501, 79] on div "Lock and Publish" at bounding box center [503, 77] width 40 height 13
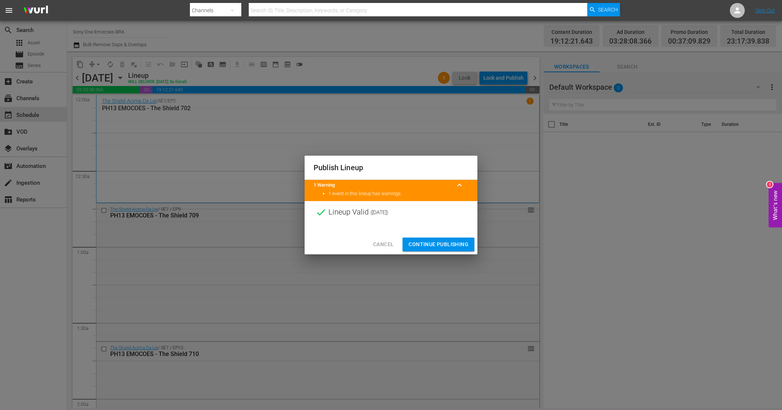
click at [446, 243] on span "Continue Publishing" at bounding box center [439, 244] width 60 height 9
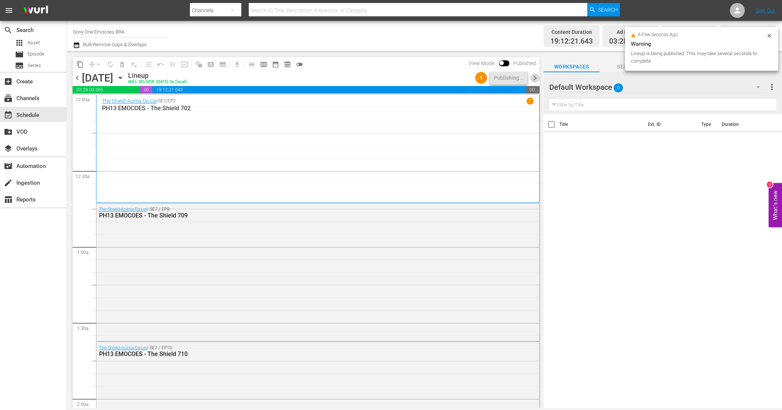
click at [536, 77] on span "chevron_right" at bounding box center [534, 77] width 9 height 9
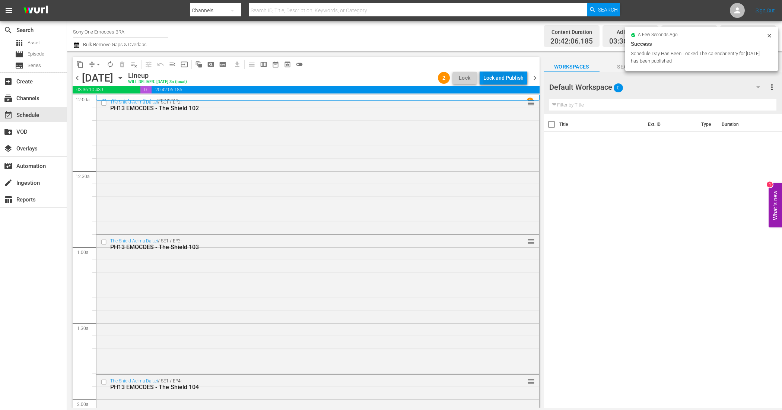
click at [501, 80] on div "Lock and Publish" at bounding box center [503, 77] width 40 height 13
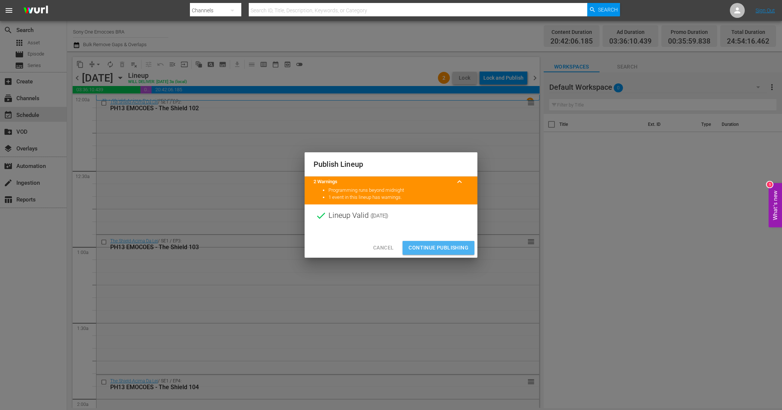
click at [432, 250] on span "Continue Publishing" at bounding box center [439, 247] width 60 height 9
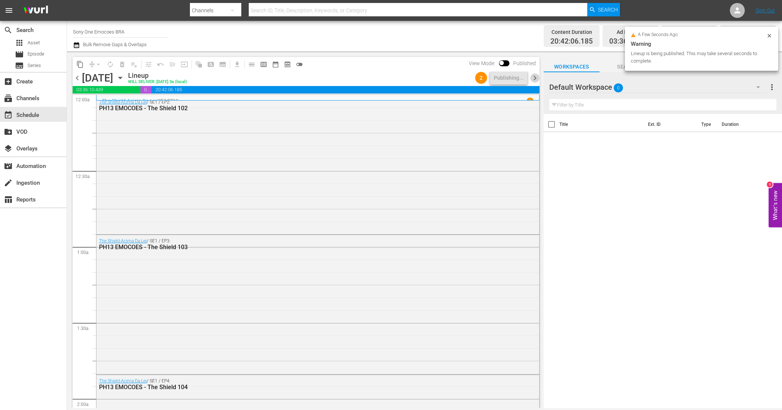
click at [535, 74] on span "chevron_right" at bounding box center [534, 77] width 9 height 9
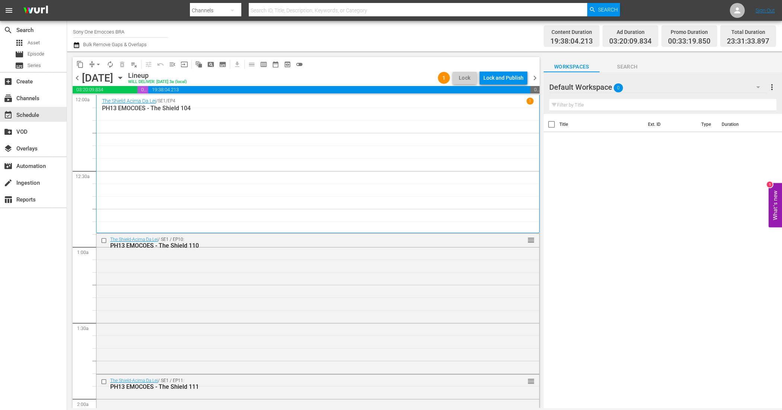
click at [501, 77] on div "Lock and Publish" at bounding box center [503, 77] width 40 height 13
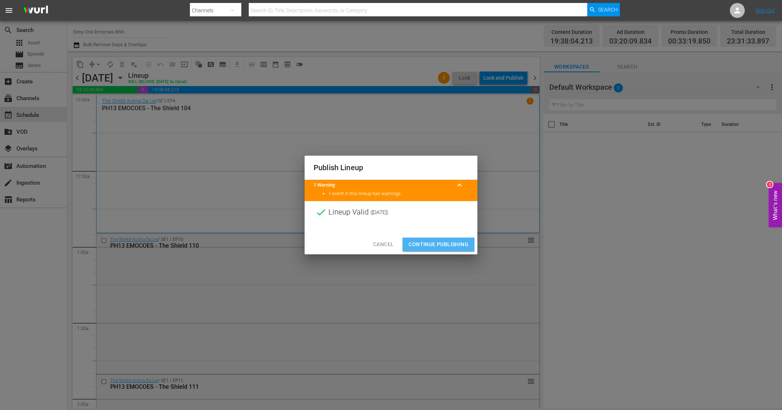
click at [416, 241] on span "Continue Publishing" at bounding box center [439, 244] width 60 height 9
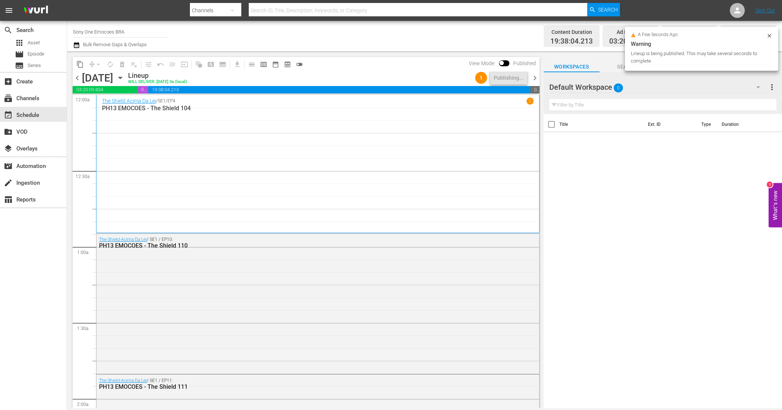
click at [535, 73] on span "chevron_right" at bounding box center [534, 77] width 9 height 9
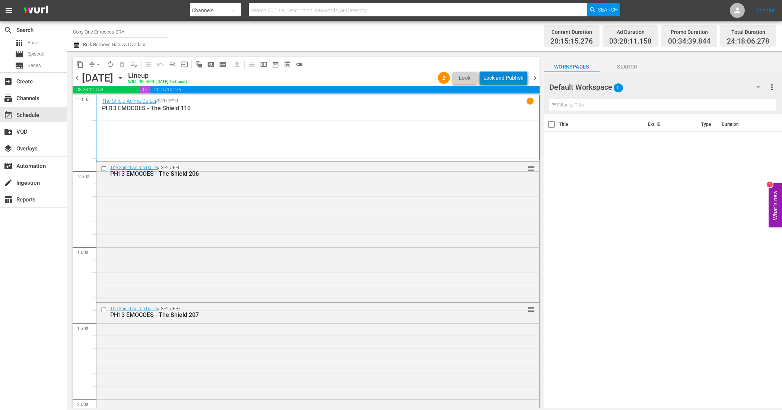
click at [512, 80] on div "Lock and Publish" at bounding box center [503, 77] width 40 height 13
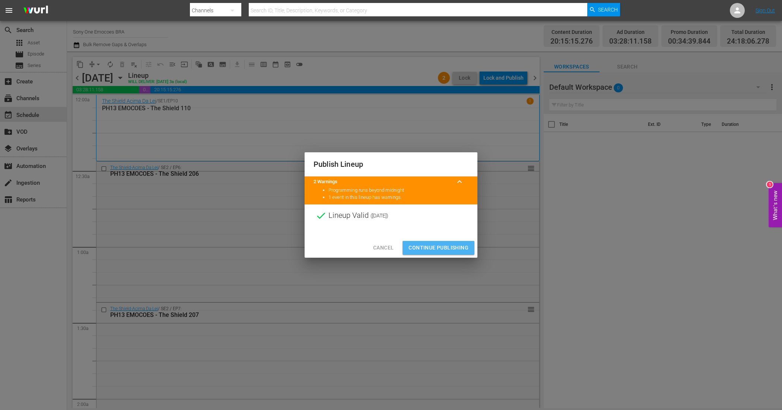
click at [457, 247] on span "Continue Publishing" at bounding box center [439, 247] width 60 height 9
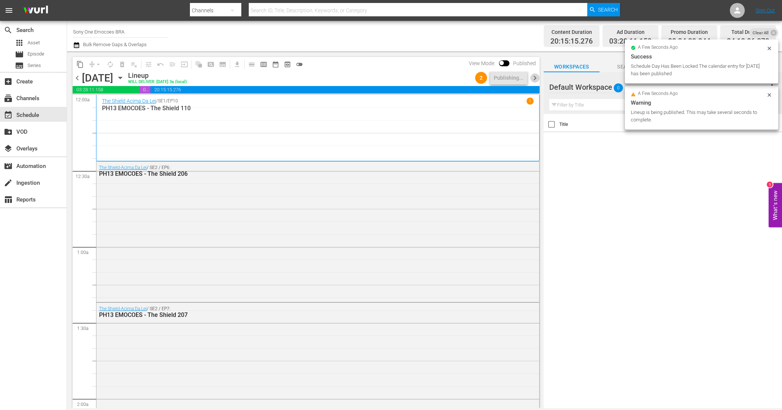
click at [533, 77] on span "chevron_right" at bounding box center [534, 77] width 9 height 9
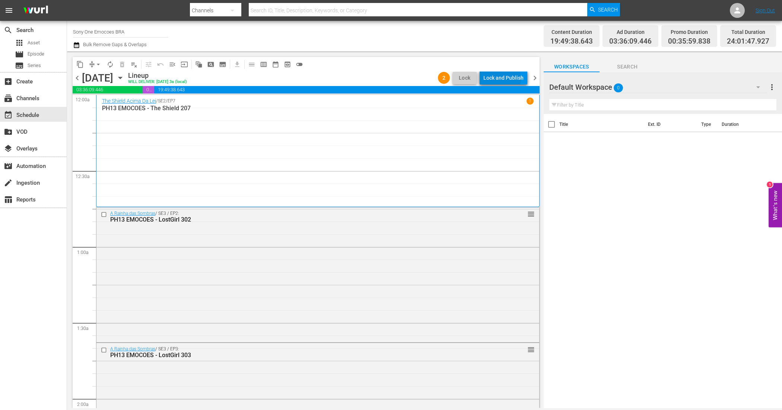
click at [503, 79] on div "Lock and Publish" at bounding box center [503, 77] width 40 height 13
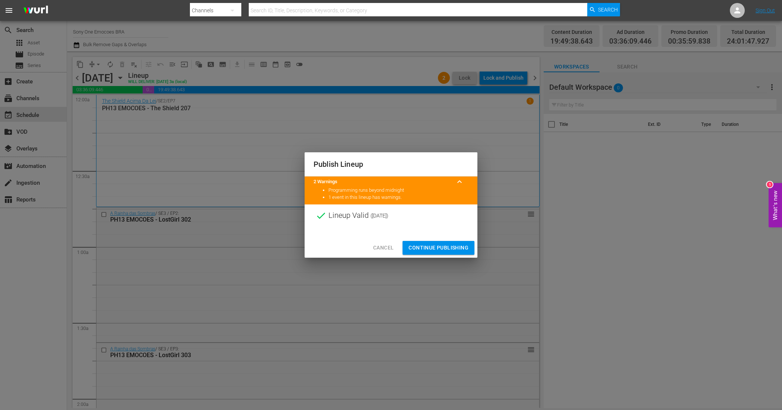
click at [452, 247] on span "Continue Publishing" at bounding box center [439, 247] width 60 height 9
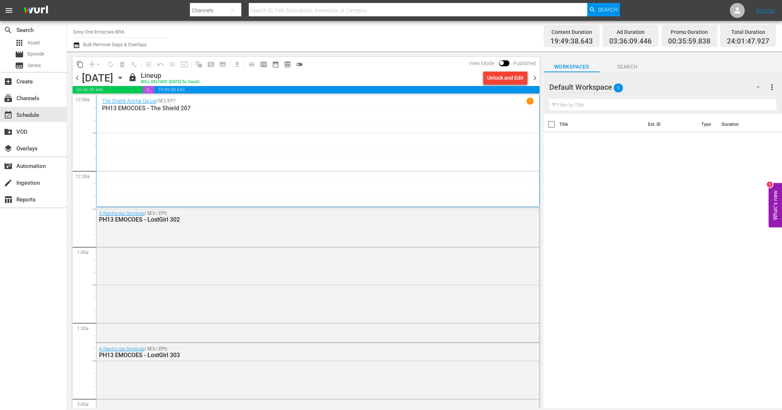
click at [537, 75] on span "chevron_right" at bounding box center [534, 77] width 9 height 9
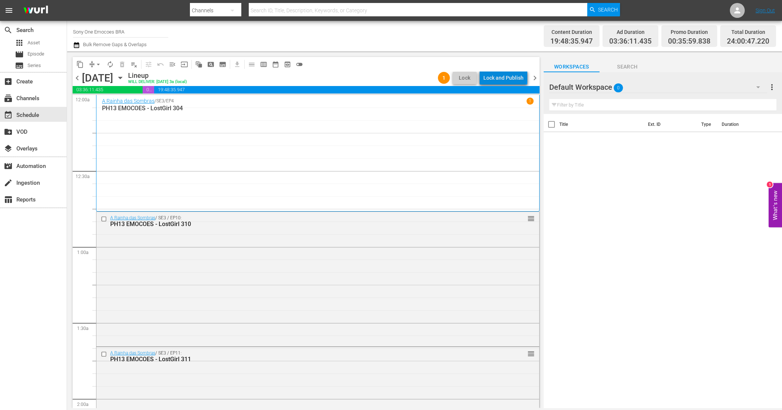
click at [507, 74] on div "Lock and Publish" at bounding box center [503, 77] width 40 height 13
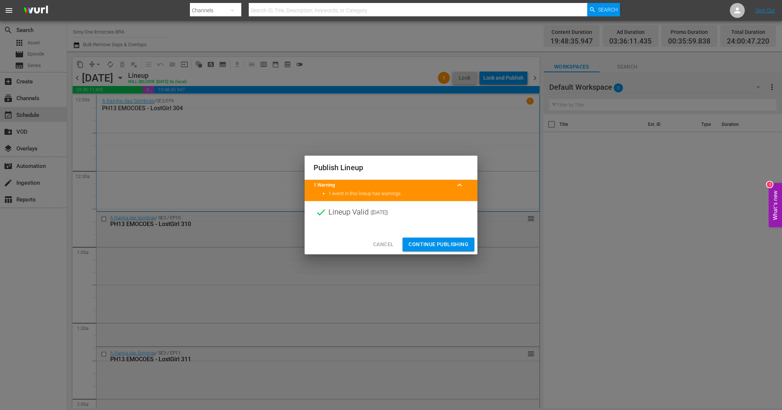
click at [447, 243] on span "Continue Publishing" at bounding box center [439, 244] width 60 height 9
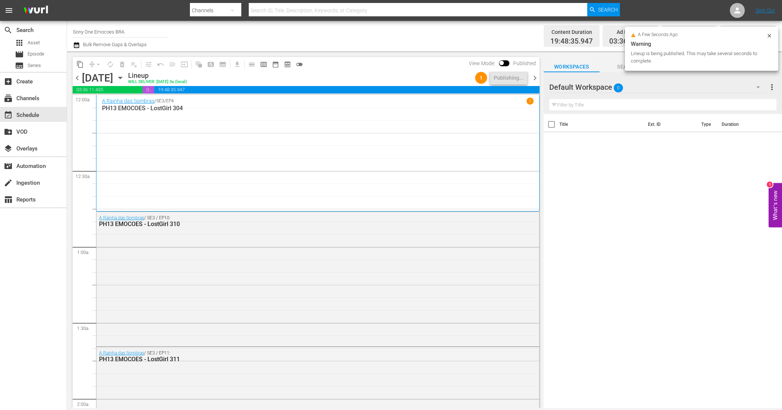
click at [535, 78] on span "chevron_right" at bounding box center [534, 77] width 9 height 9
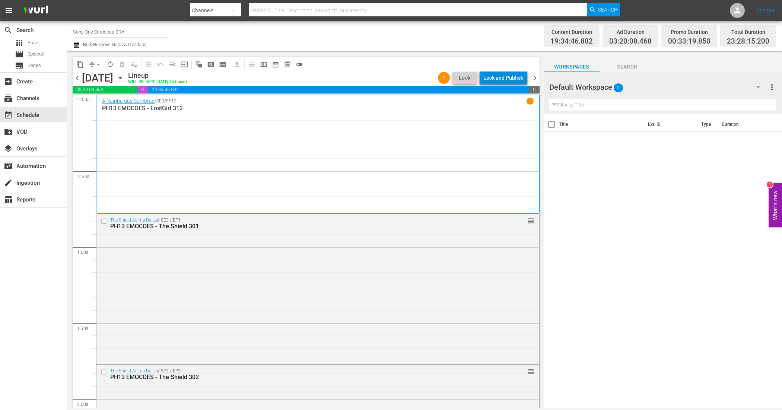
click at [512, 79] on div "Lock and Publish" at bounding box center [503, 77] width 40 height 13
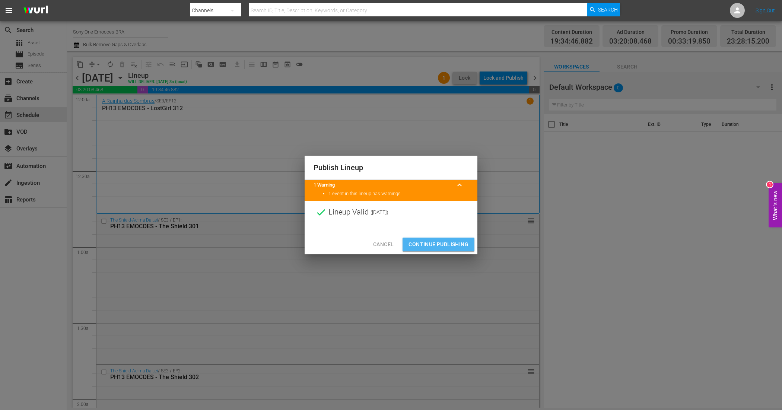
click at [446, 244] on span "Continue Publishing" at bounding box center [439, 244] width 60 height 9
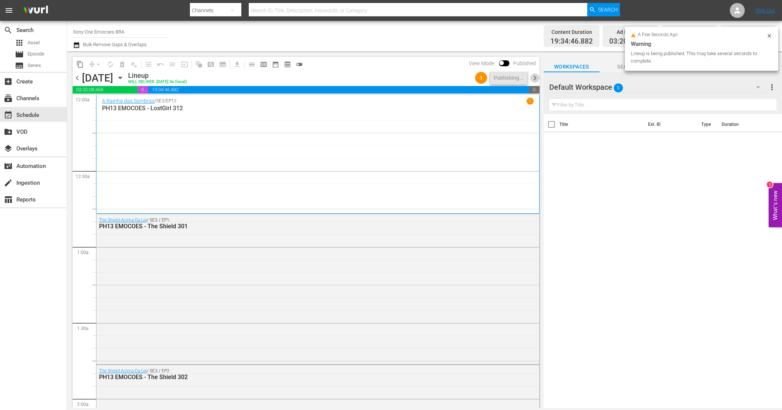
click at [536, 76] on span "chevron_right" at bounding box center [534, 77] width 9 height 9
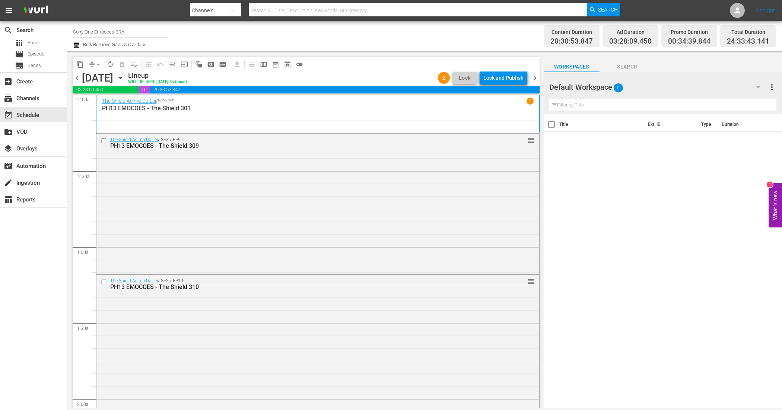
click at [511, 80] on div "Lock and Publish" at bounding box center [503, 77] width 40 height 13
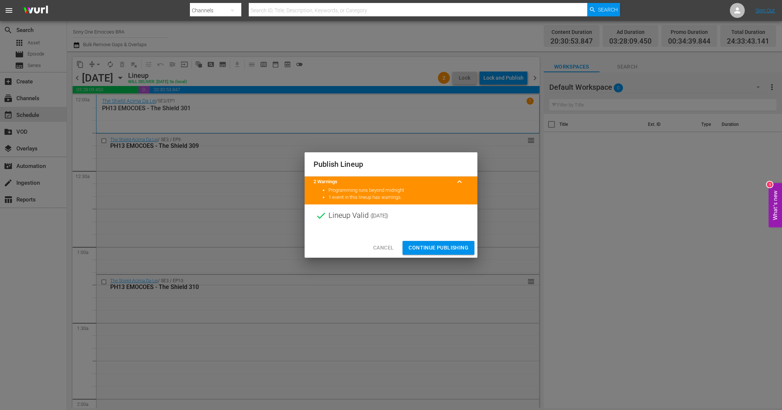
click at [432, 248] on span "Continue Publishing" at bounding box center [439, 247] width 60 height 9
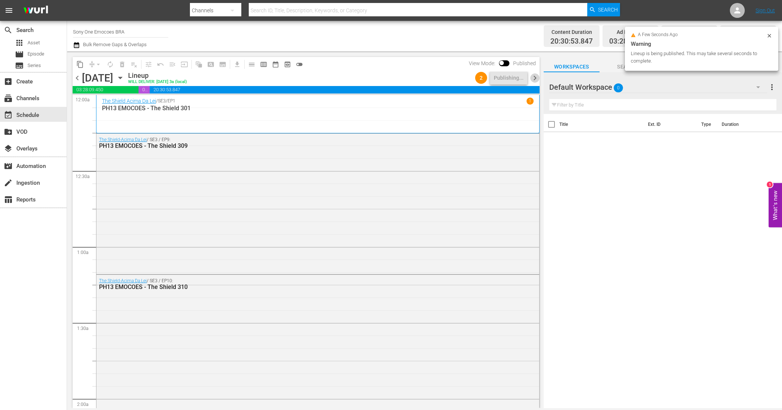
click at [531, 75] on span "chevron_right" at bounding box center [534, 77] width 9 height 9
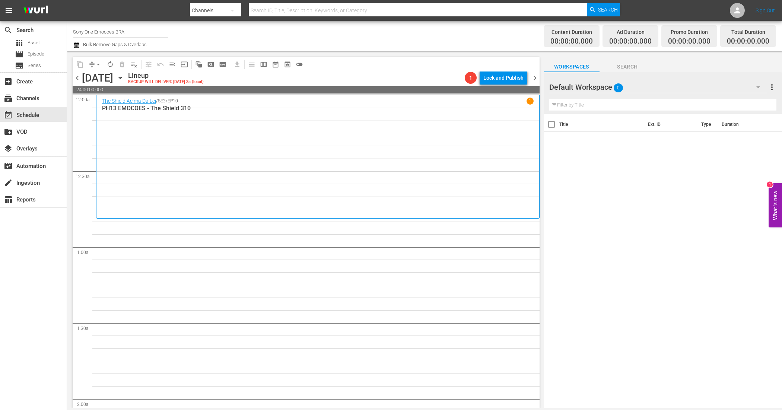
click at [78, 77] on span "chevron_left" at bounding box center [77, 77] width 9 height 9
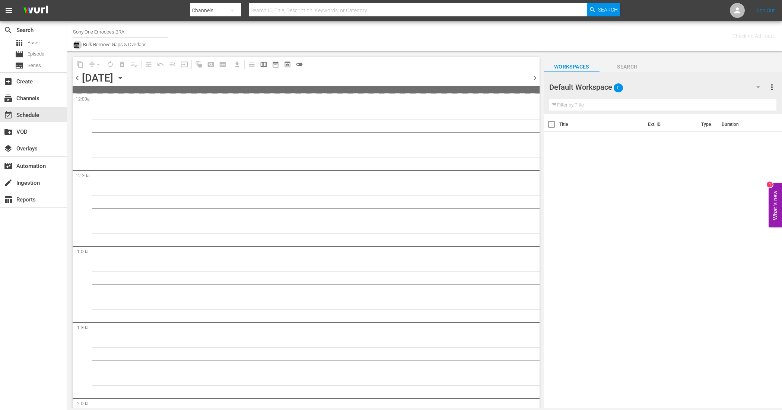
click at [77, 46] on icon "button" at bounding box center [76, 45] width 7 height 9
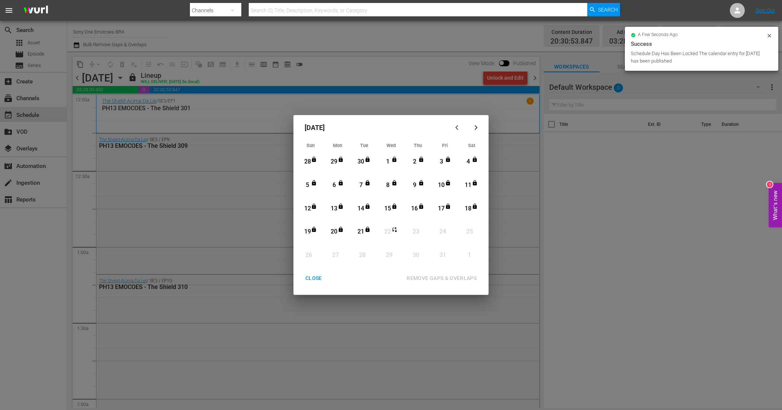
click at [455, 124] on button "button" at bounding box center [458, 128] width 18 height 18
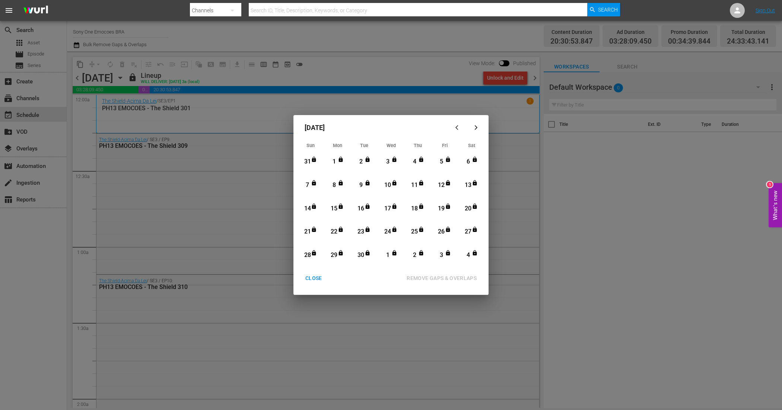
click at [456, 125] on icon "button" at bounding box center [458, 128] width 6 height 6
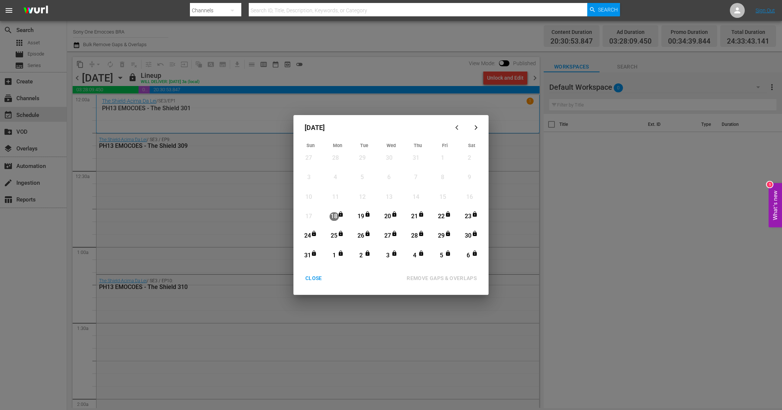
click at [474, 131] on button "button" at bounding box center [476, 128] width 18 height 18
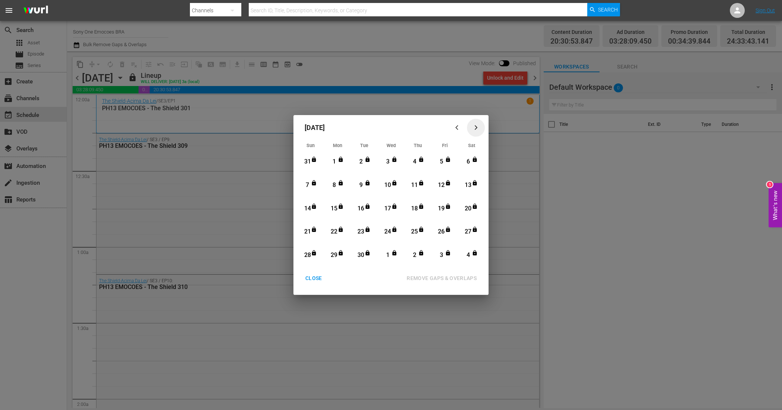
click at [475, 127] on icon "button" at bounding box center [476, 128] width 6 height 6
click at [318, 278] on div "CLOSE" at bounding box center [313, 278] width 29 height 9
